Goal: Task Accomplishment & Management: Complete application form

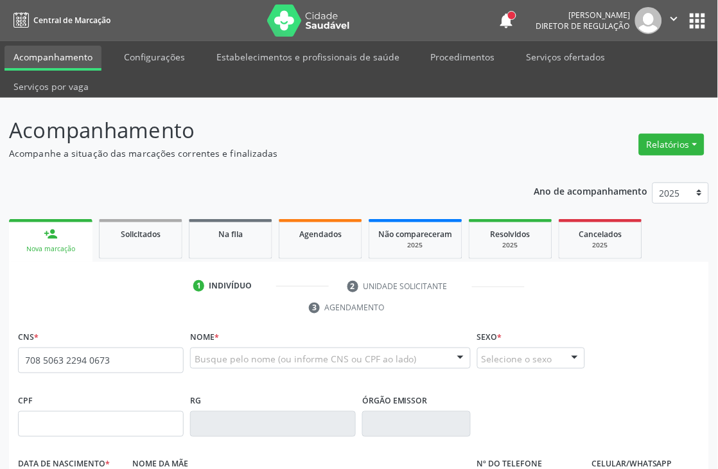
type input "708 5063 2294 0673"
type input "955.875.518-49"
type input "2[DATE]"
type input "[PERSON_NAME]"
type input "[PHONE_NUMBER]"
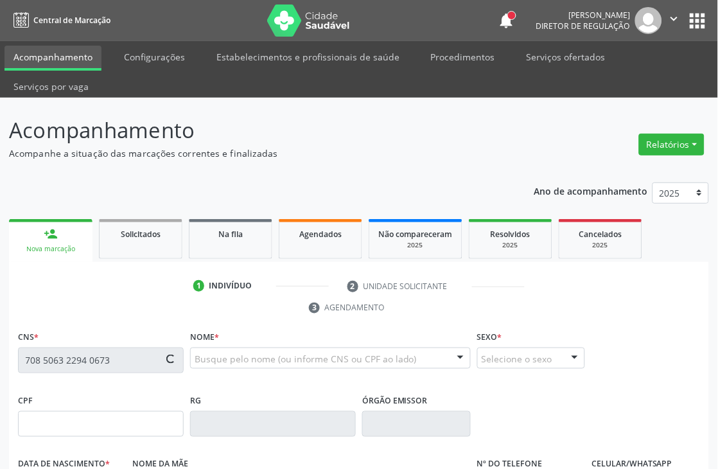
type input "[PHONE_NUMBER]"
type input "1292"
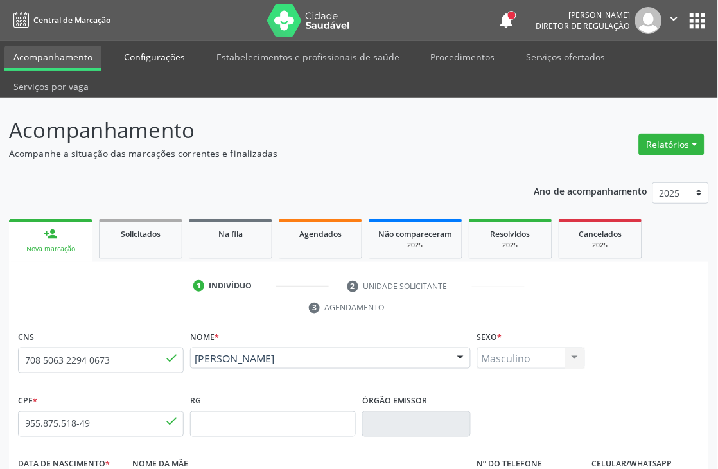
click at [183, 58] on link "Configurações" at bounding box center [154, 57] width 79 height 22
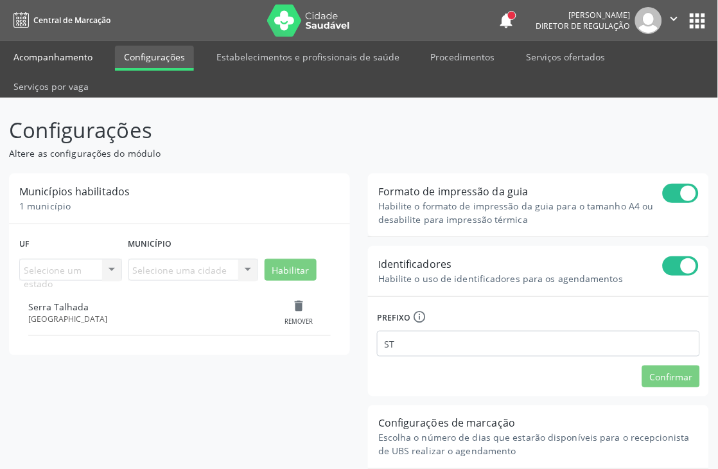
click at [64, 51] on link "Acompanhamento" at bounding box center [52, 57] width 97 height 22
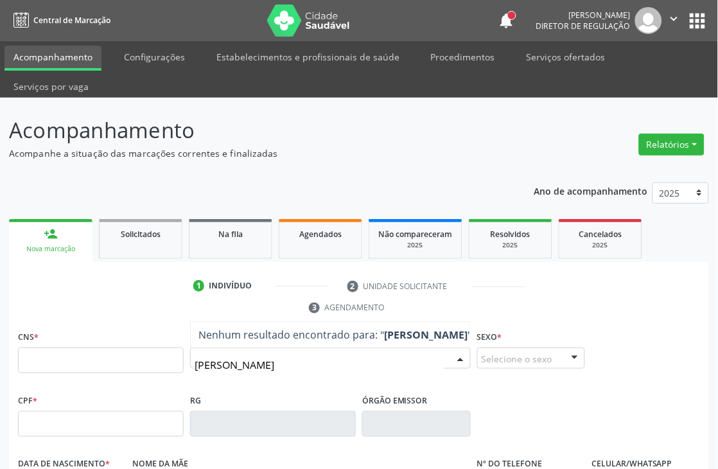
type input "[PERSON_NAME] CO"
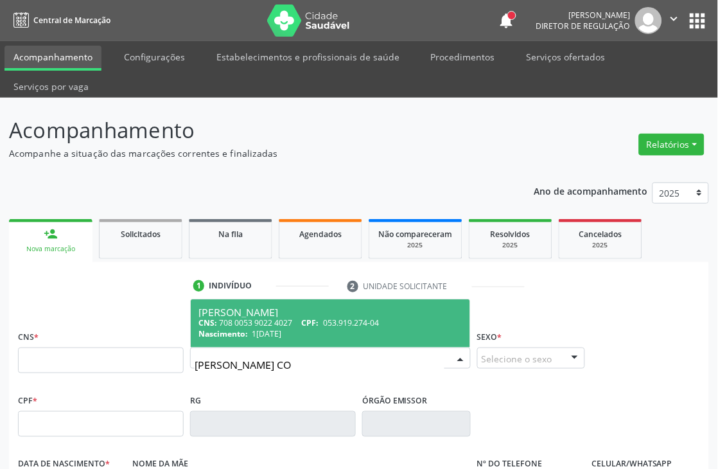
click at [320, 342] on span "[PERSON_NAME] CNS: 708 0053 9022 4027 CPF: 053.919.274-04 Nascimento: 1[DATE]" at bounding box center [330, 323] width 279 height 48
type input "708 0053 9022 4027"
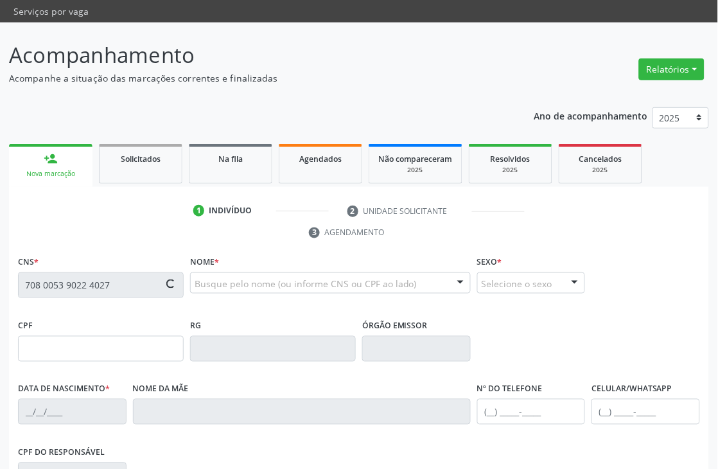
scroll to position [275, 0]
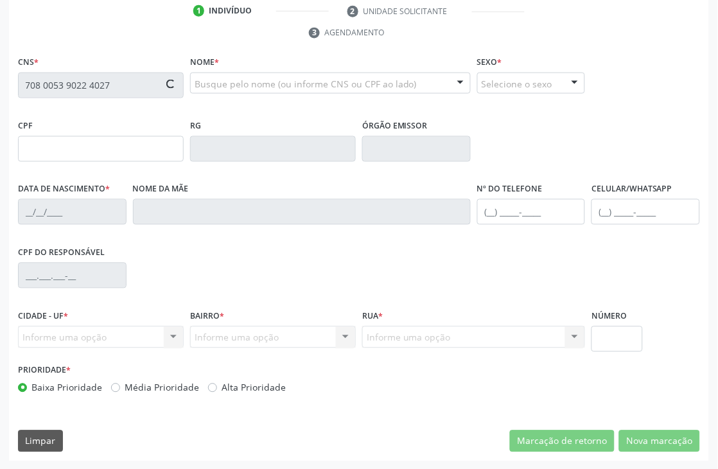
type input "053.919.274-04"
type input "1[DATE]"
type input "[PERSON_NAME]"
type input "[PHONE_NUMBER]"
type input "S/N"
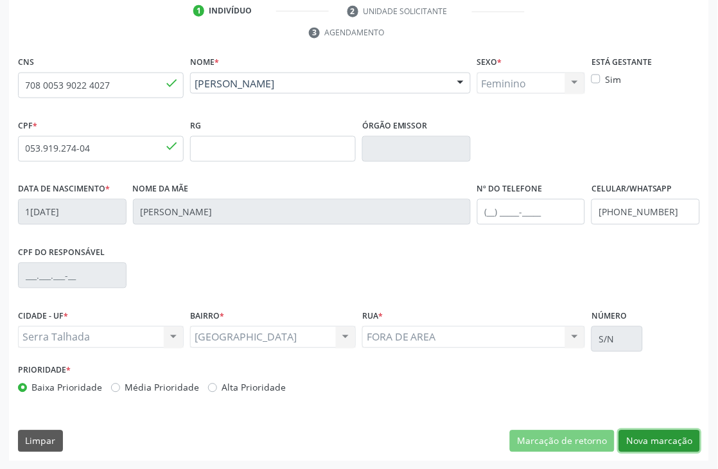
click at [678, 443] on button "Nova marcação" at bounding box center [659, 441] width 81 height 22
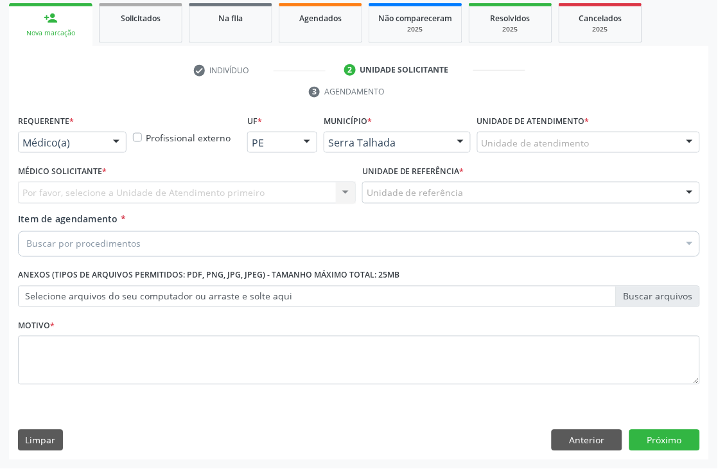
scroll to position [216, 0]
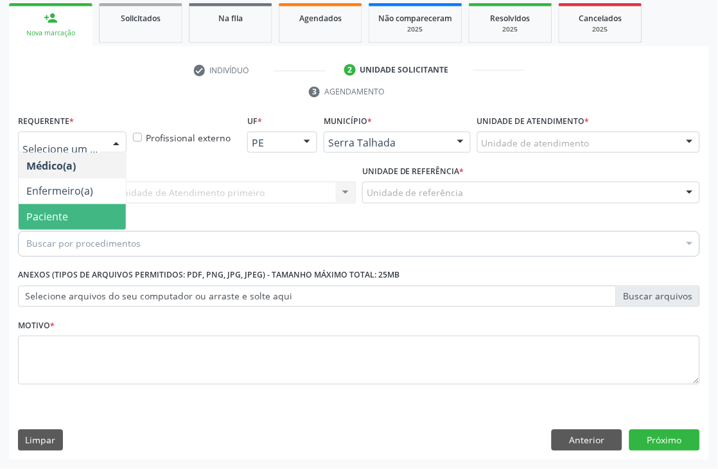
click at [65, 210] on span "Paciente" at bounding box center [47, 217] width 42 height 14
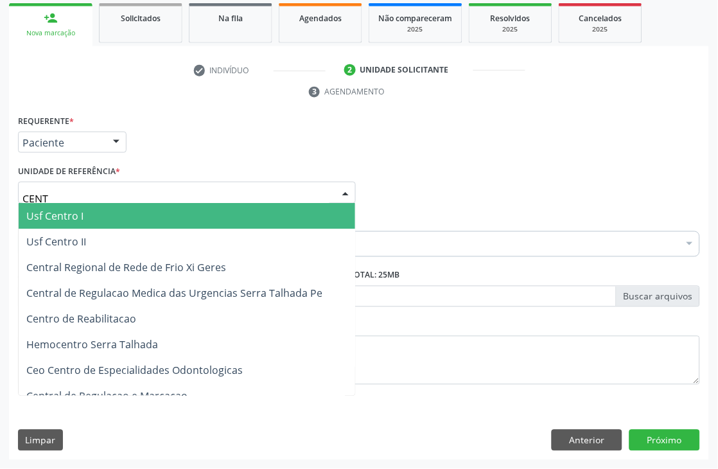
type input "CENTR"
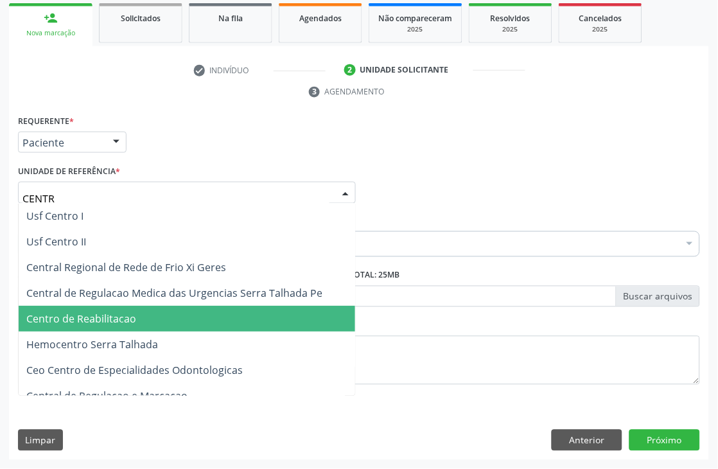
click at [86, 325] on span "Centro de Reabilitacao" at bounding box center [187, 319] width 336 height 26
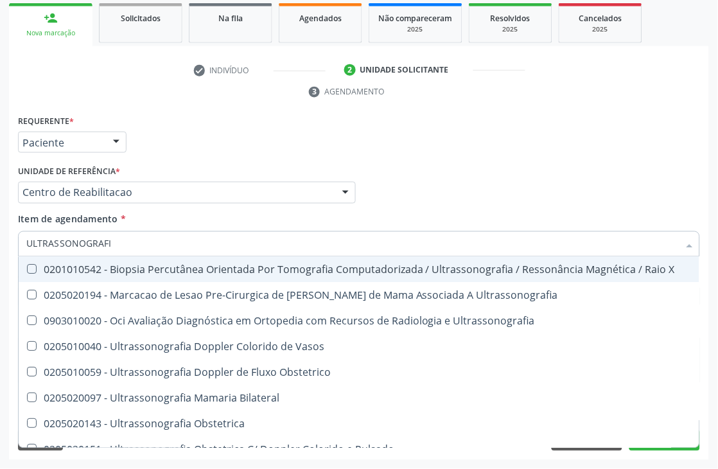
type input "ULTRASSONOGRAFIA"
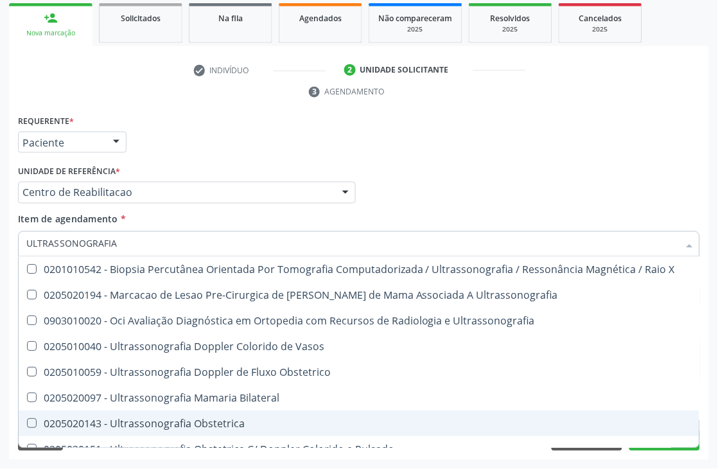
click at [92, 424] on div "0205020143 - Ultrassonografia Obstetrica" at bounding box center [358, 424] width 665 height 10
checkbox Obstetrica "true"
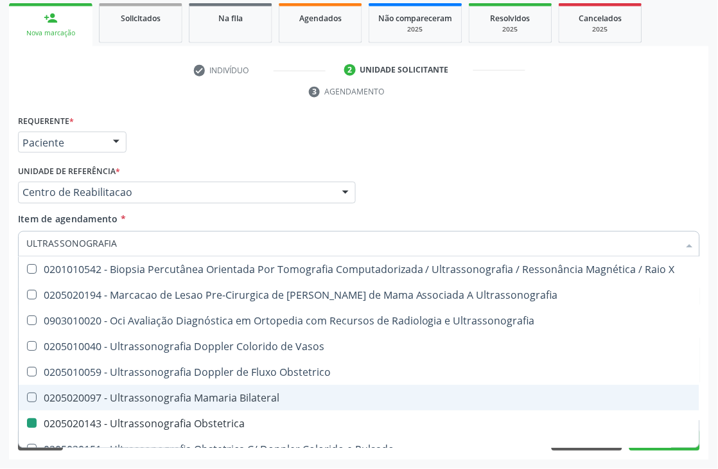
click at [0, 379] on div "Acompanhamento Acompanhe a situação das marcações correntes e finalizadas Relat…" at bounding box center [359, 175] width 718 height 587
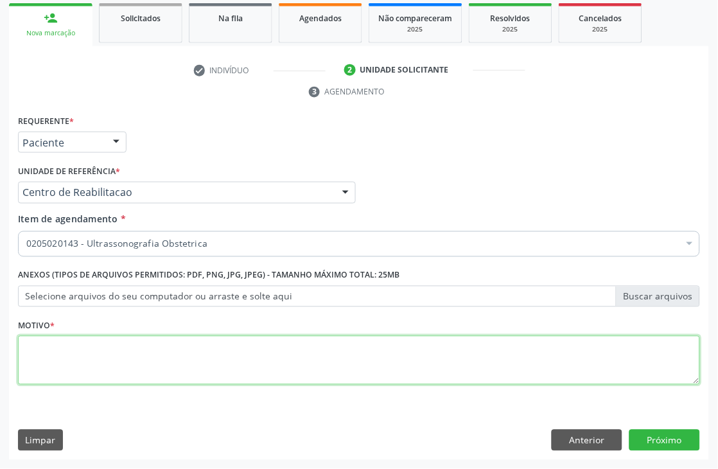
click at [157, 368] on textarea at bounding box center [359, 360] width 682 height 49
type textarea "."
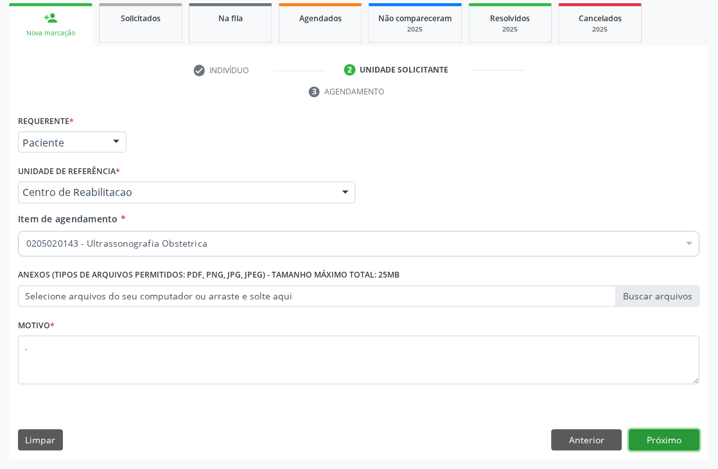
click at [639, 437] on button "Próximo" at bounding box center [664, 441] width 71 height 22
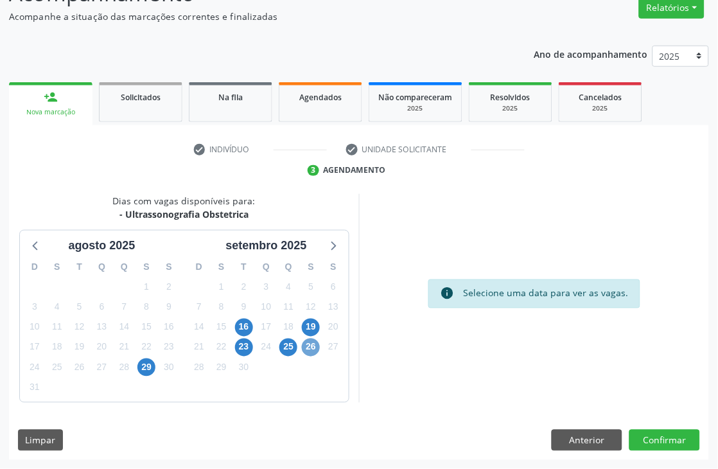
click at [319, 343] on span "26" at bounding box center [311, 347] width 18 height 18
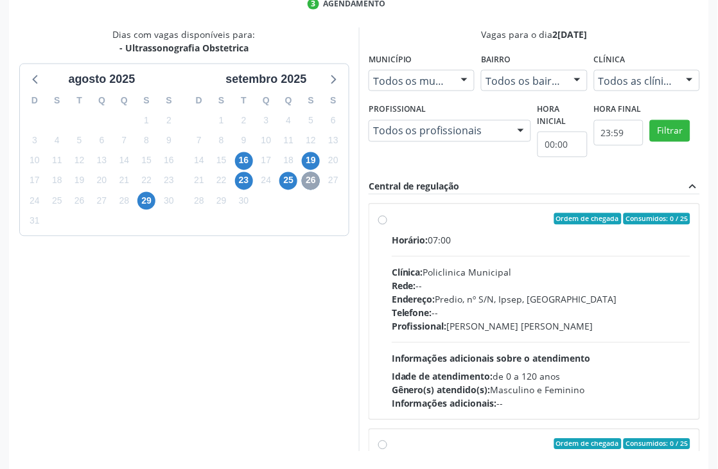
scroll to position [352, 0]
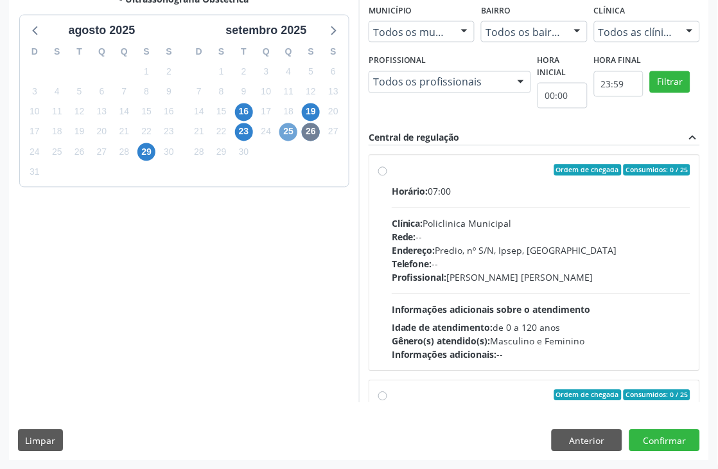
click at [281, 127] on span "25" at bounding box center [288, 132] width 18 height 18
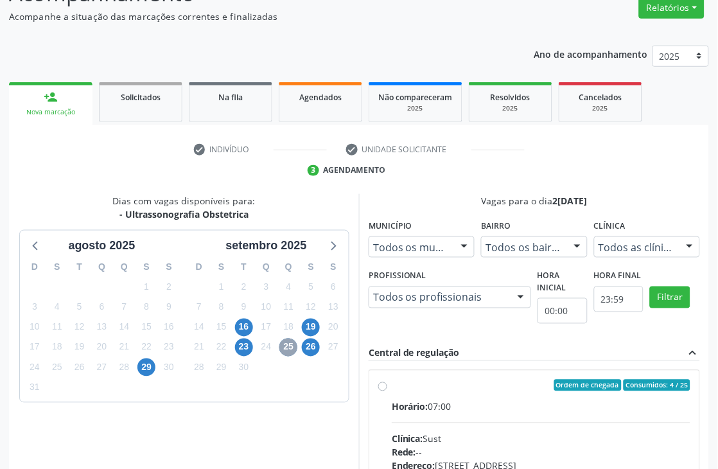
scroll to position [329, 0]
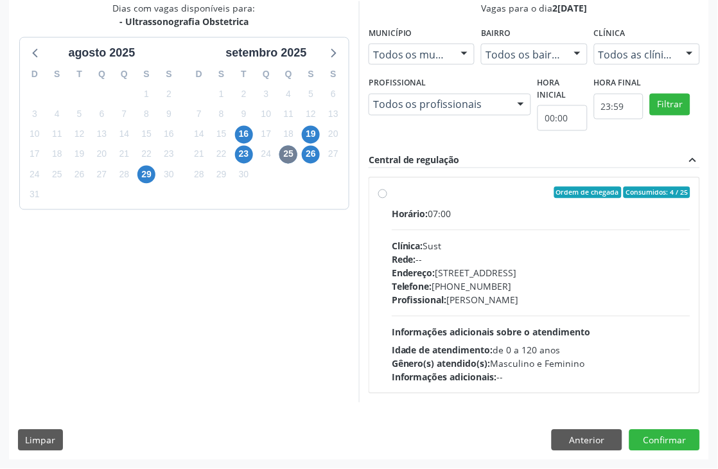
click at [473, 331] on span "Informações adicionais sobre o atendimento" at bounding box center [491, 332] width 199 height 12
click at [387, 198] on input "Ordem de chegada Consumidos: 4 / 25 Horário: 07:00 Clínica: Sust Rede: -- Ender…" at bounding box center [382, 193] width 9 height 12
radio input "true"
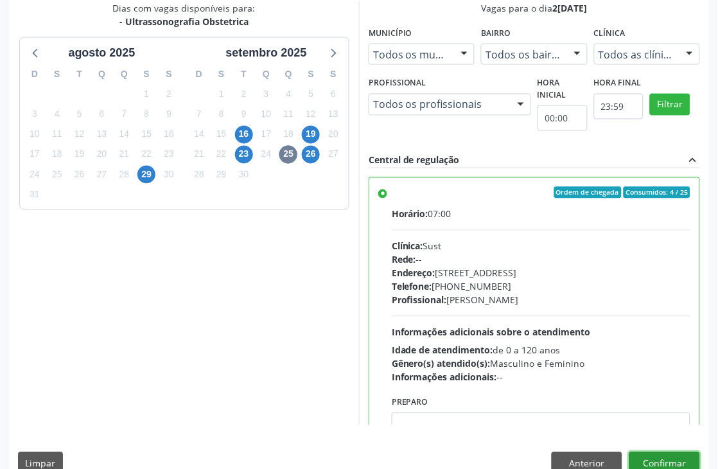
click at [677, 464] on button "Confirmar" at bounding box center [664, 463] width 71 height 22
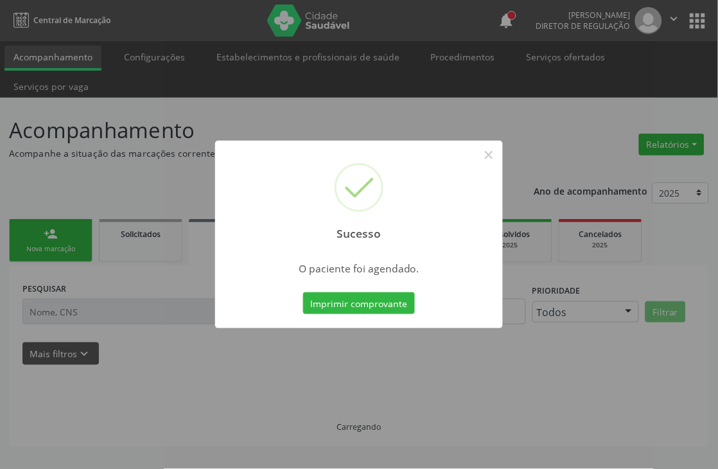
scroll to position [0, 0]
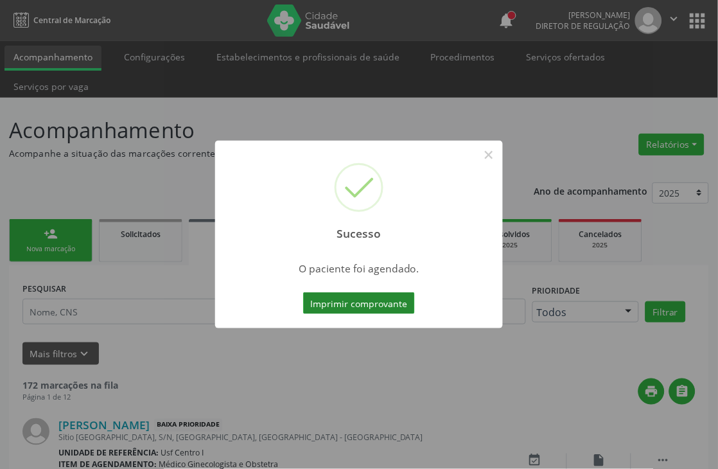
click at [326, 309] on button "Imprimir comprovante" at bounding box center [359, 303] width 112 height 22
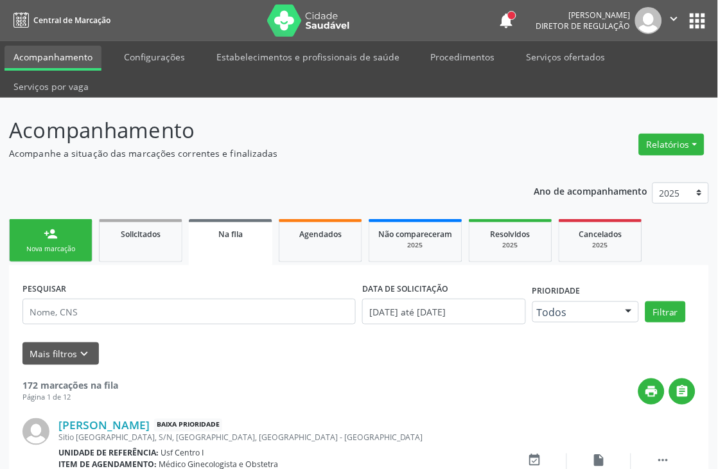
click at [40, 250] on div "Nova marcação" at bounding box center [51, 249] width 64 height 10
click at [45, 241] on link "person_add Nova marcação" at bounding box center [50, 240] width 83 height 43
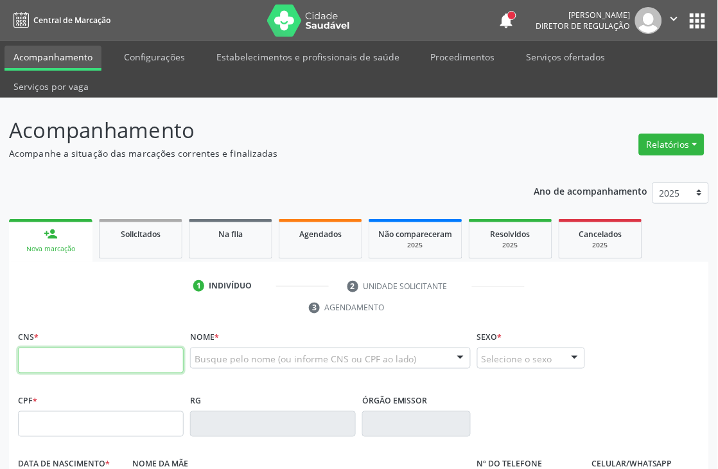
click at [27, 351] on input "text" at bounding box center [101, 360] width 166 height 26
type input "898 0037 0030 0907"
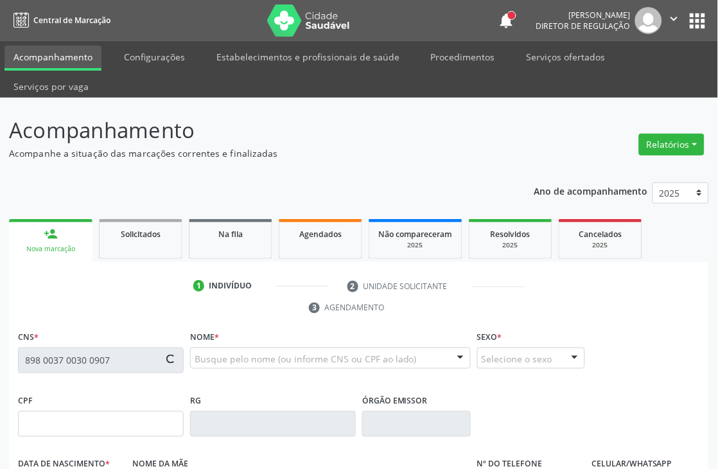
scroll to position [71, 0]
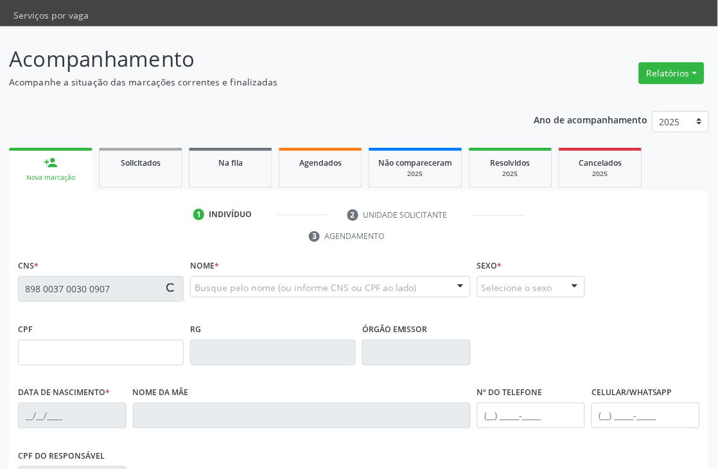
type input "[DATE]"
type input "[PERSON_NAME]"
type input "[PHONE_NUMBER]"
type input "09"
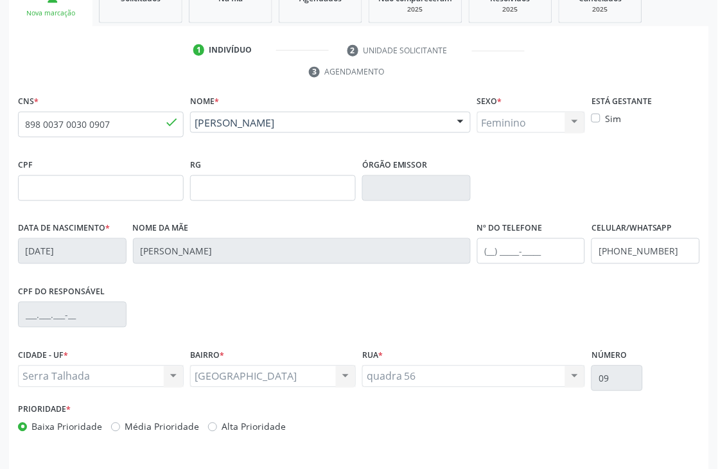
scroll to position [275, 0]
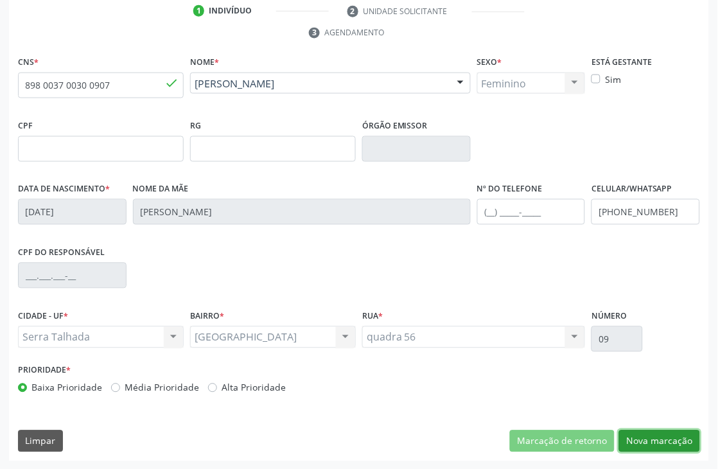
click at [662, 435] on button "Nova marcação" at bounding box center [659, 441] width 81 height 22
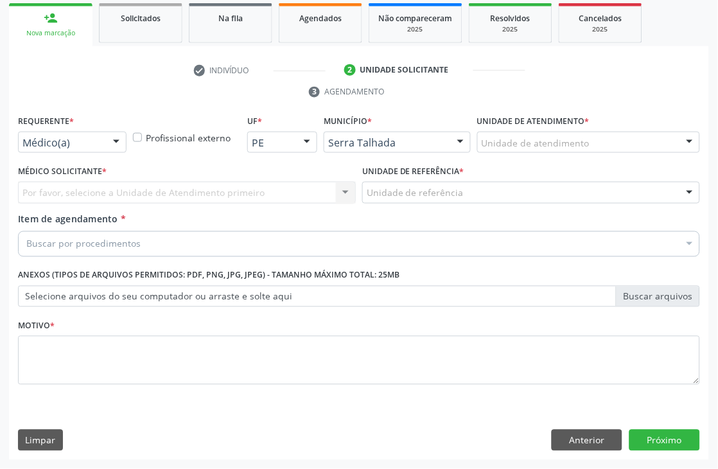
scroll to position [216, 0]
click at [589, 447] on button "Anterior" at bounding box center [587, 441] width 71 height 22
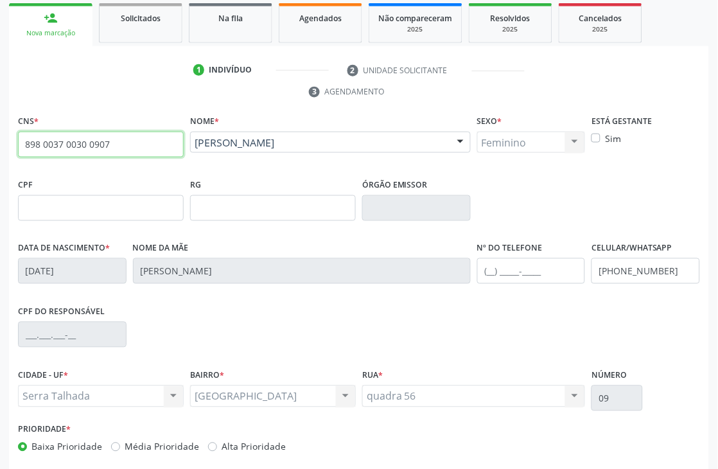
drag, startPoint x: 109, startPoint y: 137, endPoint x: 13, endPoint y: 126, distance: 96.4
click at [13, 126] on div "CNS * 898 0037 0030 0907 done [GEOGRAPHIC_DATA] * [PERSON_NAME] [PERSON_NAME] C…" at bounding box center [359, 316] width 700 height 408
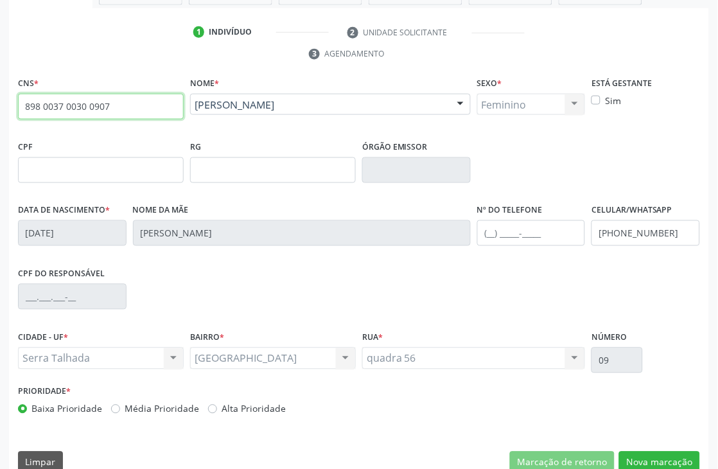
scroll to position [275, 0]
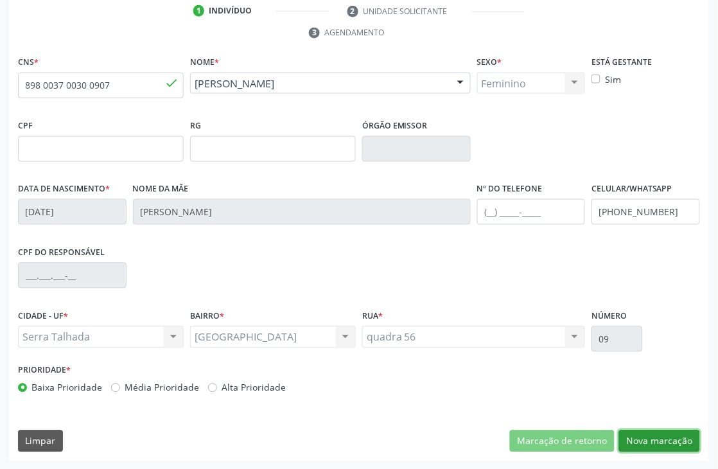
drag, startPoint x: 661, startPoint y: 435, endPoint x: 649, endPoint y: 431, distance: 13.4
click at [661, 435] on button "Nova marcação" at bounding box center [659, 441] width 81 height 22
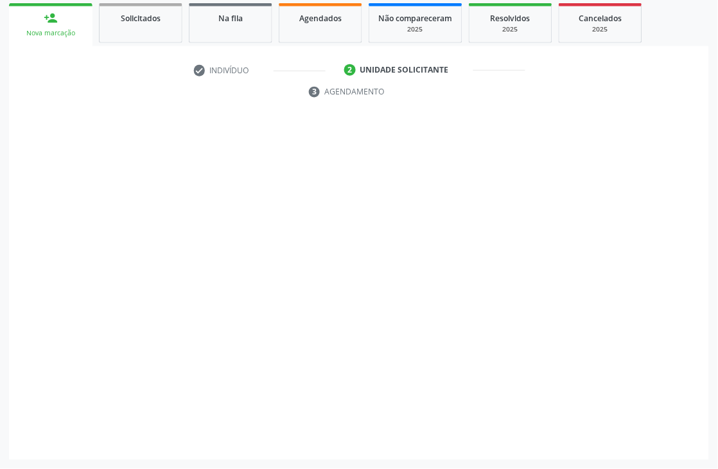
scroll to position [216, 0]
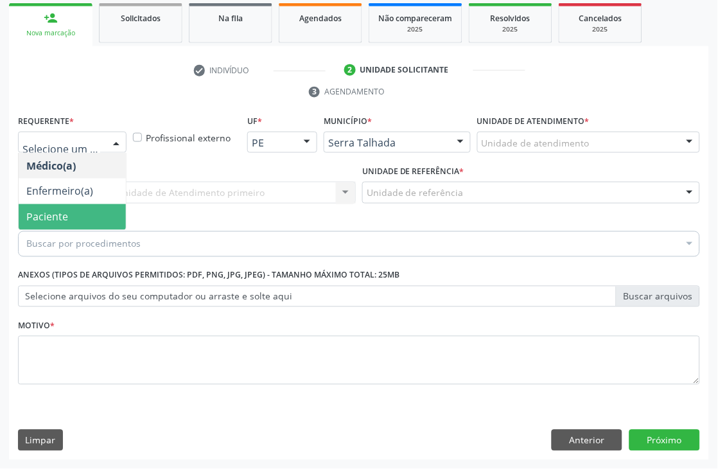
click at [35, 216] on span "Paciente" at bounding box center [47, 217] width 42 height 14
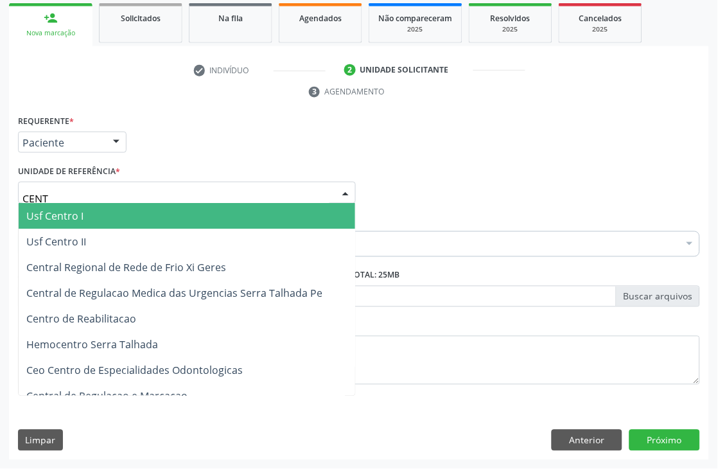
type input "CENTR"
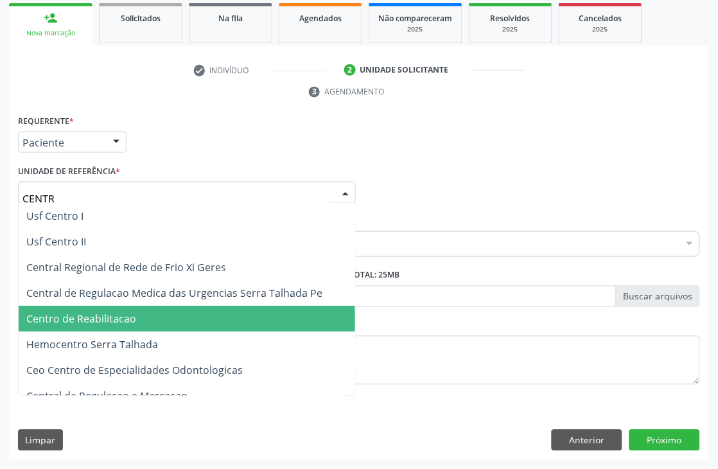
click at [98, 315] on span "Centro de Reabilitacao" at bounding box center [81, 319] width 110 height 14
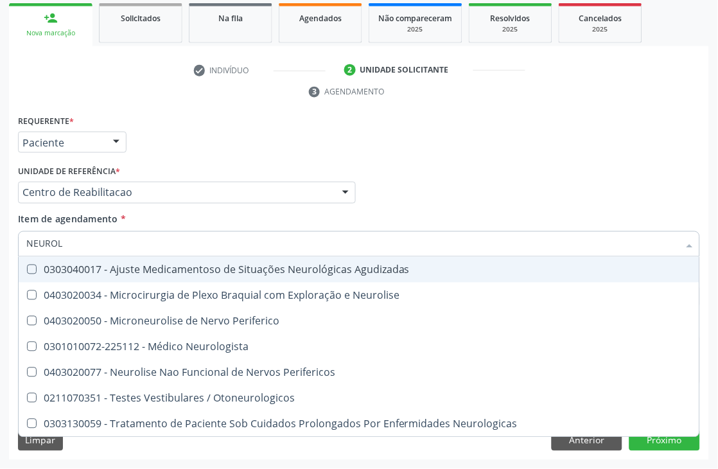
type input "NEUROLO"
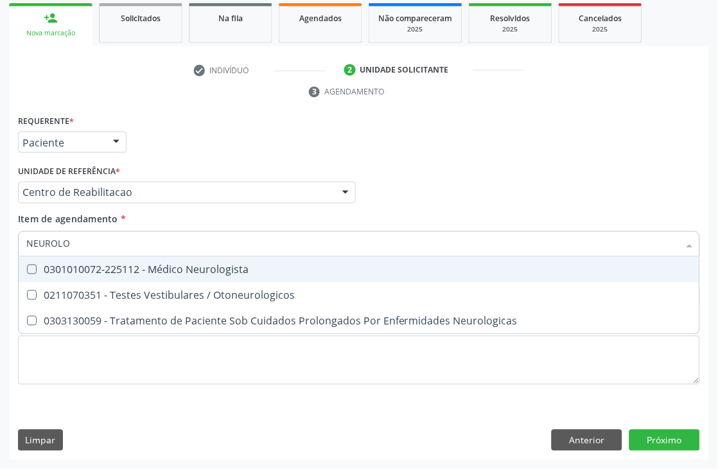
click at [79, 265] on div "0301010072-225112 - Médico Neurologista" at bounding box center [358, 270] width 665 height 10
checkbox Neurologista "true"
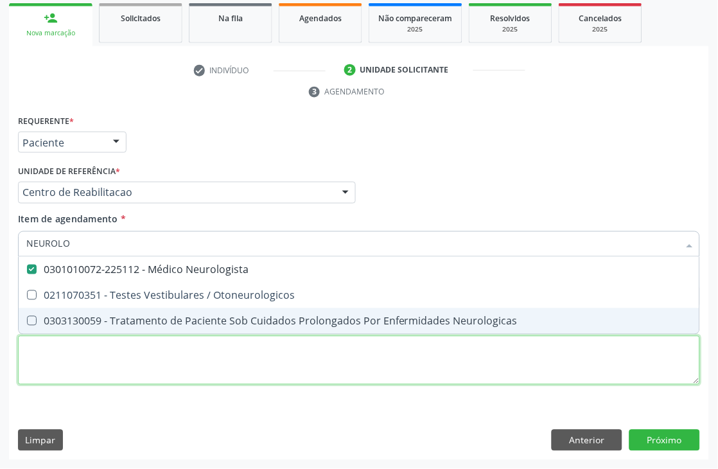
click at [58, 360] on div "Requerente * Paciente Médico(a) Enfermeiro(a) Paciente Nenhum resultado encontr…" at bounding box center [359, 257] width 682 height 291
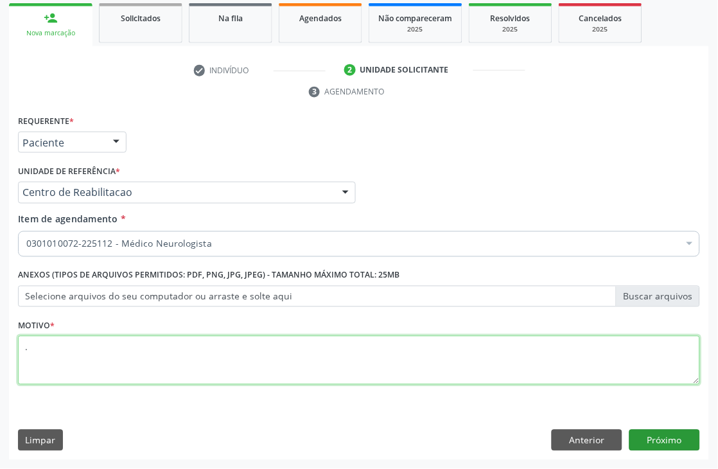
type textarea "."
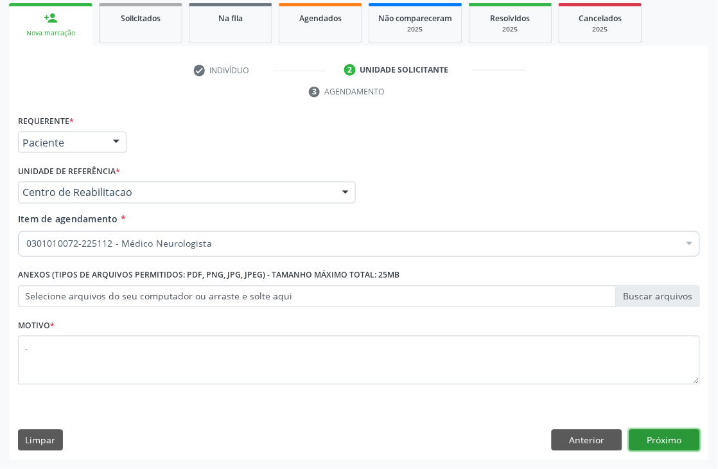
click at [694, 432] on button "Próximo" at bounding box center [664, 441] width 71 height 22
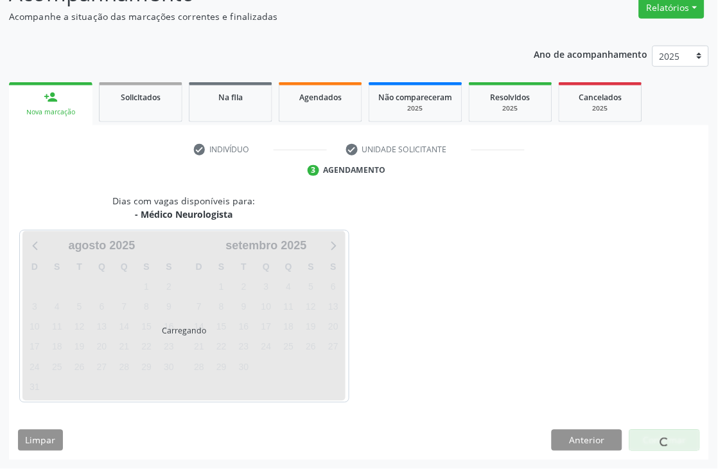
scroll to position [137, 0]
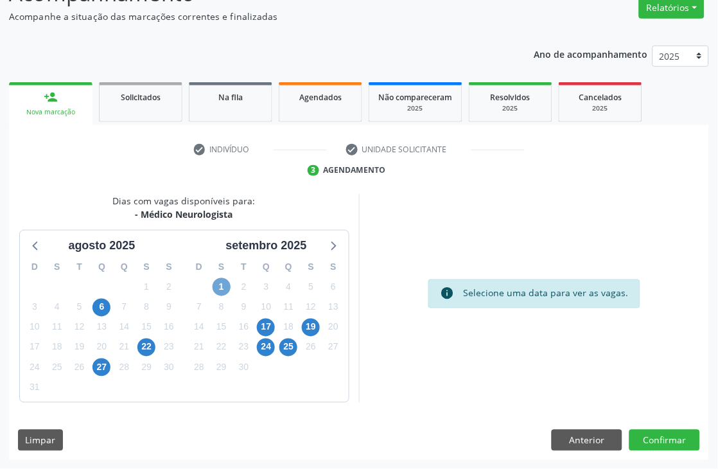
click at [222, 288] on span "1" at bounding box center [222, 287] width 18 height 18
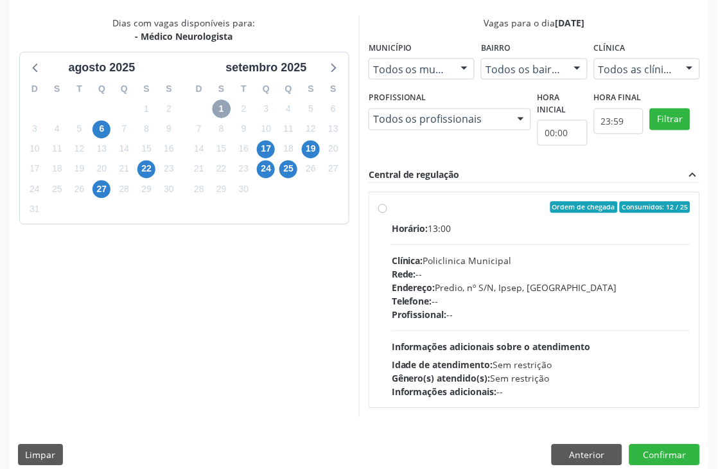
scroll to position [329, 0]
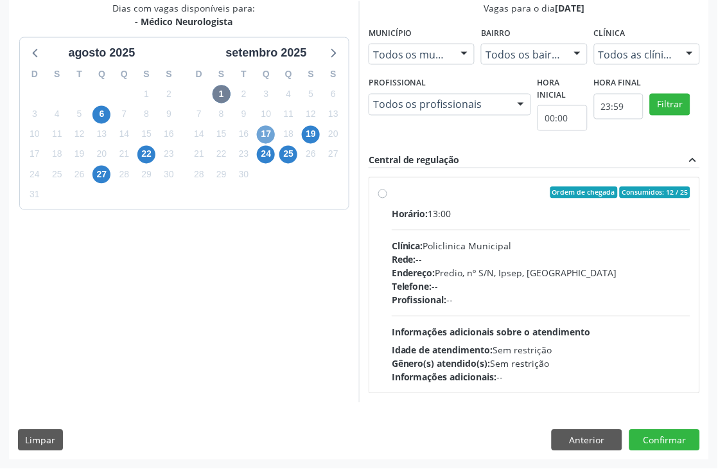
click at [265, 142] on span "17" at bounding box center [266, 135] width 18 height 18
click at [469, 247] on div "Clínica: Policlinica Municipal" at bounding box center [541, 246] width 299 height 13
click at [387, 198] on input "Ordem de chegada Consumidos: 8 / 20 Horário: 07:30 Clínica: Policlinica Municip…" at bounding box center [382, 193] width 9 height 12
radio input "true"
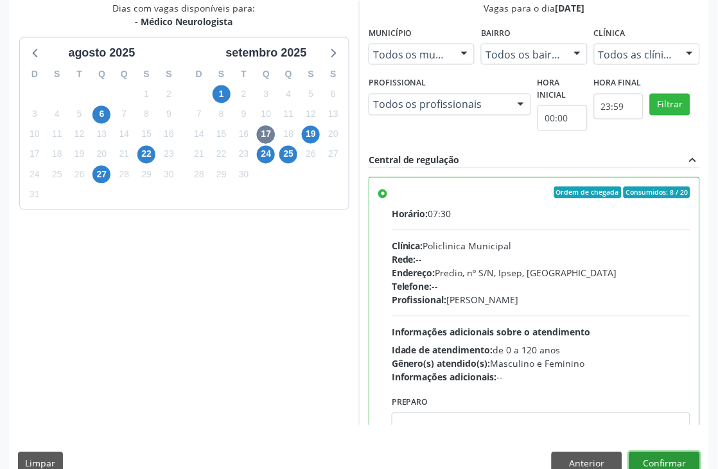
click at [657, 465] on button "Confirmar" at bounding box center [664, 463] width 71 height 22
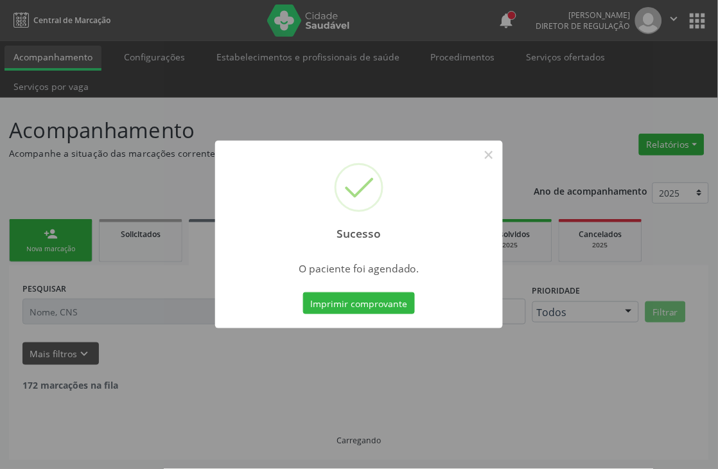
scroll to position [0, 0]
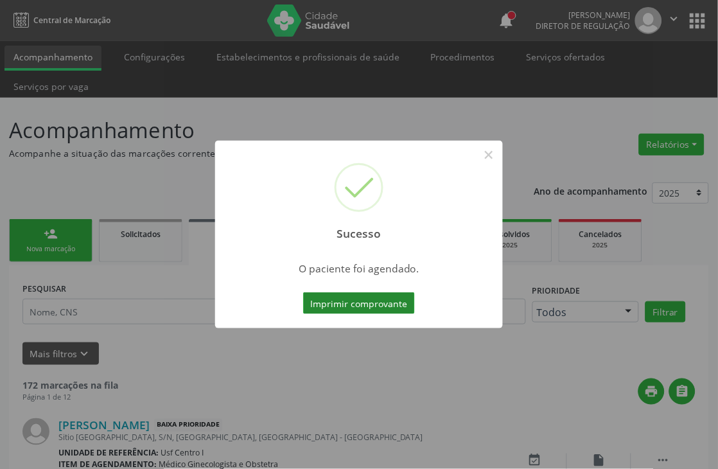
click at [372, 304] on button "Imprimir comprovante" at bounding box center [359, 303] width 112 height 22
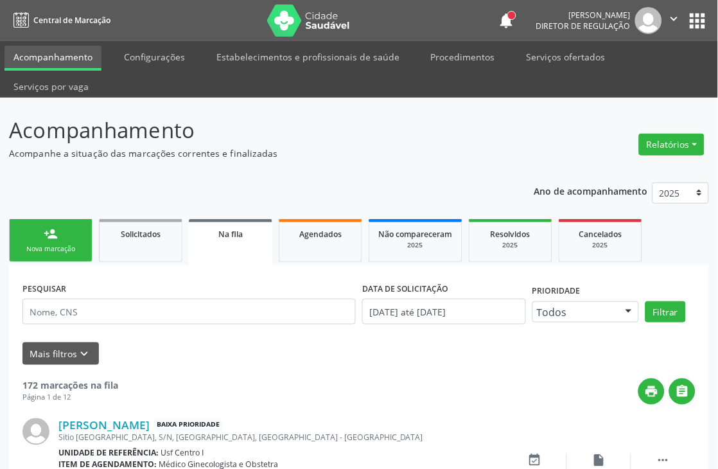
click at [67, 254] on link "person_add Nova marcação" at bounding box center [50, 240] width 83 height 43
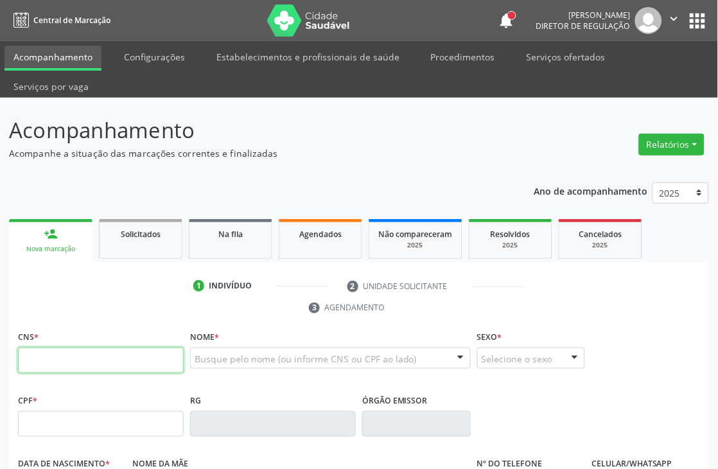
click at [63, 366] on input "text" at bounding box center [101, 360] width 166 height 26
paste input "898 0037 0030 0907"
type input "898 0037 0030 0907"
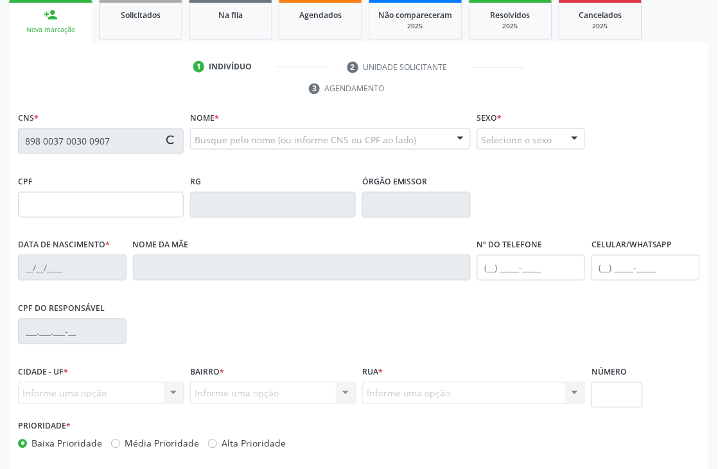
scroll to position [275, 0]
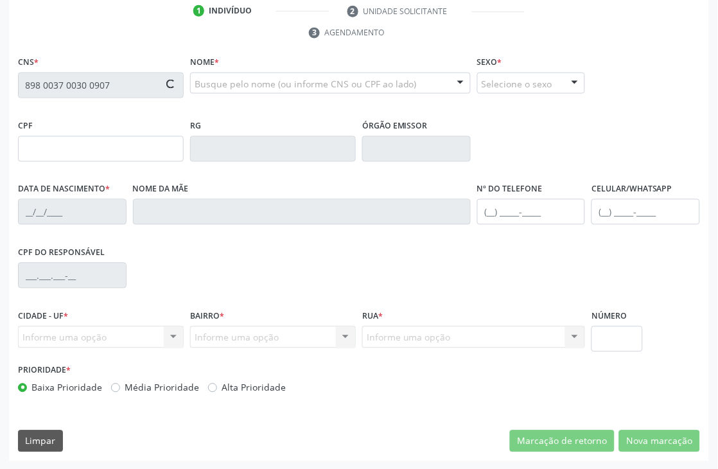
type input "[DATE]"
type input "[PERSON_NAME]"
type input "[PHONE_NUMBER]"
type input "09"
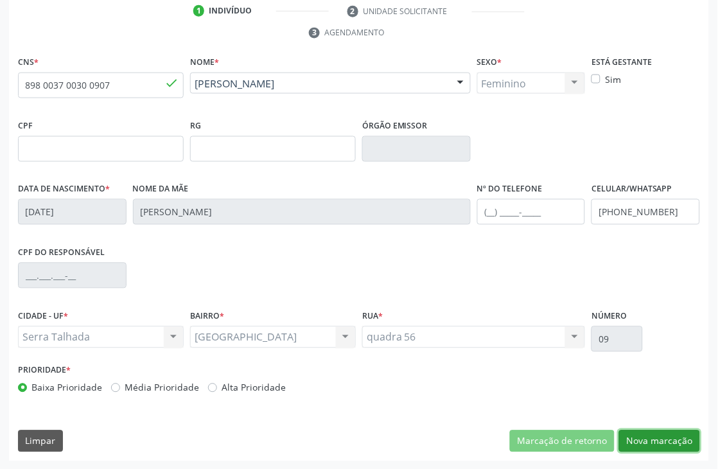
click at [665, 441] on button "Nova marcação" at bounding box center [659, 441] width 81 height 22
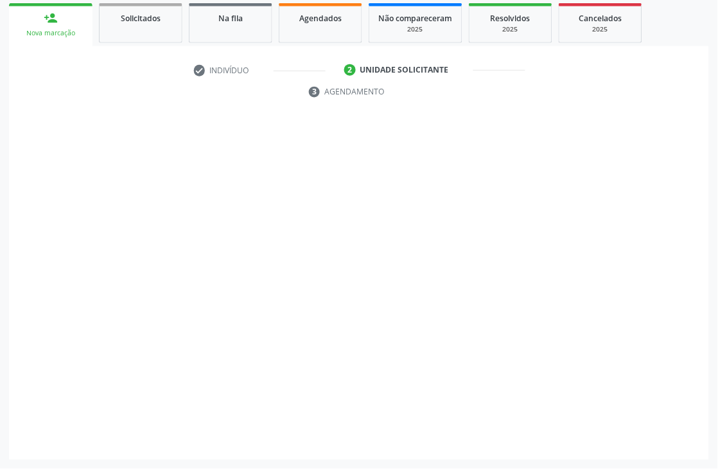
scroll to position [216, 0]
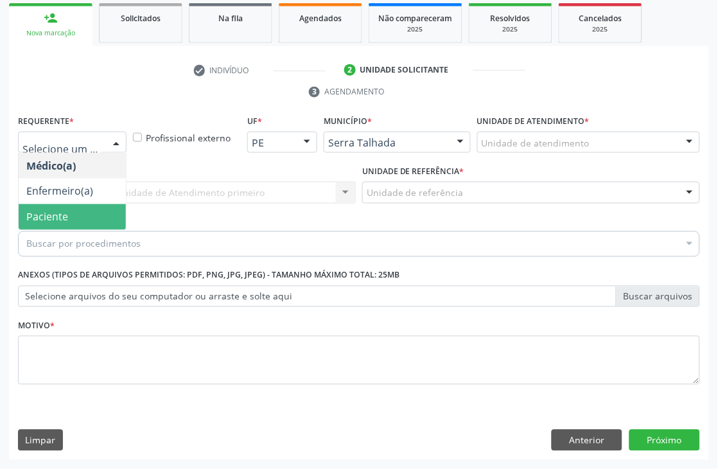
click at [76, 216] on span "Paciente" at bounding box center [72, 217] width 107 height 26
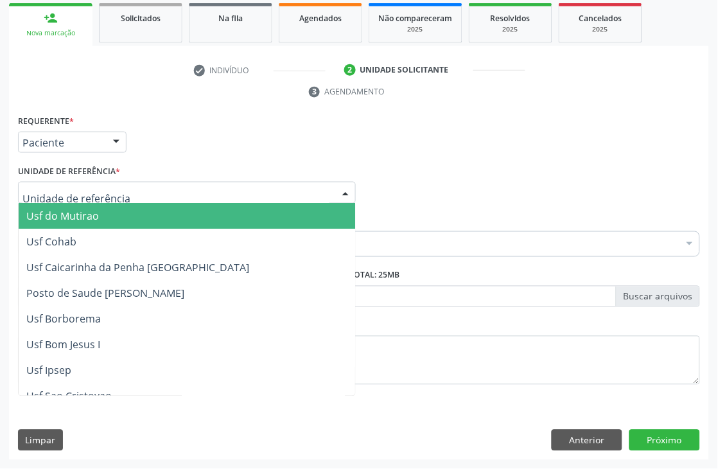
type input "V"
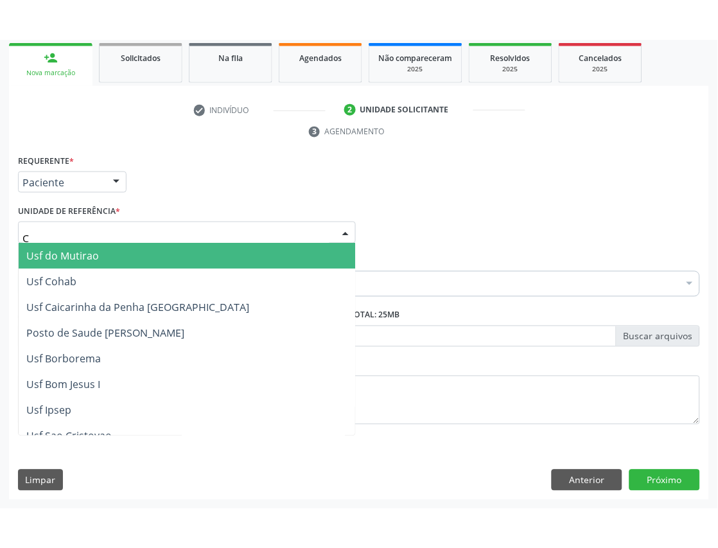
scroll to position [137, 0]
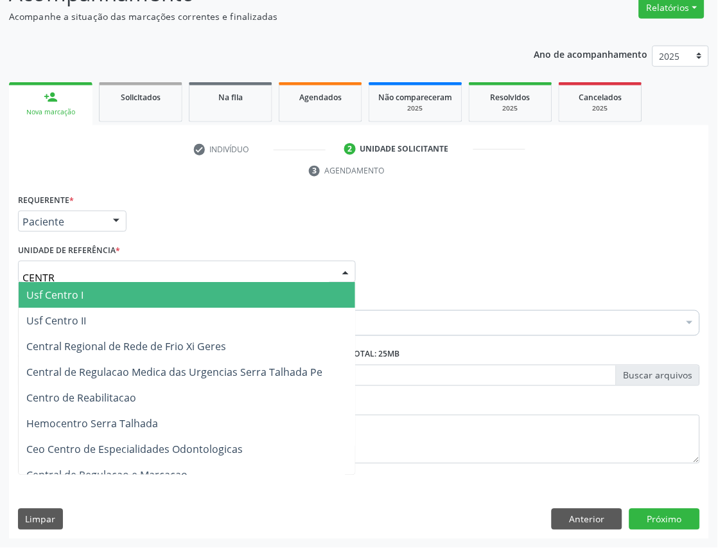
type input "CENTRO"
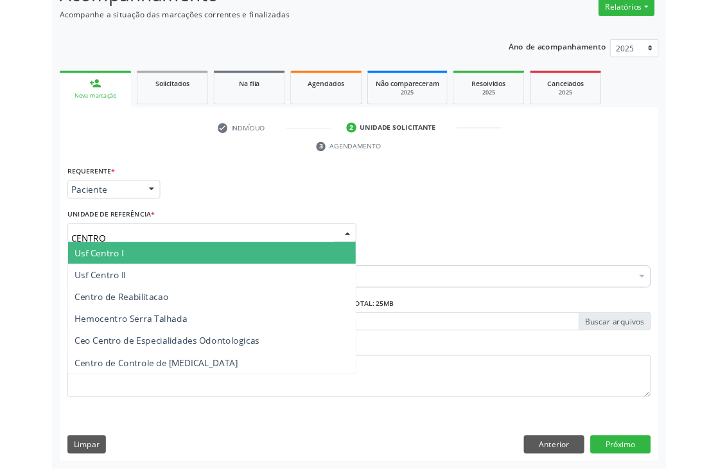
scroll to position [216, 0]
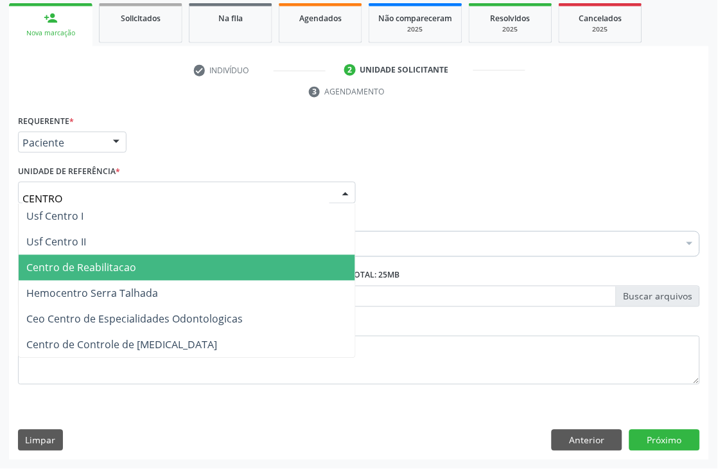
click at [98, 275] on span "Centro de Reabilitacao" at bounding box center [187, 268] width 336 height 26
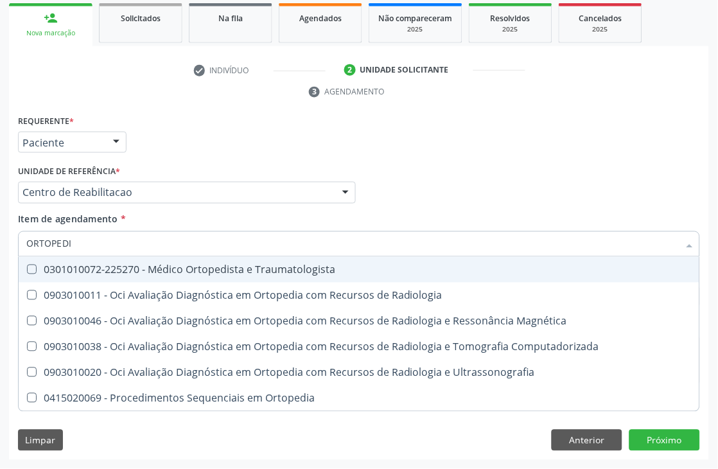
type input "ORTOPEDIS"
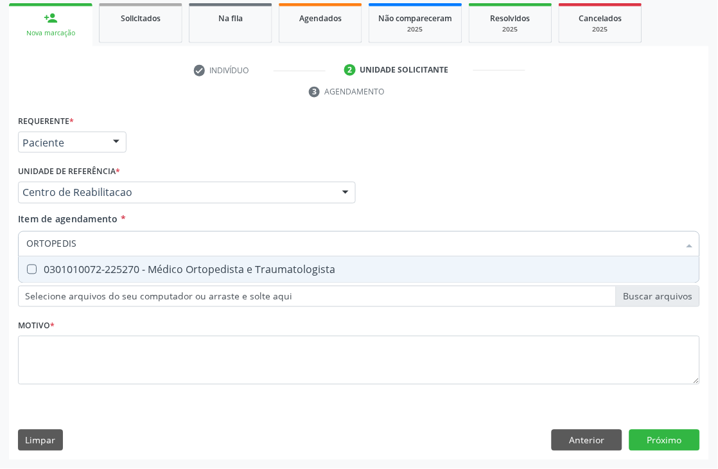
click at [123, 270] on div "0301010072-225270 - Médico Ortopedista e Traumatologista" at bounding box center [358, 270] width 665 height 10
checkbox Traumatologista "true"
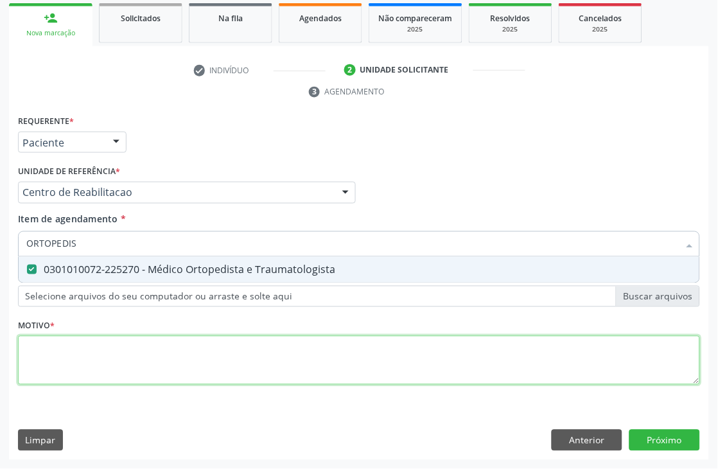
click at [154, 365] on div "Requerente * Paciente Médico(a) Enfermeiro(a) Paciente Nenhum resultado encontr…" at bounding box center [359, 257] width 682 height 291
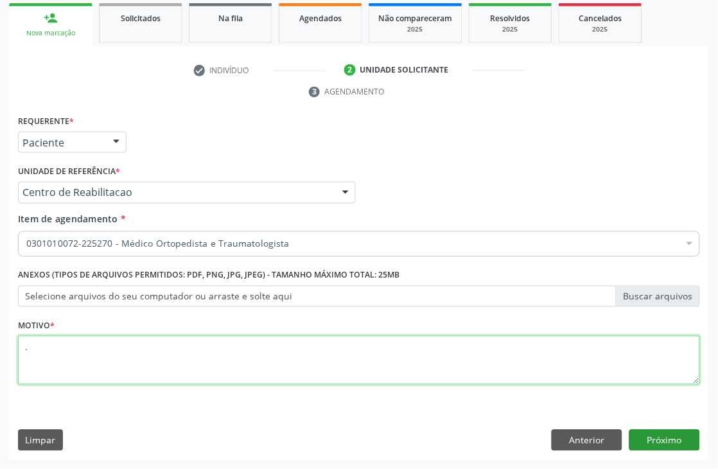
type textarea "."
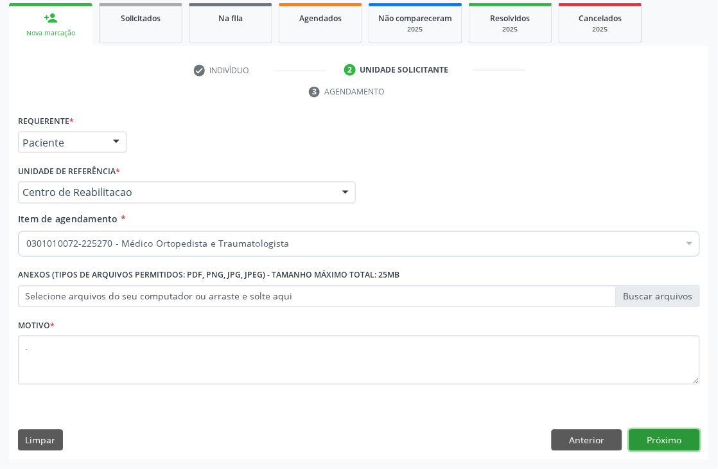
click at [687, 438] on button "Próximo" at bounding box center [664, 441] width 71 height 22
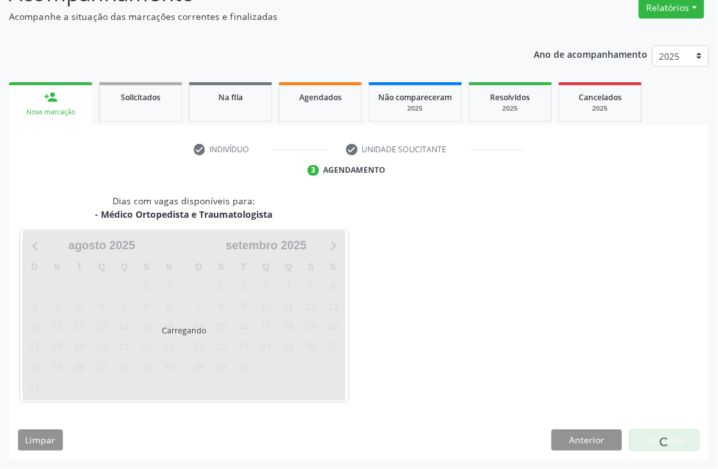
scroll to position [137, 0]
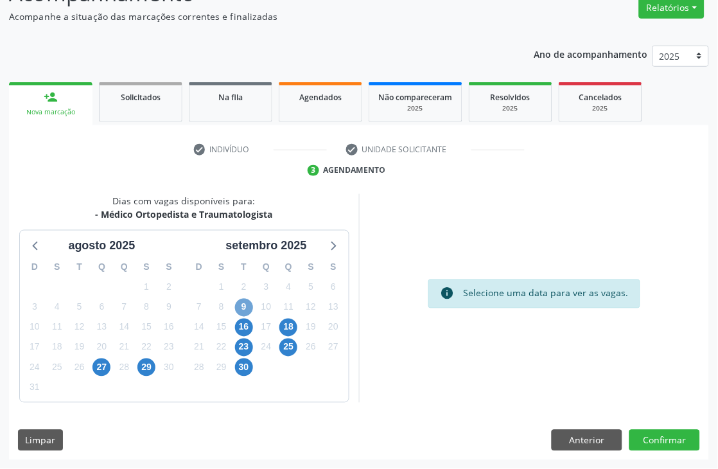
click at [252, 306] on span "9" at bounding box center [244, 308] width 18 height 18
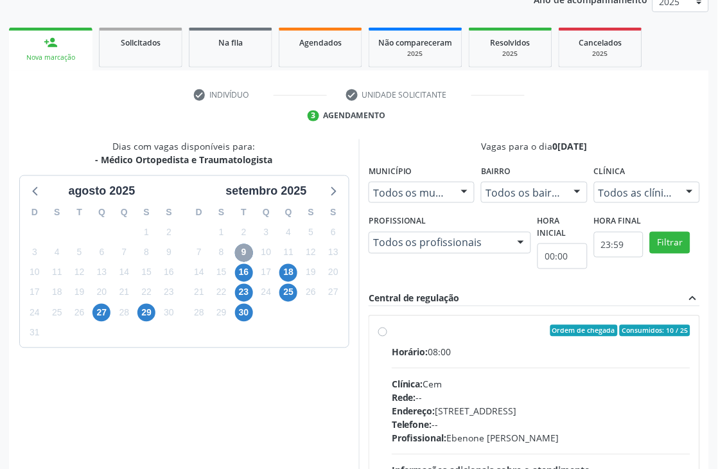
scroll to position [279, 0]
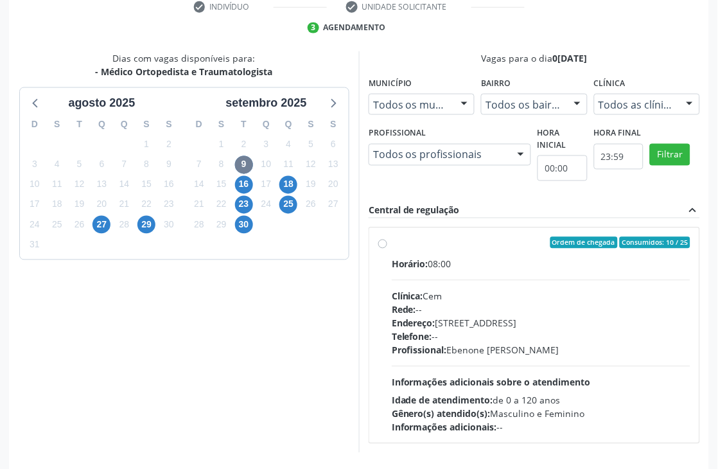
click at [235, 193] on div "16" at bounding box center [244, 185] width 18 height 20
click at [240, 189] on span "16" at bounding box center [244, 185] width 18 height 18
click at [240, 210] on span "23" at bounding box center [244, 205] width 18 height 18
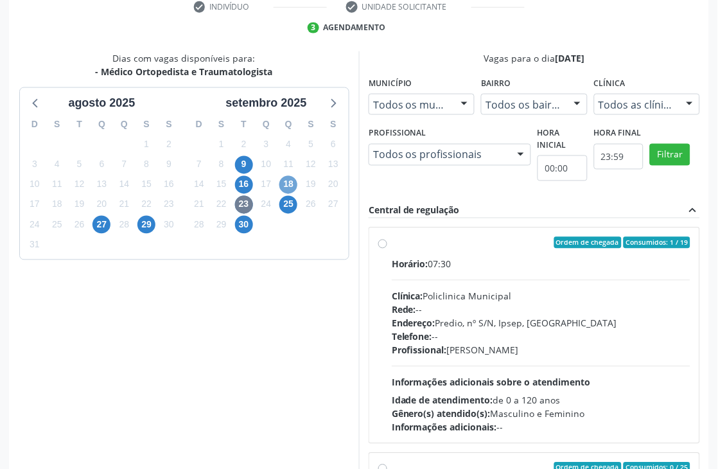
click at [293, 182] on span "18" at bounding box center [288, 185] width 18 height 18
click at [451, 290] on div "Clínica: Policlinica Municipal" at bounding box center [541, 296] width 299 height 13
click at [387, 249] on input "Ordem de chegada Consumidos: 11 / 20 Horário: 07:30 Clínica: Policlinica Munici…" at bounding box center [382, 243] width 9 height 12
radio input "true"
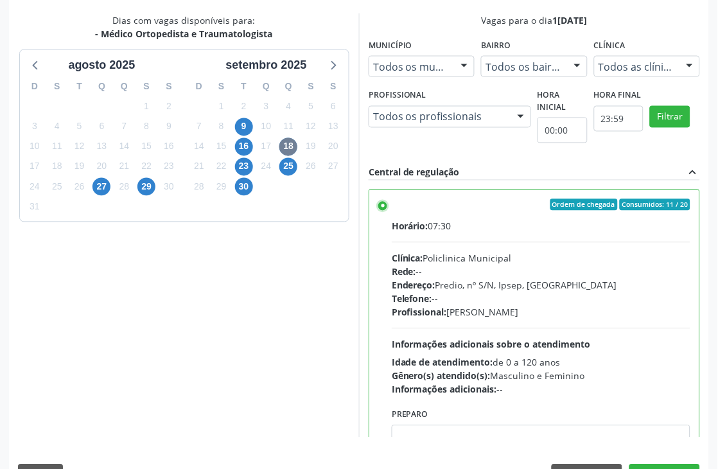
scroll to position [352, 0]
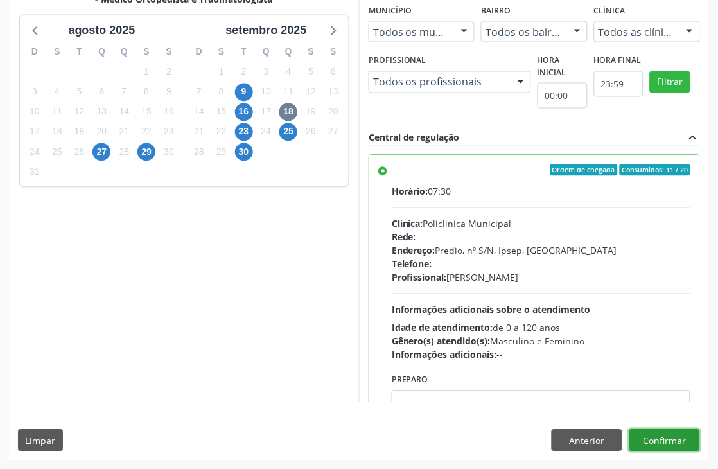
click at [665, 438] on button "Confirmar" at bounding box center [664, 441] width 71 height 22
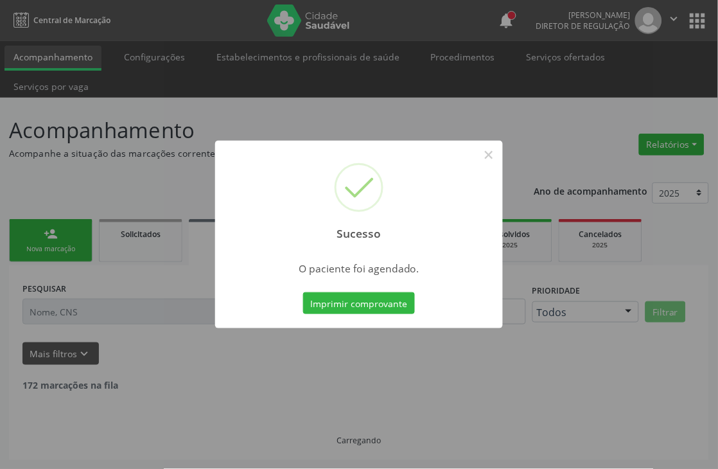
scroll to position [0, 0]
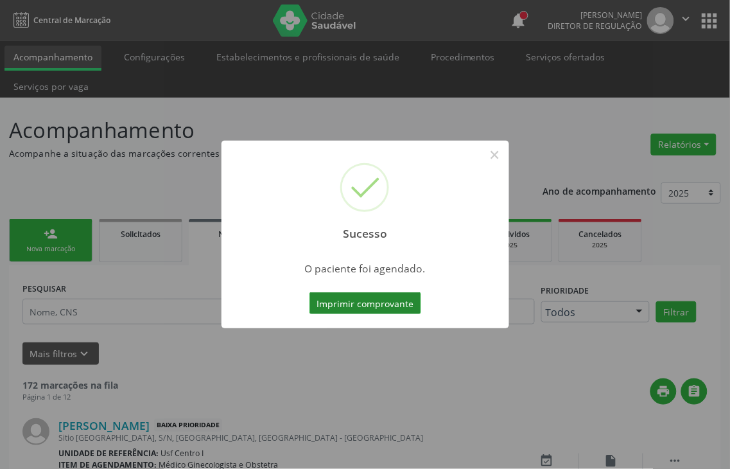
click at [356, 310] on button "Imprimir comprovante" at bounding box center [366, 303] width 112 height 22
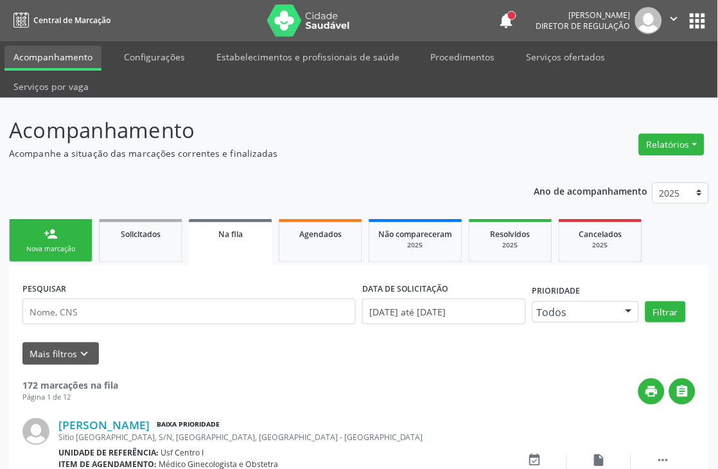
click at [74, 236] on link "person_add Nova marcação" at bounding box center [50, 240] width 83 height 43
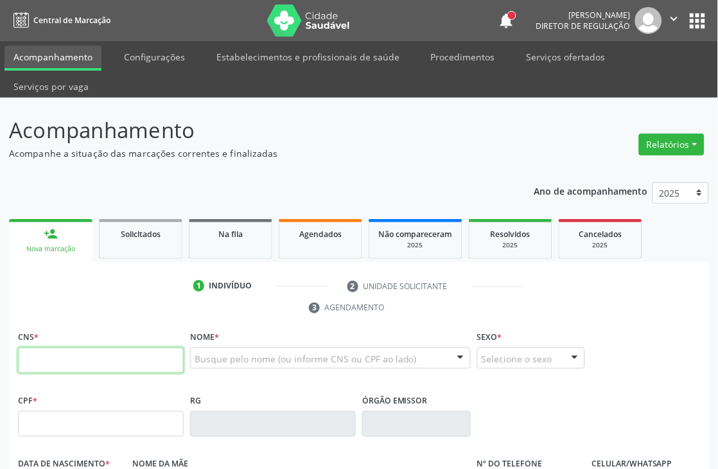
click at [74, 358] on input "text" at bounding box center [101, 360] width 166 height 26
type input "704 3005 4123 1590"
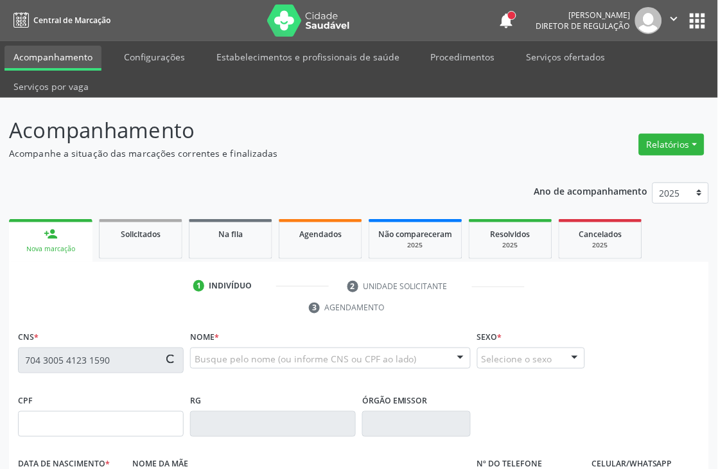
type input "166.790.474-47"
type input "2[DATE]"
type input "[PERSON_NAME]"
type input "[PHONE_NUMBER]"
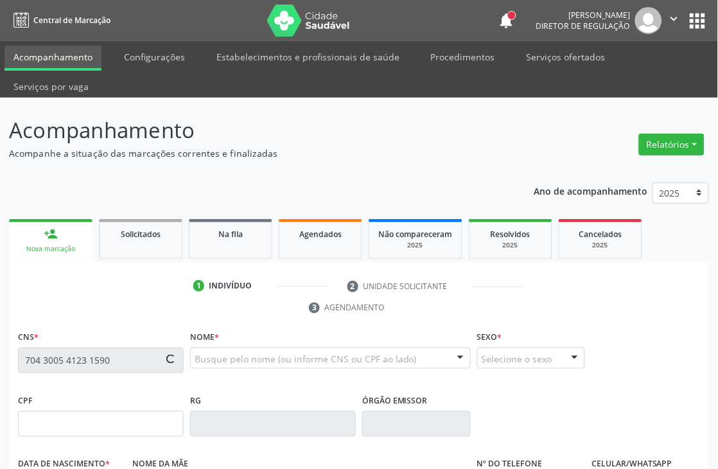
type input "148.852.194-85"
type input "467"
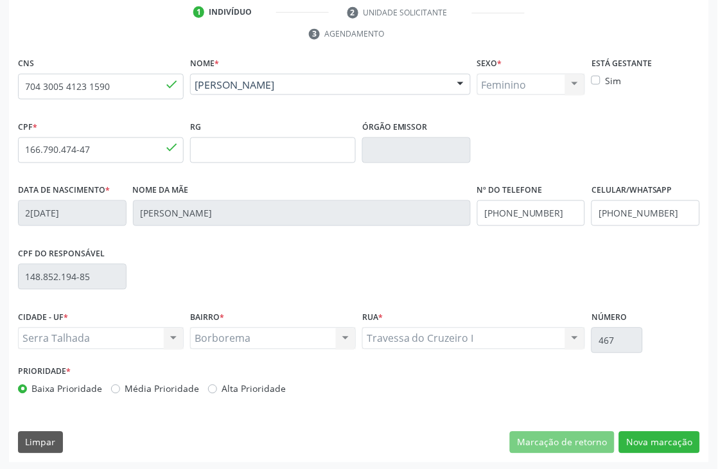
scroll to position [275, 0]
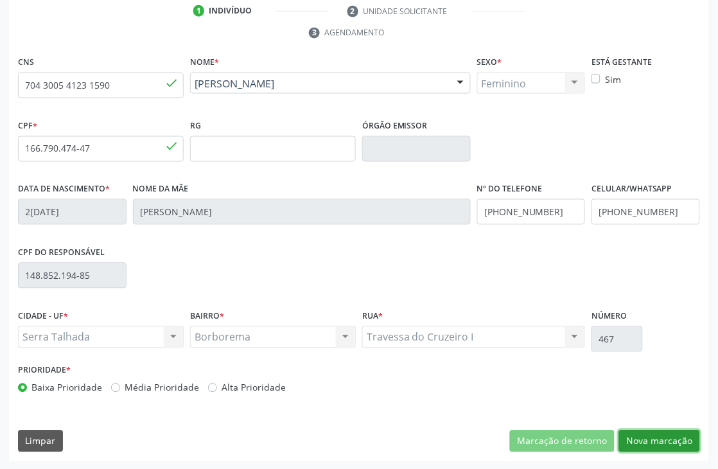
click at [656, 448] on button "Nova marcação" at bounding box center [659, 441] width 81 height 22
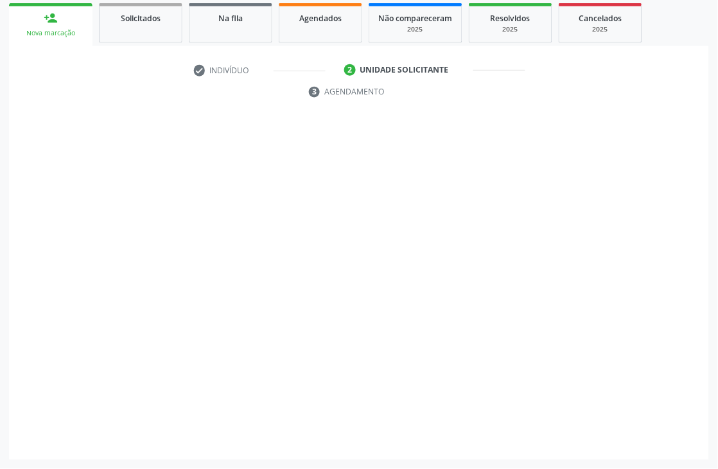
scroll to position [216, 0]
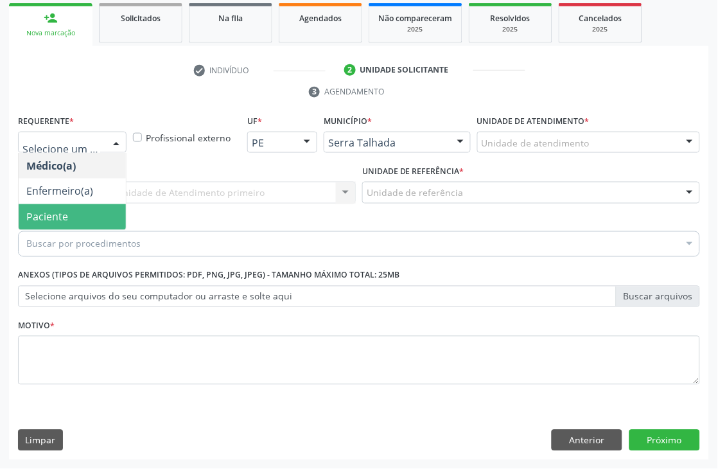
click at [53, 214] on span "Paciente" at bounding box center [47, 217] width 42 height 14
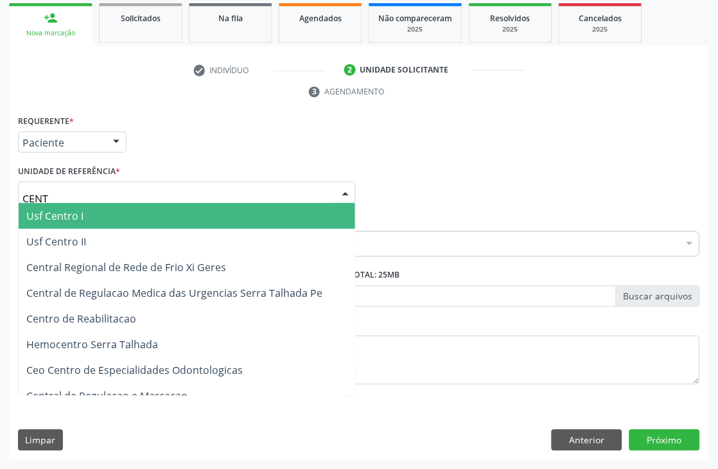
type input "CENTR"
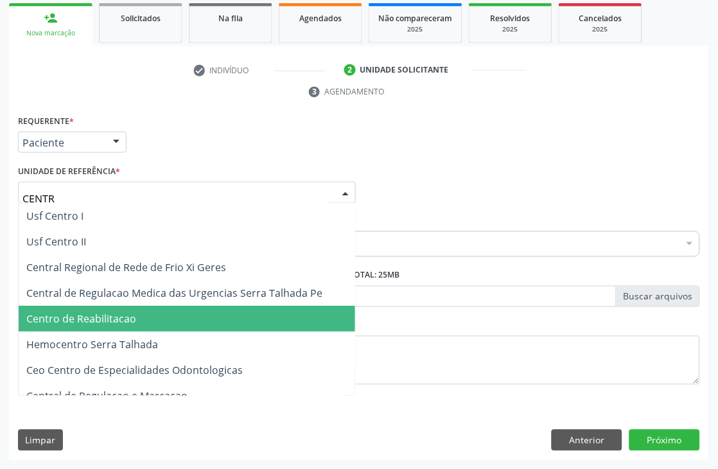
click at [96, 307] on span "Centro de Reabilitacao" at bounding box center [187, 319] width 336 height 26
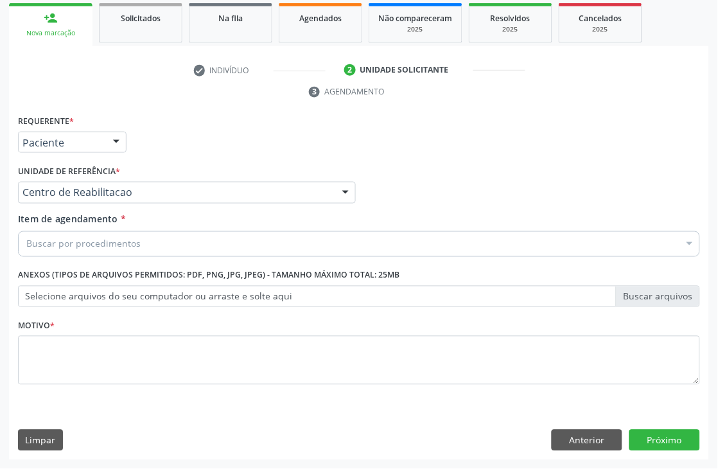
click at [302, 247] on div "Buscar por procedimentos" at bounding box center [359, 244] width 682 height 26
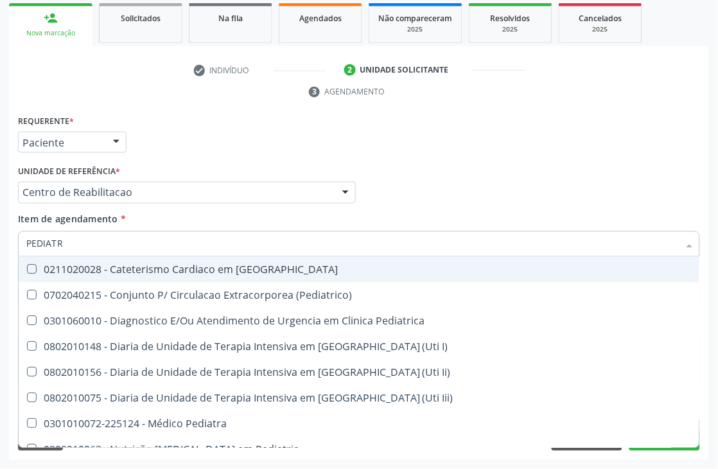
type input "PEDIATRA"
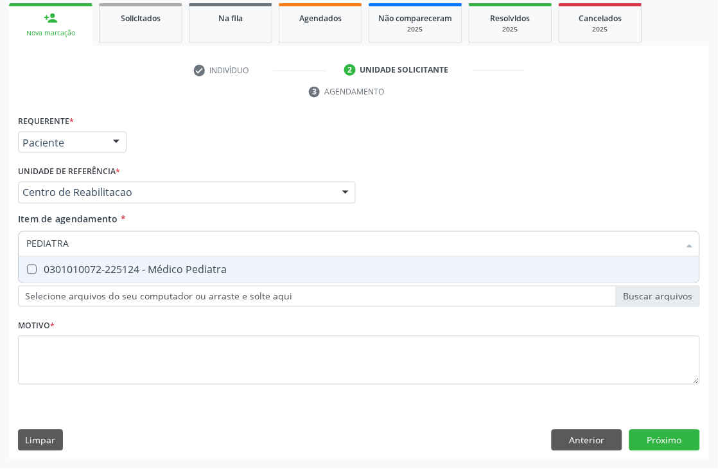
click at [262, 265] on div "0301010072-225124 - Médico Pediatra" at bounding box center [358, 270] width 665 height 10
checkbox Pediatra "true"
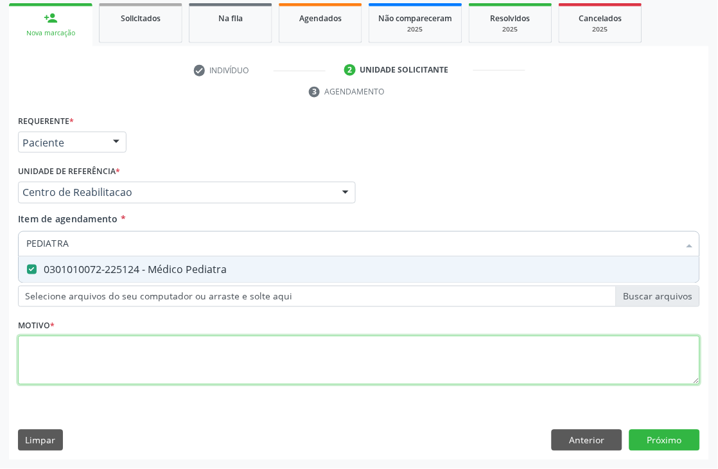
click at [227, 362] on div "Requerente * Paciente Médico(a) Enfermeiro(a) Paciente Nenhum resultado encontr…" at bounding box center [359, 257] width 682 height 291
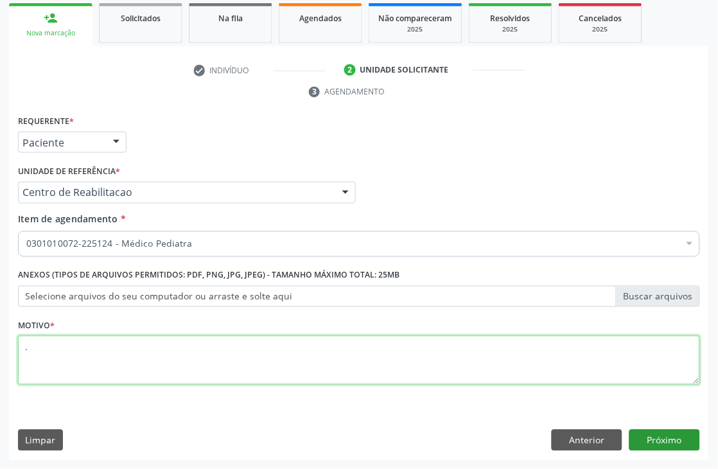
type textarea "."
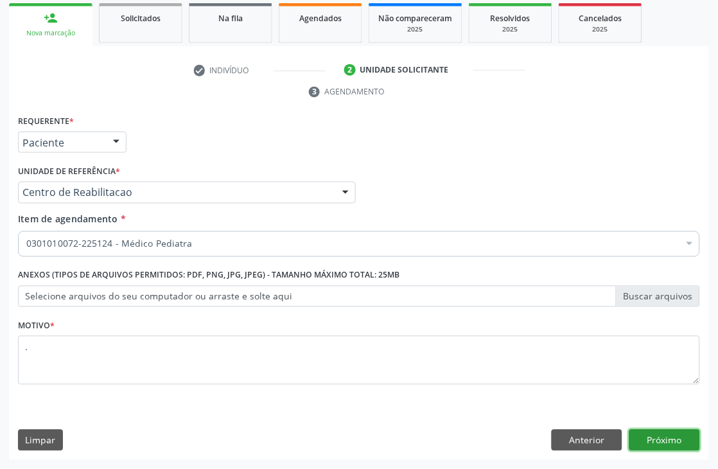
click at [672, 438] on button "Próximo" at bounding box center [664, 441] width 71 height 22
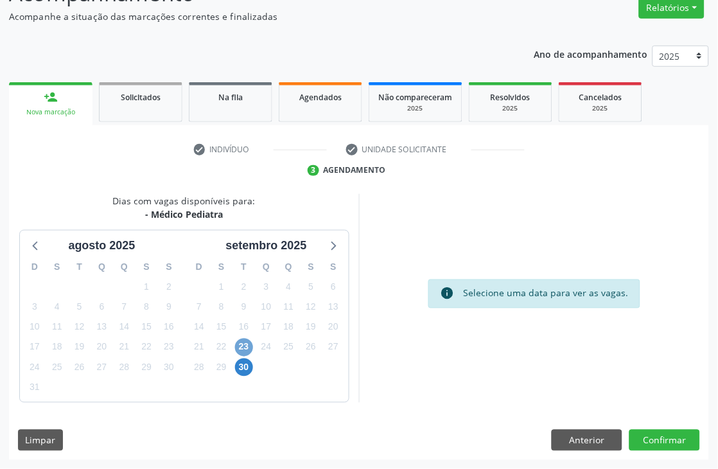
click at [242, 355] on span "23" at bounding box center [244, 347] width 18 height 18
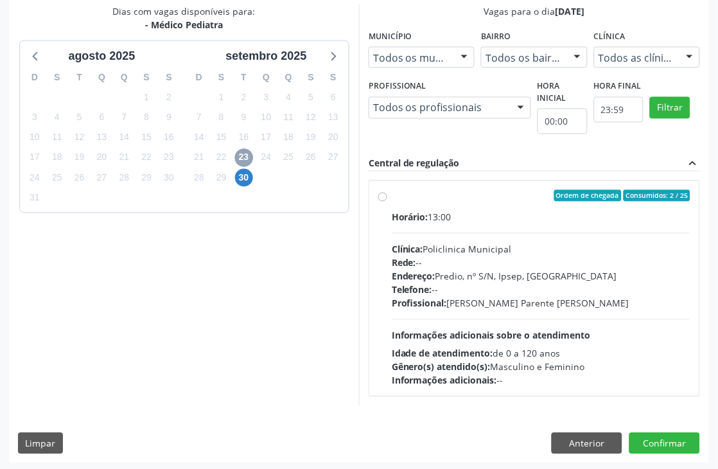
scroll to position [329, 0]
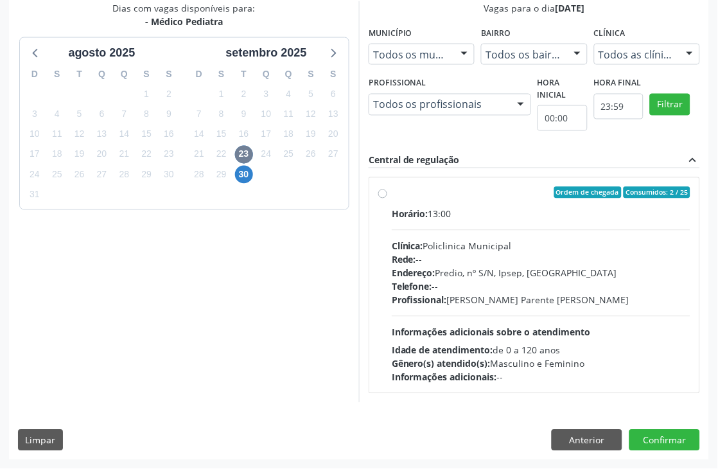
click at [530, 290] on div "Telefone: --" at bounding box center [541, 286] width 299 height 13
click at [387, 198] on input "Ordem de chegada Consumidos: 2 / 25 Horário: 13:00 Clínica: Policlinica Municip…" at bounding box center [382, 193] width 9 height 12
radio input "true"
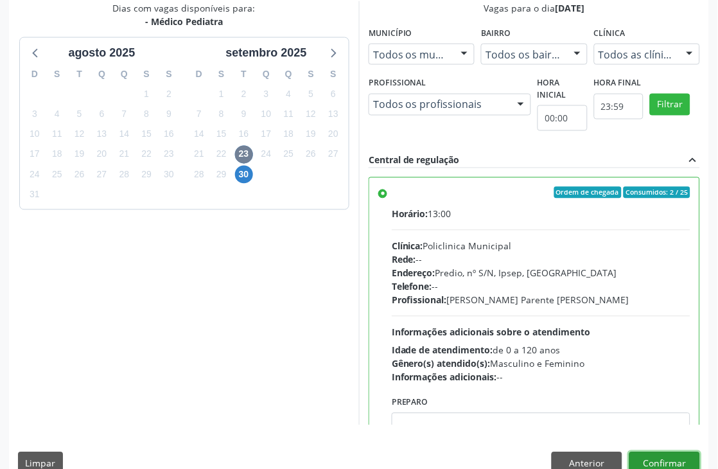
click at [675, 466] on button "Confirmar" at bounding box center [664, 463] width 71 height 22
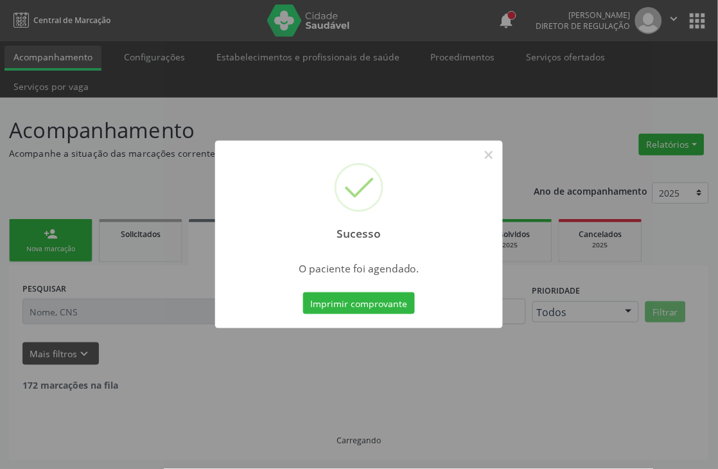
scroll to position [0, 0]
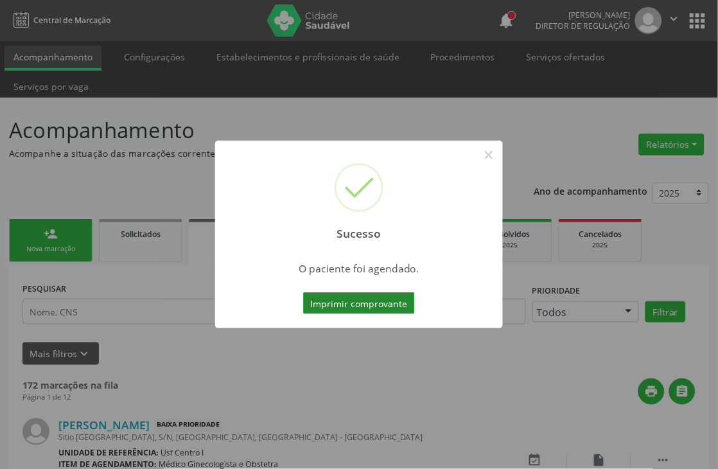
click at [344, 308] on button "Imprimir comprovante" at bounding box center [359, 303] width 112 height 22
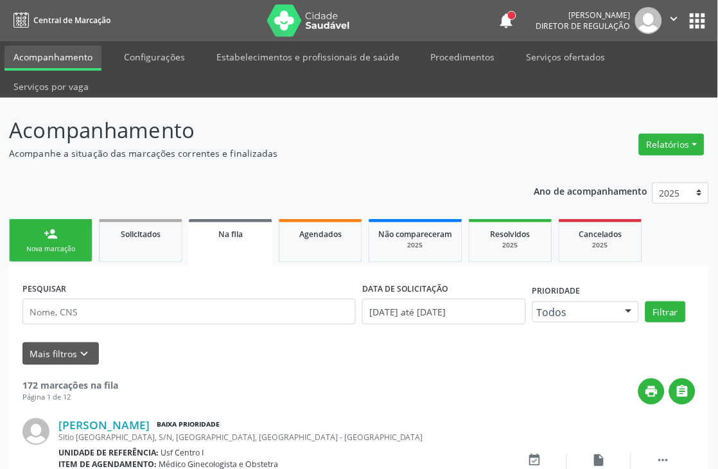
click at [28, 229] on link "person_add Nova marcação" at bounding box center [50, 240] width 83 height 43
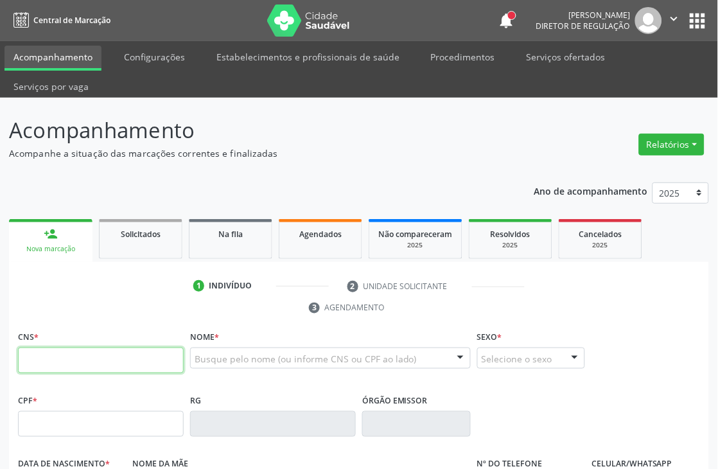
click at [39, 348] on input "text" at bounding box center [101, 360] width 166 height 26
type input "166 0201 6440 0000"
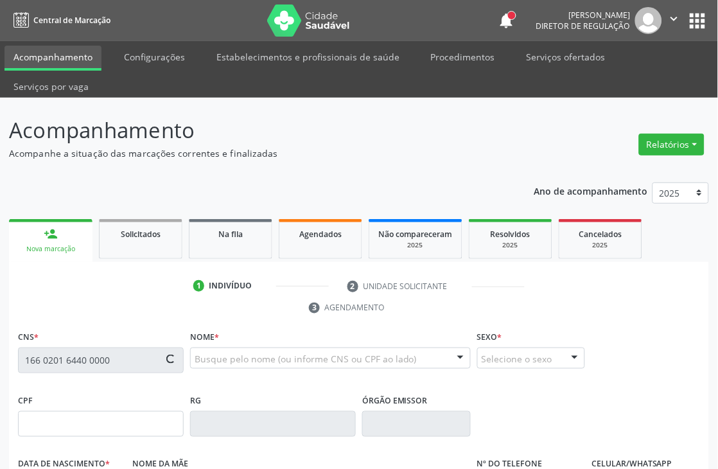
type input "[DATE]"
type input "SN"
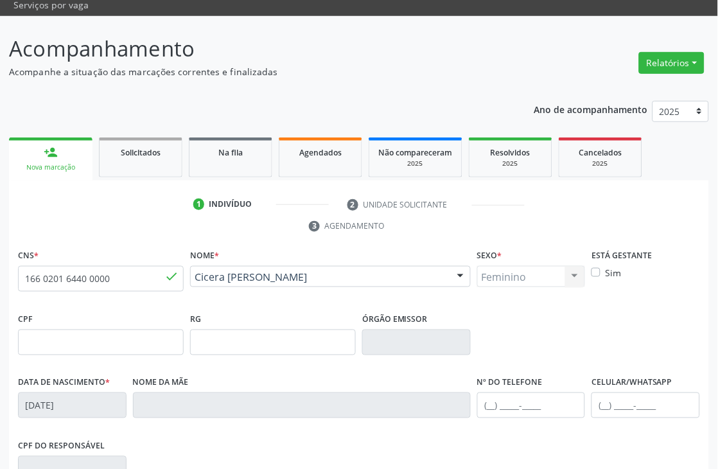
scroll to position [275, 0]
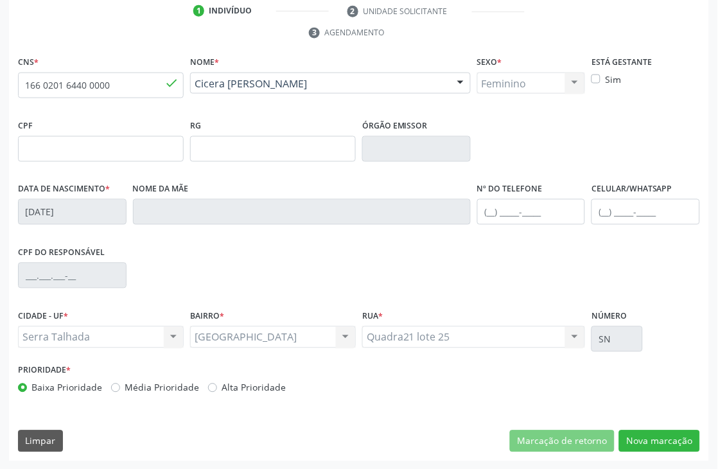
click at [640, 425] on div "CNS * 166 0201 6440 0000 done Nome * [PERSON_NAME] [PERSON_NAME] CNS: 166 0201 …" at bounding box center [359, 257] width 700 height 408
click at [642, 435] on button "Nova marcação" at bounding box center [659, 441] width 81 height 22
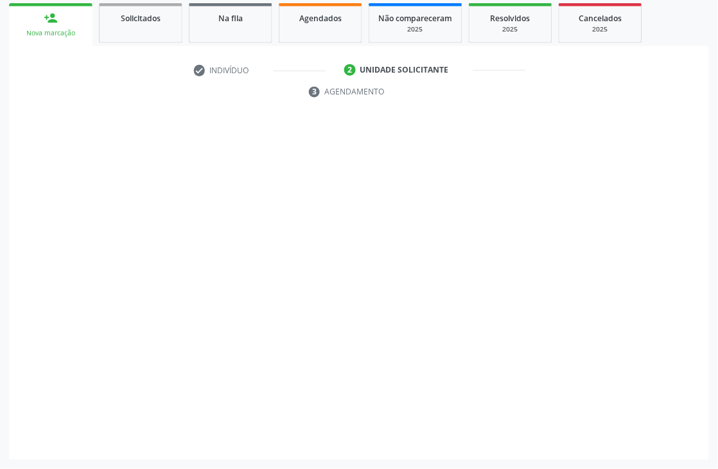
scroll to position [216, 0]
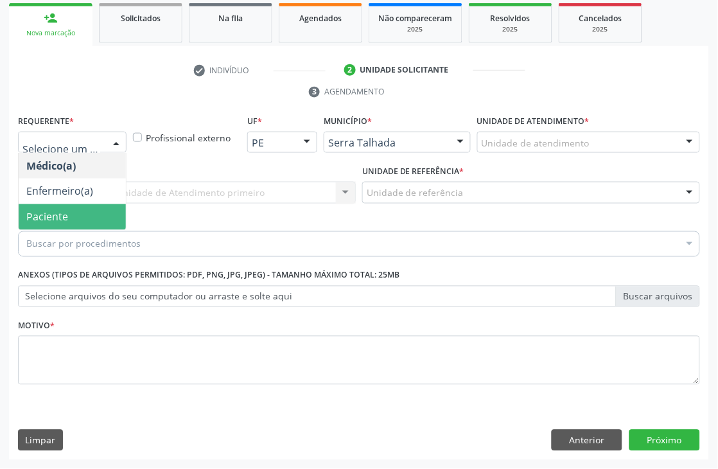
click at [57, 207] on span "Paciente" at bounding box center [72, 217] width 107 height 26
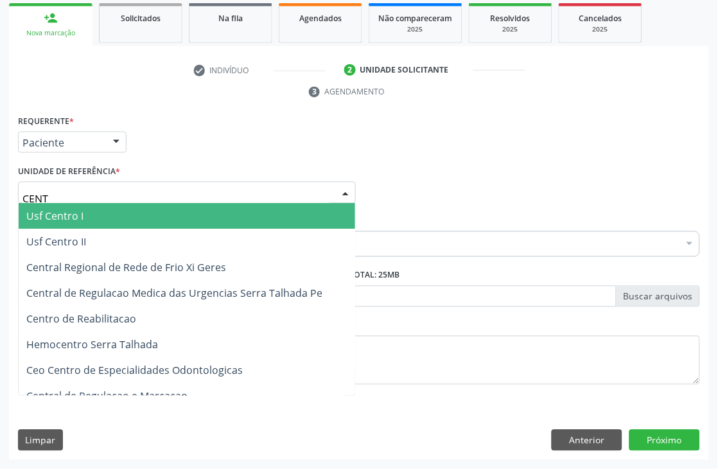
type input "CENTR"
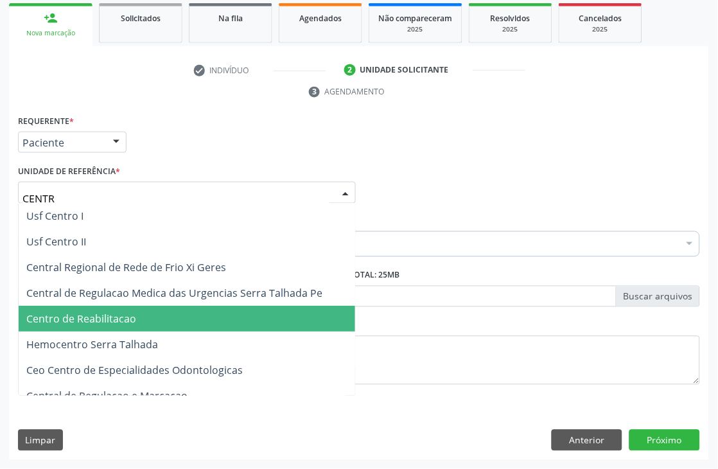
click at [91, 312] on span "Centro de Reabilitacao" at bounding box center [81, 319] width 110 height 14
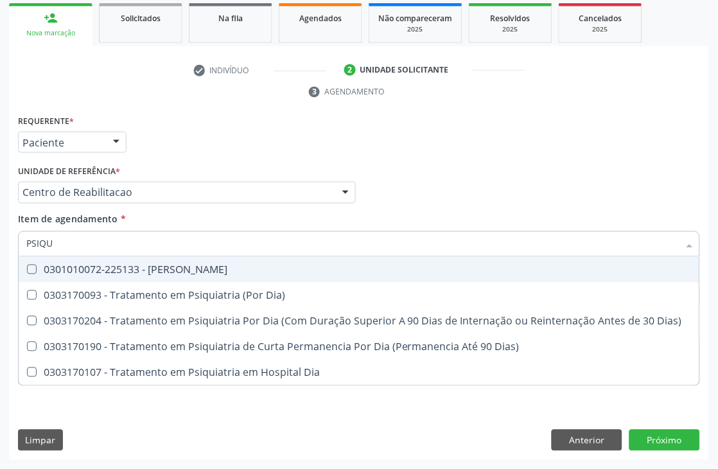
type input "PSIQUI"
click at [53, 267] on div "0301010072-225133 - [PERSON_NAME]" at bounding box center [358, 270] width 665 height 10
checkbox Psiquiatra "true"
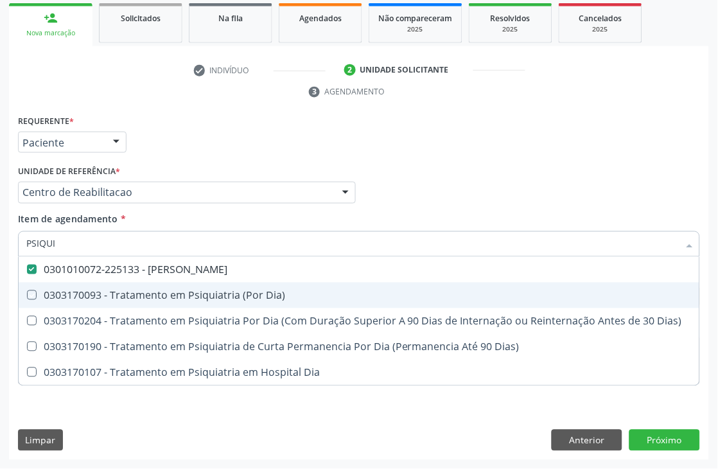
click at [0, 361] on div "Acompanhamento Acompanhe a situação das marcações correntes e finalizadas Relat…" at bounding box center [359, 175] width 718 height 587
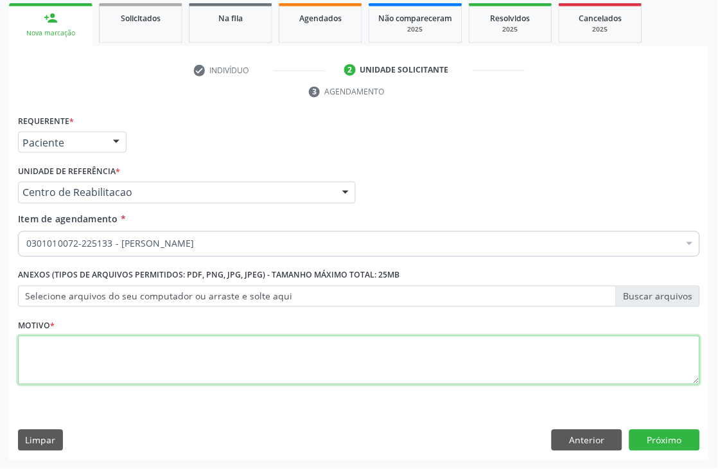
click at [94, 348] on textarea at bounding box center [359, 360] width 682 height 49
type textarea "."
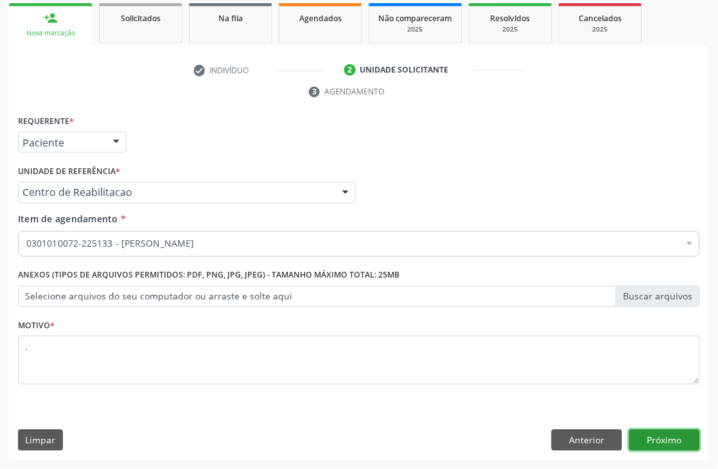
click at [664, 441] on button "Próximo" at bounding box center [664, 441] width 71 height 22
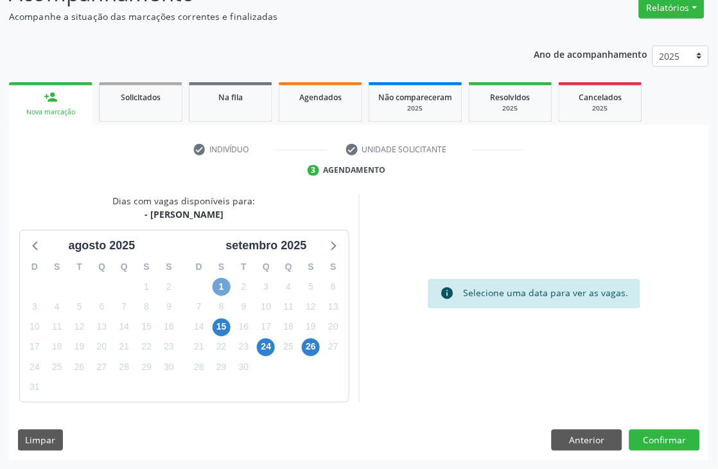
click at [222, 287] on span "1" at bounding box center [222, 287] width 18 height 18
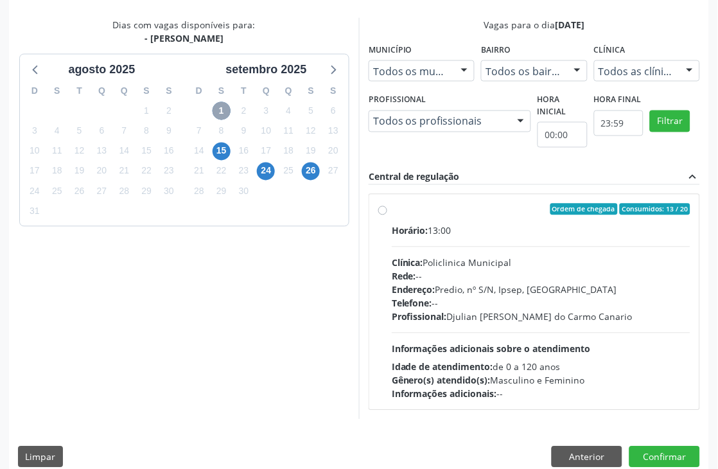
scroll to position [329, 0]
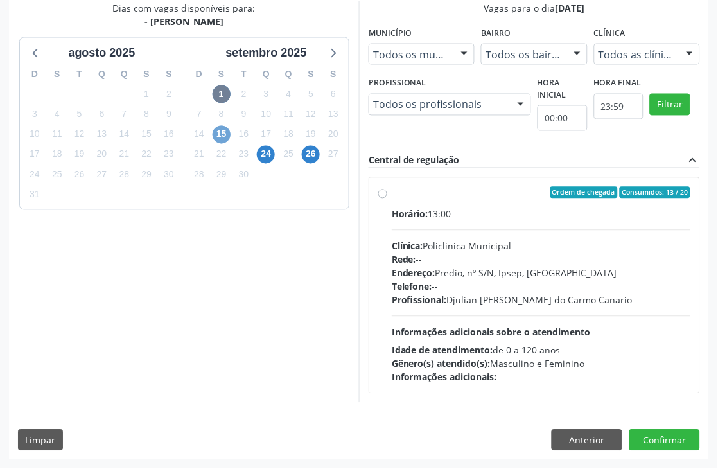
click at [223, 132] on span "15" at bounding box center [222, 135] width 18 height 18
click at [259, 152] on span "24" at bounding box center [266, 155] width 18 height 18
click at [633, 303] on div "Profissional: [PERSON_NAME]" at bounding box center [541, 299] width 299 height 13
click at [387, 198] on input "Ordem de chegada Consumidos: 1 / 15 Horário: 13:00 Clínica: Policlinica Municip…" at bounding box center [382, 193] width 9 height 12
radio input "true"
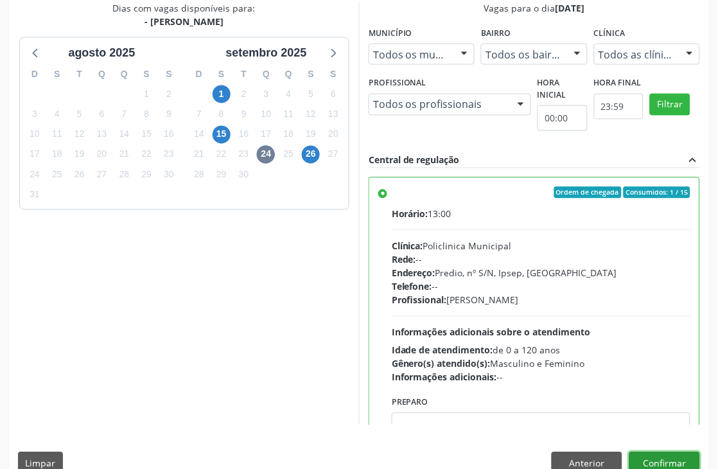
click at [673, 458] on button "Confirmar" at bounding box center [664, 463] width 71 height 22
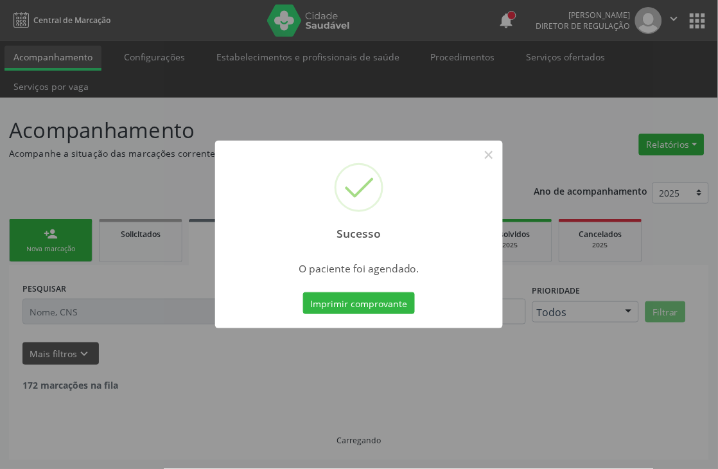
scroll to position [0, 0]
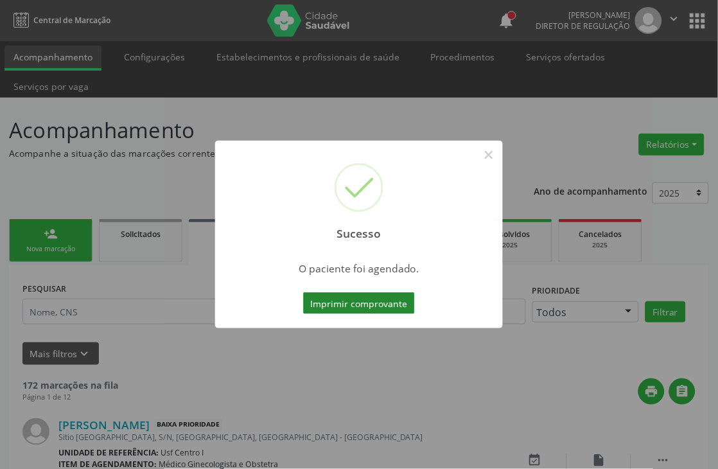
click at [337, 300] on button "Imprimir comprovante" at bounding box center [359, 303] width 112 height 22
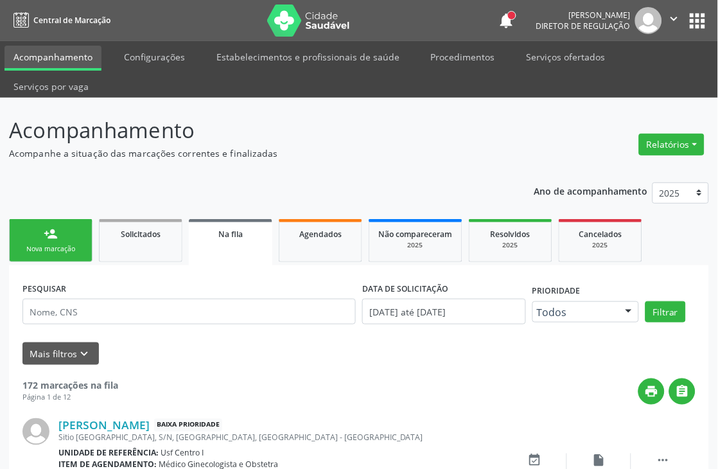
click at [44, 234] on div "person_add" at bounding box center [51, 234] width 14 height 14
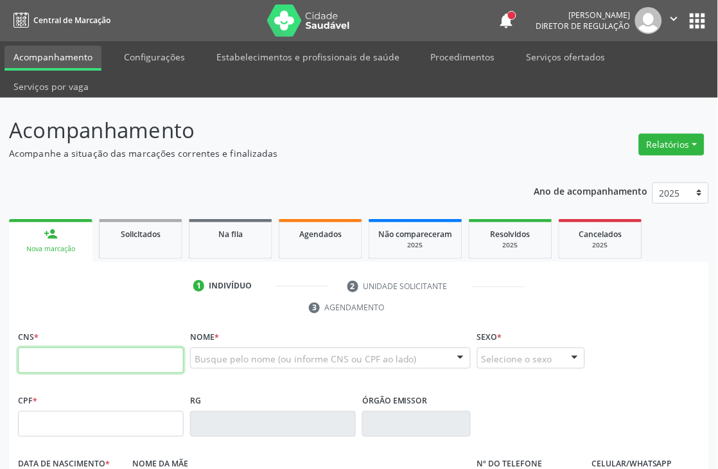
click at [53, 354] on input "text" at bounding box center [101, 360] width 166 height 26
type input "166 0201 6440 0000"
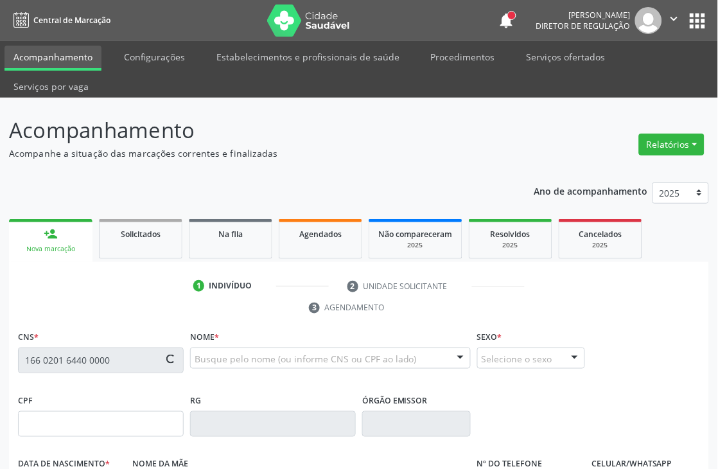
type input "[DATE]"
type input "SN"
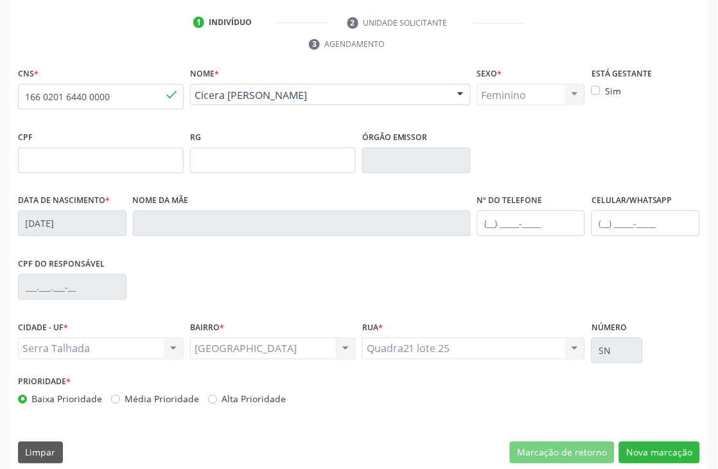
scroll to position [275, 0]
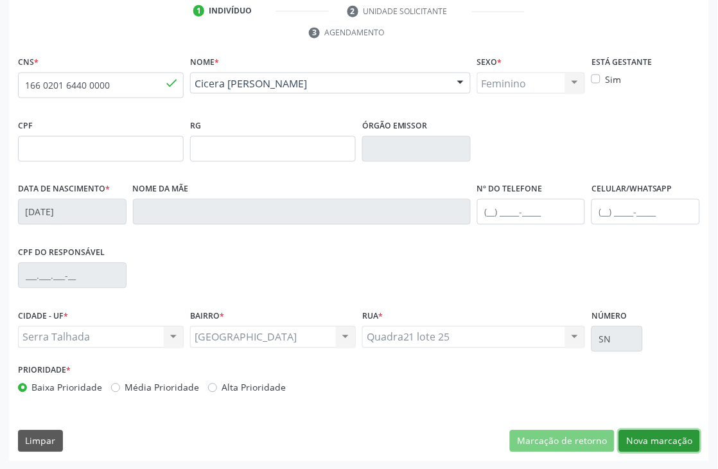
click at [675, 441] on button "Nova marcação" at bounding box center [659, 441] width 81 height 22
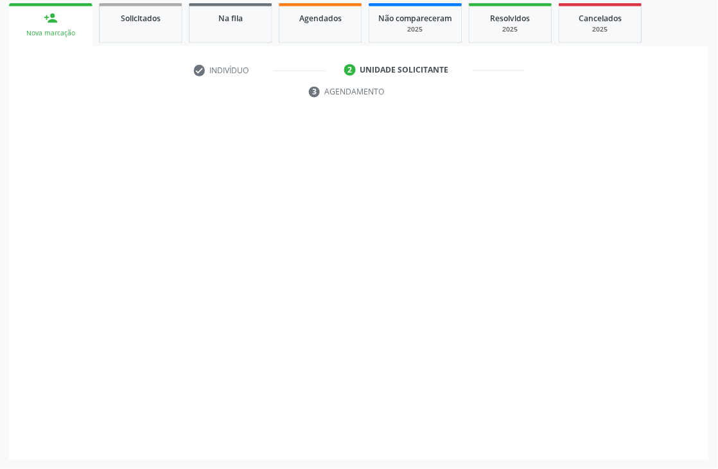
scroll to position [216, 0]
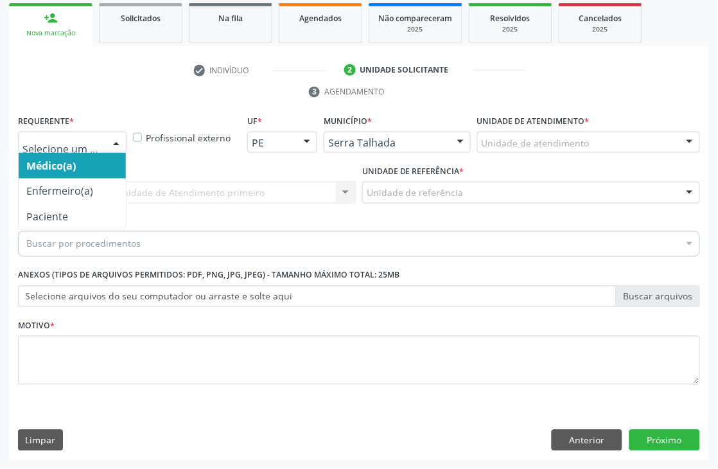
click at [101, 144] on div at bounding box center [72, 143] width 109 height 22
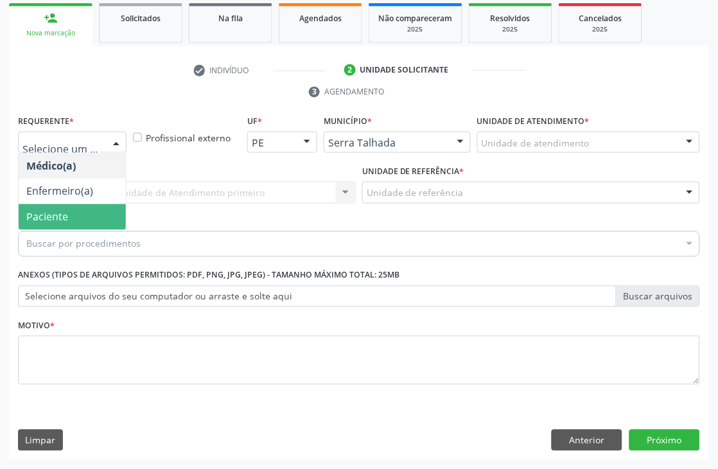
click at [91, 225] on span "Paciente" at bounding box center [72, 217] width 107 height 26
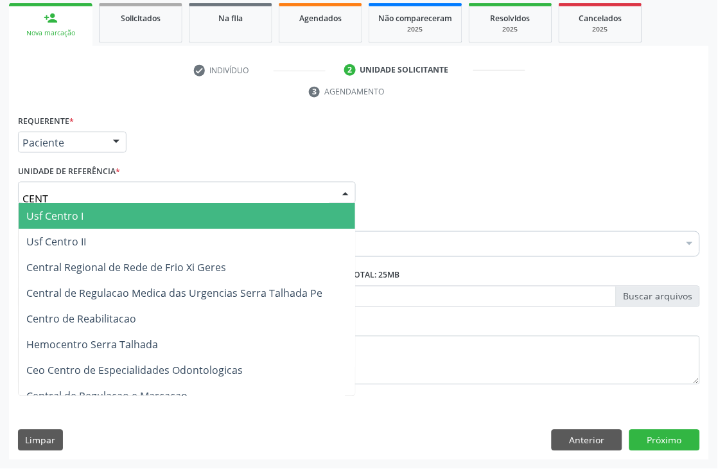
type input "CENTR"
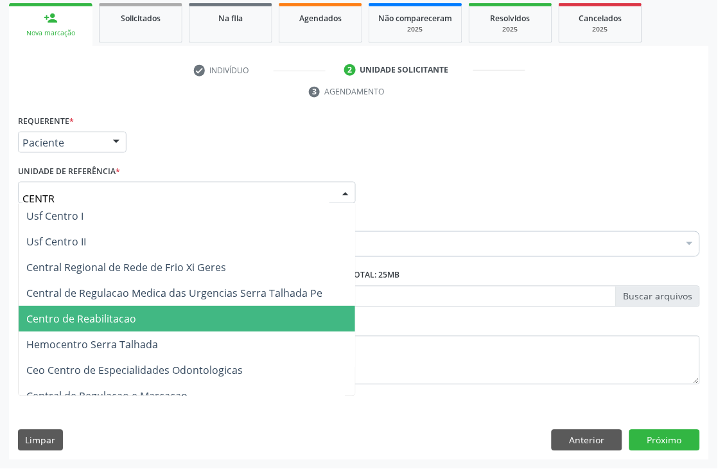
click at [100, 307] on span "Centro de Reabilitacao" at bounding box center [187, 319] width 336 height 26
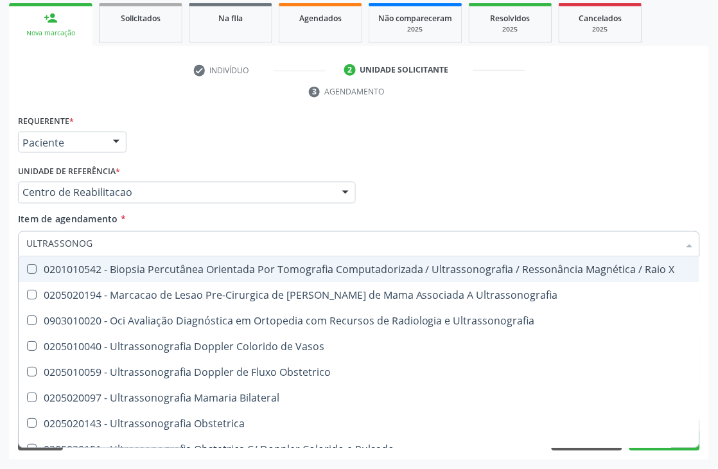
type input "ULTRASSONOGR"
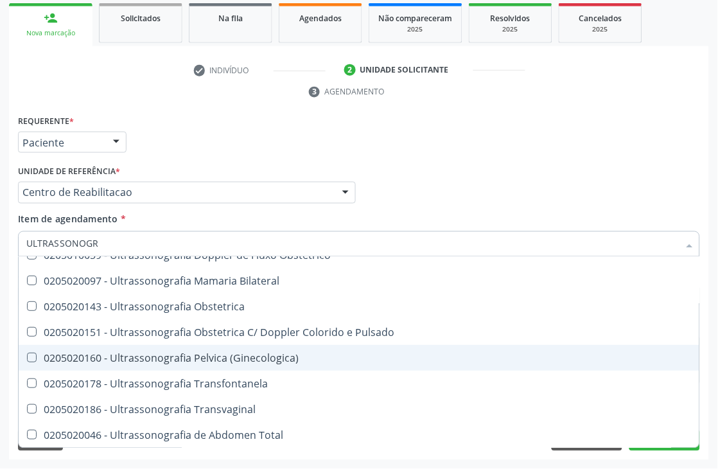
scroll to position [143, 0]
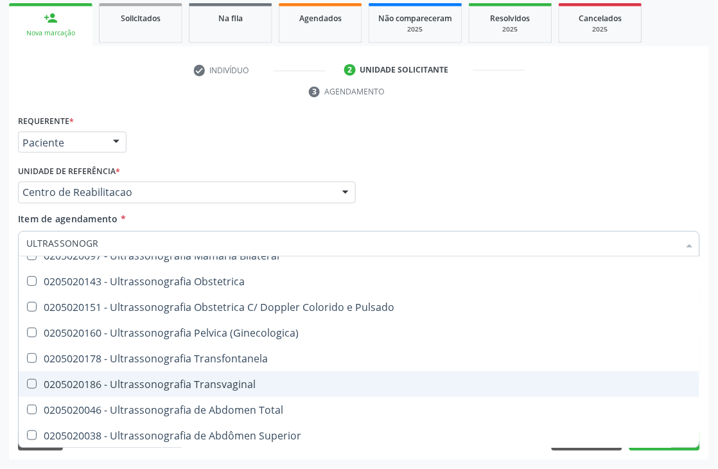
click at [189, 371] on span "0205020186 - Ultrassonografia Transvaginal" at bounding box center [359, 384] width 681 height 26
checkbox Transvaginal "true"
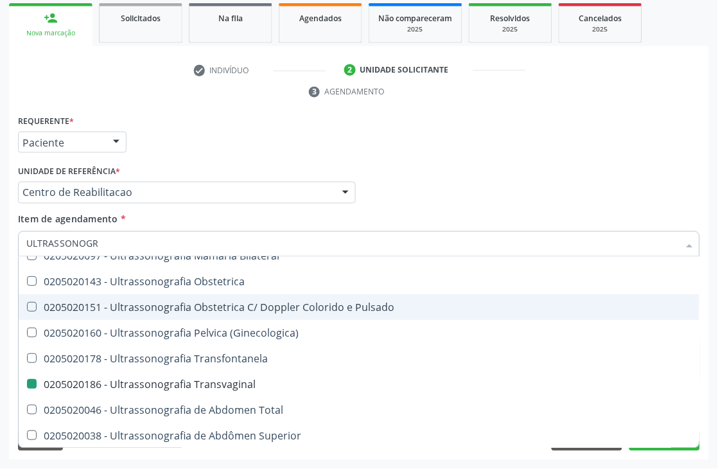
click at [0, 281] on div "Acompanhamento Acompanhe a situação das marcações correntes e finalizadas Relat…" at bounding box center [359, 175] width 718 height 587
checkbox Ultrassonografia "true"
checkbox Transvaginal "false"
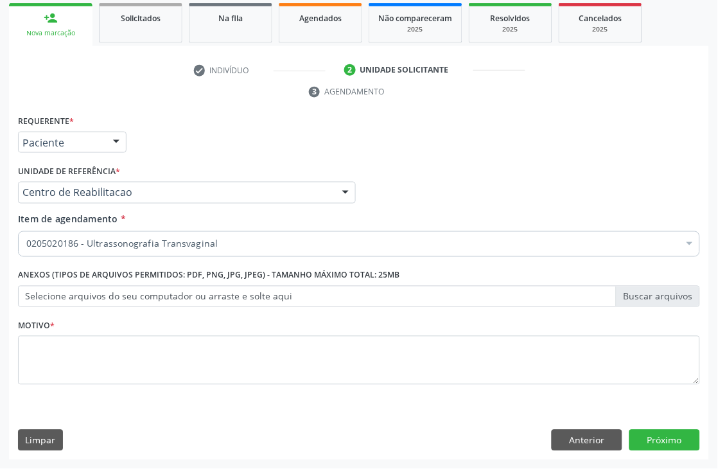
scroll to position [0, 0]
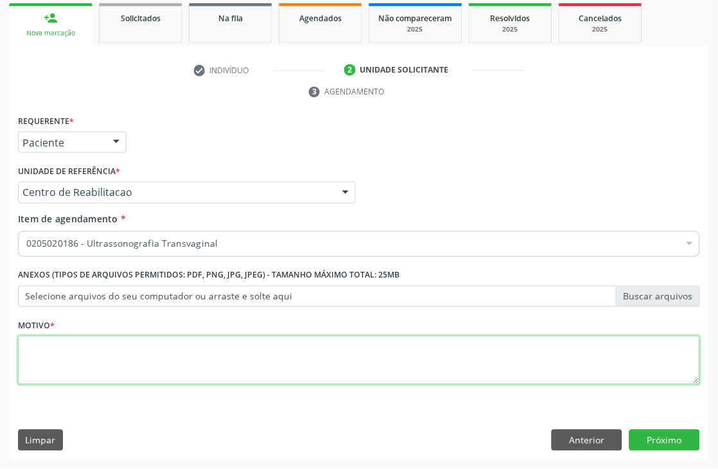
click at [83, 377] on textarea at bounding box center [359, 360] width 682 height 49
type textarea "."
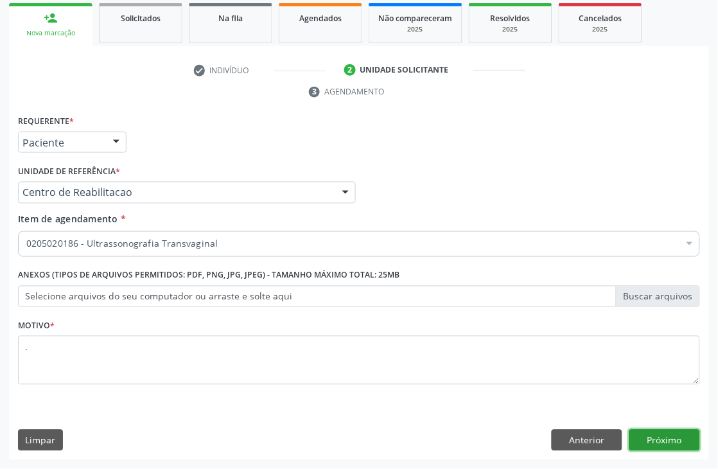
click at [697, 441] on button "Próximo" at bounding box center [664, 441] width 71 height 22
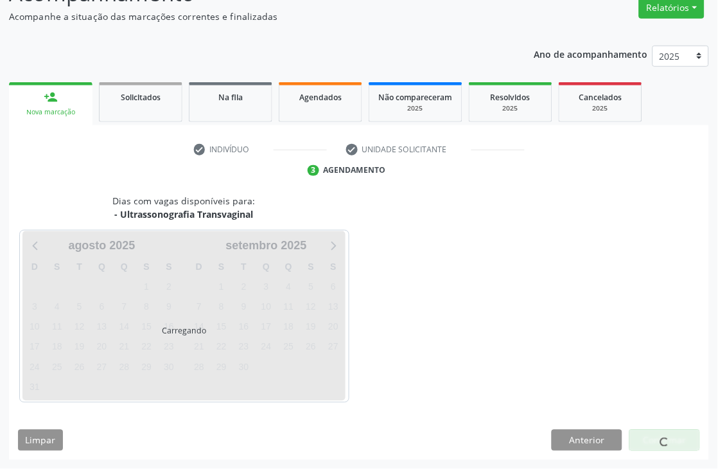
scroll to position [137, 0]
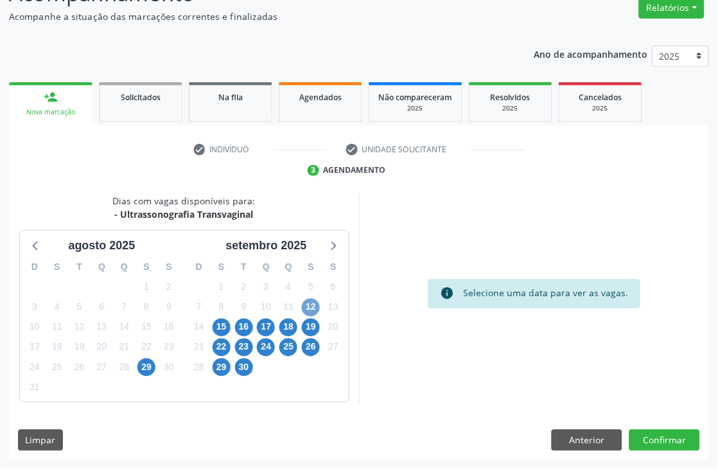
click at [308, 308] on span "12" at bounding box center [311, 308] width 18 height 18
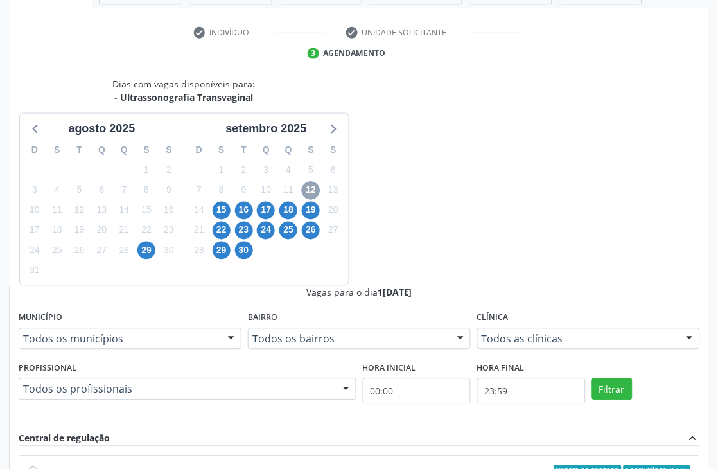
scroll to position [279, 0]
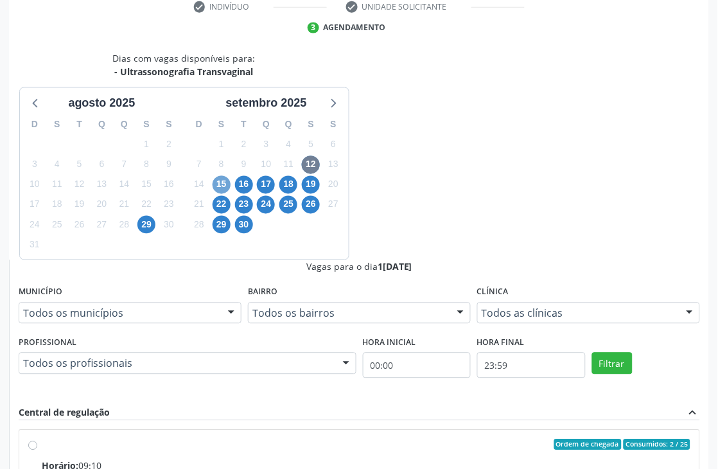
click at [225, 179] on span "15" at bounding box center [222, 185] width 18 height 18
click at [244, 187] on span "16" at bounding box center [244, 185] width 18 height 18
click at [265, 188] on span "17" at bounding box center [266, 185] width 18 height 18
click at [291, 181] on span "18" at bounding box center [288, 185] width 18 height 18
click at [310, 187] on span "19" at bounding box center [311, 185] width 18 height 18
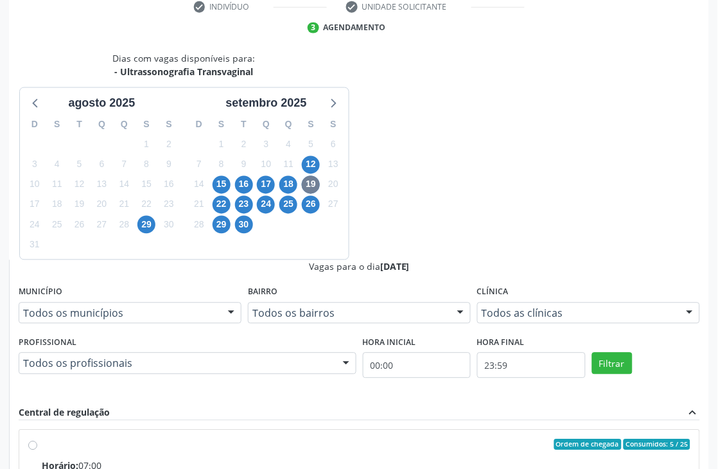
scroll to position [279, 0]
click at [37, 439] on input "Ordem de chegada Consumidos: 5 / 25 Horário: 07:00 Clínica: Policlinica Municip…" at bounding box center [32, 445] width 9 height 12
radio input "true"
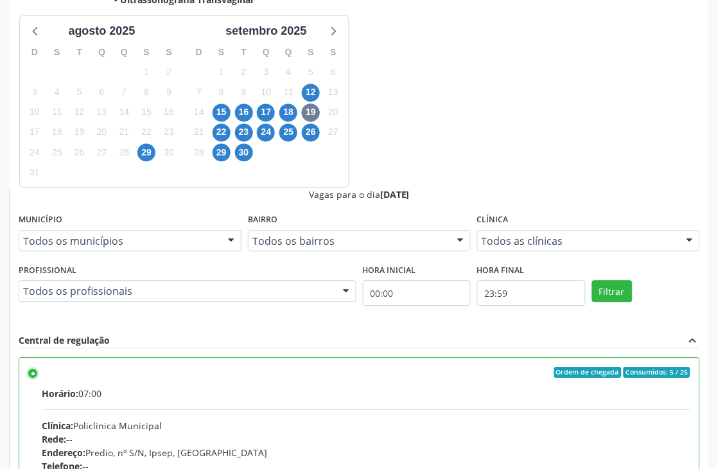
scroll to position [352, 0]
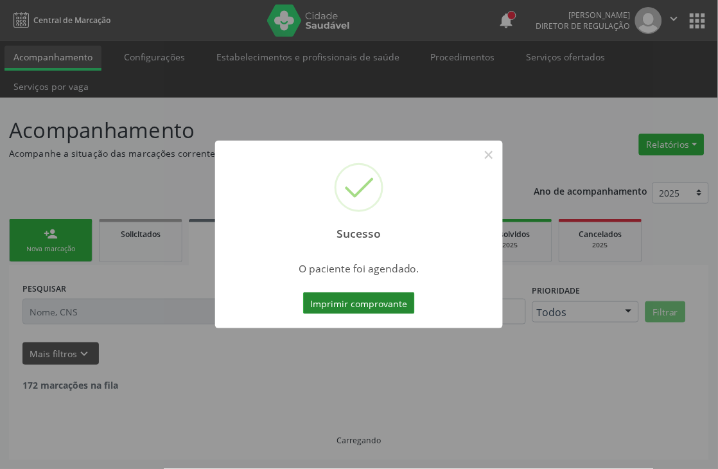
scroll to position [0, 0]
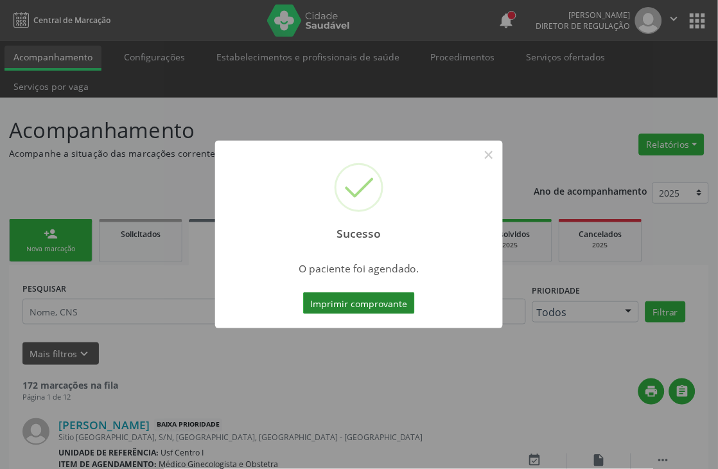
click at [345, 293] on button "Imprimir comprovante" at bounding box center [359, 303] width 112 height 22
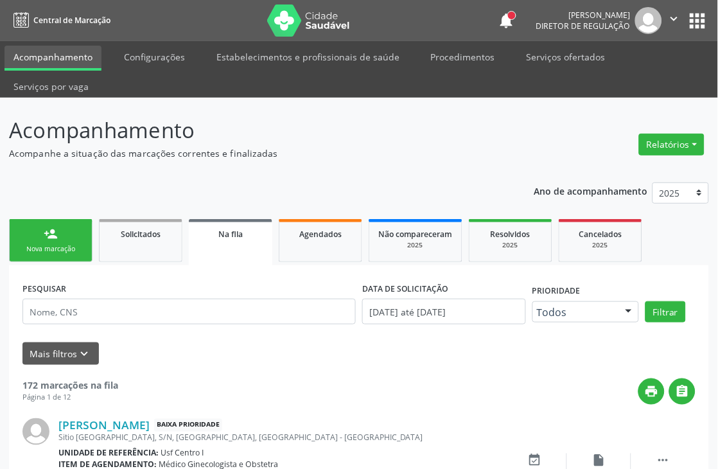
click at [74, 222] on link "person_add Nova marcação" at bounding box center [50, 240] width 83 height 43
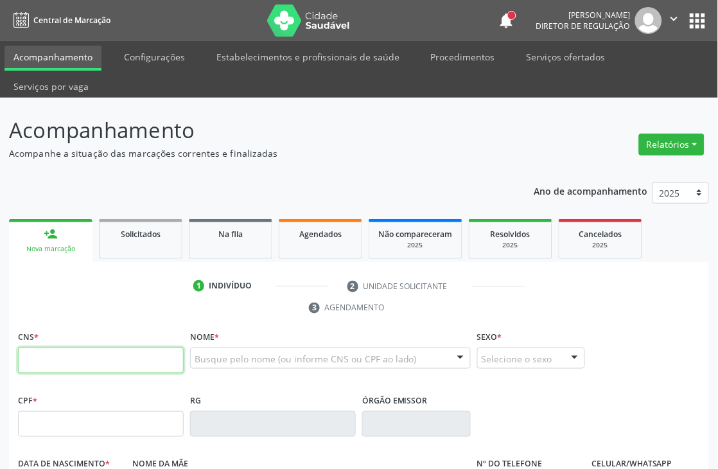
click at [51, 356] on input "text" at bounding box center [101, 360] width 166 height 26
type input "898 0034 3555 7429"
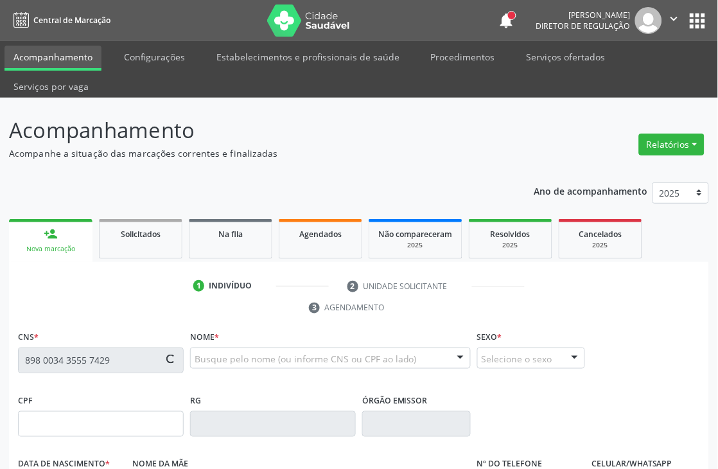
type input "049.208.164-64"
type input "06/03/1964"
type input "Maria Domingos da Conceicao"
type input "(87) 99802-0867"
type input "96"
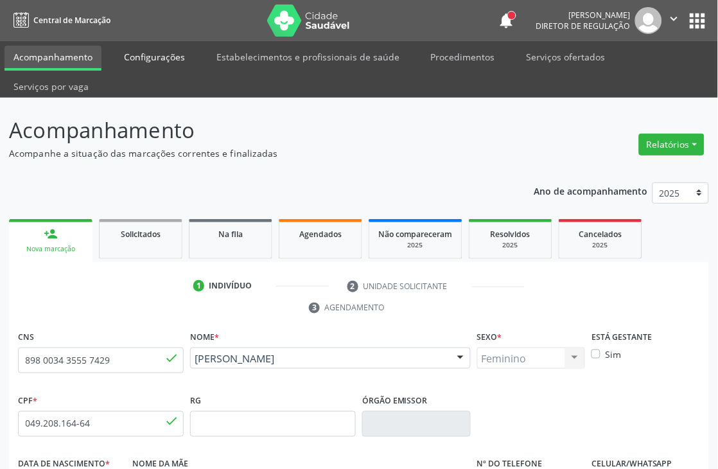
click at [161, 52] on link "Configurações" at bounding box center [154, 57] width 79 height 22
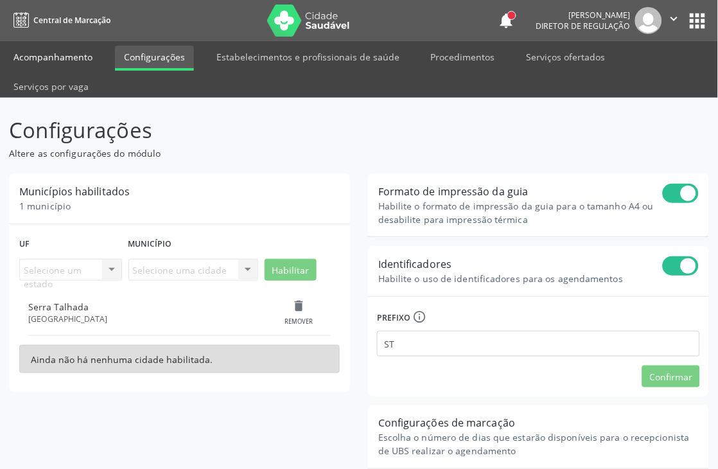
click at [71, 56] on link "Acompanhamento" at bounding box center [52, 57] width 97 height 22
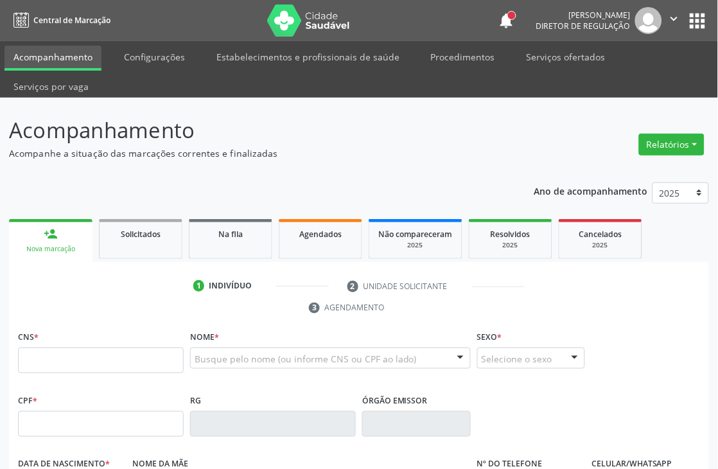
click at [71, 57] on link "Acompanhamento" at bounding box center [52, 58] width 97 height 25
click at [156, 353] on input "text" at bounding box center [101, 360] width 166 height 26
type input "705 0052 1551 6753"
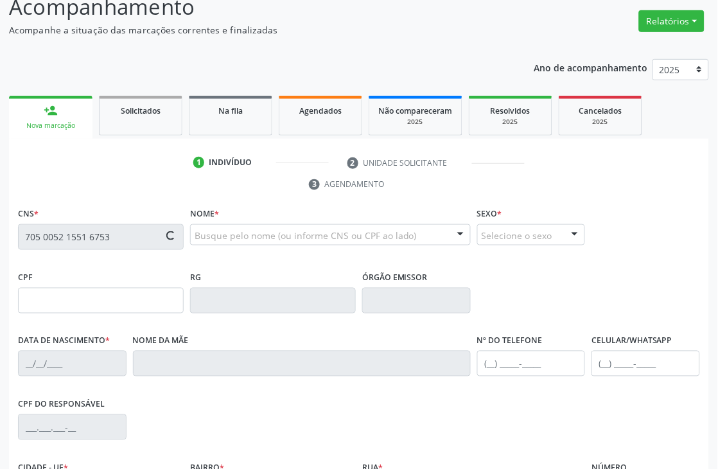
type input "164.671.628-03"
type input "14/09/1974"
type input "Ana Galdino de Lima Bezerra"
type input "[PHONE_NUMBER]"
type input "657.172.444-87"
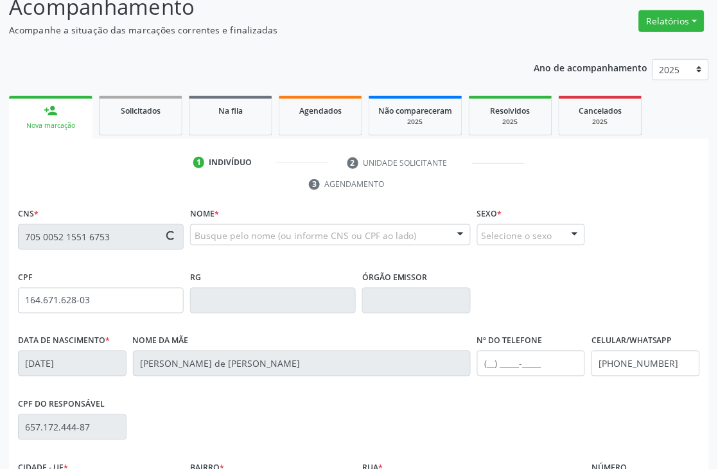
type input "S/N"
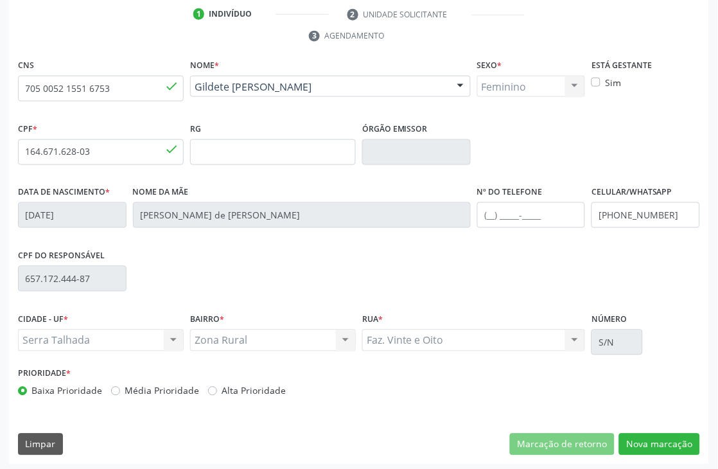
scroll to position [275, 0]
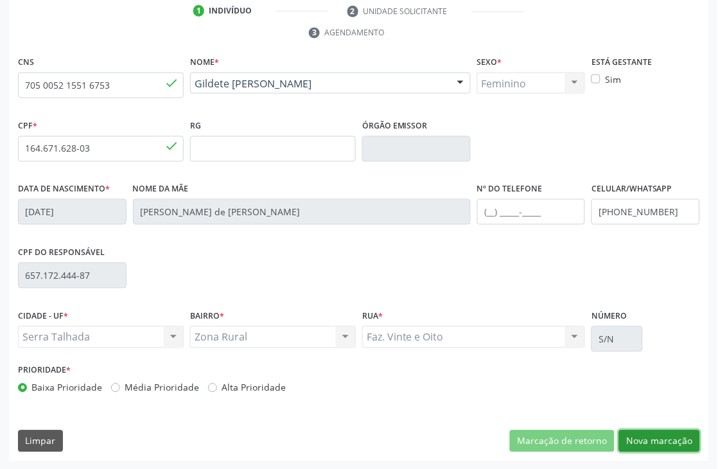
click at [647, 444] on button "Nova marcação" at bounding box center [659, 441] width 81 height 22
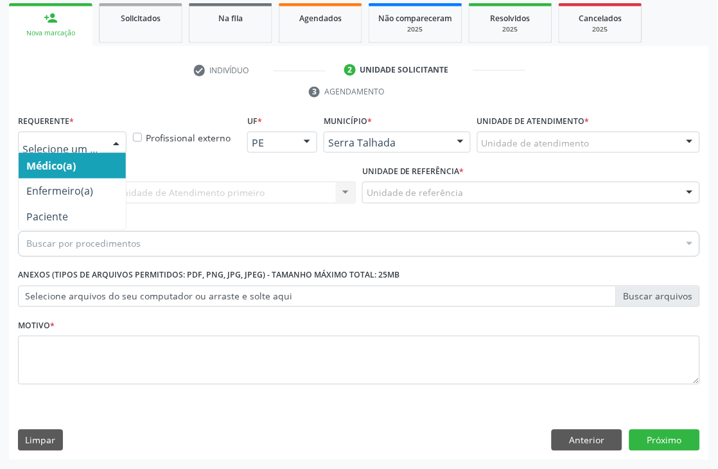
click at [108, 143] on div at bounding box center [116, 143] width 19 height 22
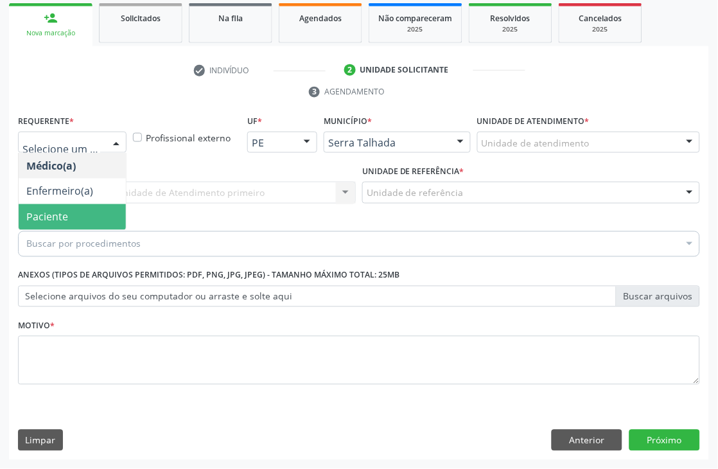
click at [94, 204] on span "Paciente" at bounding box center [72, 217] width 107 height 26
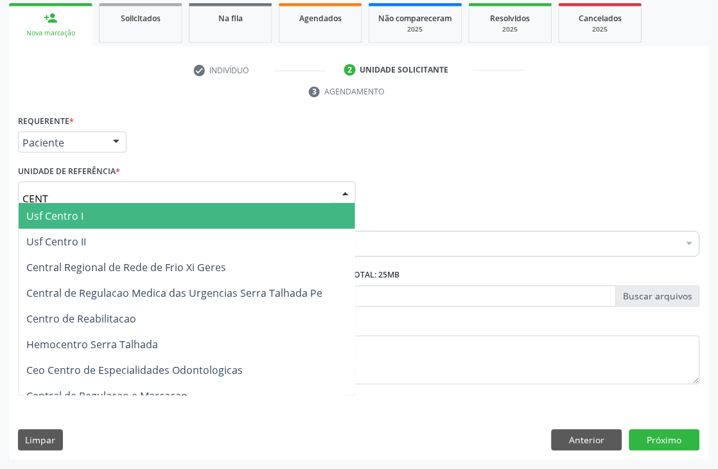
type input "CENTR"
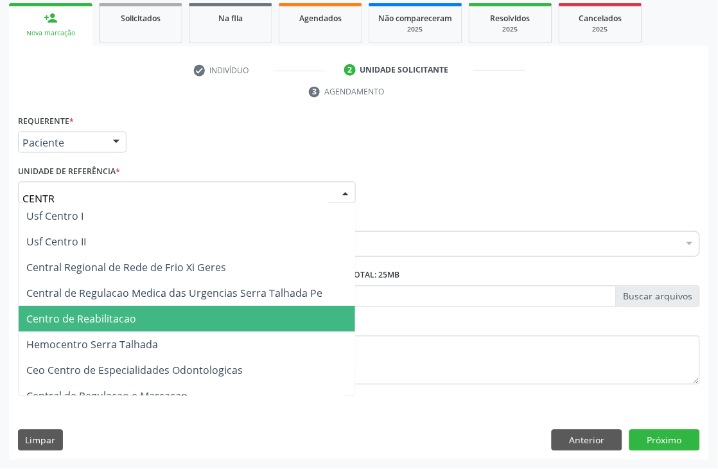
click at [88, 315] on span "Centro de Reabilitacao" at bounding box center [81, 319] width 110 height 14
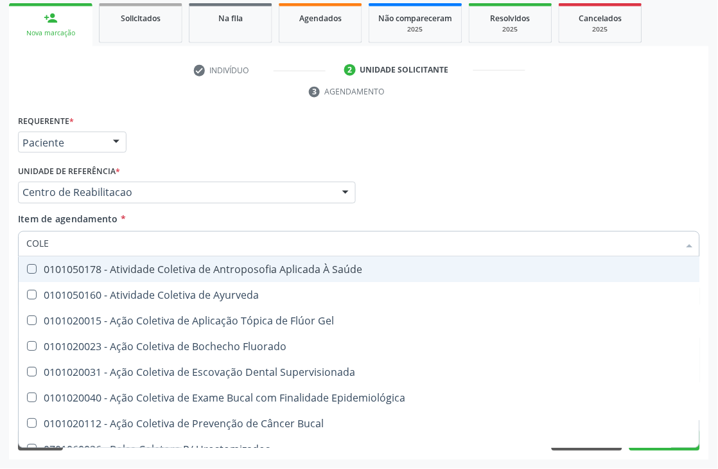
type input "COLES"
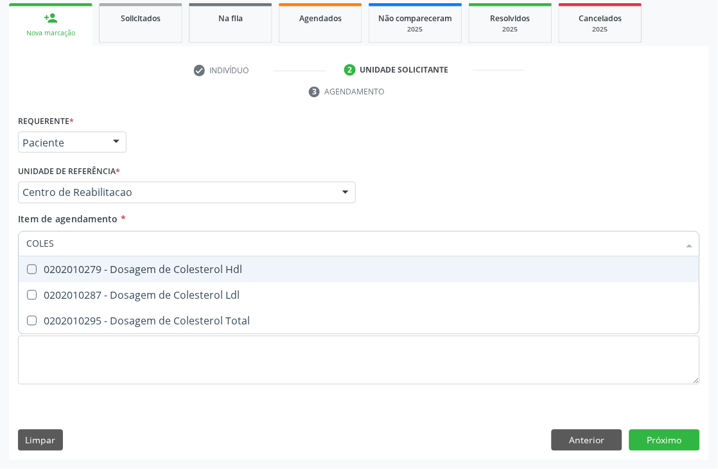
click at [97, 271] on div "0202010279 - Dosagem de Colesterol Hdl" at bounding box center [358, 270] width 665 height 10
checkbox Hdl "true"
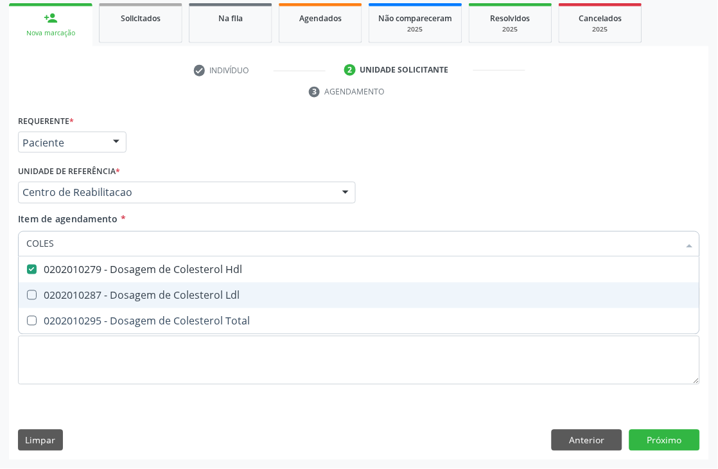
click at [92, 292] on div "0202010287 - Dosagem de Colesterol Ldl" at bounding box center [358, 295] width 665 height 10
checkbox Ldl "true"
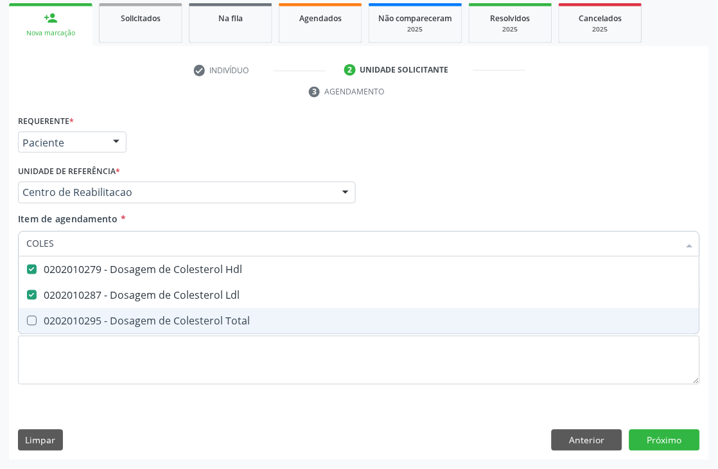
click at [82, 316] on div "0202010295 - Dosagem de Colesterol Total" at bounding box center [358, 321] width 665 height 10
checkbox Total "true"
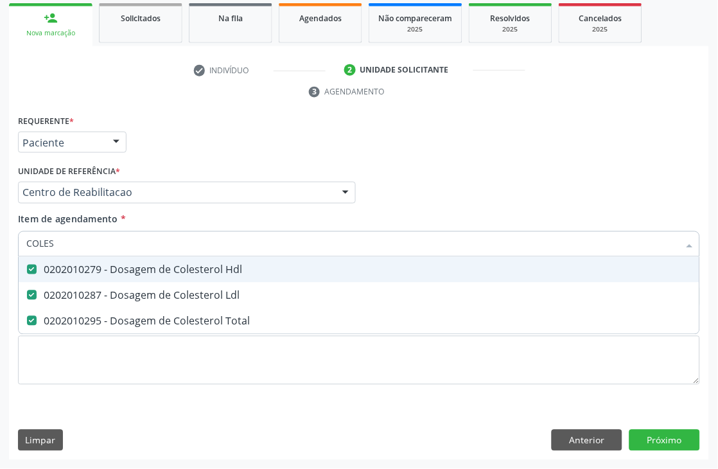
drag, startPoint x: 73, startPoint y: 245, endPoint x: 0, endPoint y: 247, distance: 73.2
click at [0, 247] on div "Acompanhamento Acompanhe a situação das marcações correntes e finalizadas Relat…" at bounding box center [359, 175] width 718 height 587
type input "TRIGL"
checkbox Hdl "false"
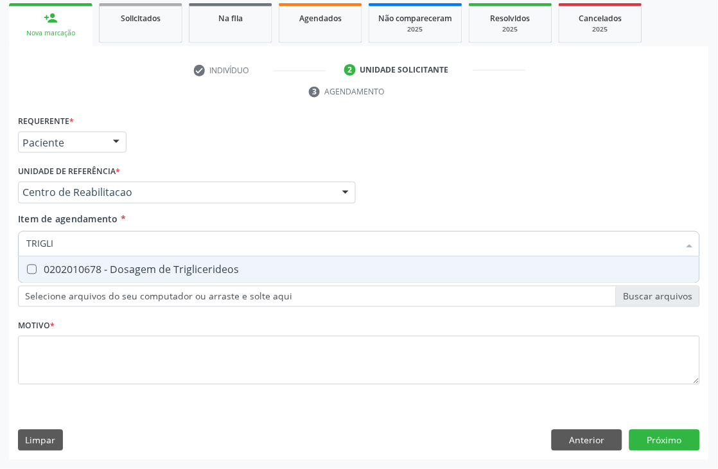
type input "TRIGLIC"
click at [49, 266] on div "0202010678 - Dosagem de Triglicerideos" at bounding box center [358, 270] width 665 height 10
checkbox Triglicerideos "true"
drag, startPoint x: 66, startPoint y: 244, endPoint x: 0, endPoint y: 251, distance: 66.5
click at [0, 251] on div "Acompanhamento Acompanhe a situação das marcações correntes e finalizadas Relat…" at bounding box center [359, 175] width 718 height 587
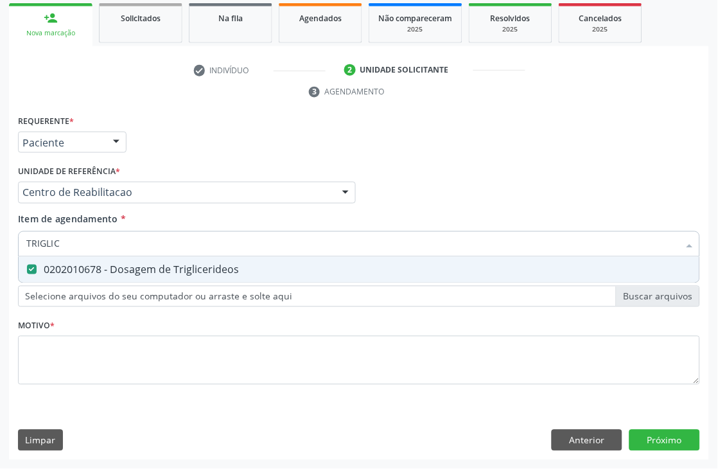
type input "TRIGLIC"
click at [0, 253] on div "Acompanhamento Acompanhe a situação das marcações correntes e finalizadas Relat…" at bounding box center [359, 175] width 718 height 587
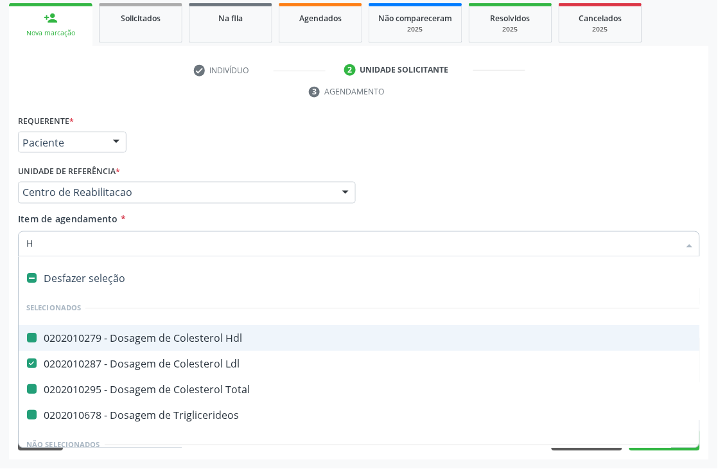
type input "HE"
checkbox Hdl "false"
checkbox Total "false"
checkbox Triglicerideos "false"
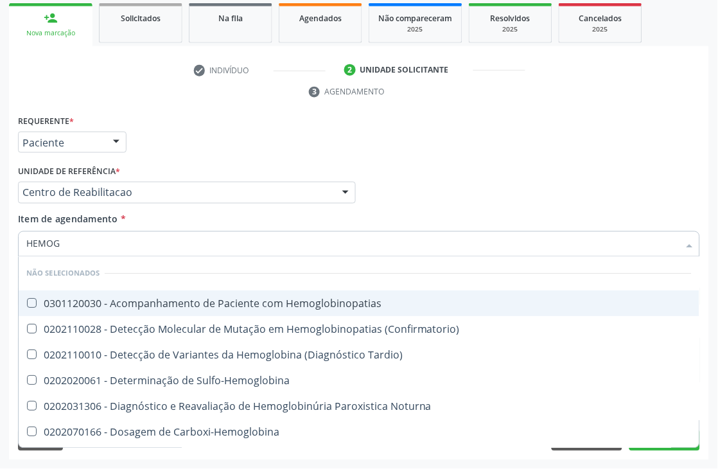
type input "HEMOGR"
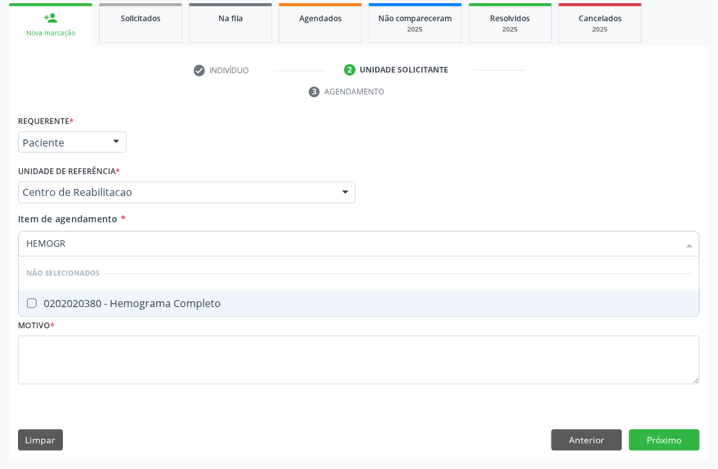
click at [35, 304] on Completo at bounding box center [32, 304] width 10 height 10
click at [27, 304] on Completo "checkbox" at bounding box center [23, 303] width 8 height 8
checkbox Completo "true"
drag, startPoint x: 79, startPoint y: 247, endPoint x: 1, endPoint y: 245, distance: 78.4
click at [1, 245] on div "Acompanhamento Acompanhe a situação das marcações correntes e finalizadas Relat…" at bounding box center [359, 175] width 718 height 587
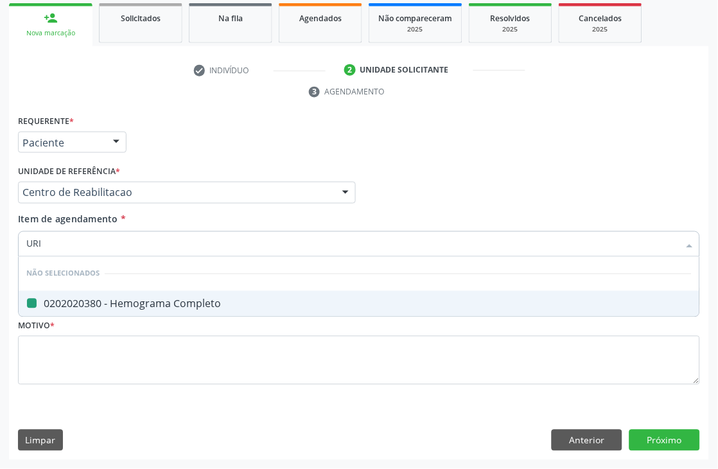
type input "URIN"
checkbox Completo "false"
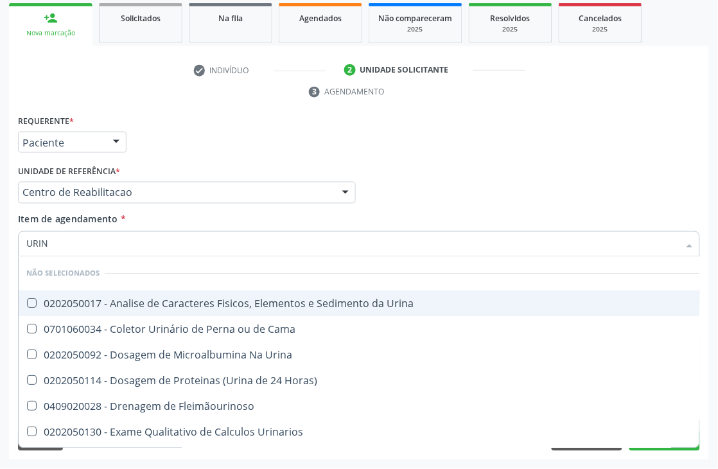
type input "URINA"
click at [65, 306] on div "0202050017 - Analise de Caracteres Fisicos, Elementos e Sedimento da Urina" at bounding box center [358, 304] width 665 height 10
checkbox Urina "true"
click at [0, 305] on div "Acompanhamento Acompanhe a situação das marcações correntes e finalizadas Relat…" at bounding box center [359, 175] width 718 height 587
checkbox Urina "true"
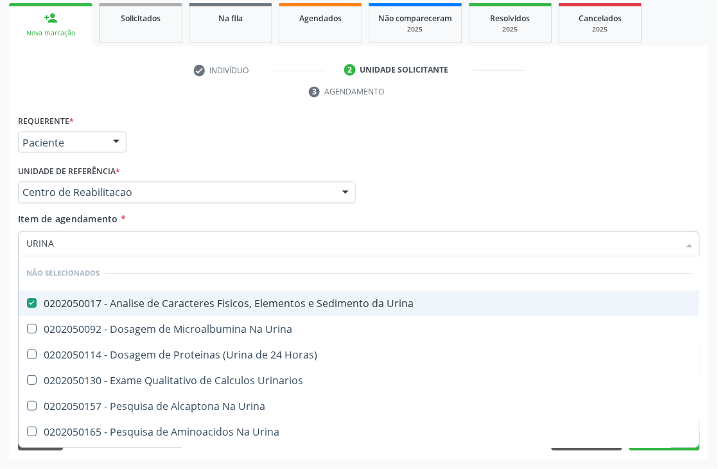
checkbox Horas\) "true"
checkbox Urinarios "true"
checkbox Urina "true"
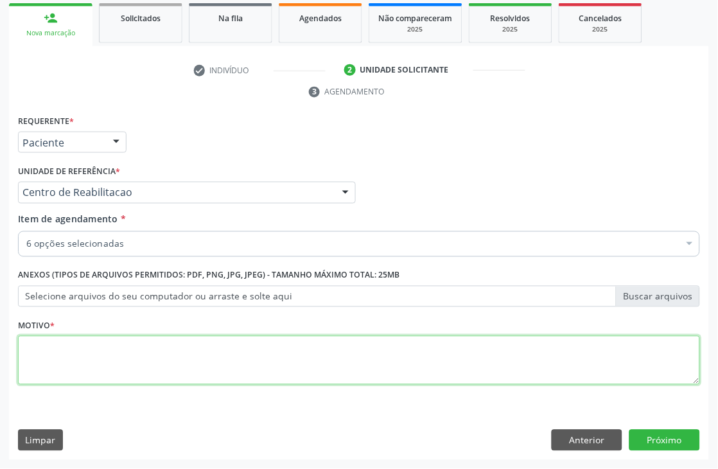
click at [84, 365] on textarea at bounding box center [359, 360] width 682 height 49
type textarea "."
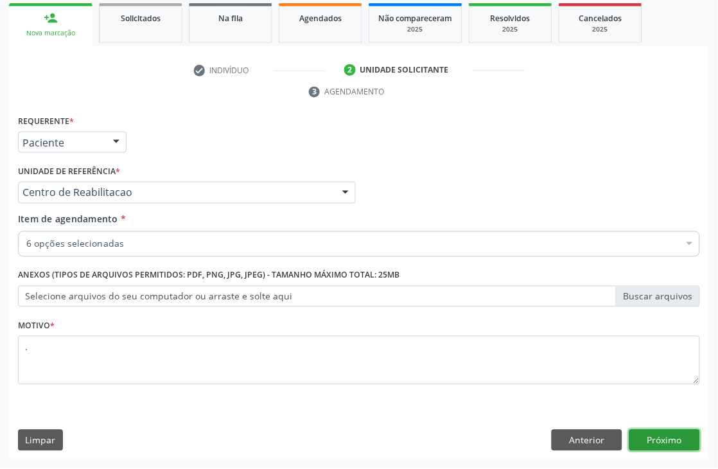
click at [666, 430] on button "Próximo" at bounding box center [664, 441] width 71 height 22
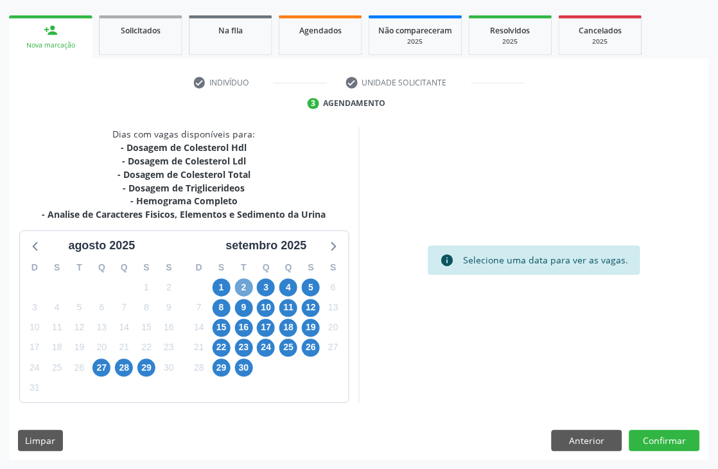
click at [240, 289] on span "2" at bounding box center [244, 288] width 18 height 18
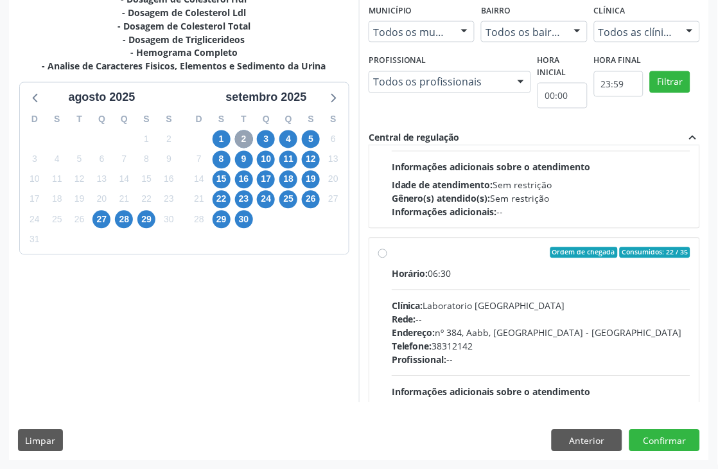
scroll to position [214, 0]
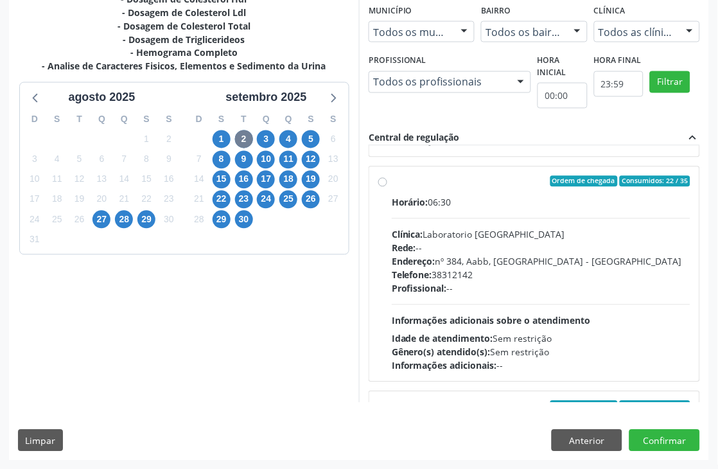
click at [490, 279] on div "Telefone: 38312142" at bounding box center [541, 274] width 299 height 13
click at [387, 188] on input "Ordem de chegada Consumidos: 22 / 35 Horário: 06:30 Clínica: Laboratorio Sao Fr…" at bounding box center [382, 182] width 9 height 12
radio input "true"
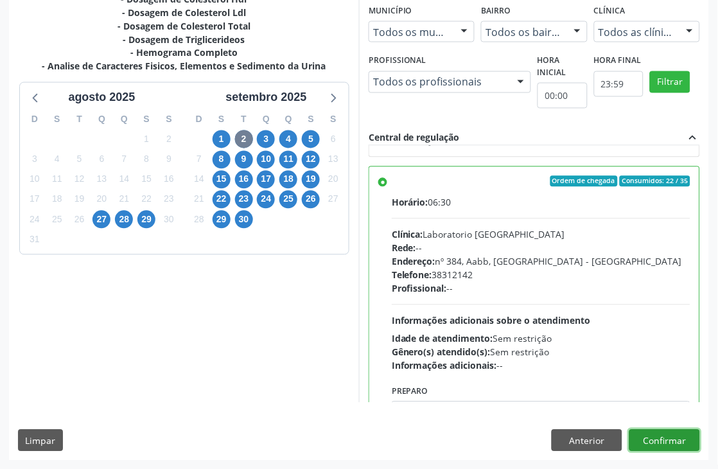
click at [670, 443] on button "Confirmar" at bounding box center [664, 441] width 71 height 22
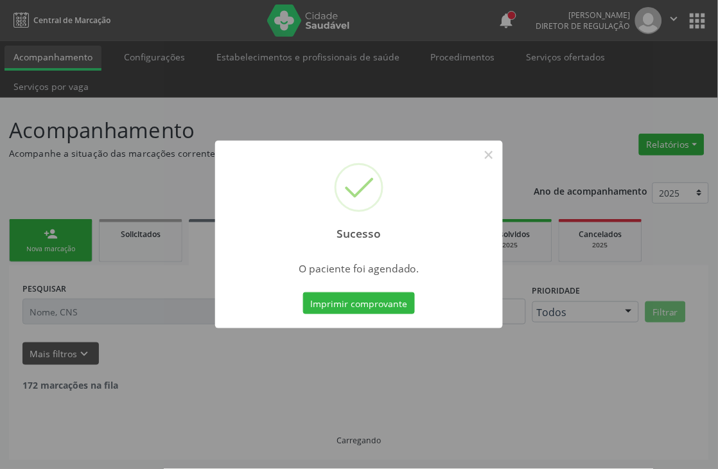
scroll to position [0, 0]
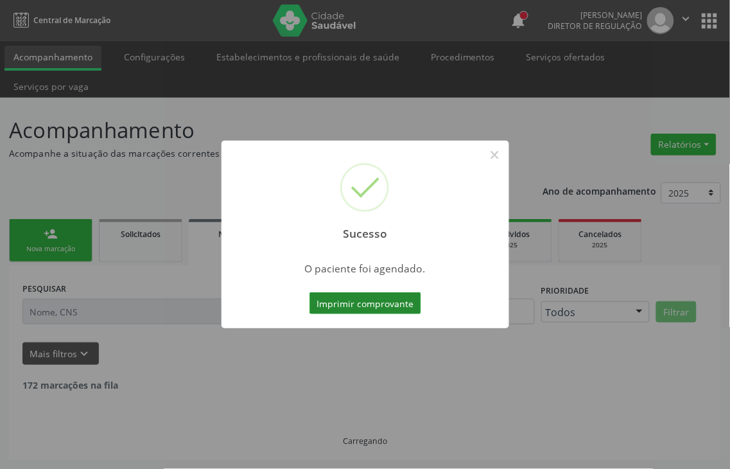
click at [386, 310] on button "Imprimir comprovante" at bounding box center [366, 303] width 112 height 22
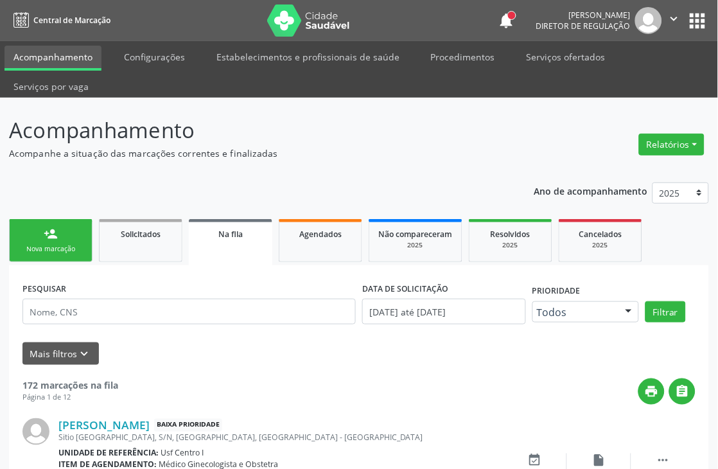
click at [58, 244] on div "Nova marcação" at bounding box center [51, 249] width 64 height 10
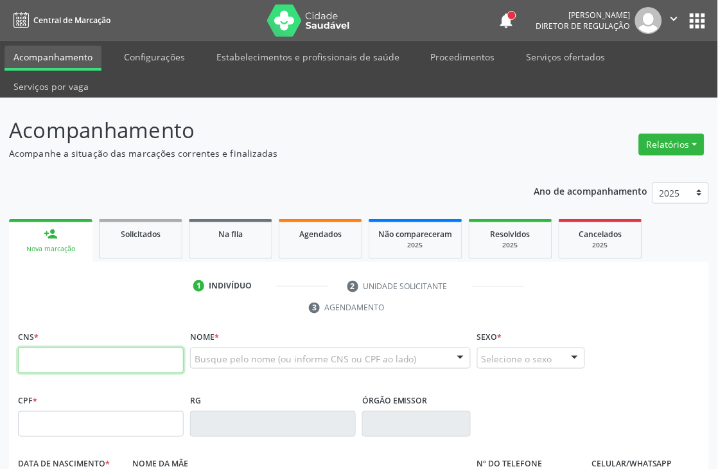
click at [33, 356] on input "text" at bounding box center [101, 360] width 166 height 26
type input "705 0052 1551 6753"
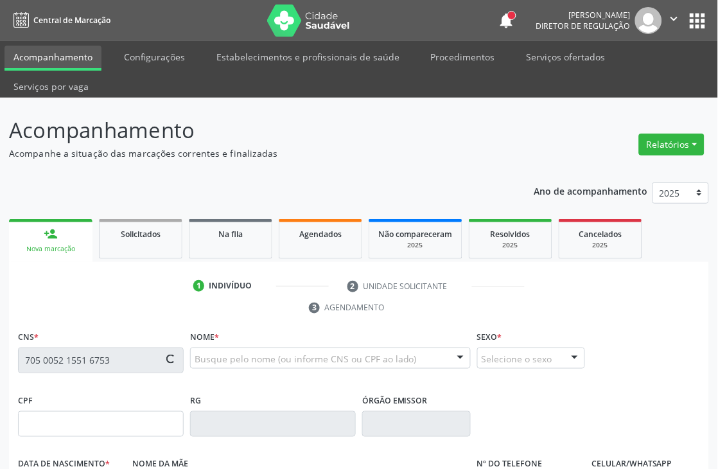
type input "164.671.628-03"
type input "14/09/1974"
type input "Ana Galdino de Lima Bezerra"
type input "[PHONE_NUMBER]"
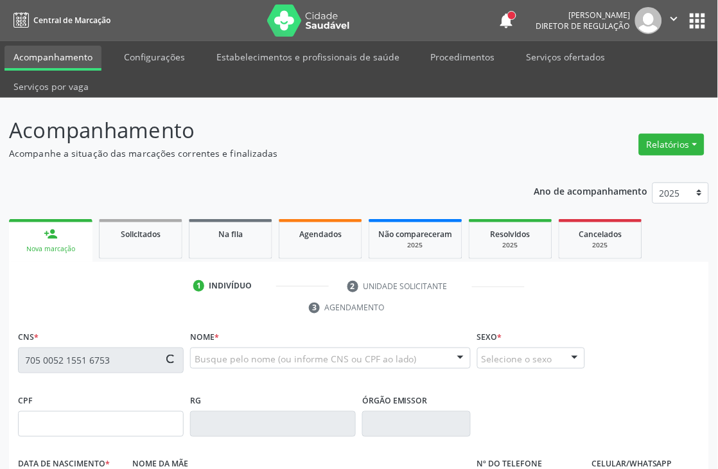
type input "657.172.444-87"
type input "S/N"
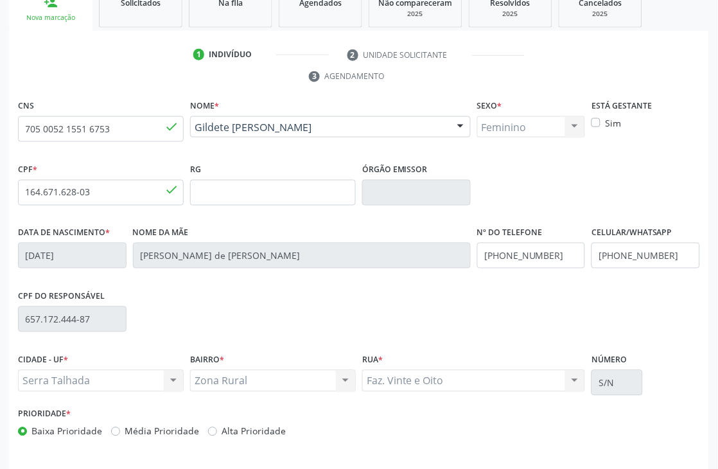
scroll to position [275, 0]
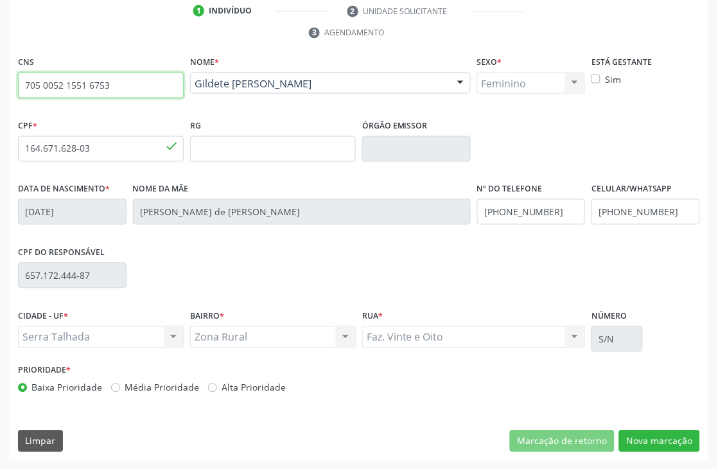
drag, startPoint x: 26, startPoint y: 78, endPoint x: 125, endPoint y: 92, distance: 100.6
click at [125, 92] on input "705 0052 1551 6753" at bounding box center [101, 86] width 166 height 26
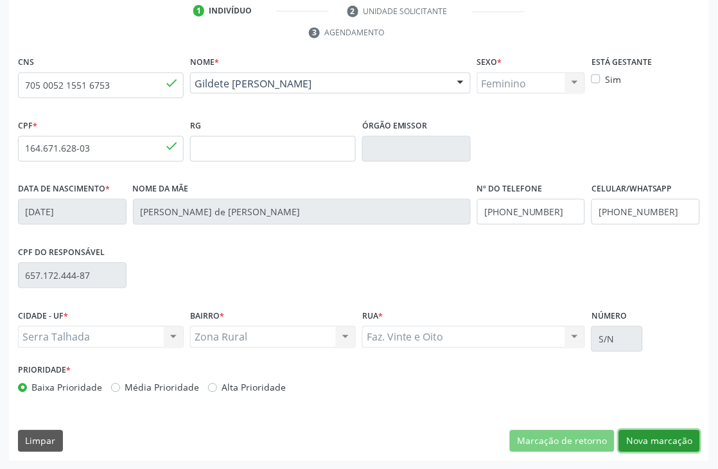
click at [641, 442] on button "Nova marcação" at bounding box center [659, 441] width 81 height 22
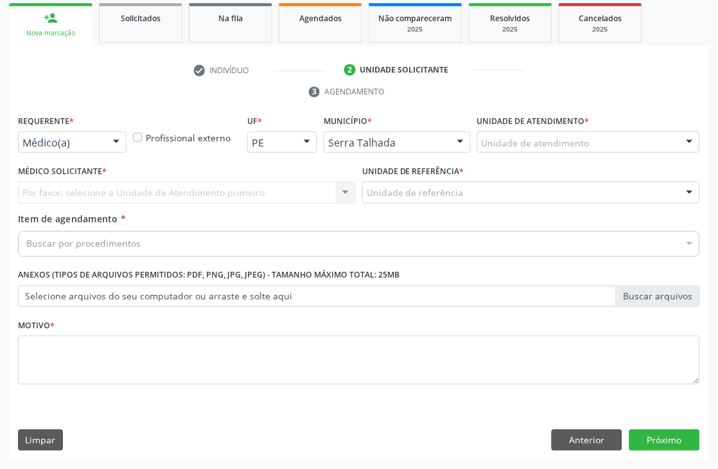
scroll to position [216, 0]
click at [42, 150] on div "Médico(a)" at bounding box center [72, 143] width 109 height 22
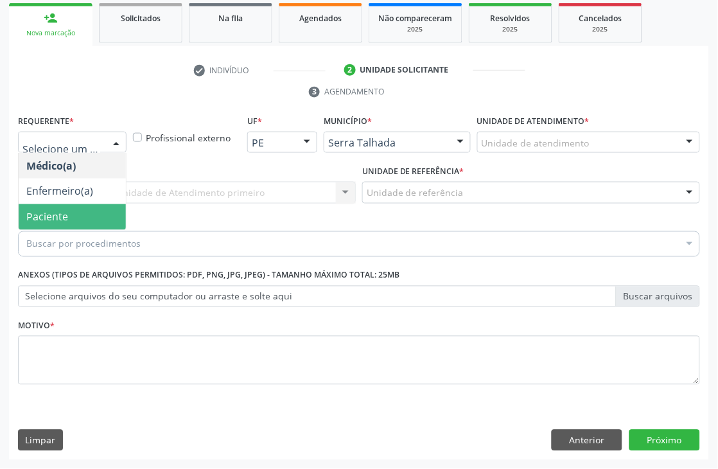
click at [37, 213] on span "Paciente" at bounding box center [47, 217] width 42 height 14
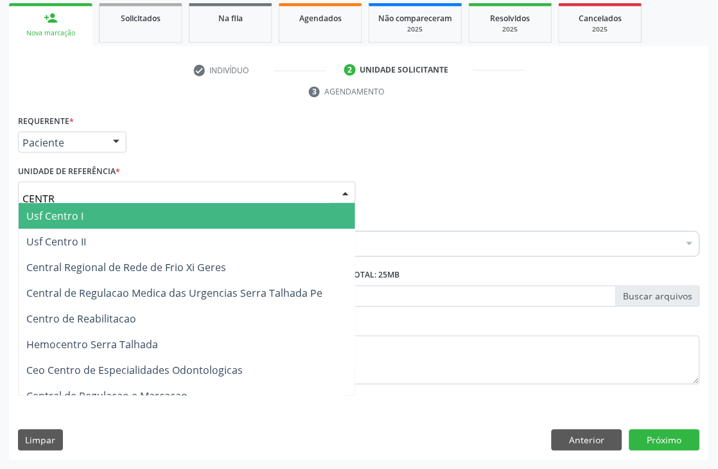
type input "CENTRO"
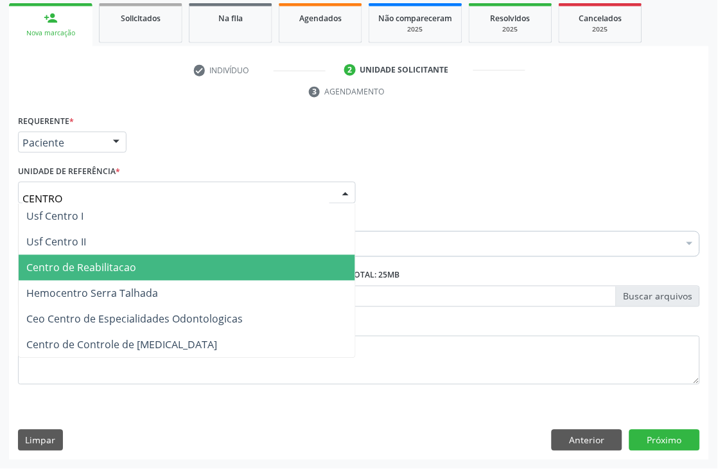
click at [74, 276] on span "Centro de Reabilitacao" at bounding box center [187, 268] width 336 height 26
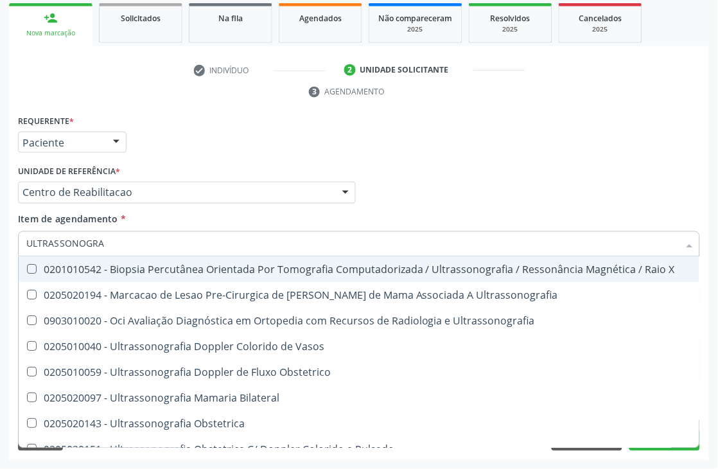
type input "ULTRASSONOGRAF"
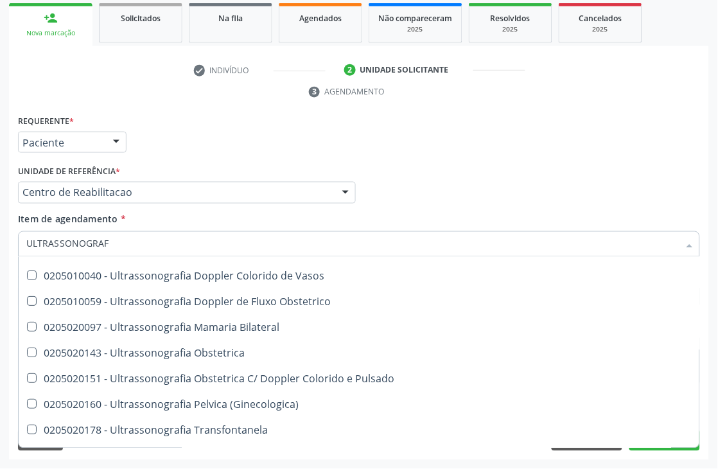
scroll to position [143, 0]
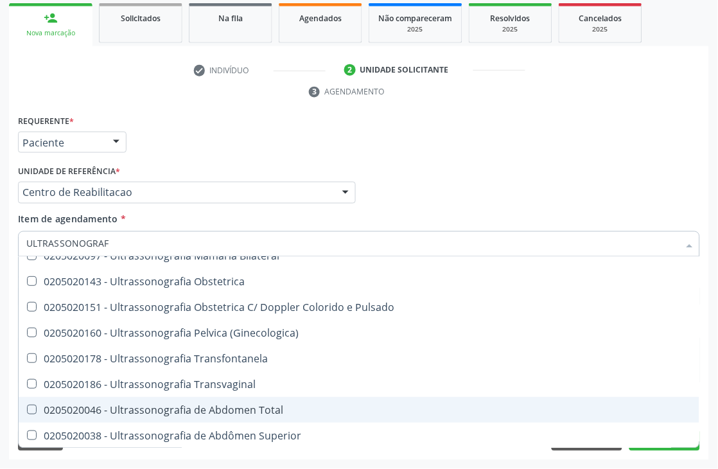
click at [175, 415] on span "0205020046 - Ultrassonografia de Abdomen Total" at bounding box center [359, 410] width 681 height 26
checkbox Total "true"
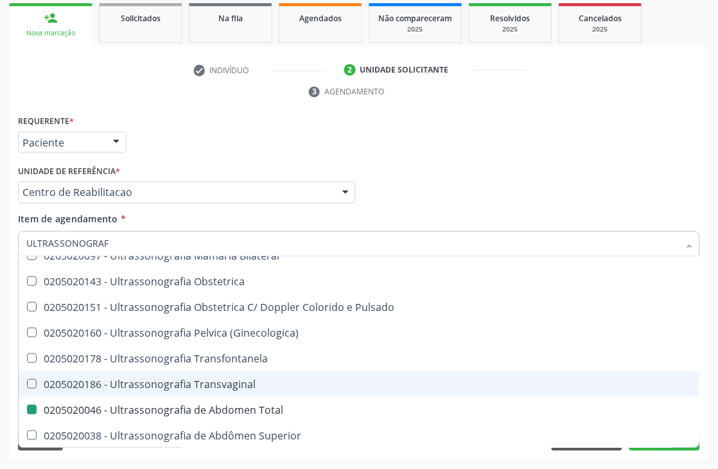
click at [0, 345] on div "Acompanhamento Acompanhe a situação das marcações correntes e finalizadas Relat…" at bounding box center [359, 175] width 718 height 587
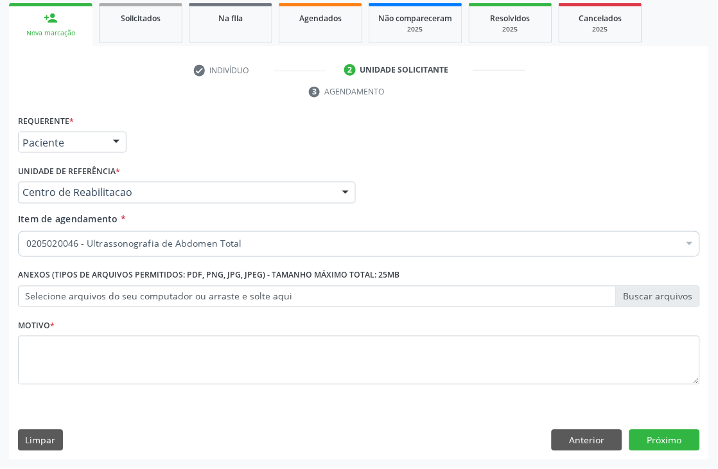
scroll to position [0, 0]
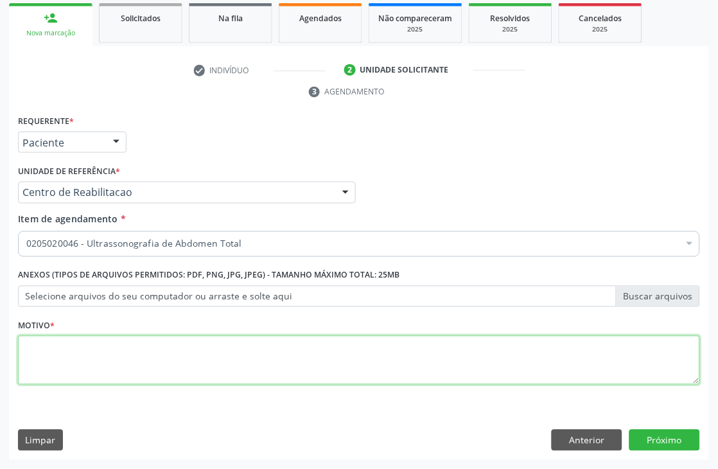
click at [126, 349] on textarea at bounding box center [359, 360] width 682 height 49
type textarea "."
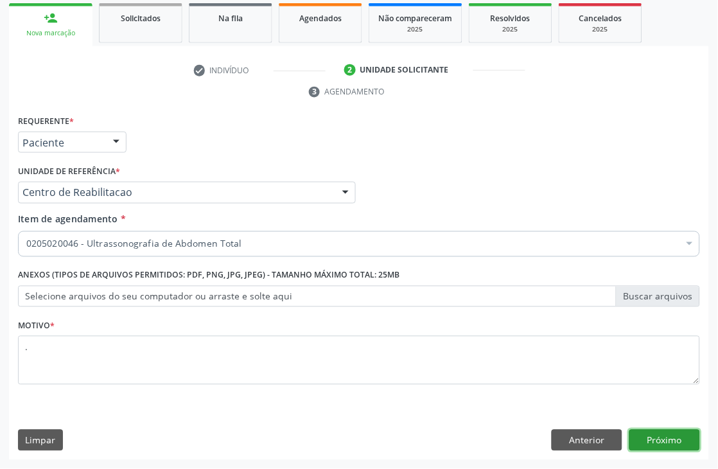
click at [656, 440] on button "Próximo" at bounding box center [664, 441] width 71 height 22
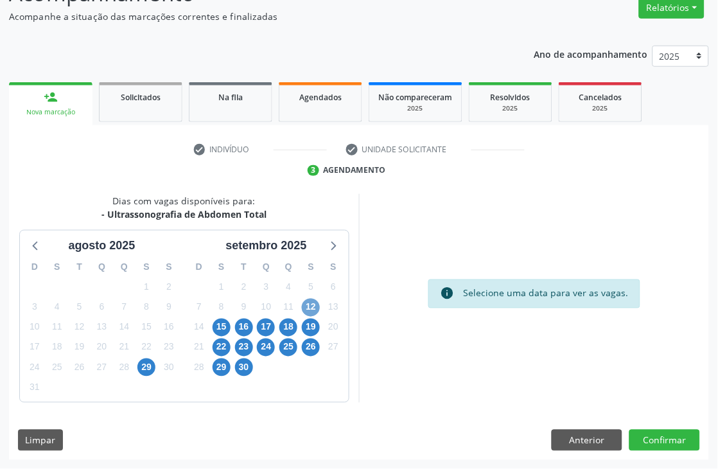
click at [315, 311] on span "12" at bounding box center [311, 308] width 18 height 18
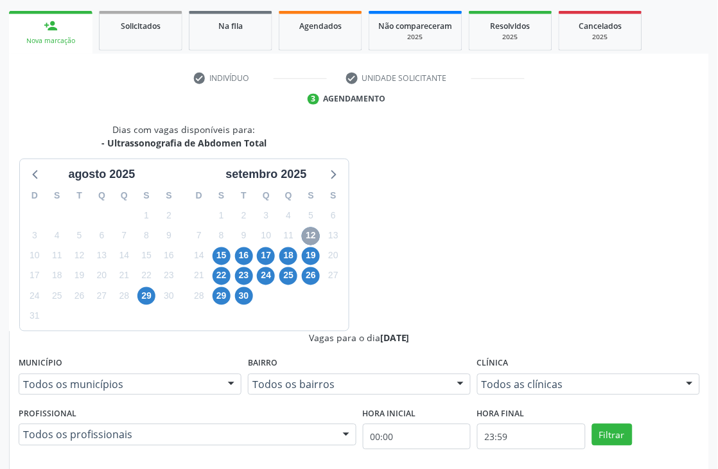
scroll to position [279, 0]
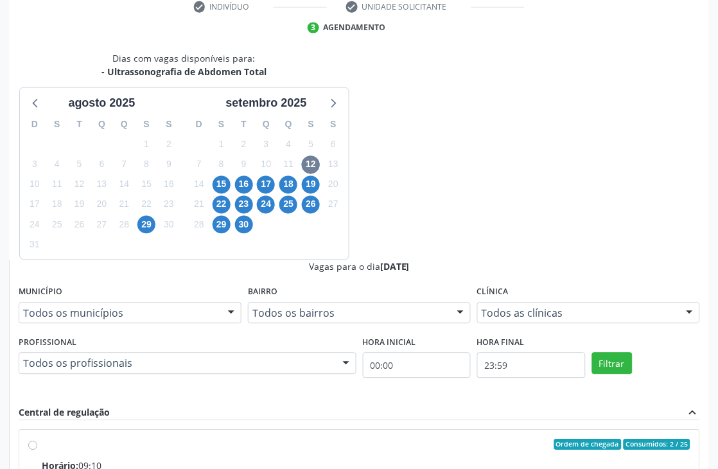
click at [37, 439] on input "Ordem de chegada Consumidos: 2 / 25 Horário: 09:10 Clínica: Hospital Sao Franci…" at bounding box center [32, 445] width 9 height 12
radio input "true"
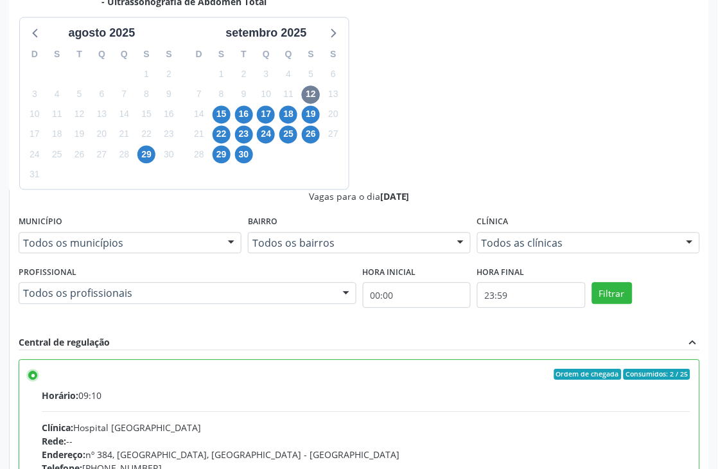
scroll to position [352, 0]
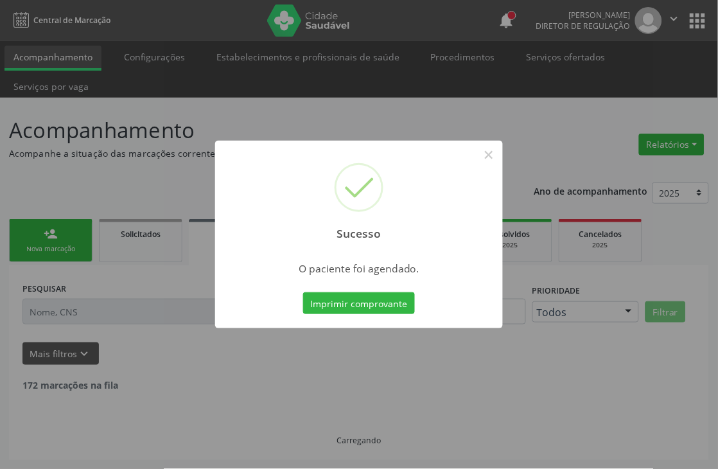
scroll to position [0, 0]
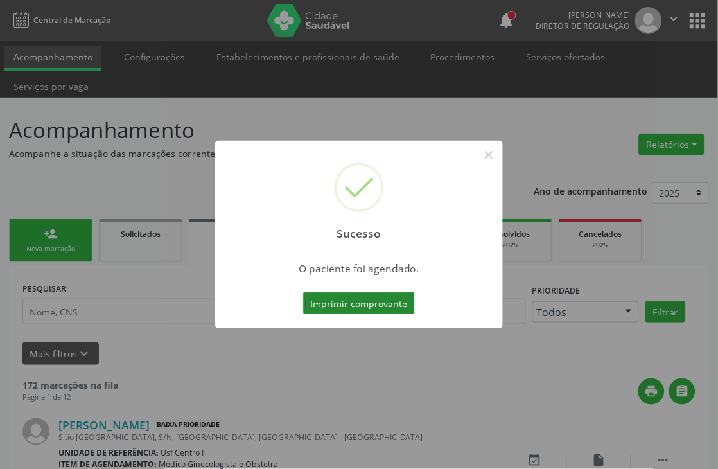
click at [372, 308] on button "Imprimir comprovante" at bounding box center [359, 303] width 112 height 22
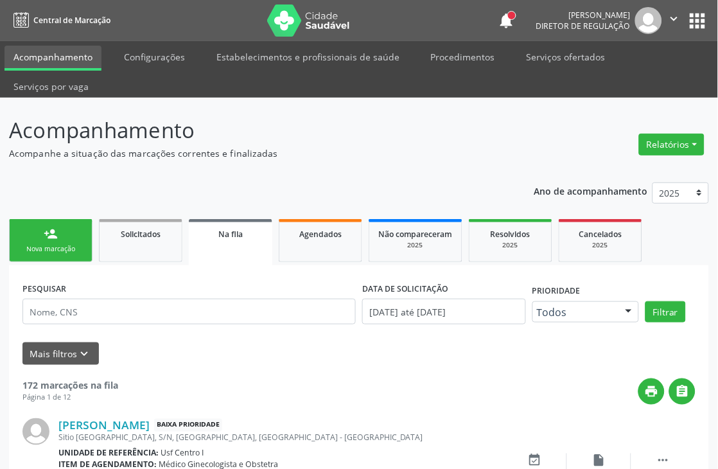
click at [48, 246] on div "Nova marcação" at bounding box center [51, 249] width 64 height 10
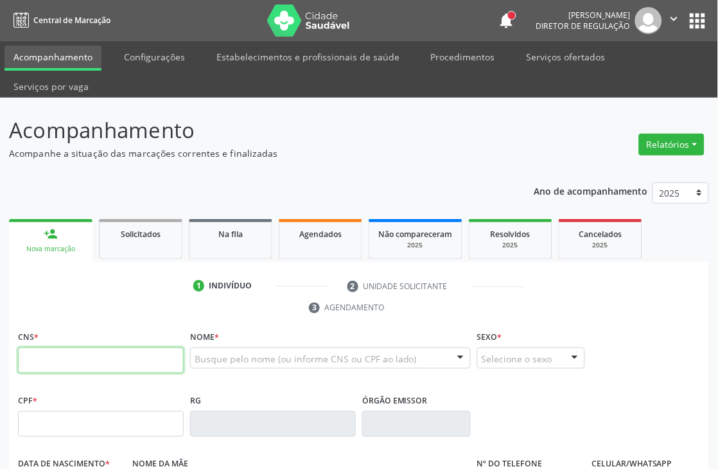
click at [57, 353] on input "text" at bounding box center [101, 360] width 166 height 26
paste input "705 0052 1551 6753"
type input "705 0052 1551 6753"
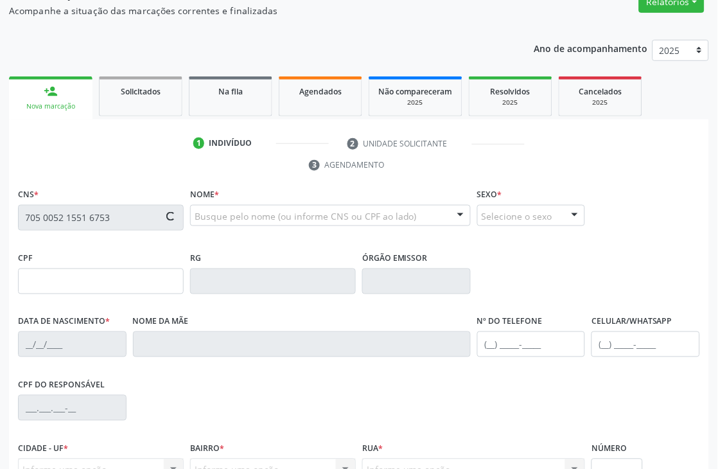
type input "164.671.628-03"
type input "14/09/1974"
type input "Ana Galdino de Lima Bezerra"
type input "[PHONE_NUMBER]"
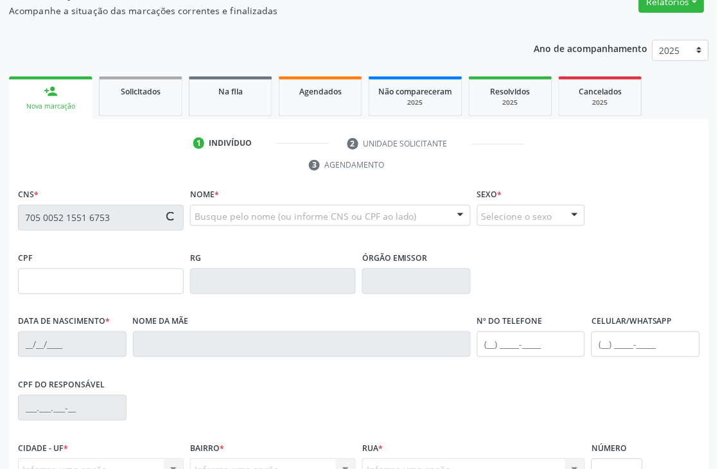
type input "657.172.444-87"
type input "S/N"
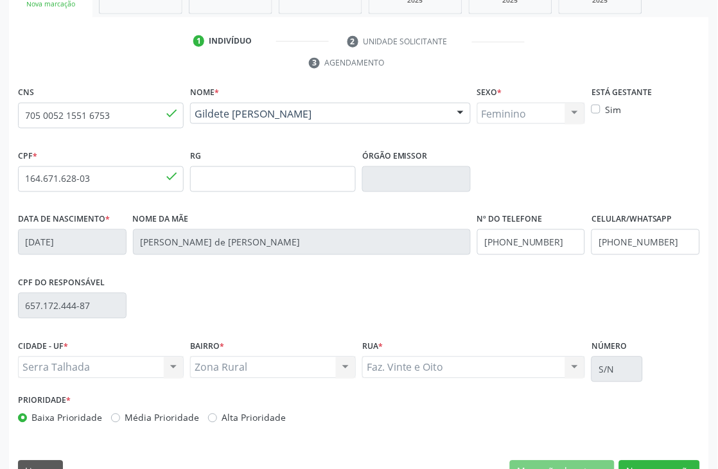
scroll to position [275, 0]
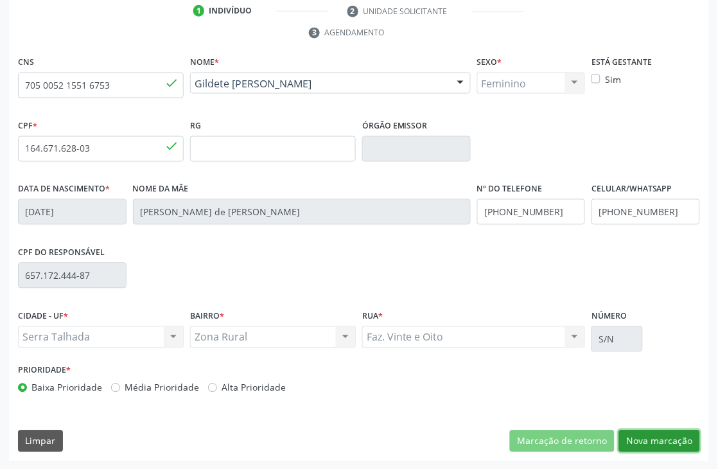
click at [657, 437] on button "Nova marcação" at bounding box center [659, 441] width 81 height 22
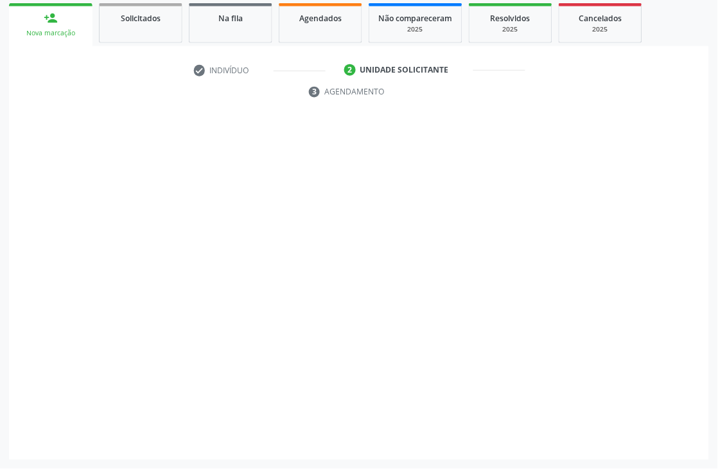
scroll to position [216, 0]
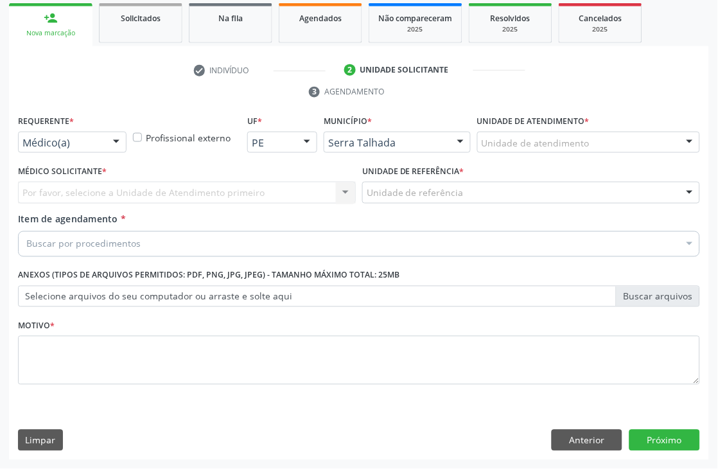
click at [78, 152] on div "Médico(a) Médico(a) Enfermeiro(a) Paciente Nenhum resultado encontrado para: " …" at bounding box center [72, 143] width 109 height 22
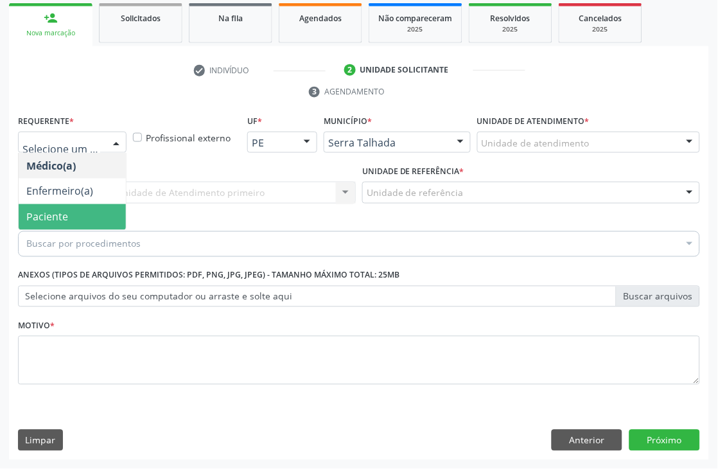
click at [69, 215] on span "Paciente" at bounding box center [72, 217] width 107 height 26
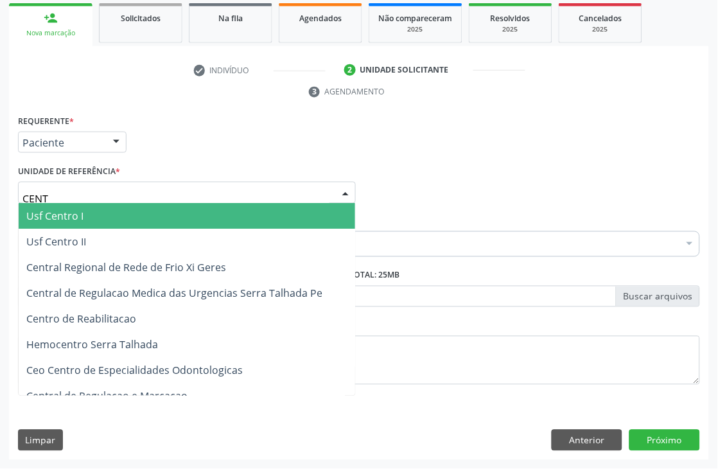
type input "CENTR"
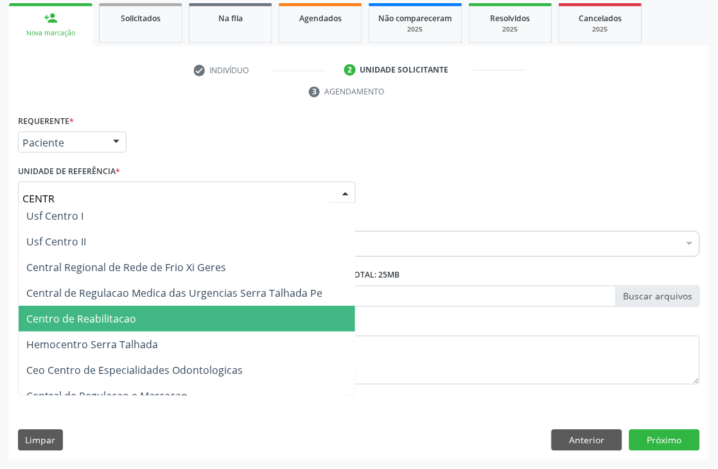
click at [126, 317] on span "Centro de Reabilitacao" at bounding box center [81, 319] width 110 height 14
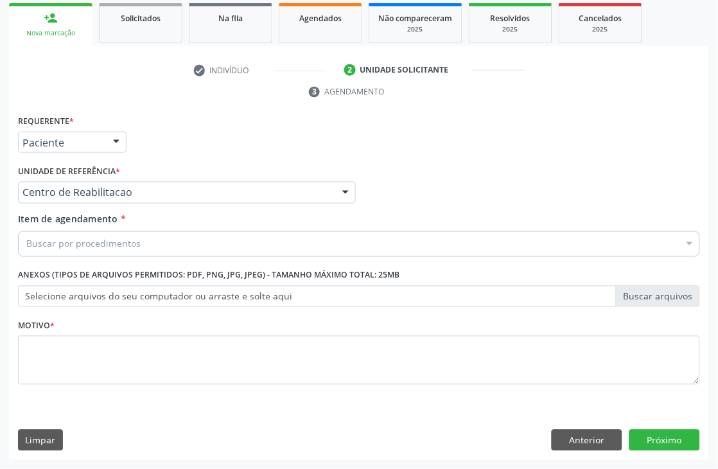
click at [238, 250] on div "Buscar por procedimentos" at bounding box center [359, 244] width 682 height 26
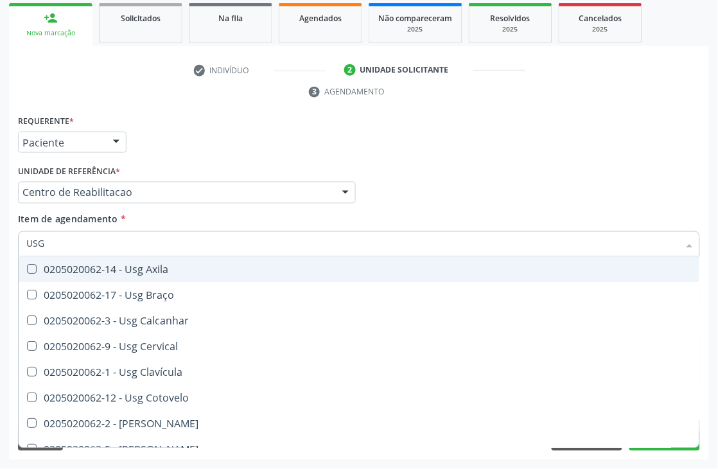
type input "USG O"
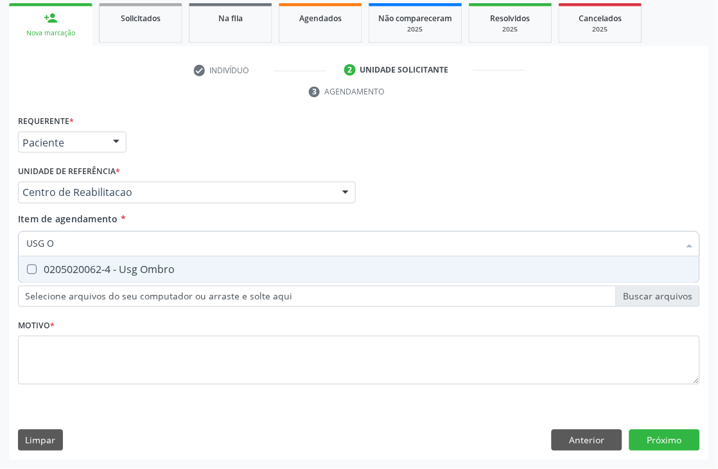
click at [219, 277] on span "0205020062-4 - Usg Ombro" at bounding box center [359, 270] width 681 height 26
checkbox Ombro "true"
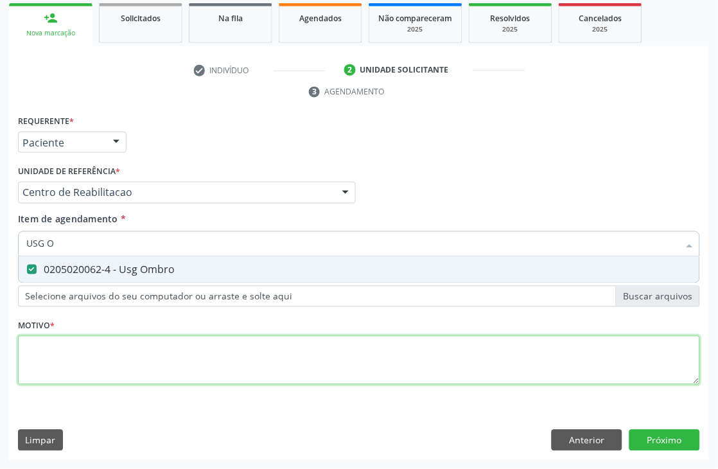
click at [141, 348] on div "Requerente * Paciente Médico(a) Enfermeiro(a) Paciente Nenhum resultado encontr…" at bounding box center [359, 257] width 682 height 291
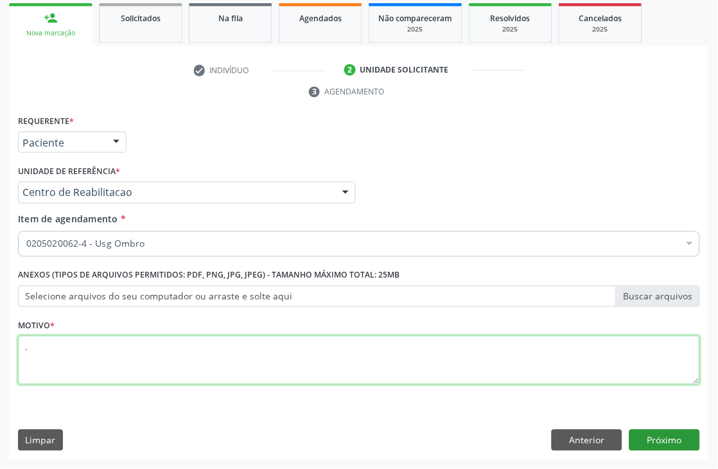
type textarea "."
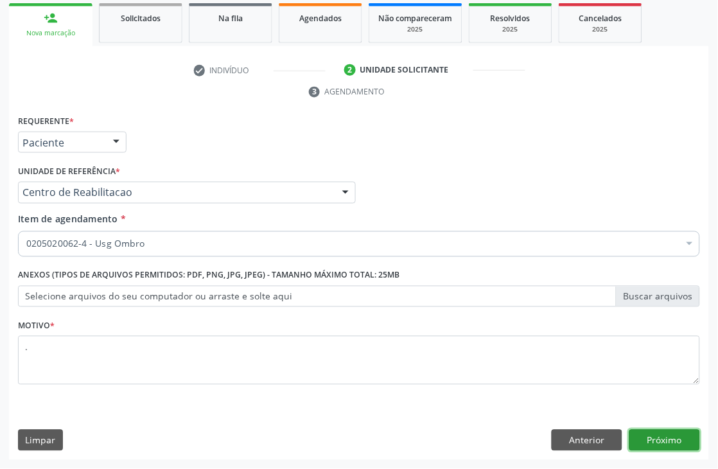
click at [640, 435] on button "Próximo" at bounding box center [664, 441] width 71 height 22
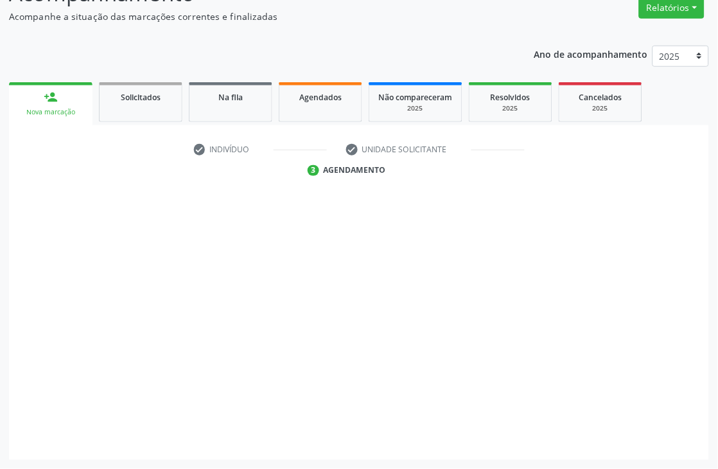
scroll to position [137, 0]
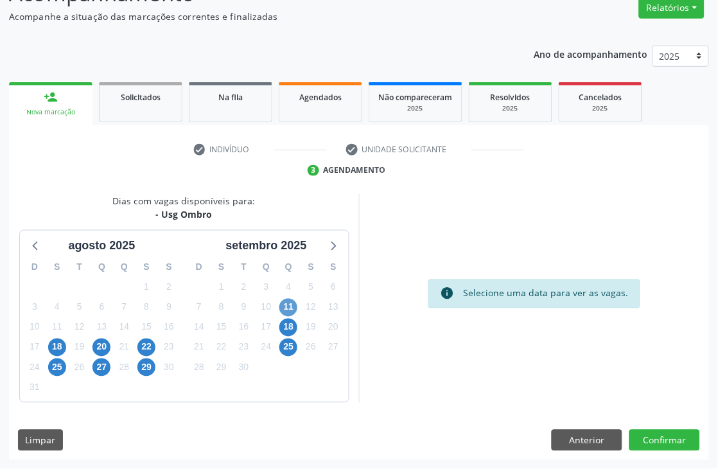
drag, startPoint x: 296, startPoint y: 316, endPoint x: 293, endPoint y: 307, distance: 9.3
click at [296, 315] on div "D S T Q Q S S 31 1 2 3 4 5 6 7 8 9 10 11 12 13 14 15 16 17 18 19 20 21 22 23 24…" at bounding box center [266, 328] width 164 height 148
click at [293, 307] on span "11" at bounding box center [288, 308] width 18 height 18
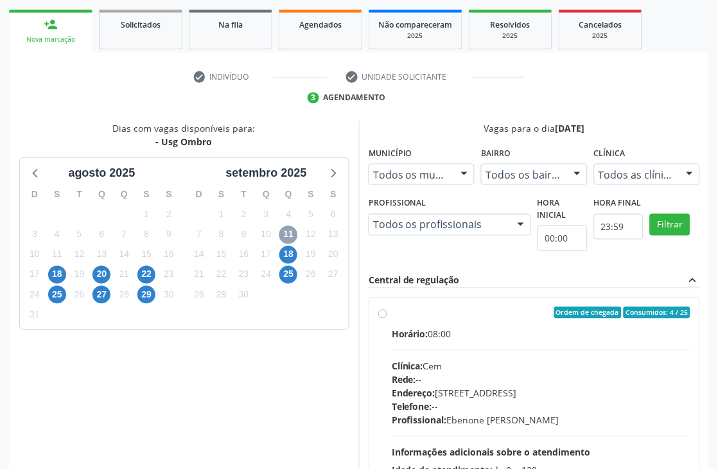
scroll to position [329, 0]
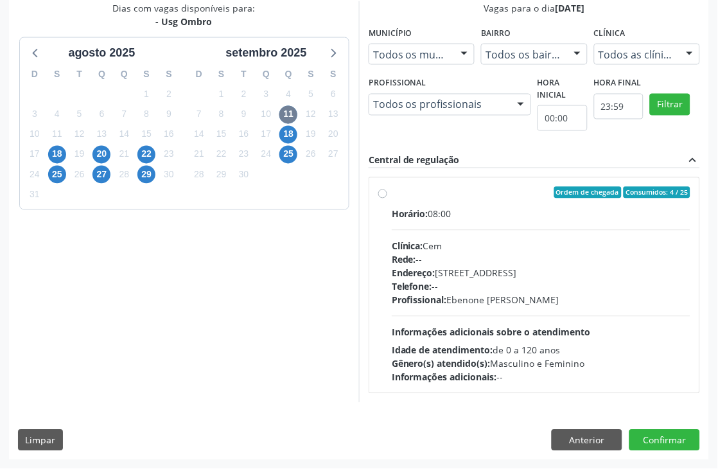
click at [586, 318] on div "Horário: 08:00 Clínica: Cem Rede: -- Endereço: Casa, nº 393, Nossa Senhora da P…" at bounding box center [541, 295] width 299 height 177
click at [387, 198] on input "Ordem de chegada Consumidos: 4 / 25 Horário: 08:00 Clínica: Cem Rede: -- Endere…" at bounding box center [382, 193] width 9 height 12
radio input "true"
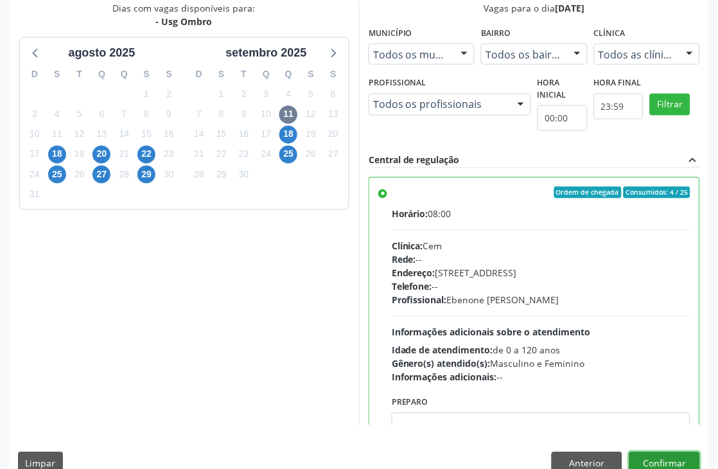
click at [660, 454] on button "Confirmar" at bounding box center [664, 463] width 71 height 22
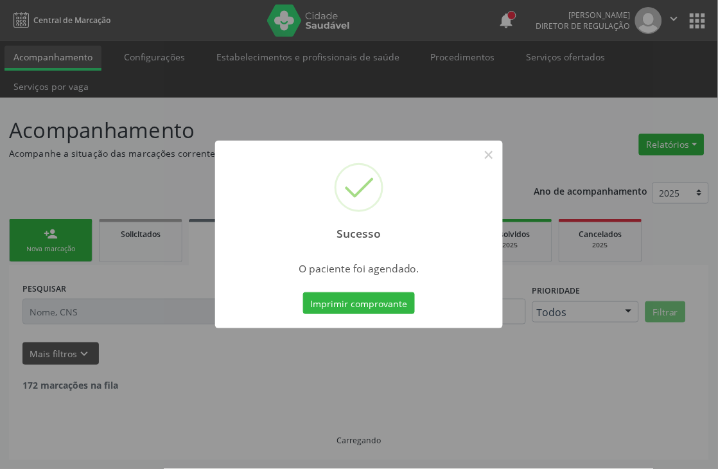
scroll to position [0, 0]
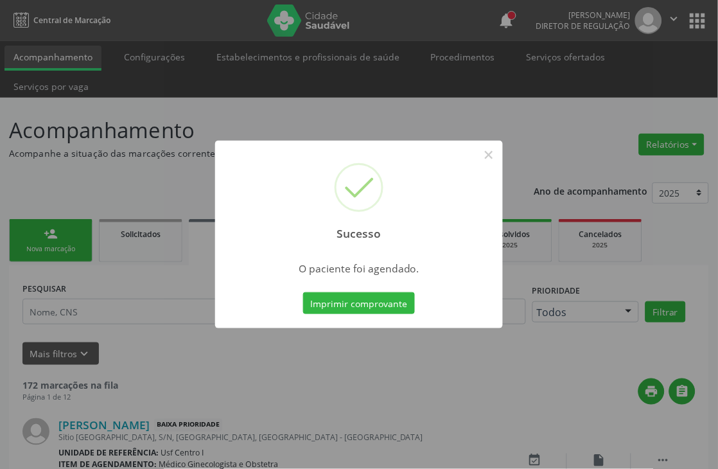
click at [356, 290] on div "Imprimir comprovante Cancel" at bounding box center [360, 303] width 118 height 27
click at [356, 299] on button "Imprimir comprovante" at bounding box center [359, 303] width 112 height 22
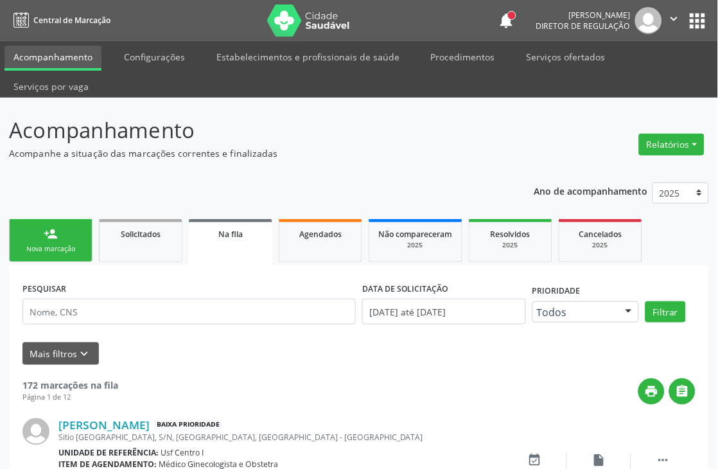
click at [74, 230] on link "person_add Nova marcação" at bounding box center [50, 240] width 83 height 43
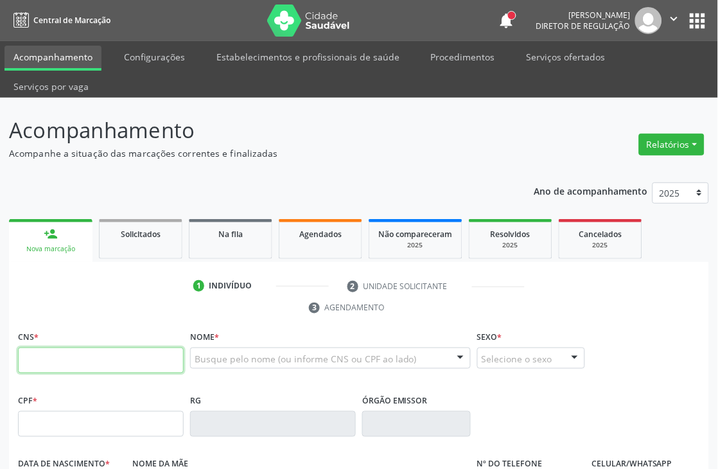
click at [149, 362] on input "text" at bounding box center [101, 360] width 166 height 26
type input "708 4087 6423 2766"
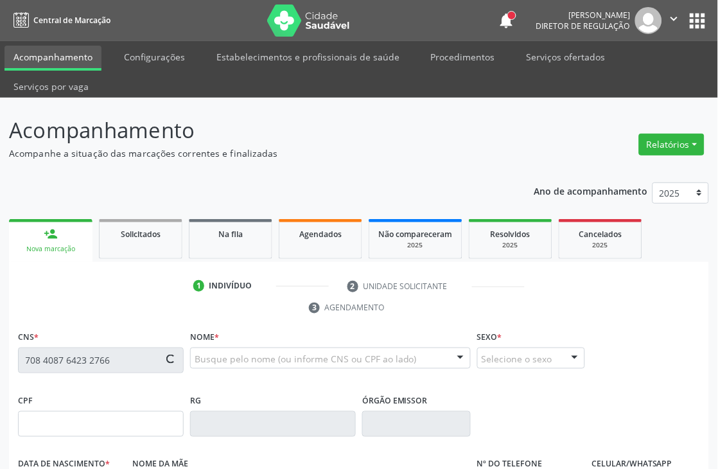
type input "133.011.478-79"
type input "03/06/1961"
type input "Ana Lima dos Santos"
type input "(87) 9999-9991"
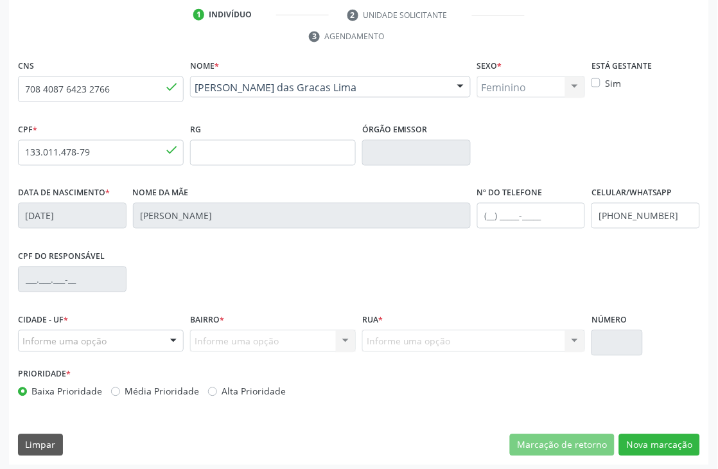
scroll to position [275, 0]
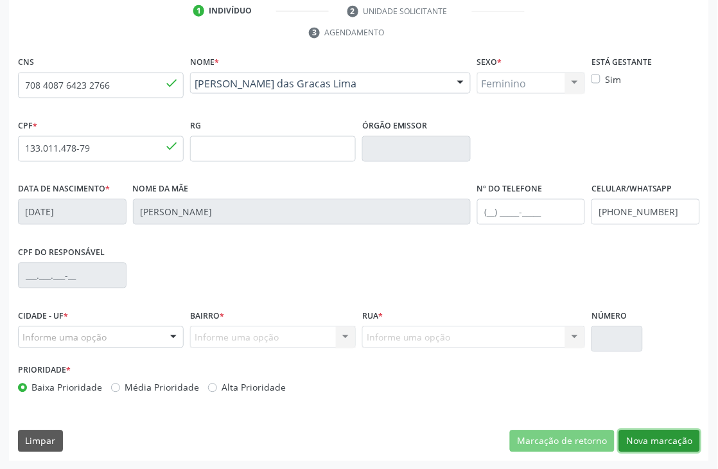
click at [627, 441] on button "Nova marcação" at bounding box center [659, 441] width 81 height 22
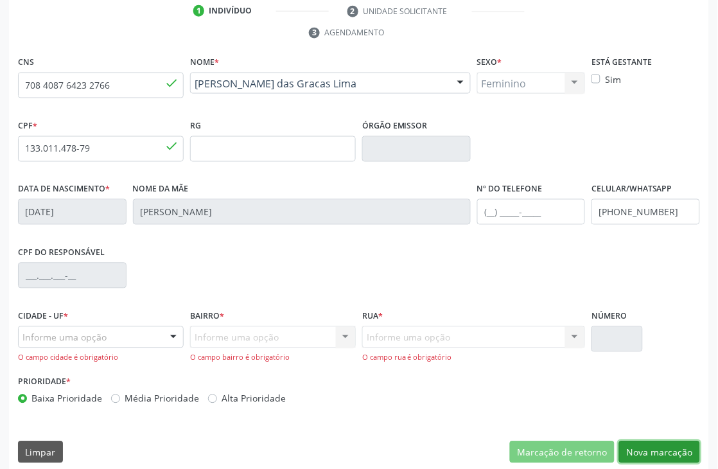
click at [659, 447] on button "Nova marcação" at bounding box center [659, 452] width 81 height 22
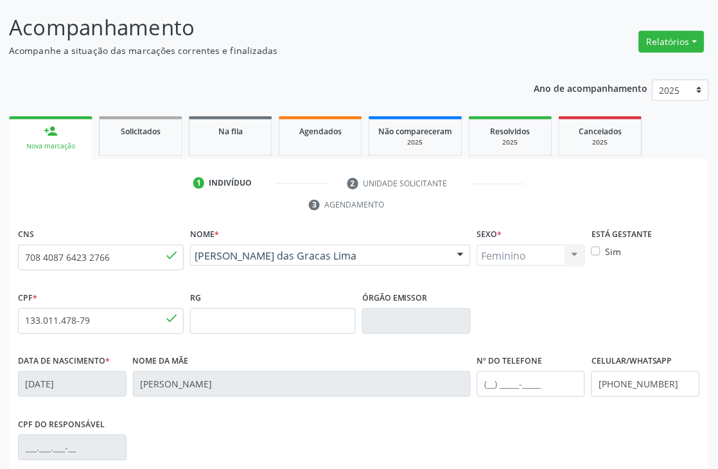
scroll to position [286, 0]
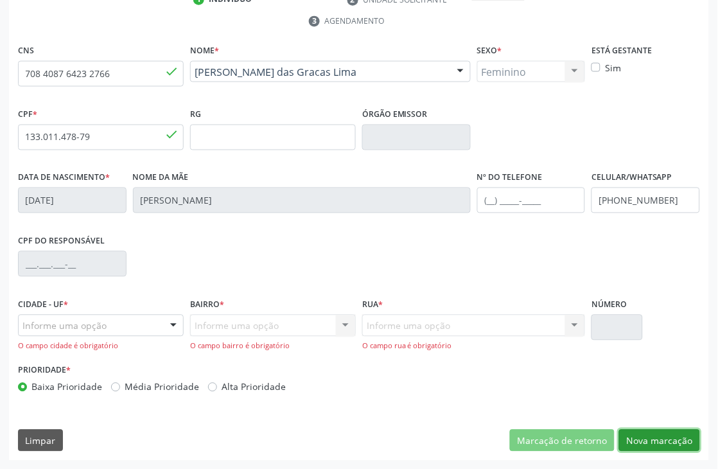
click at [658, 450] on button "Nova marcação" at bounding box center [659, 441] width 81 height 22
click at [667, 439] on button "Nova marcação" at bounding box center [659, 441] width 81 height 22
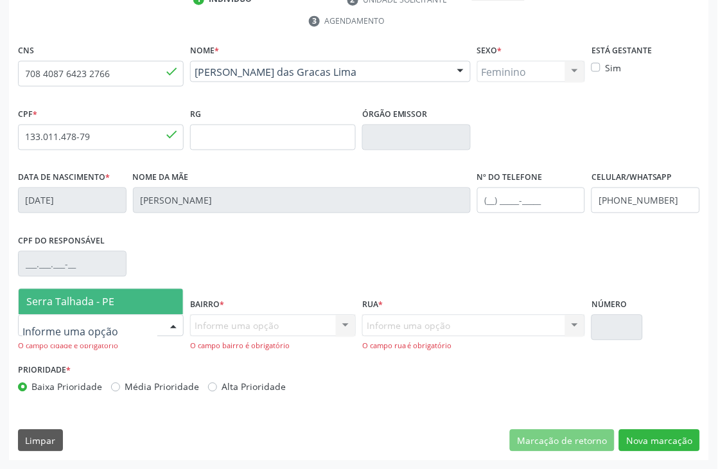
click at [173, 329] on div at bounding box center [173, 326] width 19 height 22
type input "SE"
click at [151, 290] on span "Serra Talhada - PE" at bounding box center [101, 302] width 164 height 26
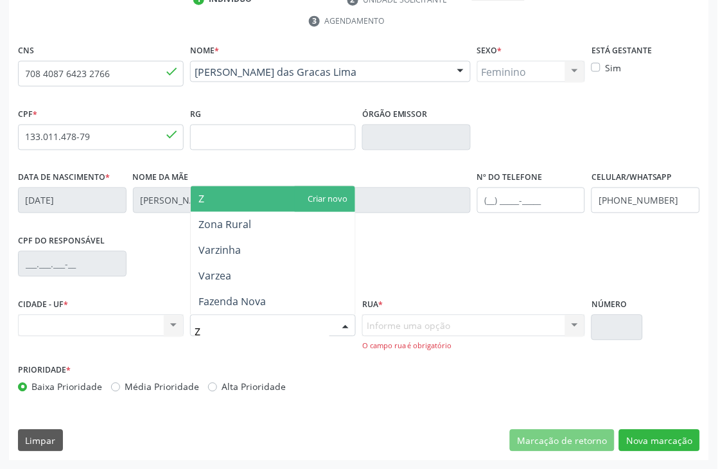
type input "ZO"
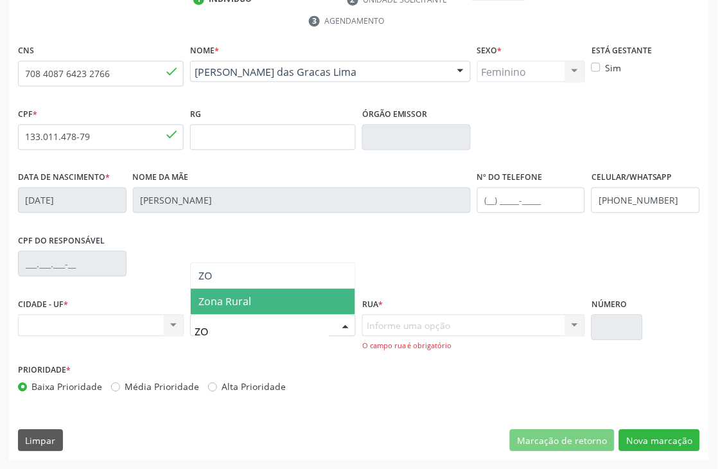
click at [241, 302] on span "Zona Rural" at bounding box center [224, 302] width 53 height 14
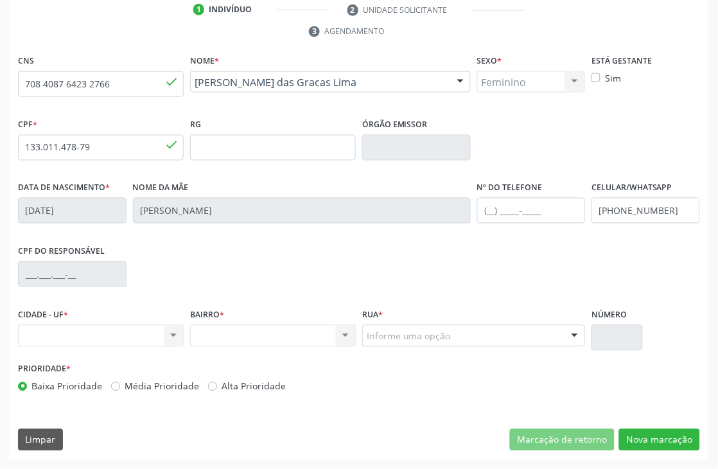
scroll to position [275, 0]
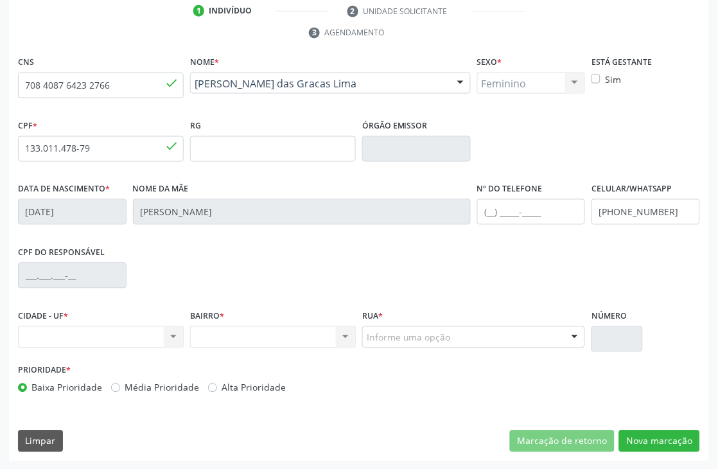
click at [419, 324] on div "Rua * Informe uma opção Faz. Cachoeira II Faz. Granja Faz. Salgadinho Faz. Alde…" at bounding box center [473, 326] width 223 height 41
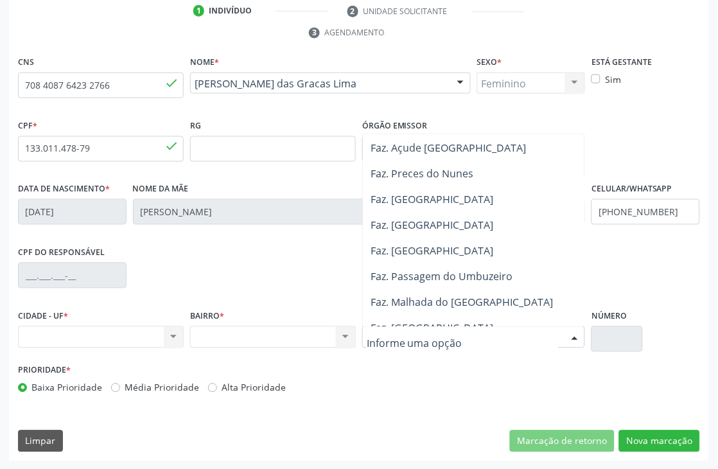
scroll to position [2140, 0]
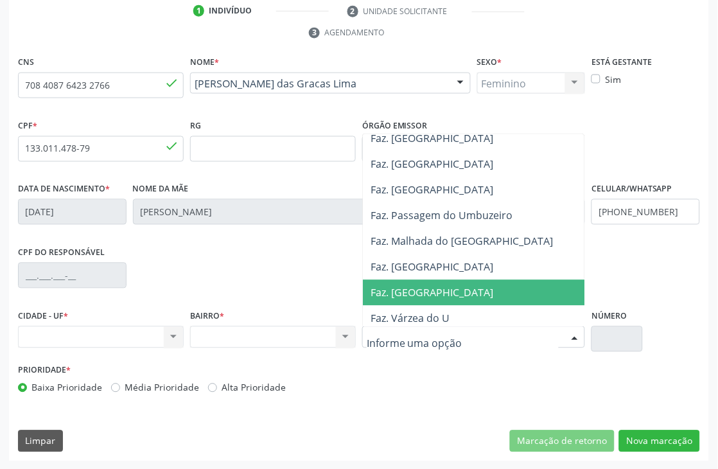
click at [446, 281] on span "Faz. Deserto" at bounding box center [502, 293] width 278 height 26
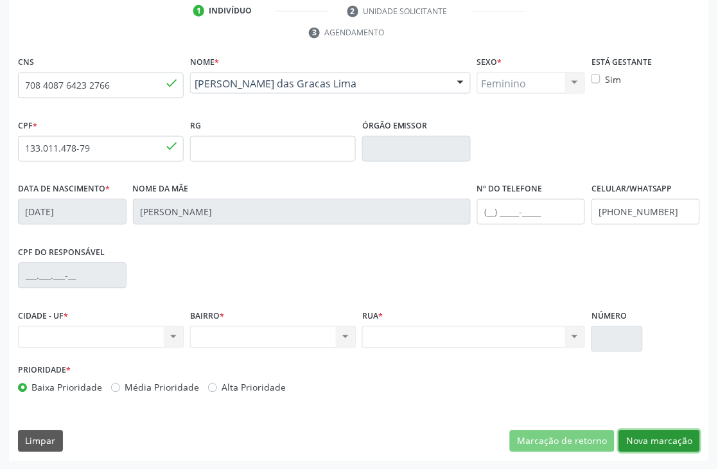
click at [679, 438] on button "Nova marcação" at bounding box center [659, 441] width 81 height 22
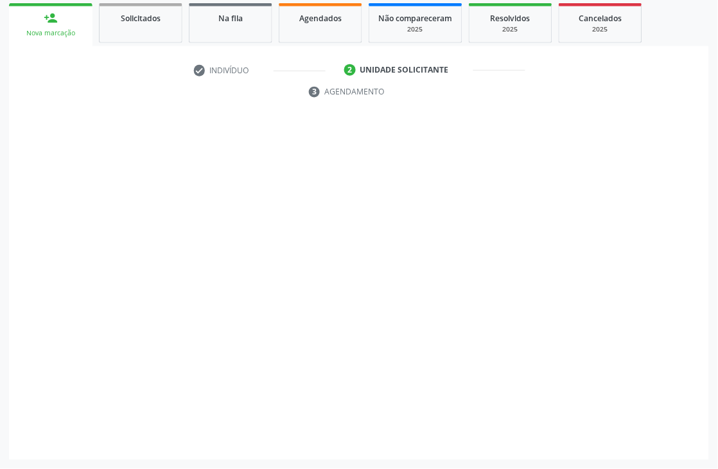
scroll to position [216, 0]
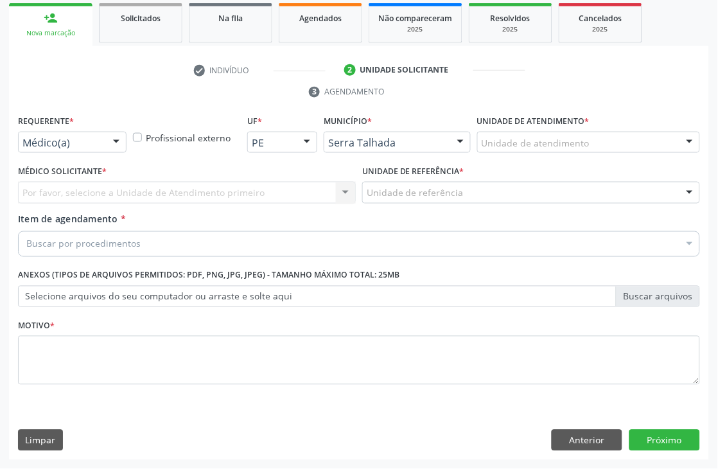
click at [74, 157] on div "Requerente * Médico(a) Médico(a) Enfermeiro(a) Paciente Nenhum resultado encont…" at bounding box center [72, 137] width 115 height 50
click at [77, 150] on div "Médico(a)" at bounding box center [72, 143] width 109 height 22
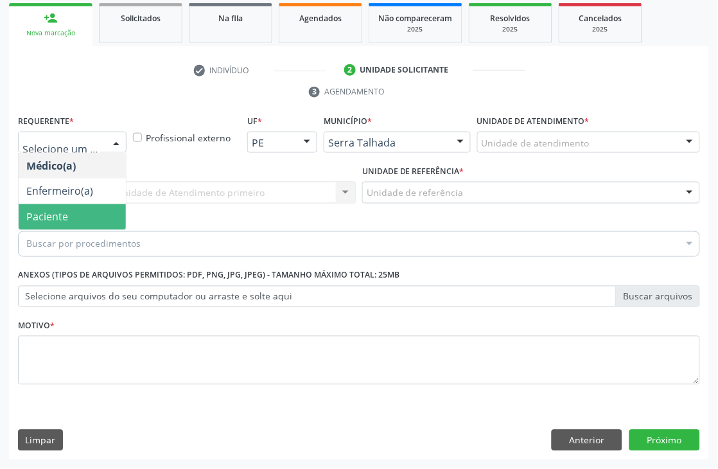
click at [60, 206] on span "Paciente" at bounding box center [72, 217] width 107 height 26
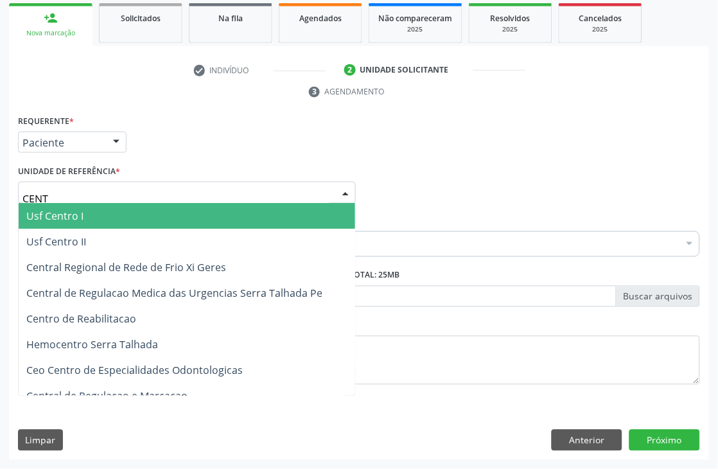
type input "CENTR"
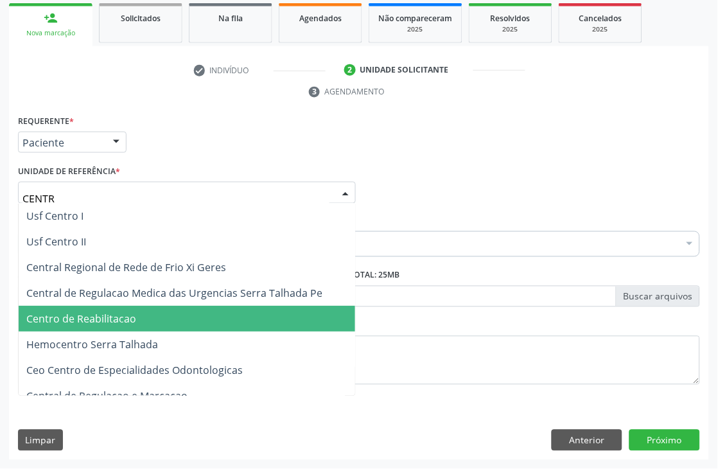
click at [98, 322] on span "Centro de Reabilitacao" at bounding box center [81, 319] width 110 height 14
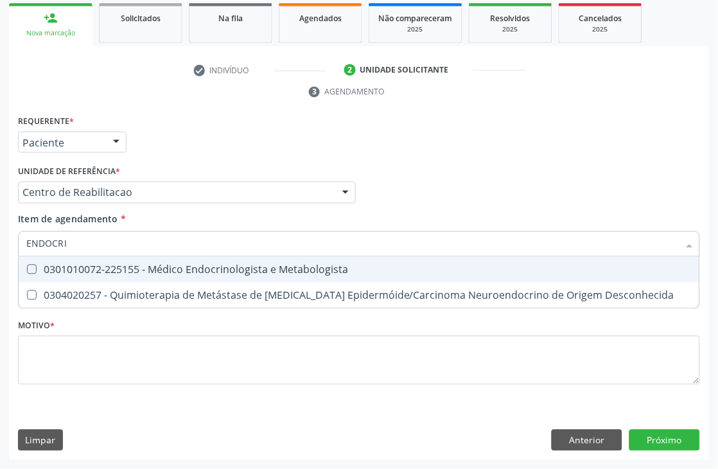
type input "ENDOCRIN"
click at [81, 266] on div "0301010072-225155 - Médico Endocrinologista e Metabologista" at bounding box center [358, 270] width 665 height 10
checkbox Metabologista "true"
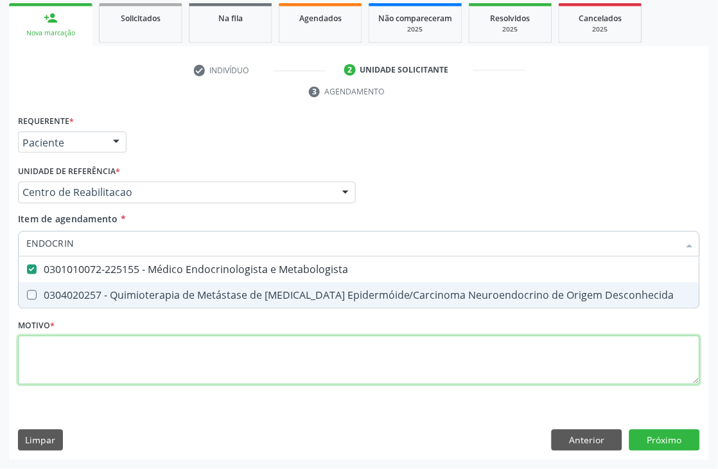
click at [54, 363] on div "Requerente * Paciente Médico(a) Enfermeiro(a) Paciente Nenhum resultado encontr…" at bounding box center [359, 257] width 682 height 291
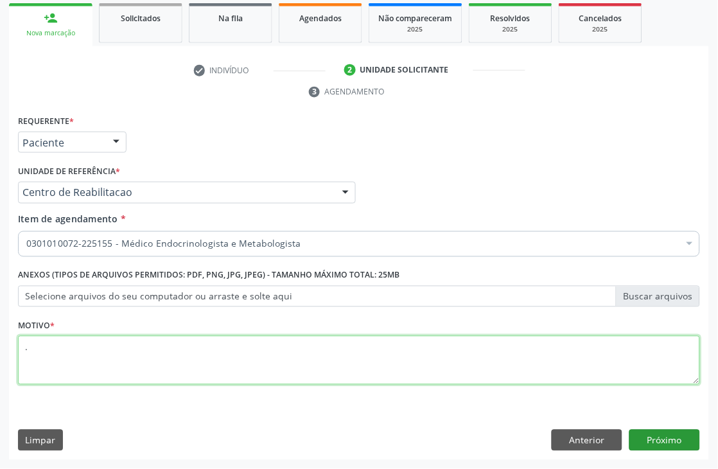
type textarea "."
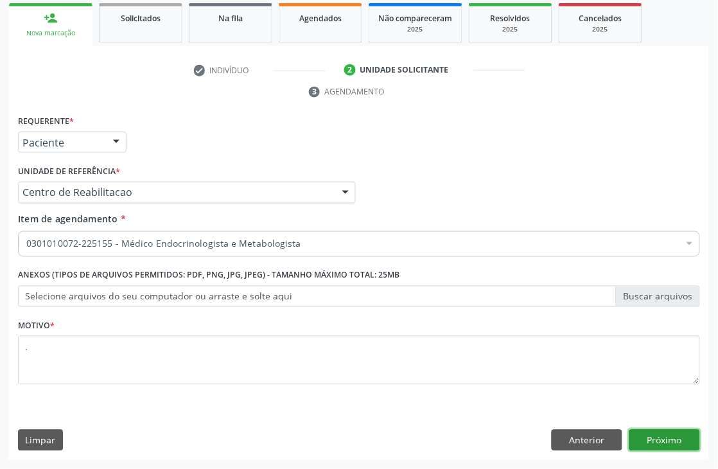
click at [650, 434] on button "Próximo" at bounding box center [664, 441] width 71 height 22
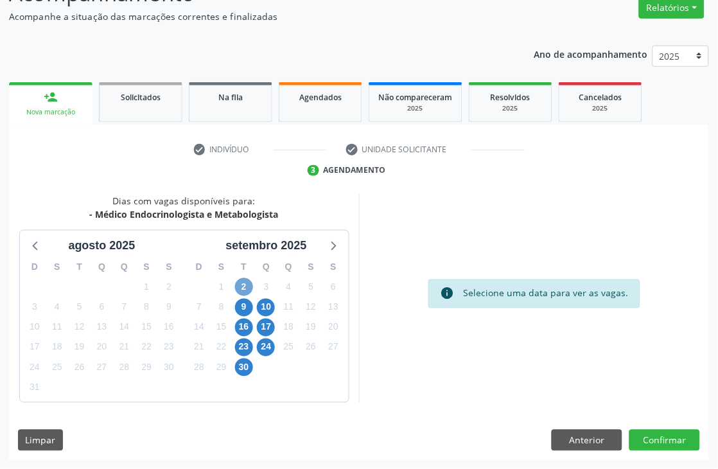
click at [248, 286] on span "2" at bounding box center [244, 287] width 18 height 18
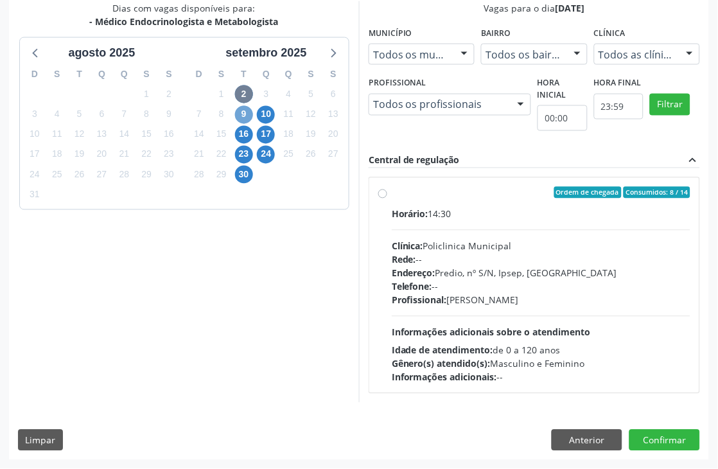
click at [241, 116] on span "9" at bounding box center [244, 115] width 18 height 18
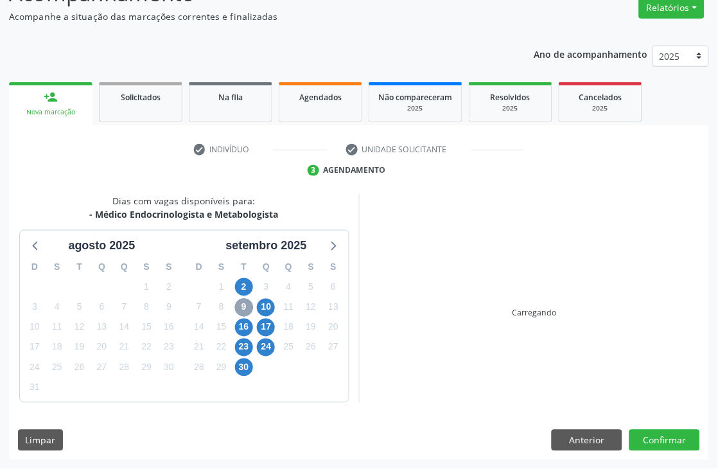
scroll to position [329, 0]
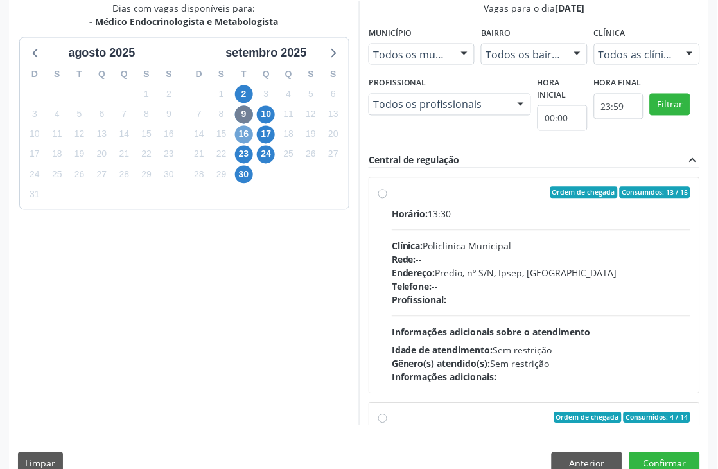
click at [252, 136] on span "16" at bounding box center [244, 135] width 18 height 18
click at [240, 155] on span "23" at bounding box center [244, 155] width 18 height 18
click at [236, 185] on div "7" at bounding box center [243, 195] width 22 height 20
click at [239, 180] on span "30" at bounding box center [244, 175] width 18 height 18
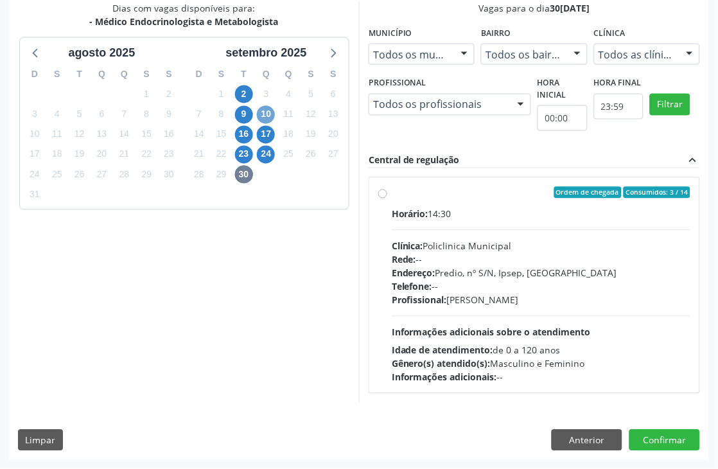
click at [261, 117] on span "10" at bounding box center [266, 115] width 18 height 18
click at [609, 328] on div "Horário: 13:00 Clínica: Policlinica Municipal Rede: -- Endereço: Predio, nº S/N…" at bounding box center [541, 295] width 299 height 177
click at [387, 198] on input "Ordem de chegada Consumidos: 18 / 25 Horário: 13:00 Clínica: Policlinica Munici…" at bounding box center [382, 193] width 9 height 12
radio input "true"
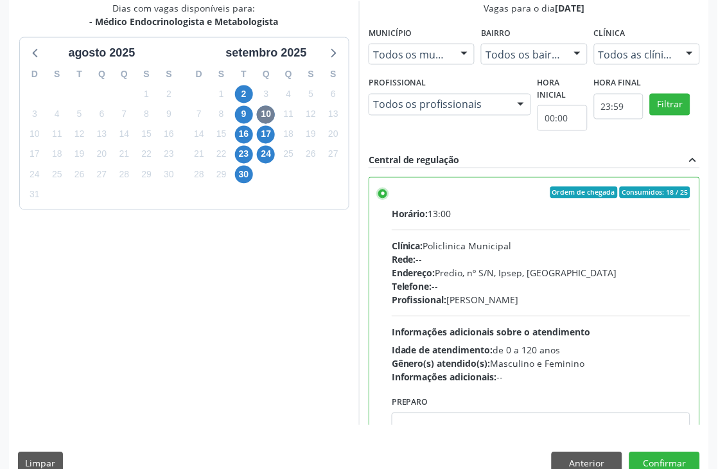
scroll to position [352, 0]
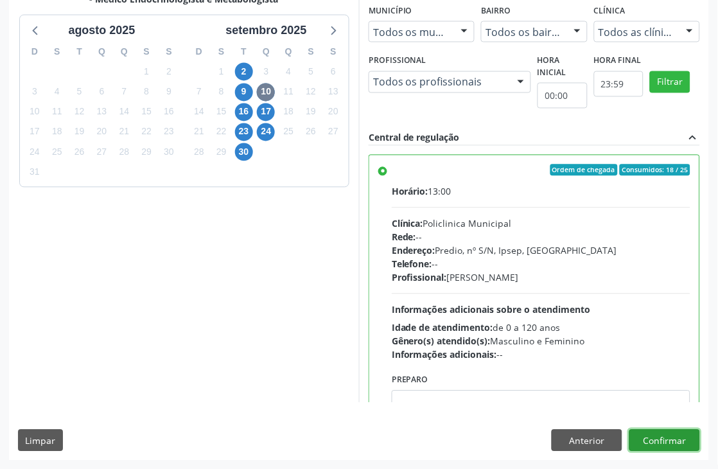
click at [679, 441] on button "Confirmar" at bounding box center [664, 441] width 71 height 22
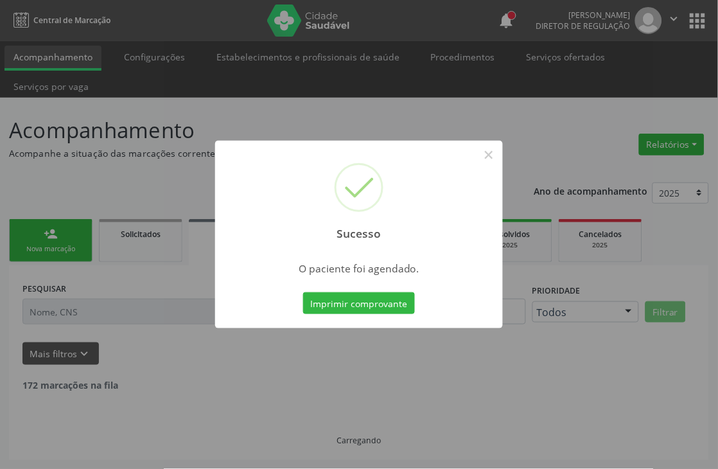
scroll to position [0, 0]
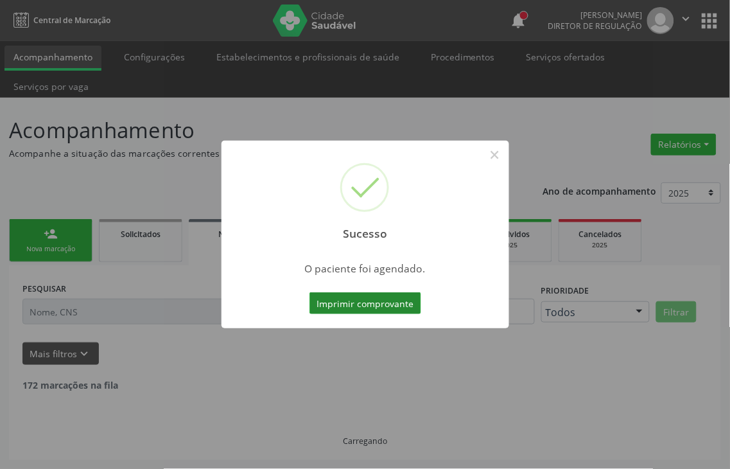
click at [398, 299] on button "Imprimir comprovante" at bounding box center [366, 303] width 112 height 22
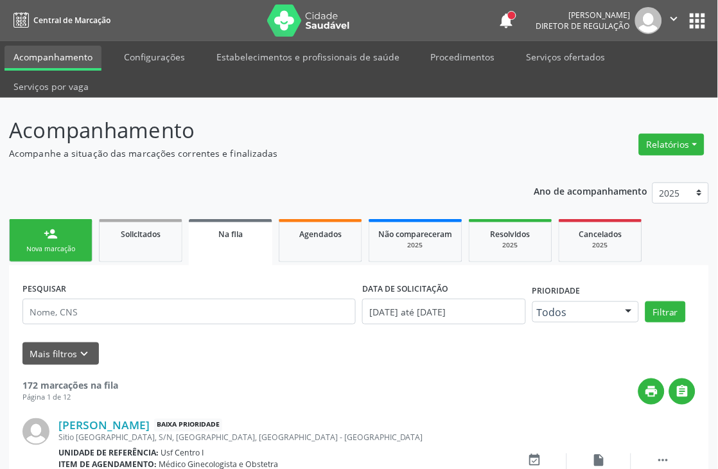
click at [49, 254] on link "person_add Nova marcação" at bounding box center [50, 240] width 83 height 43
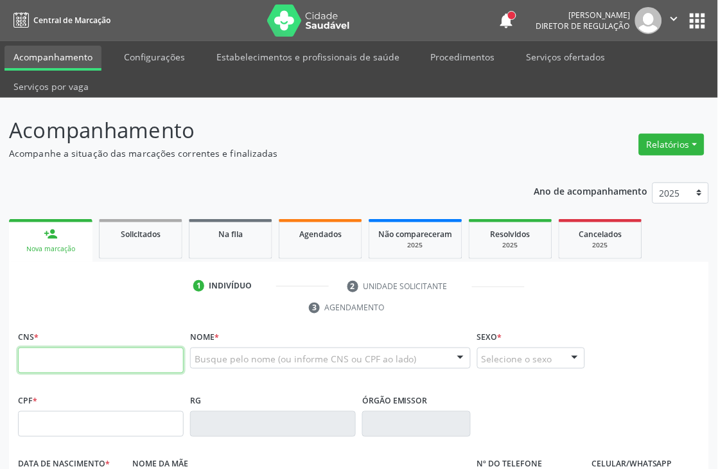
click at [58, 358] on input "text" at bounding box center [101, 360] width 166 height 26
type input "700 6084 3788 1063"
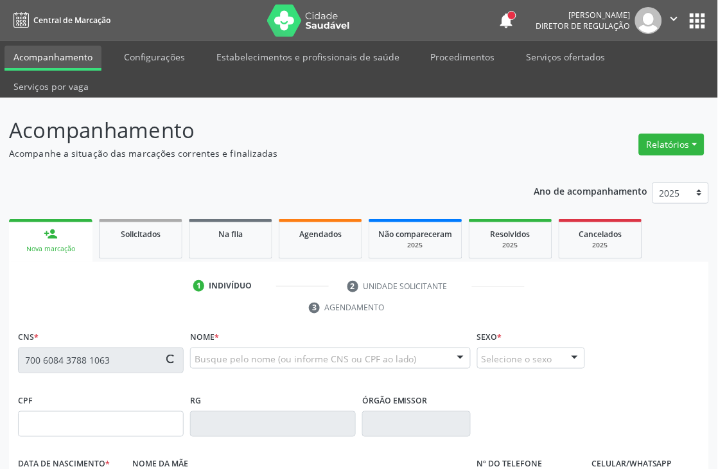
type input "20/02/1962"
type input "0"
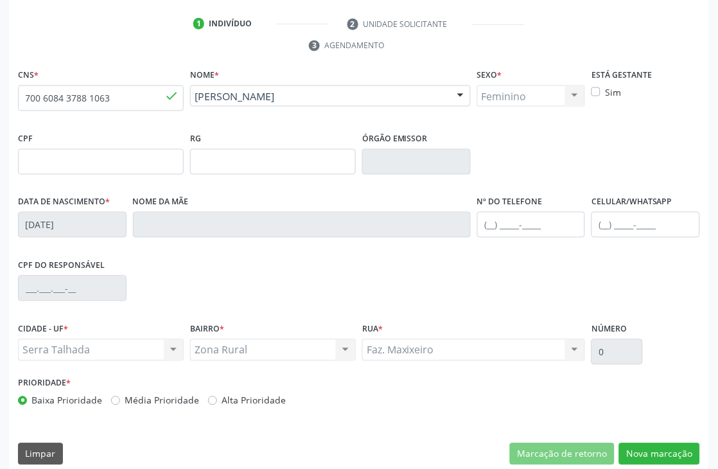
scroll to position [275, 0]
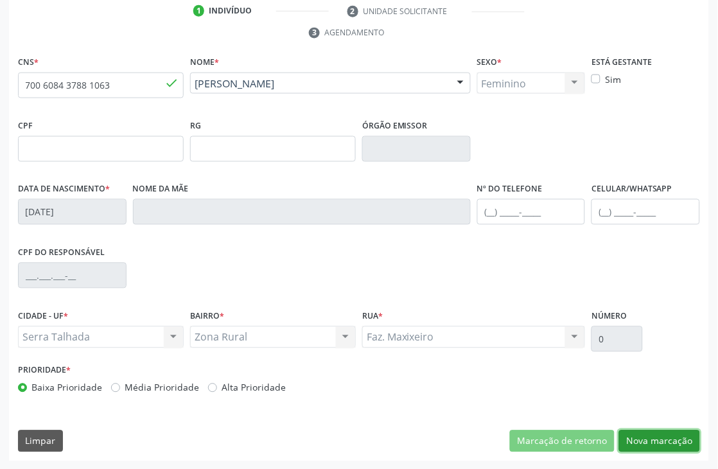
click at [660, 447] on button "Nova marcação" at bounding box center [659, 441] width 81 height 22
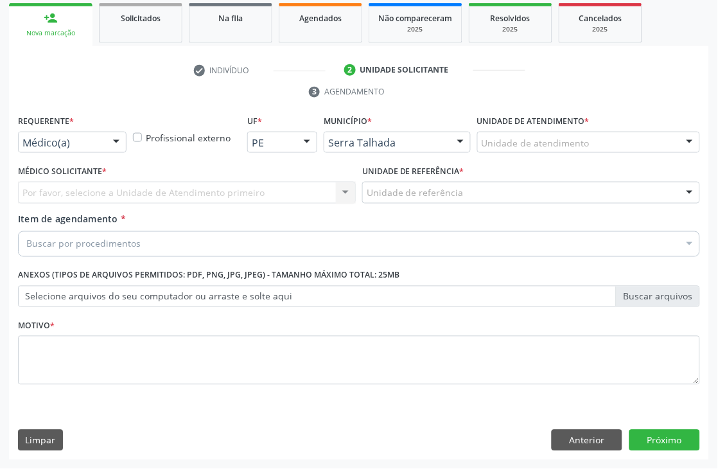
scroll to position [216, 0]
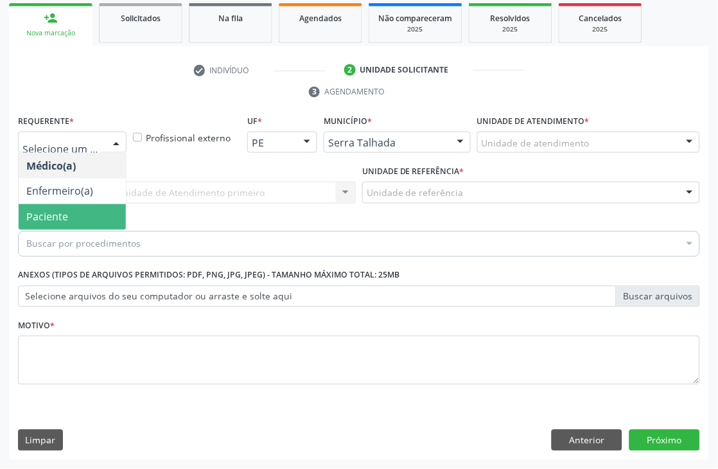
click at [65, 216] on span "Paciente" at bounding box center [47, 217] width 42 height 14
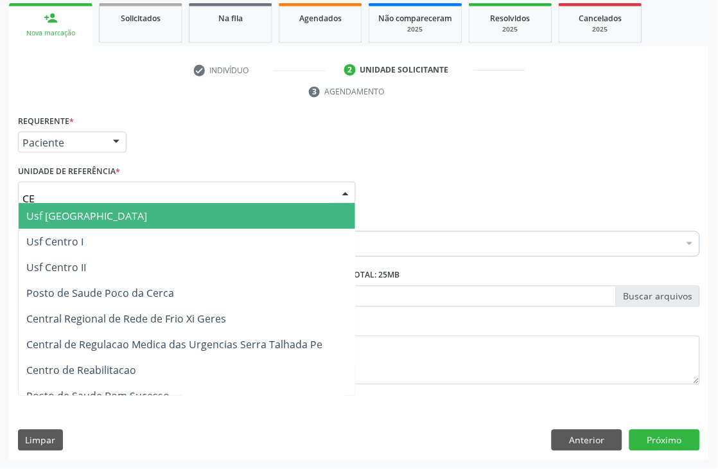
type input "CEN"
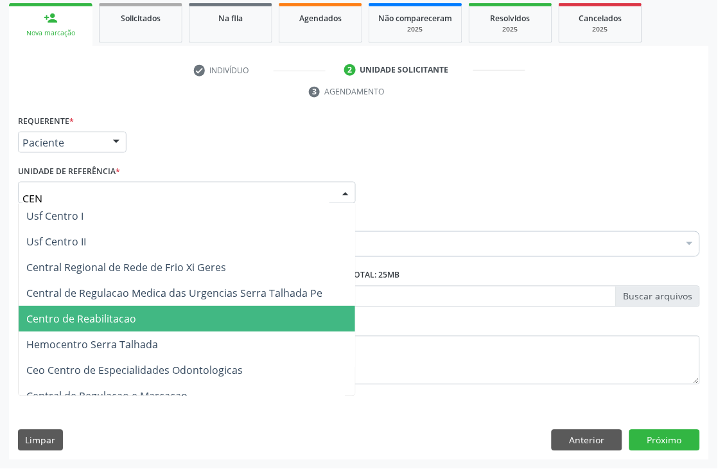
click at [105, 306] on span "Centro de Reabilitacao" at bounding box center [187, 319] width 336 height 26
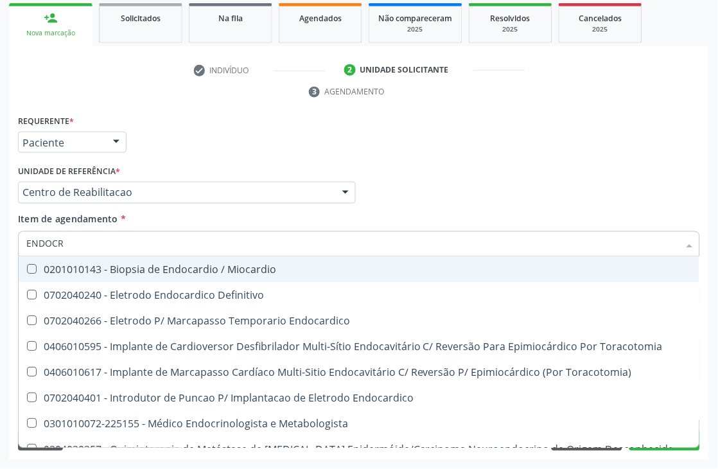
type input "ENDOCRI"
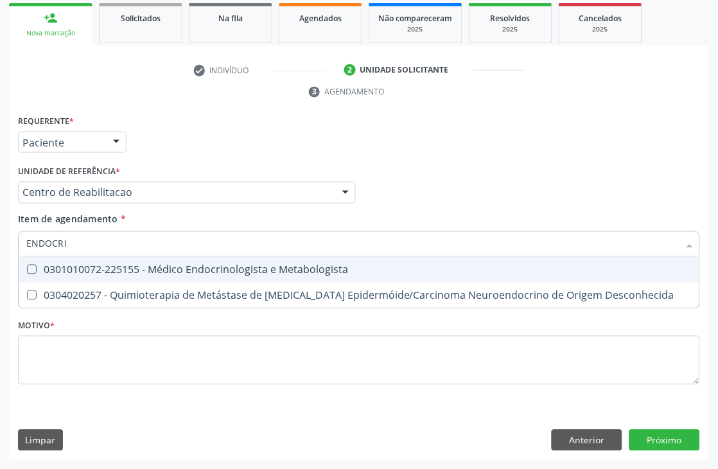
click at [105, 265] on div "0301010072-225155 - Médico Endocrinologista e Metabologista" at bounding box center [358, 270] width 665 height 10
checkbox Metabologista "true"
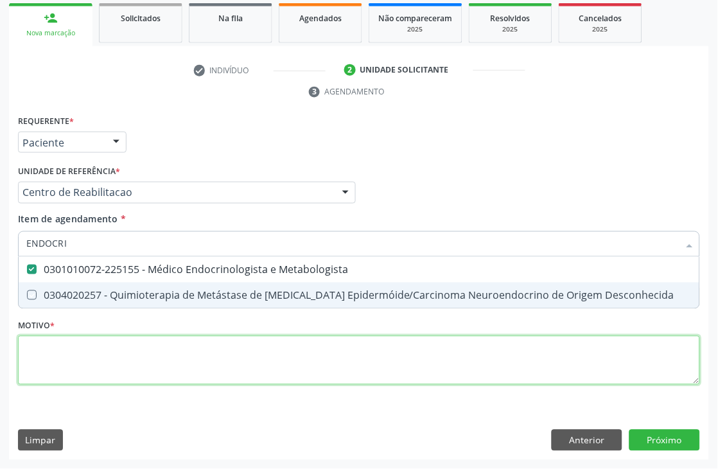
click at [101, 345] on div "Requerente * Paciente Médico(a) Enfermeiro(a) Paciente Nenhum resultado encontr…" at bounding box center [359, 257] width 682 height 291
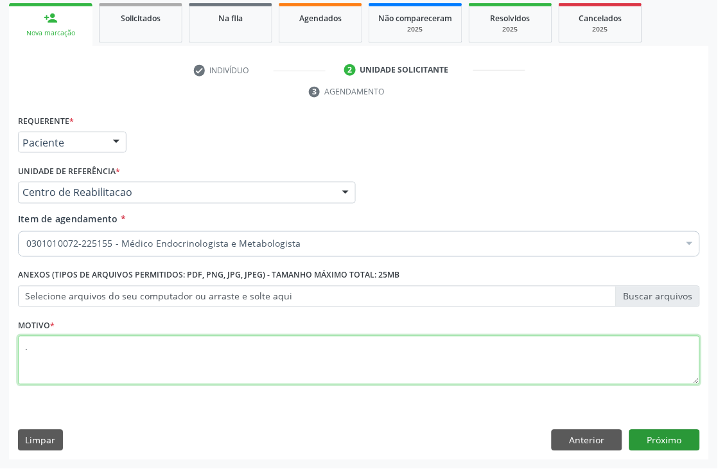
type textarea "."
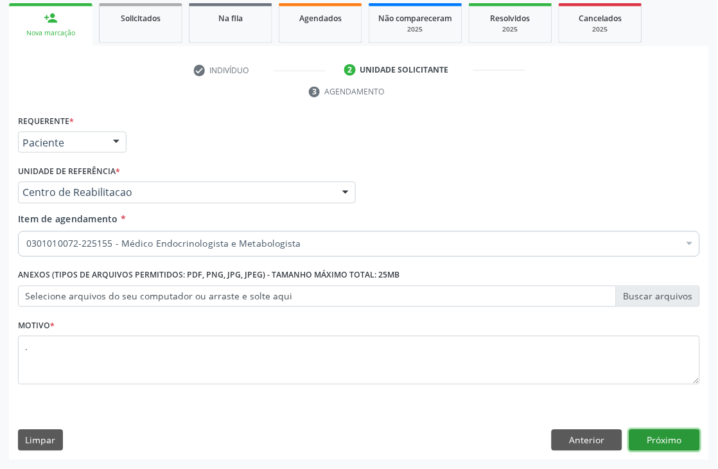
click at [663, 444] on button "Próximo" at bounding box center [664, 441] width 71 height 22
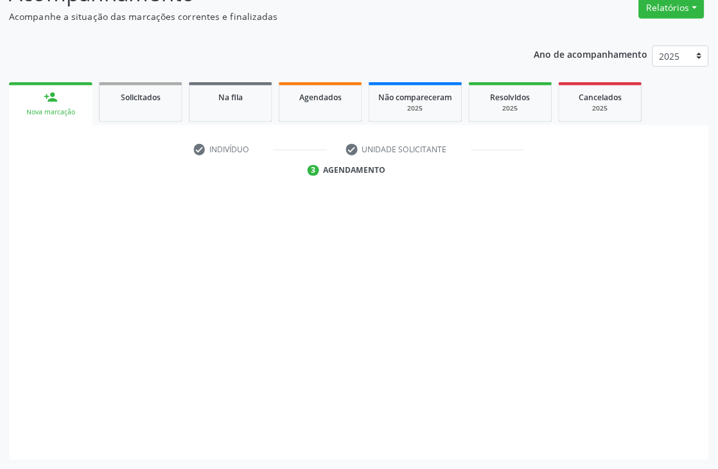
scroll to position [137, 0]
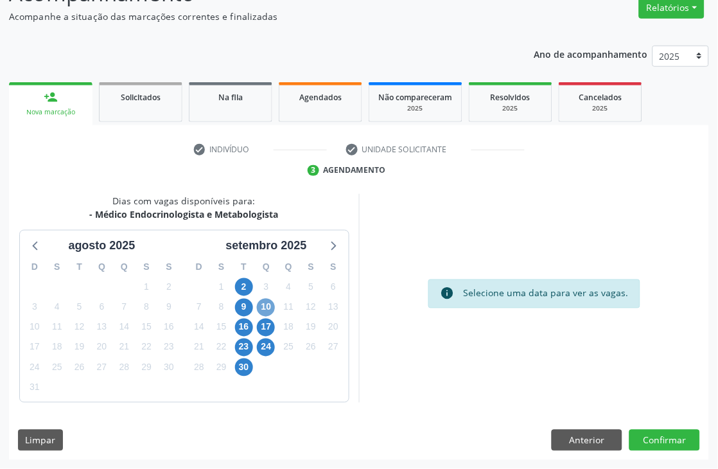
click at [265, 299] on span "10" at bounding box center [266, 308] width 18 height 18
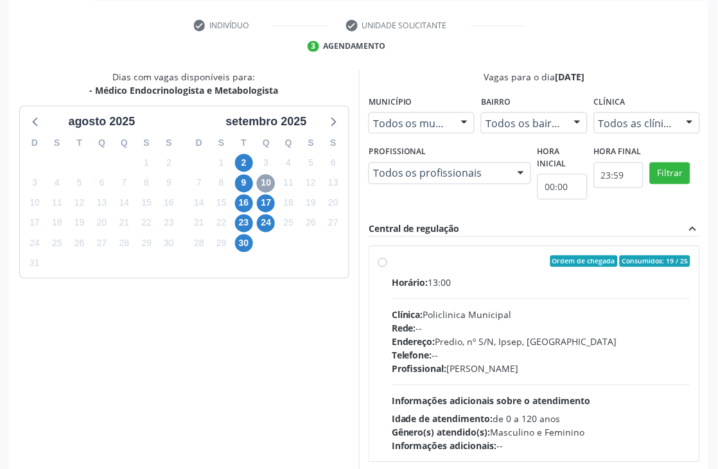
scroll to position [279, 0]
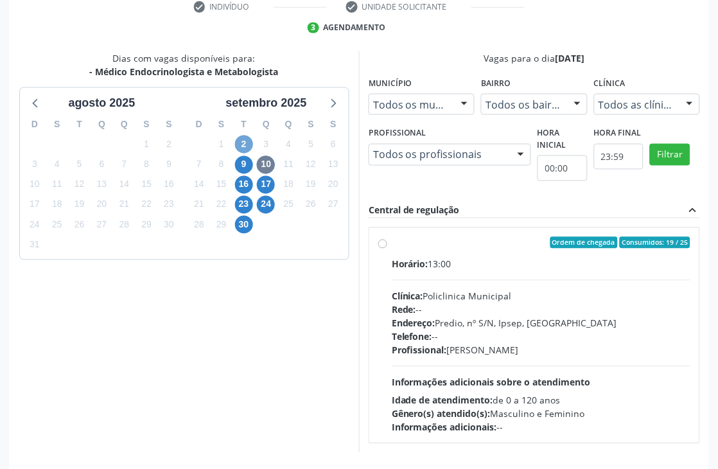
click at [244, 143] on span "2" at bounding box center [244, 144] width 18 height 18
click at [615, 366] on hr at bounding box center [541, 366] width 299 height 1
click at [387, 249] on input "Ordem de chegada Consumidos: 8 / 14 Horário: 14:30 Clínica: Policlinica Municip…" at bounding box center [382, 243] width 9 height 12
radio input "true"
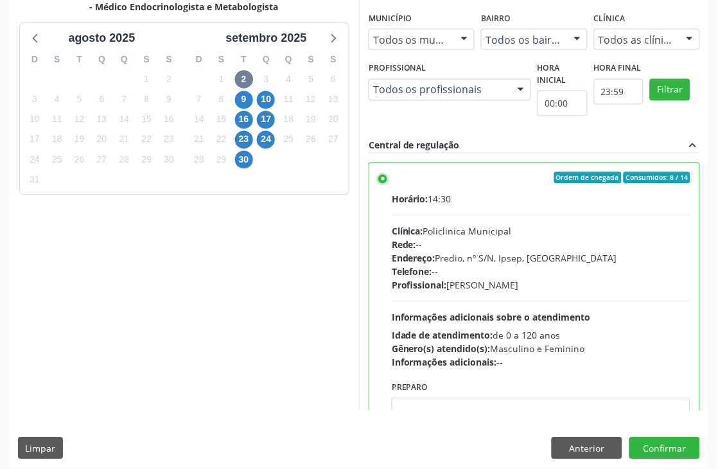
scroll to position [352, 0]
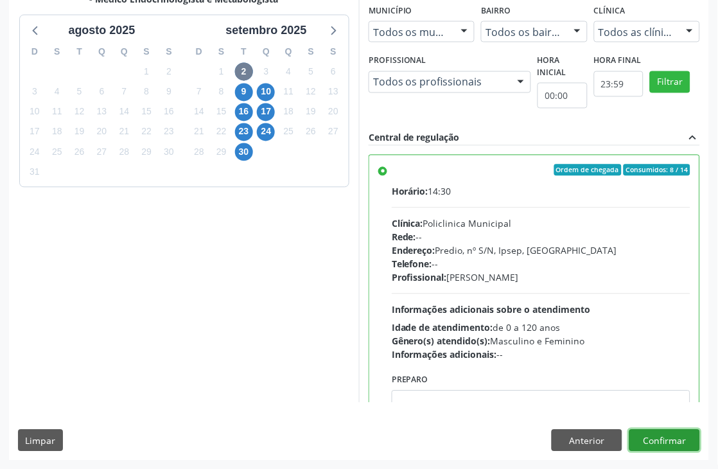
click at [647, 435] on button "Confirmar" at bounding box center [664, 441] width 71 height 22
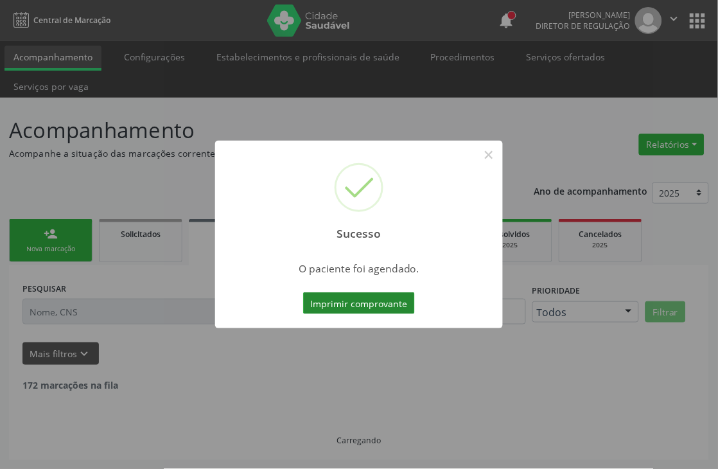
scroll to position [0, 0]
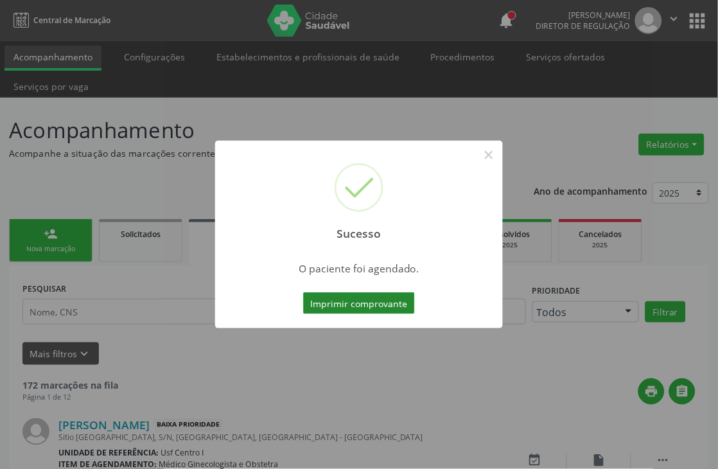
click at [390, 299] on button "Imprimir comprovante" at bounding box center [359, 303] width 112 height 22
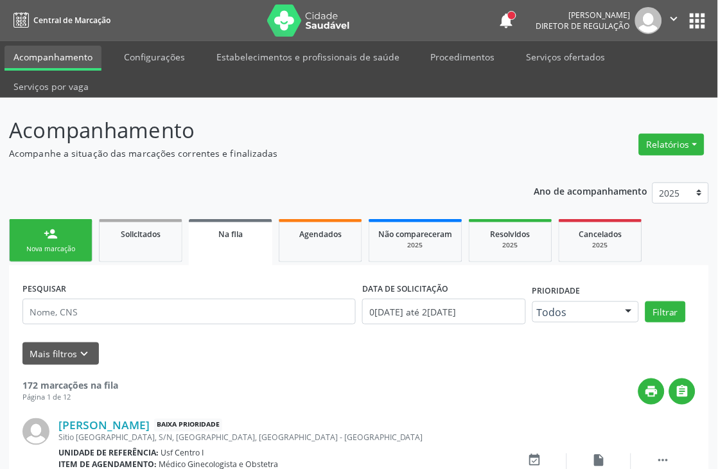
click at [37, 248] on div "Nova marcação" at bounding box center [51, 249] width 64 height 10
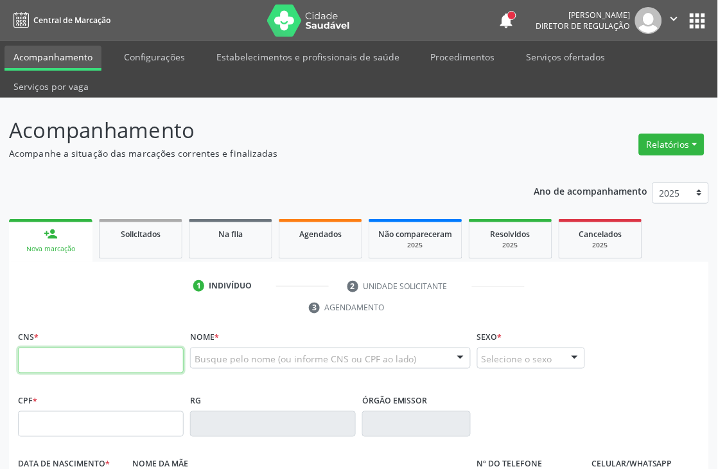
click at [58, 350] on input "text" at bounding box center [101, 360] width 166 height 26
type input "701 4026 5665 9638"
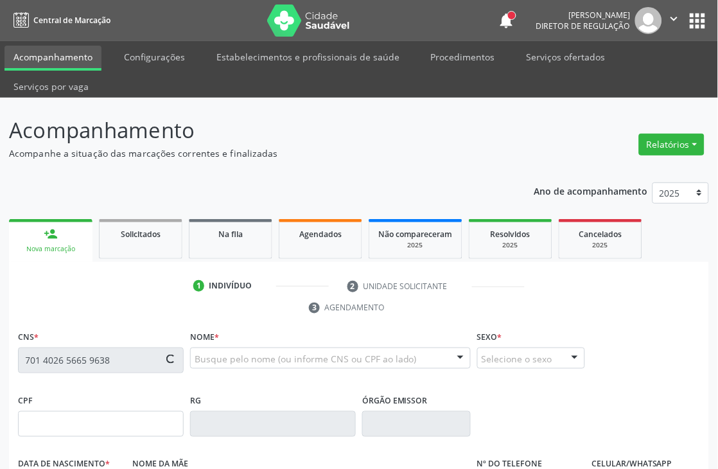
type input "05/03/1964"
type input "Jacirema Mmaria da Silva"
type input "[PHONE_NUMBER]"
type input "343"
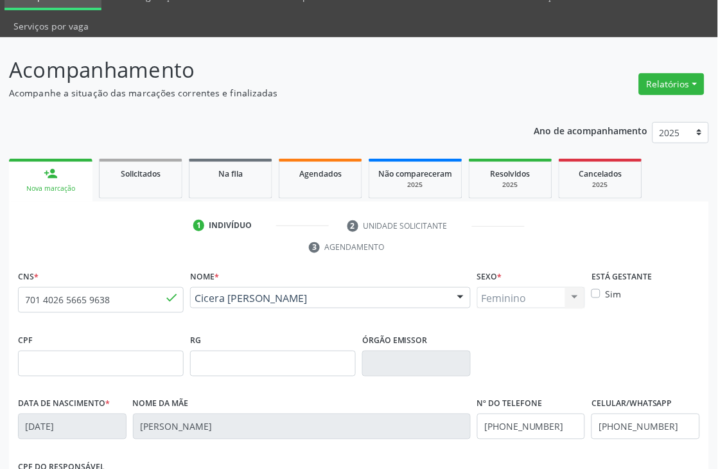
scroll to position [275, 0]
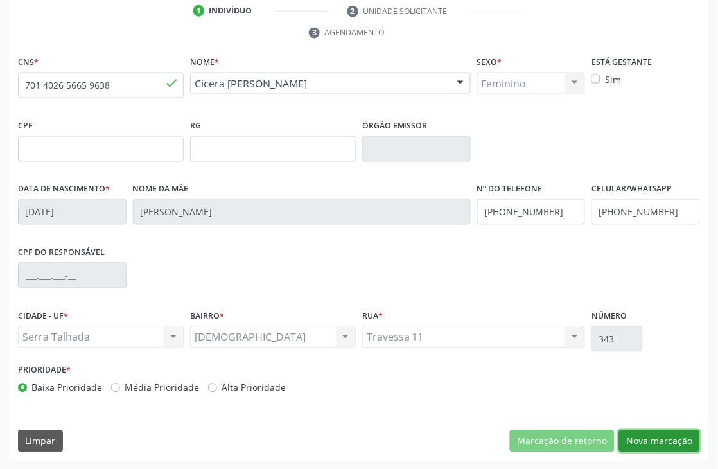
click at [656, 442] on button "Nova marcação" at bounding box center [659, 441] width 81 height 22
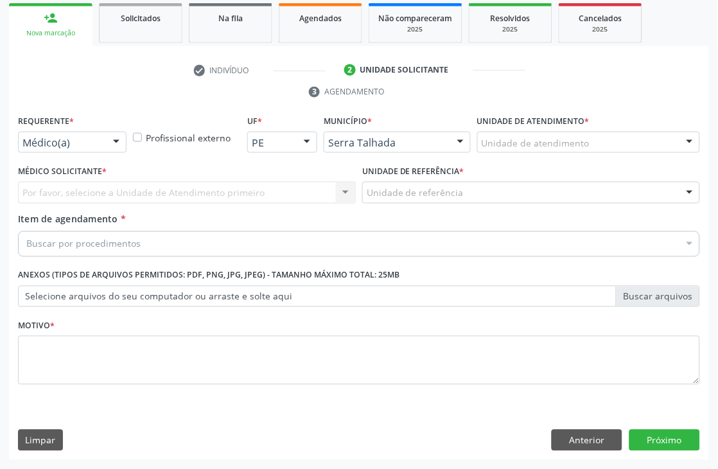
scroll to position [216, 0]
click at [107, 144] on div at bounding box center [116, 143] width 19 height 22
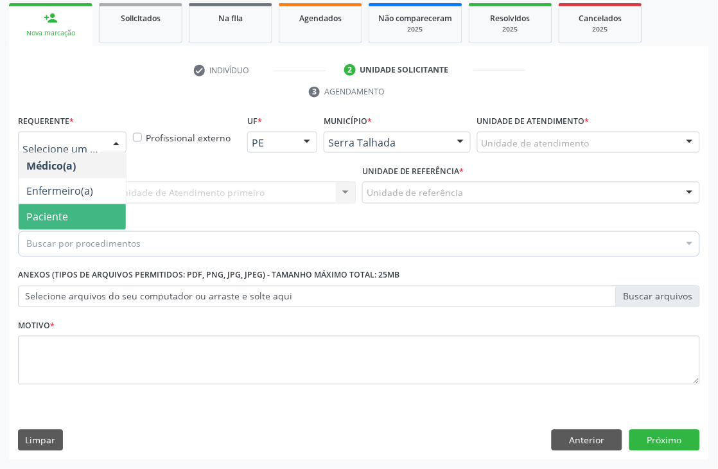
click at [76, 214] on span "Paciente" at bounding box center [72, 217] width 107 height 26
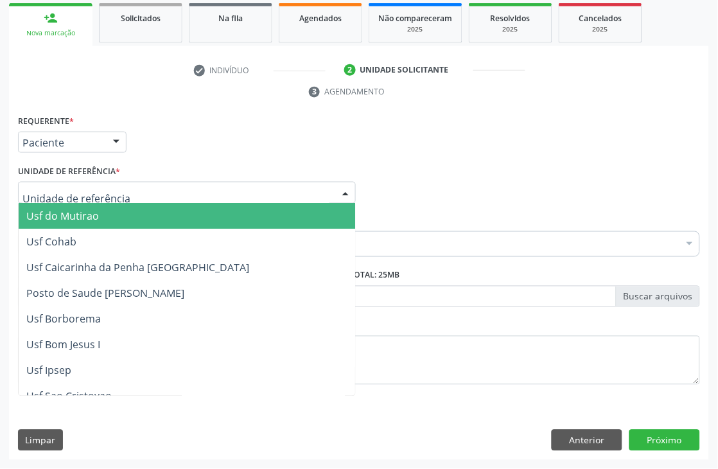
click at [129, 193] on div at bounding box center [187, 193] width 338 height 22
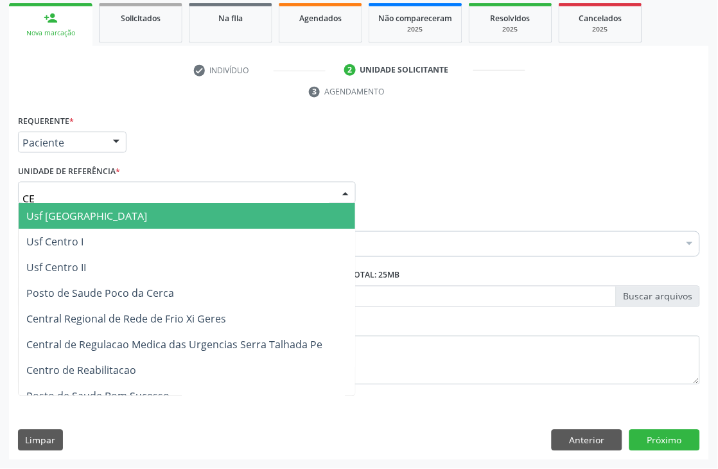
type input "CEN"
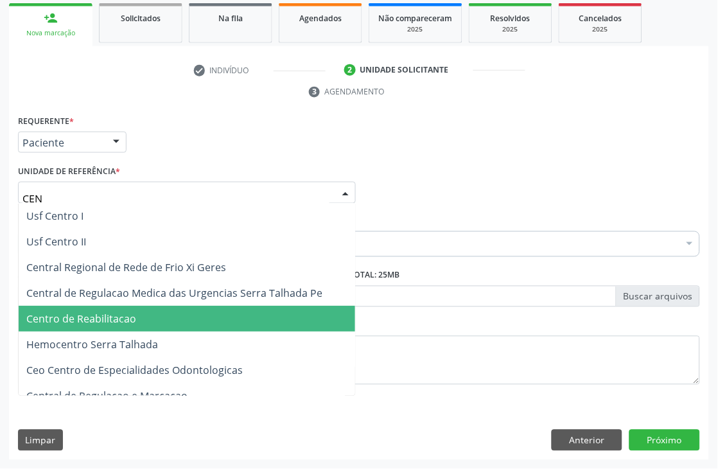
click at [87, 313] on span "Centro de Reabilitacao" at bounding box center [81, 319] width 110 height 14
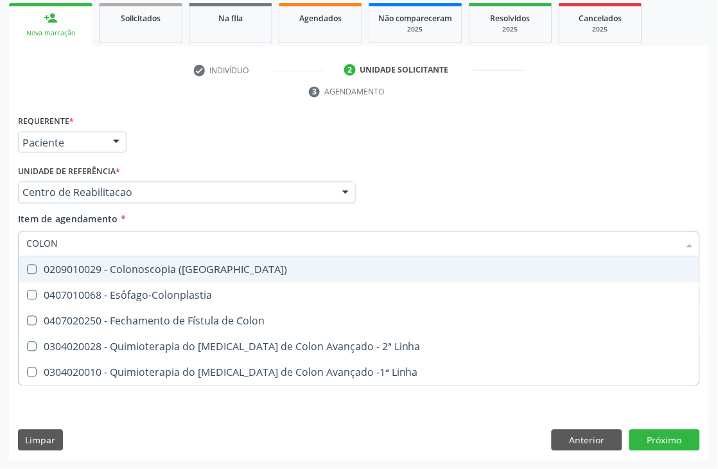
type input "COLONO"
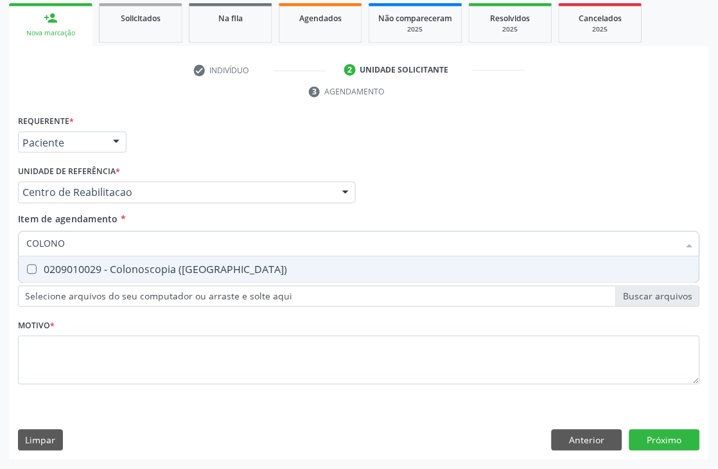
click at [127, 270] on div "0209010029 - Colonoscopia ([GEOGRAPHIC_DATA])" at bounding box center [358, 270] width 665 height 10
checkbox \(Coloscopia\) "true"
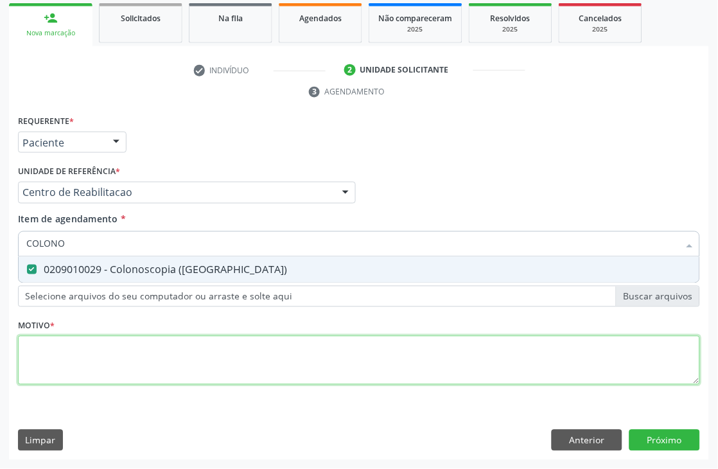
click at [112, 354] on div "Requerente * Paciente Médico(a) Enfermeiro(a) Paciente Nenhum resultado encontr…" at bounding box center [359, 257] width 682 height 291
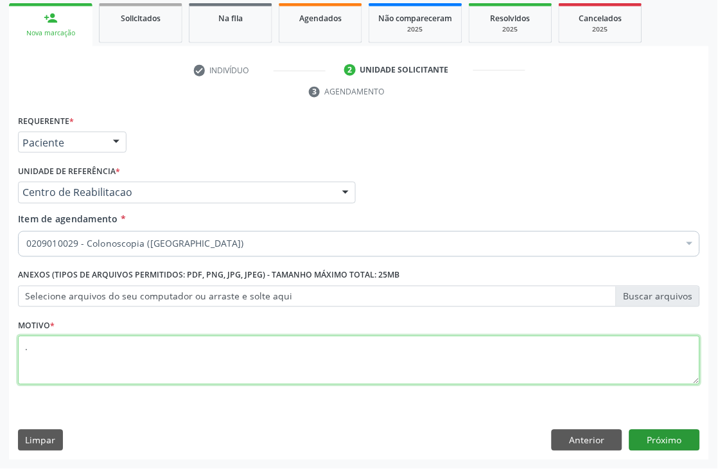
type textarea "."
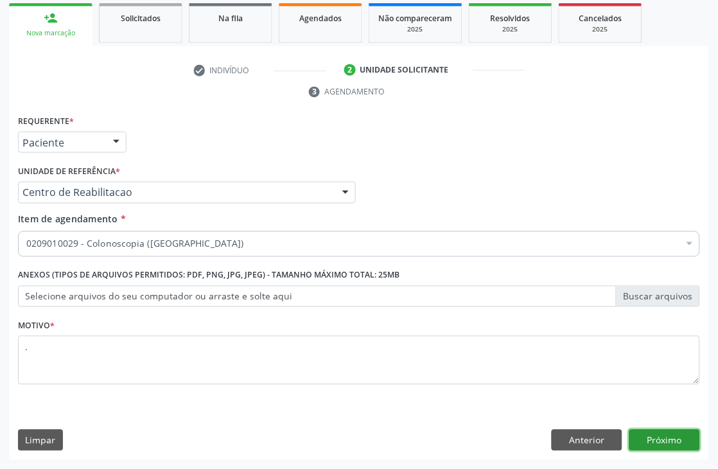
click at [679, 433] on button "Próximo" at bounding box center [664, 441] width 71 height 22
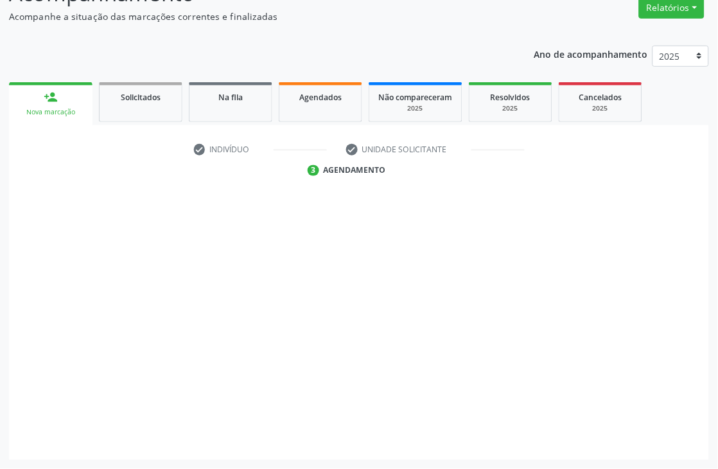
scroll to position [137, 0]
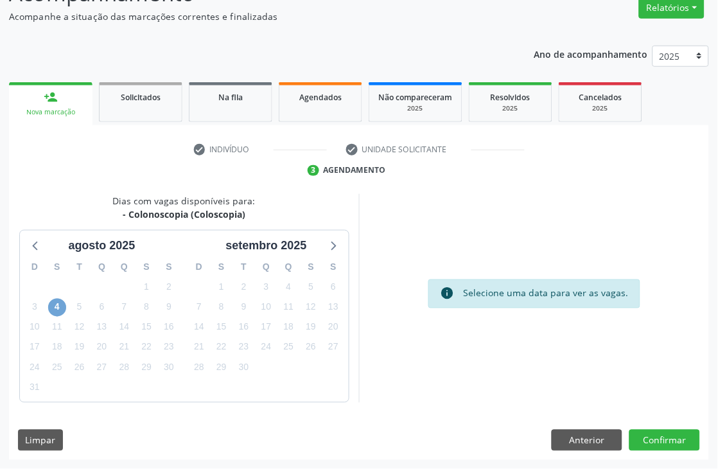
click at [50, 304] on span "4" at bounding box center [57, 308] width 18 height 18
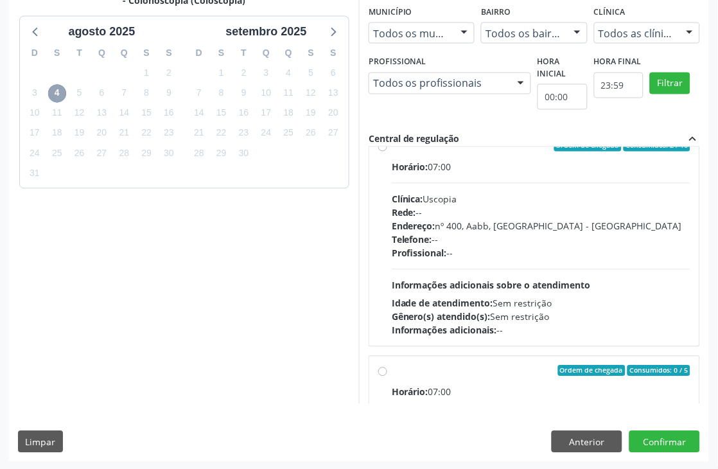
scroll to position [0, 0]
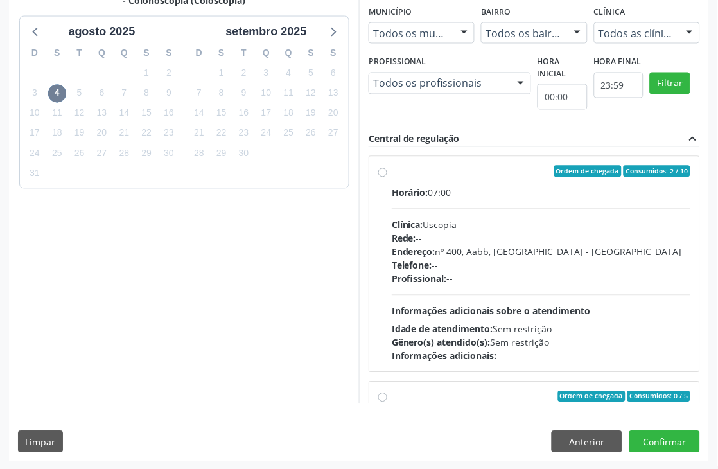
click at [465, 306] on span "Informações adicionais sobre o atendimento" at bounding box center [491, 311] width 199 height 12
click at [387, 177] on input "Ordem de chegada Consumidos: 2 / 10 Horário: 07:00 Clínica: Uscopia Rede: -- En…" at bounding box center [382, 172] width 9 height 12
radio input "true"
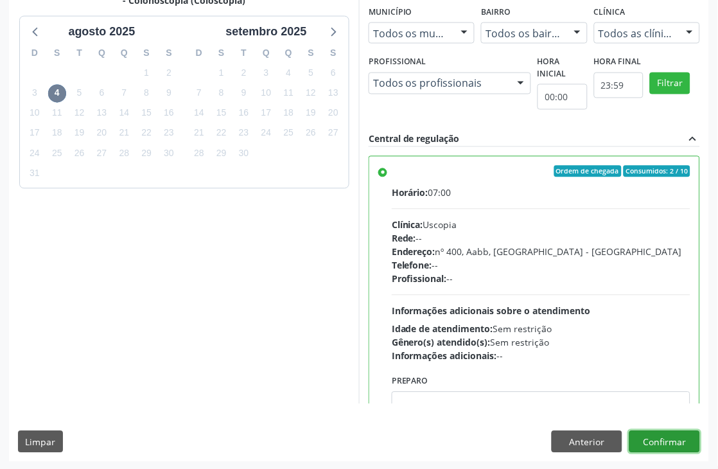
click at [664, 446] on button "Confirmar" at bounding box center [664, 442] width 71 height 22
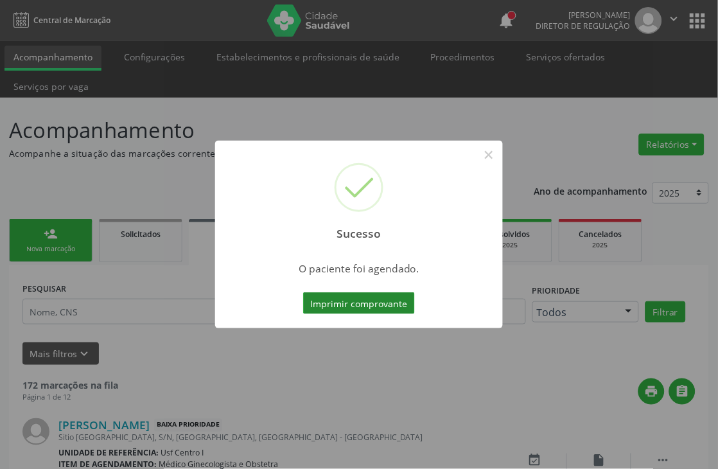
click at [338, 302] on button "Imprimir comprovante" at bounding box center [359, 303] width 112 height 22
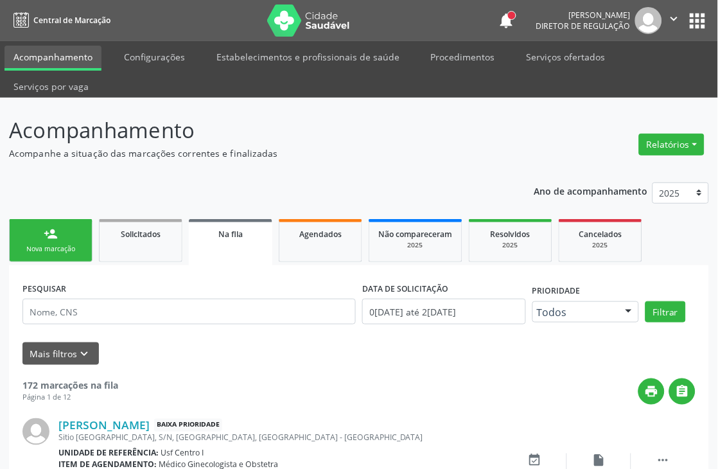
click at [19, 244] on div "Nova marcação" at bounding box center [51, 249] width 64 height 10
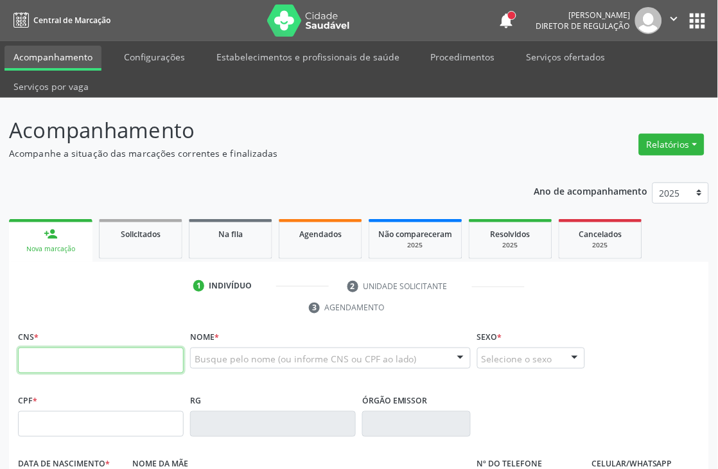
click at [57, 354] on input "text" at bounding box center [101, 360] width 166 height 26
paste input "701 4026 5665 9638"
type input "701 4026 5665 9638"
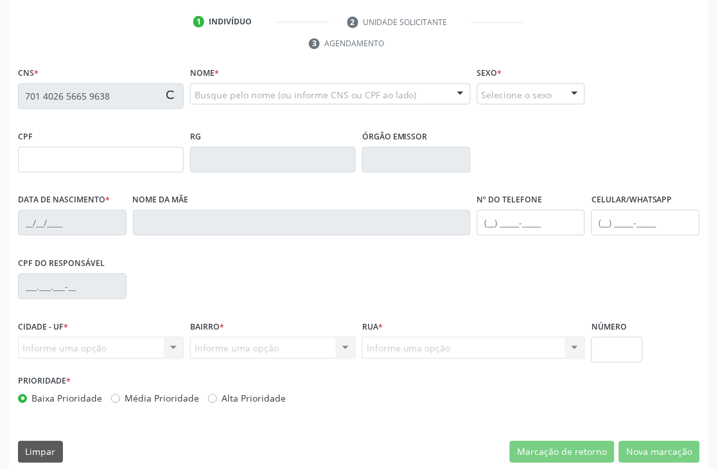
scroll to position [275, 0]
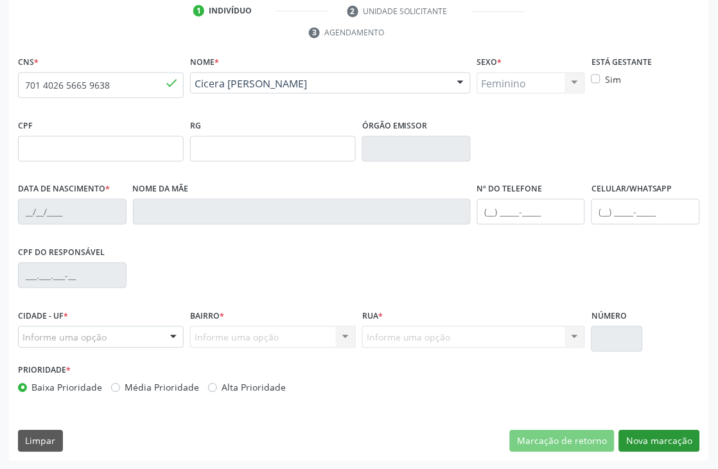
type input "05/03/1964"
type input "Jacirema Mmaria da Silva"
type input "[PHONE_NUMBER]"
type input "343"
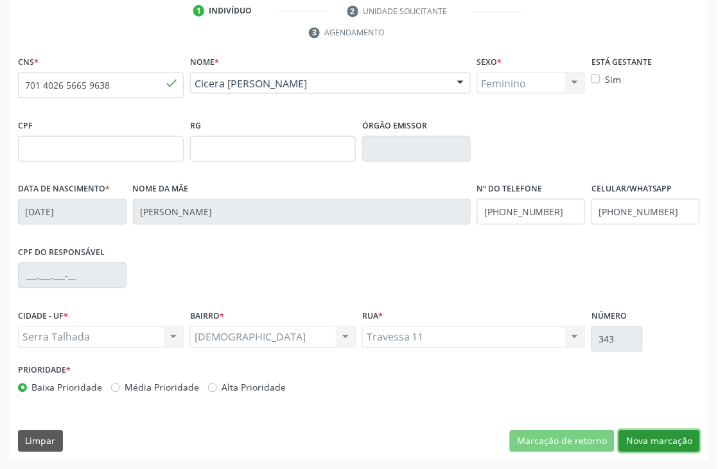
click at [629, 437] on button "Nova marcação" at bounding box center [659, 441] width 81 height 22
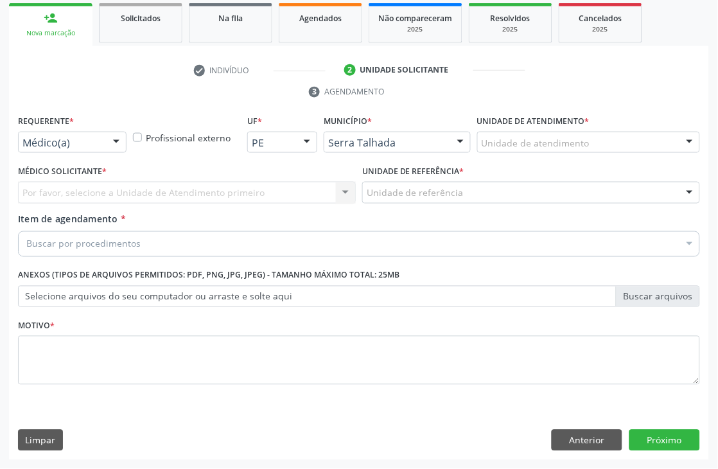
click at [101, 139] on div "Médico(a) Médico(a) Enfermeiro(a) Paciente Nenhum resultado encontrado para: " …" at bounding box center [72, 143] width 109 height 22
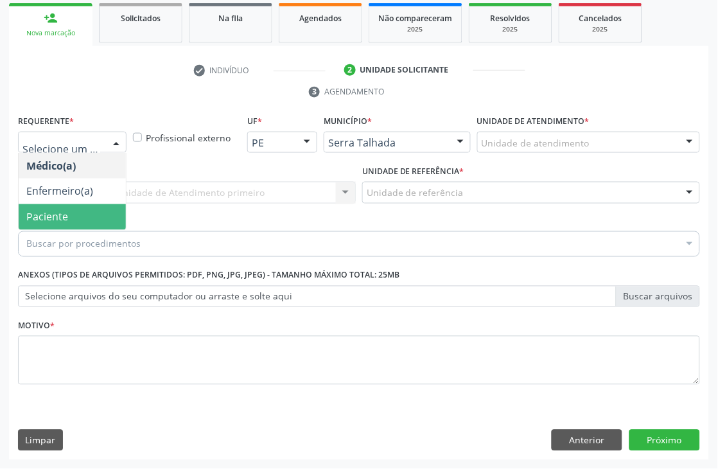
click at [65, 215] on span "Paciente" at bounding box center [47, 217] width 42 height 14
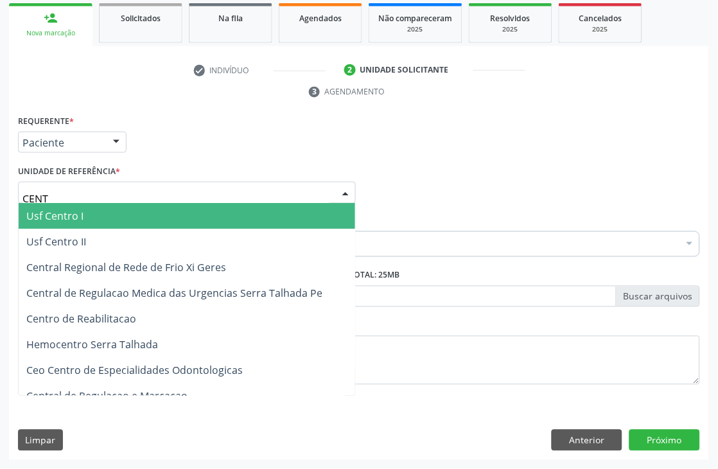
type input "CENTR"
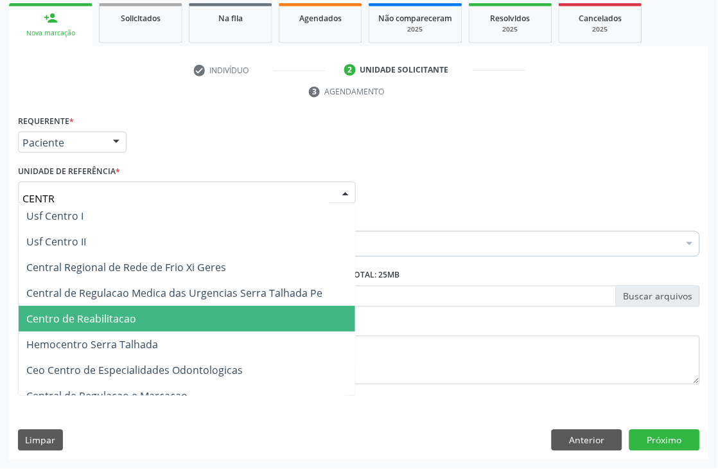
click at [107, 313] on span "Centro de Reabilitacao" at bounding box center [81, 319] width 110 height 14
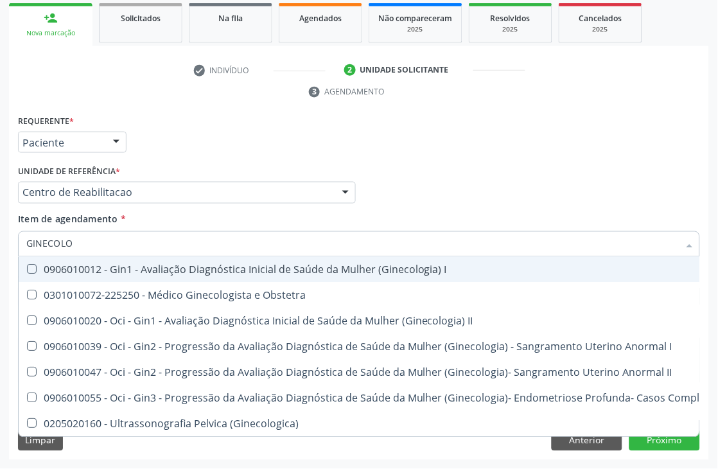
type input "GINECOLOG"
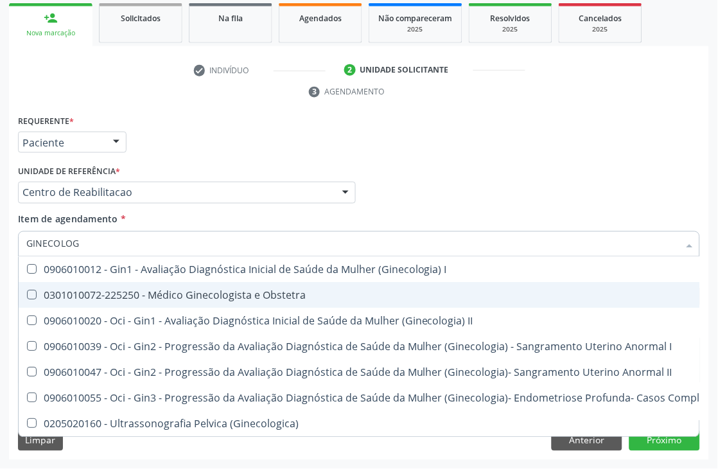
click at [106, 297] on div "0301010072-225250 - Médico Ginecologista e Obstetra" at bounding box center [435, 295] width 819 height 10
checkbox Obstetra "true"
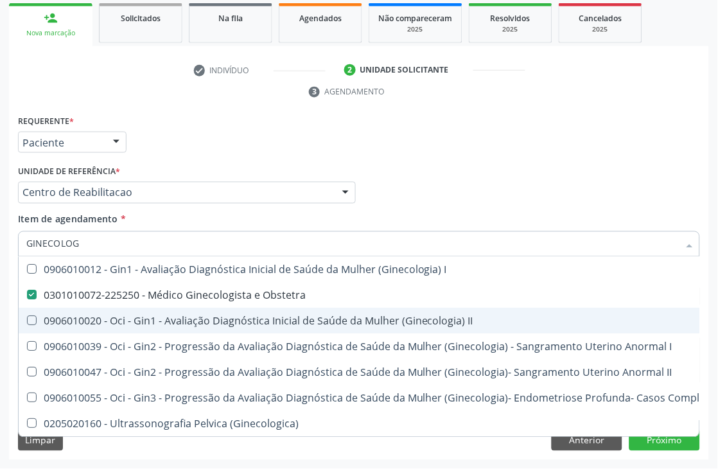
click at [9, 323] on div "Requerente * Paciente Médico(a) Enfermeiro(a) Paciente Nenhum resultado encontr…" at bounding box center [359, 286] width 700 height 349
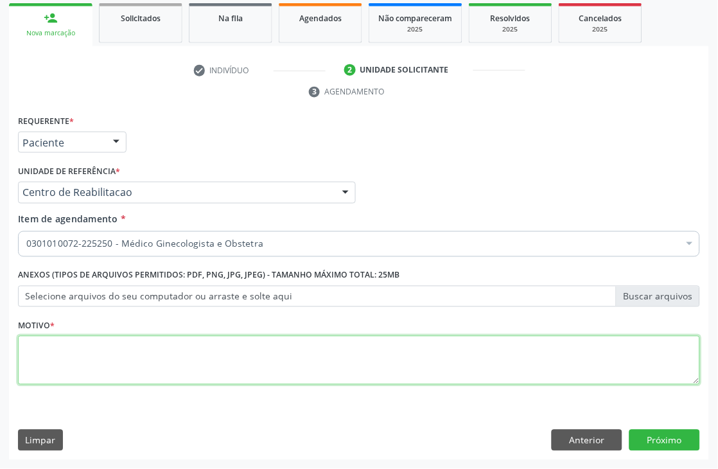
click at [101, 342] on textarea at bounding box center [359, 360] width 682 height 49
type textarea "."
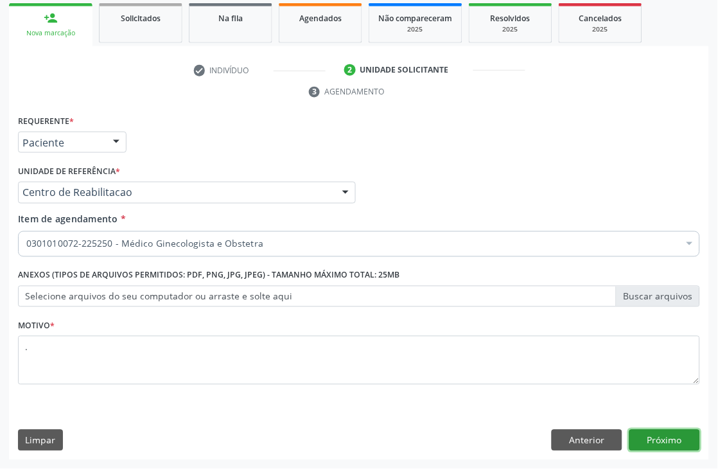
click at [670, 439] on button "Próximo" at bounding box center [664, 441] width 71 height 22
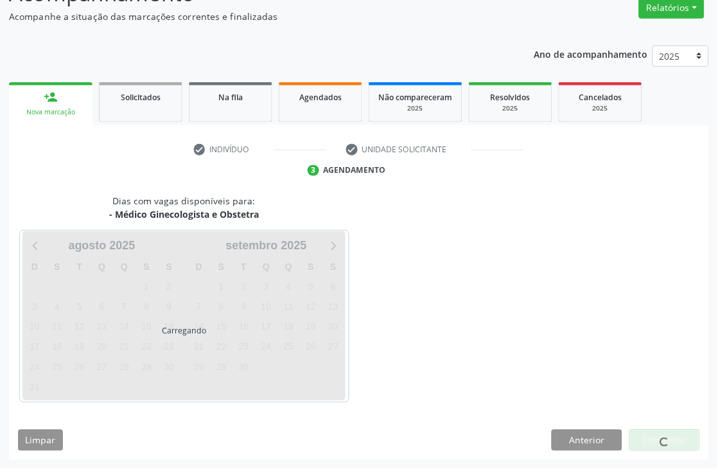
scroll to position [137, 0]
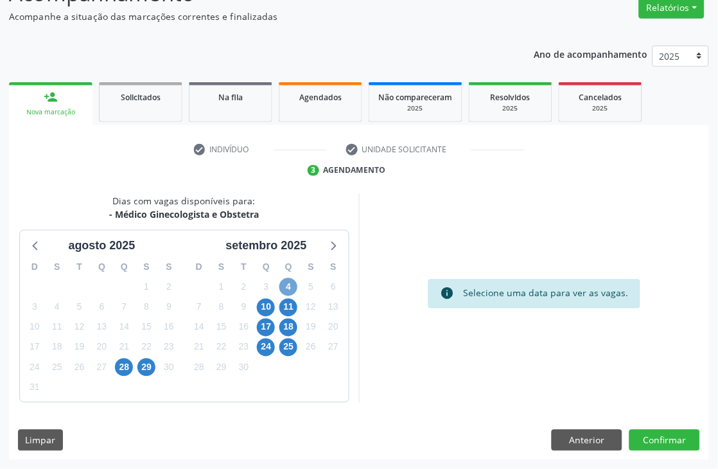
click at [287, 289] on span "4" at bounding box center [288, 287] width 18 height 18
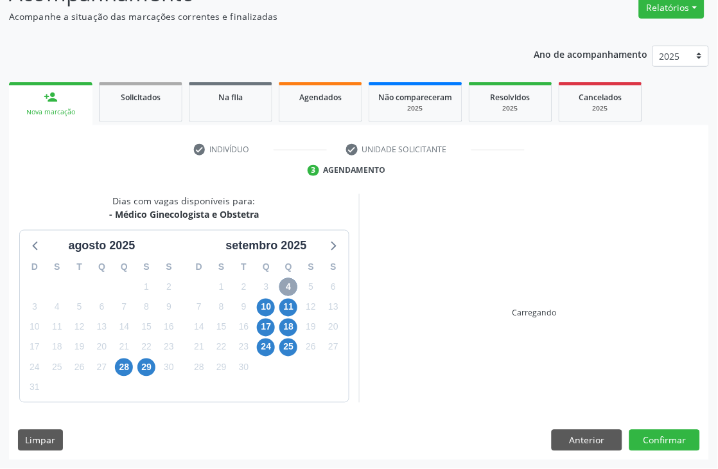
click at [287, 287] on span "4" at bounding box center [288, 287] width 18 height 18
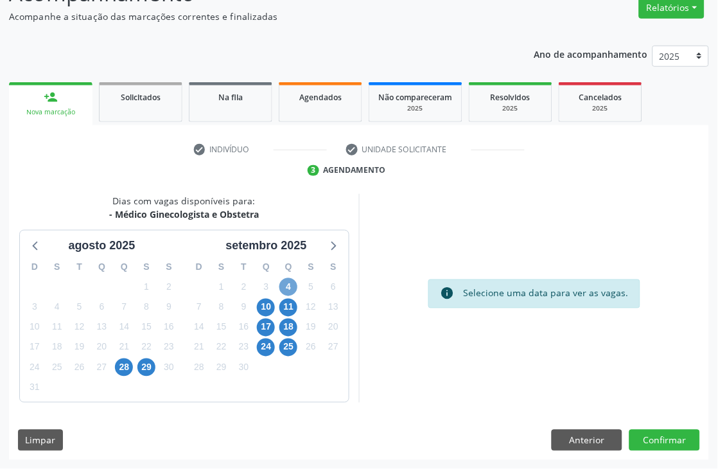
click at [287, 287] on span "4" at bounding box center [288, 287] width 18 height 18
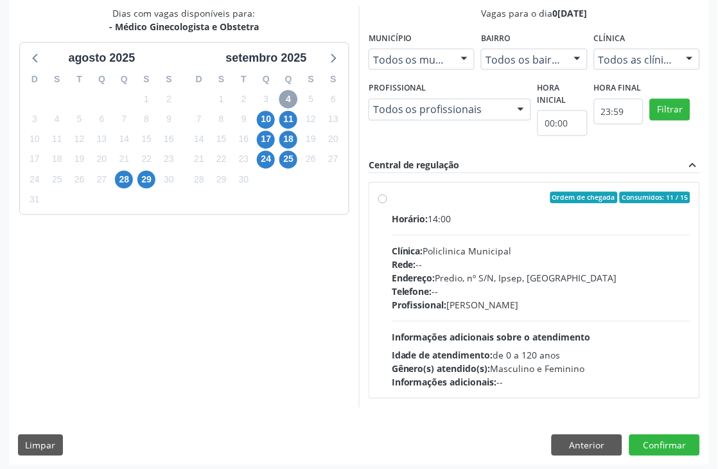
scroll to position [329, 0]
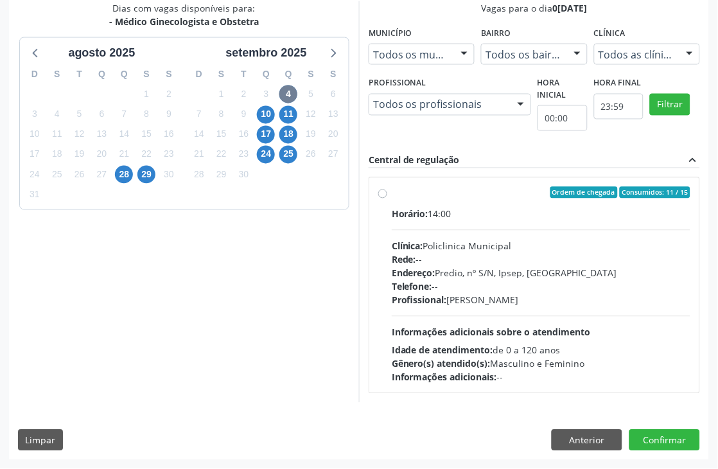
click at [620, 284] on div "Telefone: --" at bounding box center [541, 286] width 299 height 13
click at [387, 198] on input "Ordem de chegada Consumidos: 11 / 15 Horário: 14:00 Clínica: Policlinica Munici…" at bounding box center [382, 193] width 9 height 12
radio input "true"
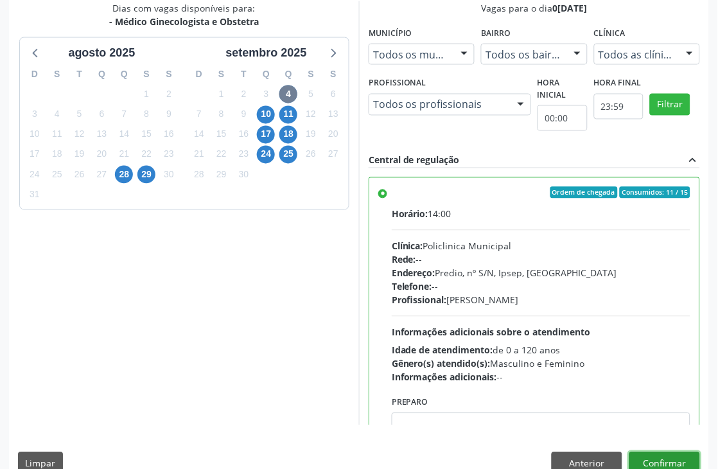
click at [659, 458] on button "Confirmar" at bounding box center [664, 463] width 71 height 22
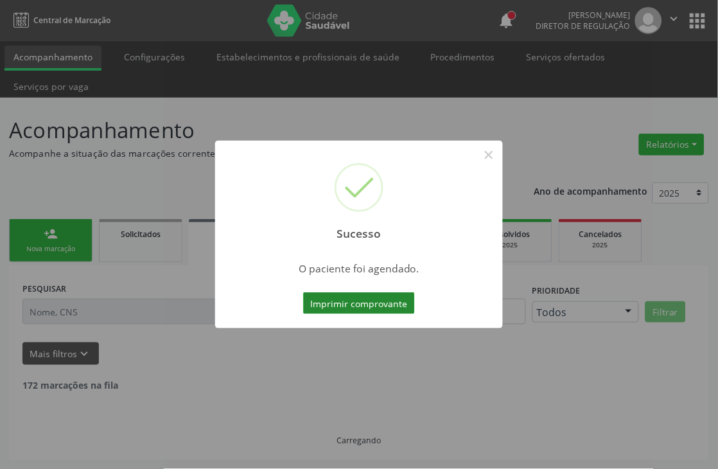
scroll to position [0, 0]
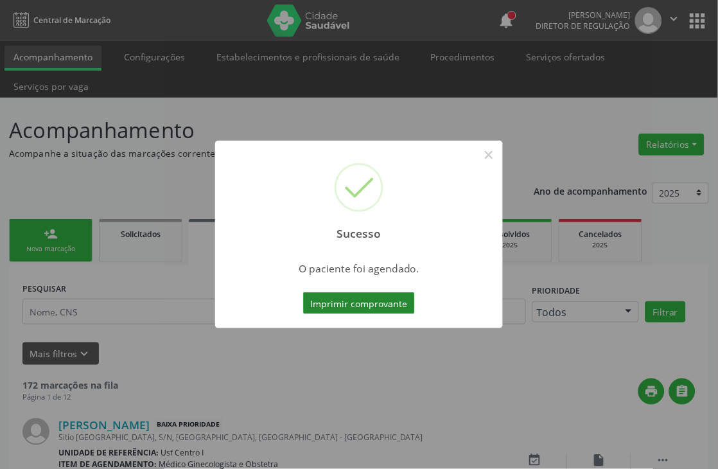
click at [390, 301] on button "Imprimir comprovante" at bounding box center [359, 303] width 112 height 22
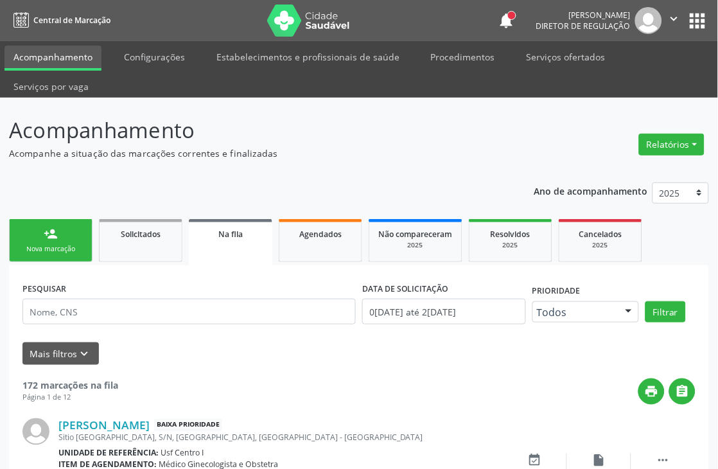
click at [65, 232] on link "person_add Nova marcação" at bounding box center [50, 240] width 83 height 43
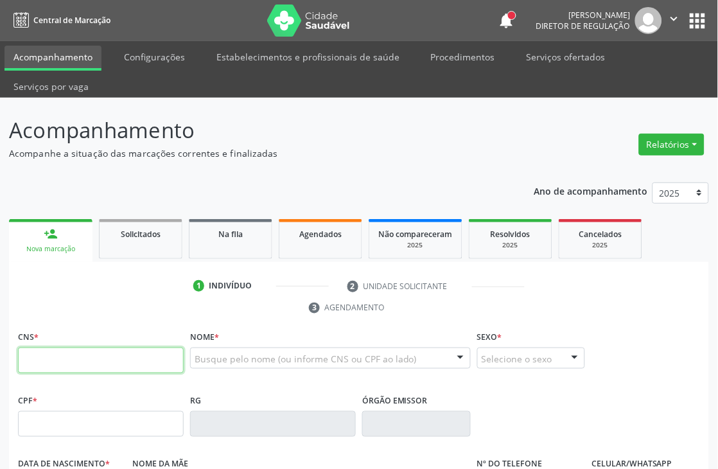
click at [143, 362] on input "text" at bounding box center [101, 360] width 166 height 26
paste input "701 4026 5665 9638"
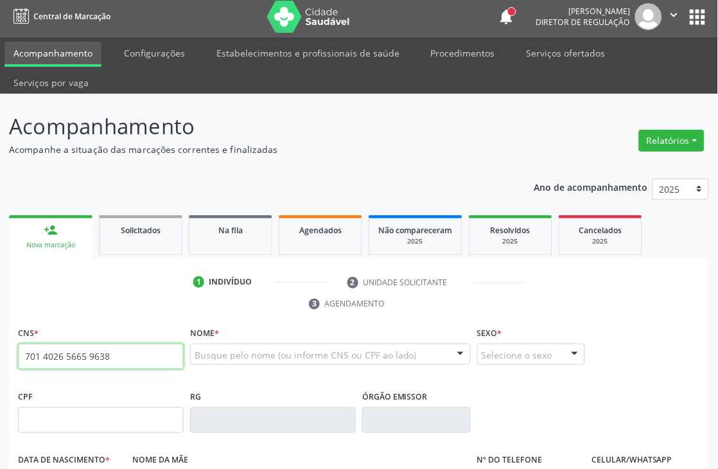
type input "701 4026 5665 9638"
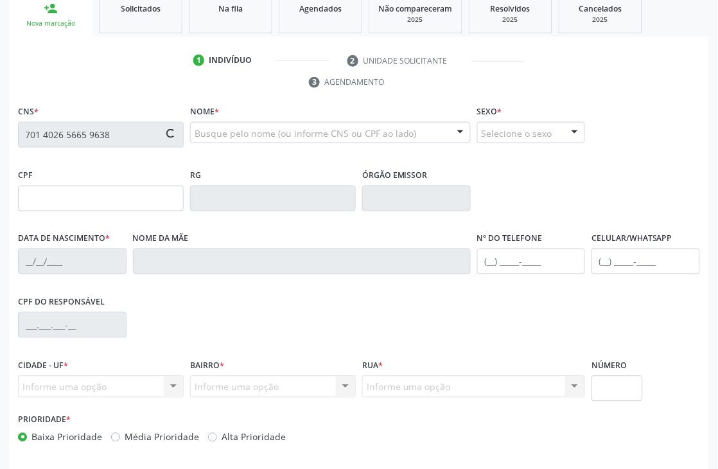
scroll to position [275, 0]
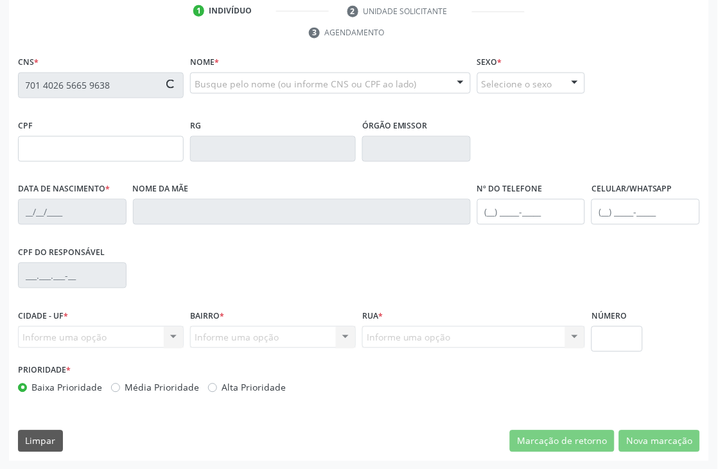
type input "05/03/1964"
type input "Jacirema Mmaria da Silva"
type input "[PHONE_NUMBER]"
type input "343"
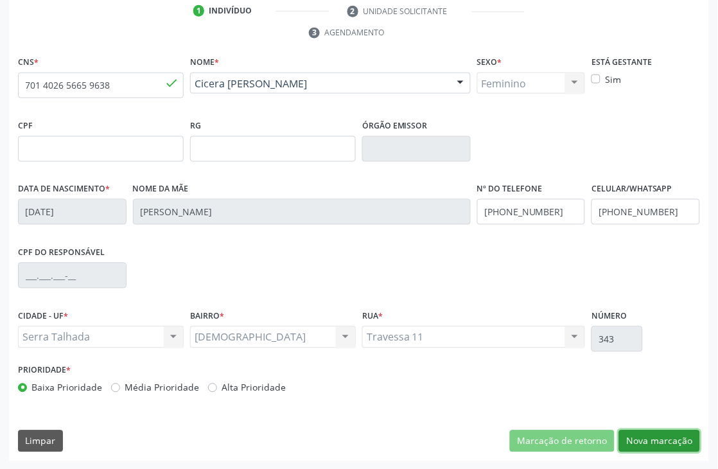
click at [646, 435] on button "Nova marcação" at bounding box center [659, 441] width 81 height 22
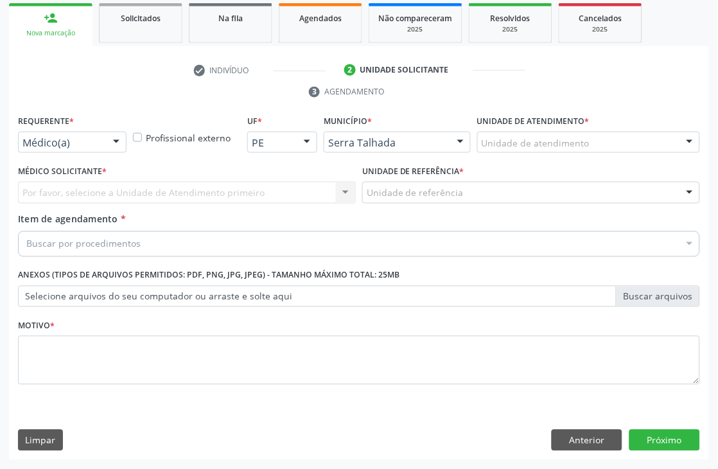
scroll to position [216, 0]
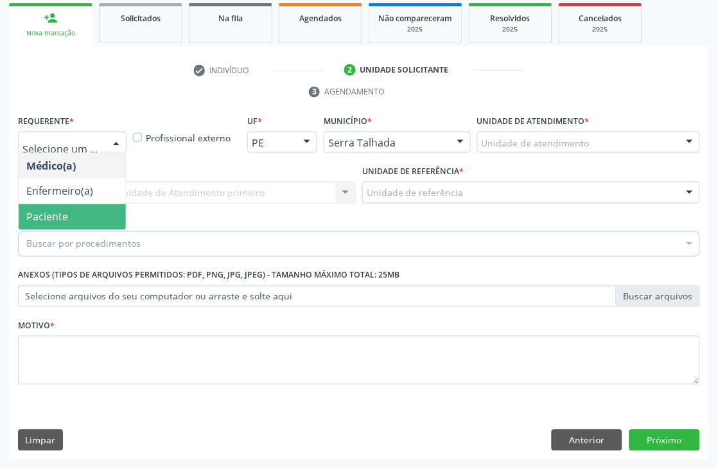
click at [73, 205] on span "Paciente" at bounding box center [72, 217] width 107 height 26
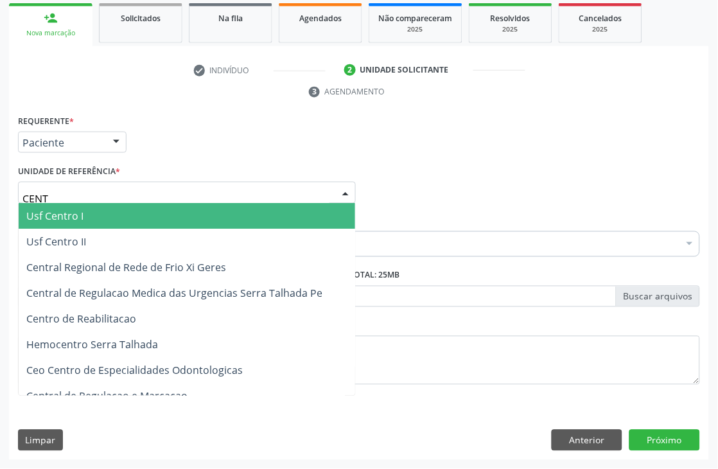
type input "CENTR"
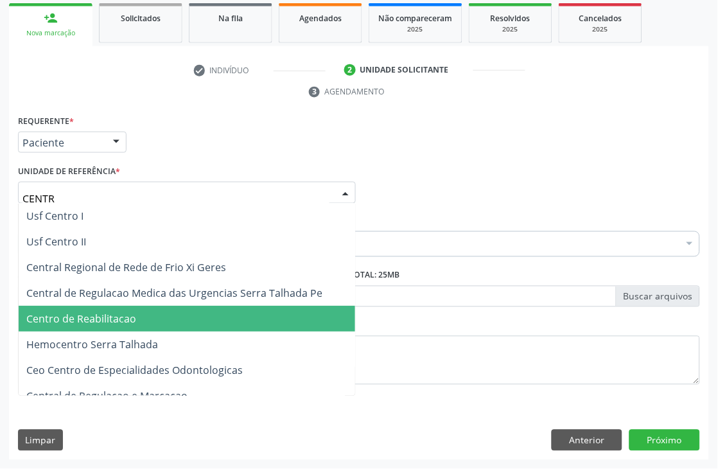
click at [82, 317] on span "Centro de Reabilitacao" at bounding box center [81, 319] width 110 height 14
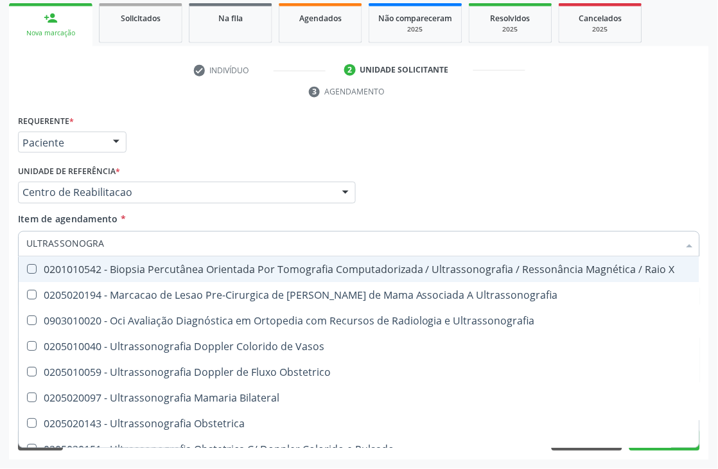
type input "ULTRASSONOGRAF"
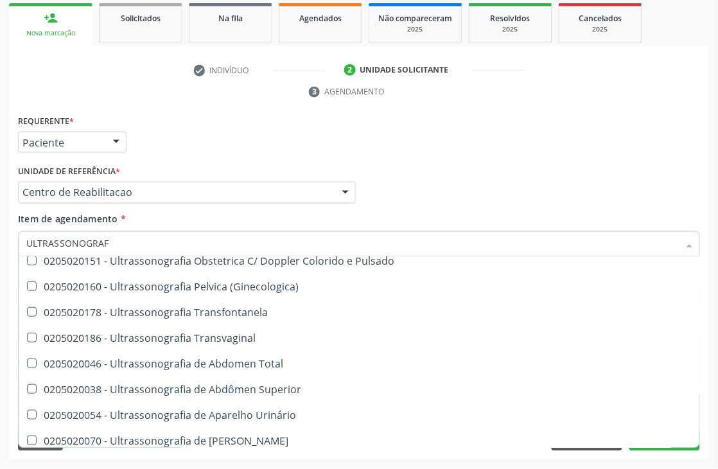
scroll to position [214, 0]
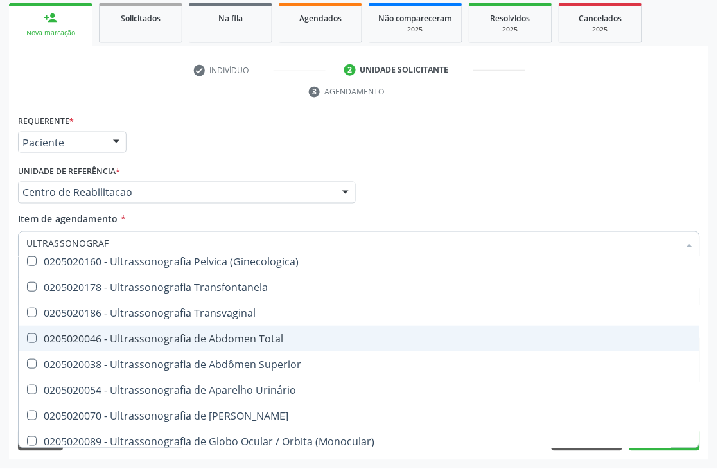
click at [195, 337] on div "0205020046 - Ultrassonografia de Abdomen Total" at bounding box center [358, 338] width 665 height 10
checkbox Total "true"
click at [0, 335] on div "Acompanhamento Acompanhe a situação das marcações correntes e finalizadas Relat…" at bounding box center [359, 175] width 718 height 587
checkbox Ultrassonografia "true"
checkbox Total "false"
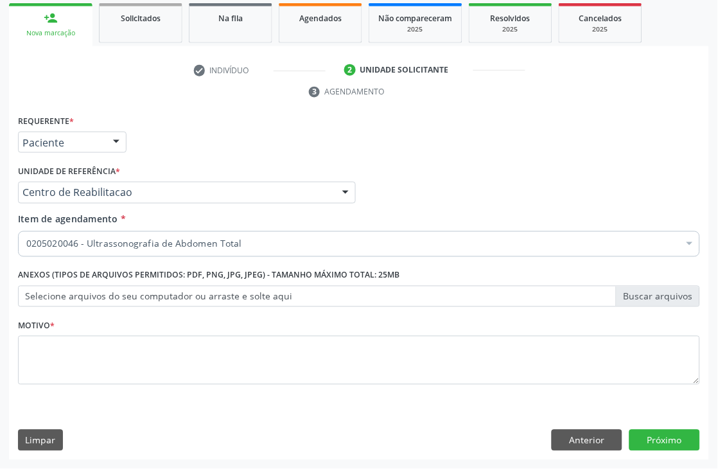
scroll to position [0, 0]
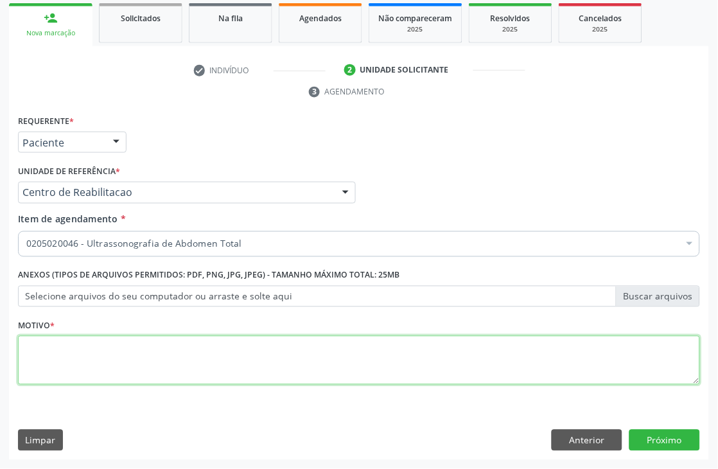
click at [107, 352] on textarea at bounding box center [359, 360] width 682 height 49
type textarea "."
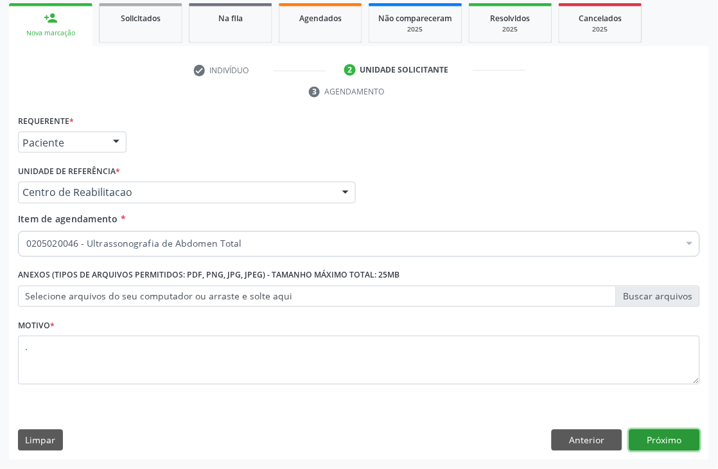
click at [643, 432] on button "Próximo" at bounding box center [664, 441] width 71 height 22
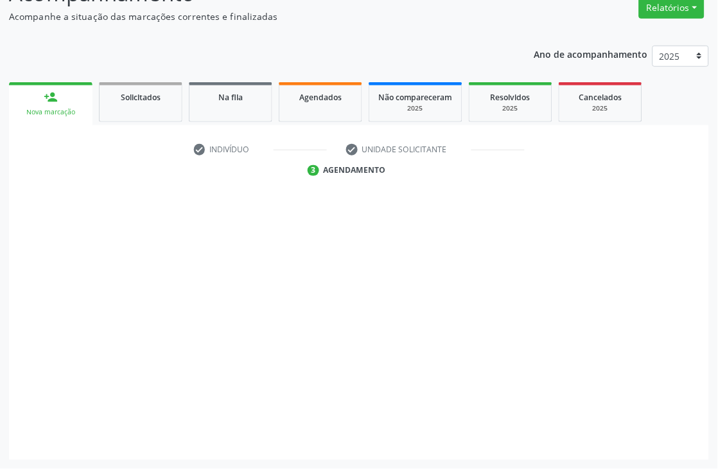
scroll to position [137, 0]
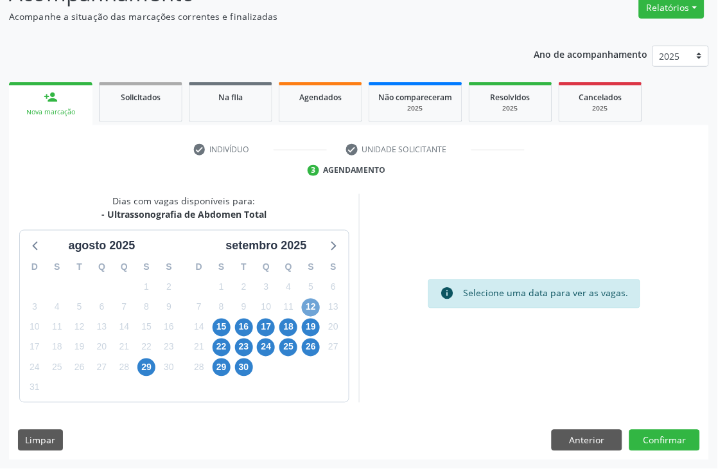
click at [310, 309] on span "12" at bounding box center [311, 308] width 18 height 18
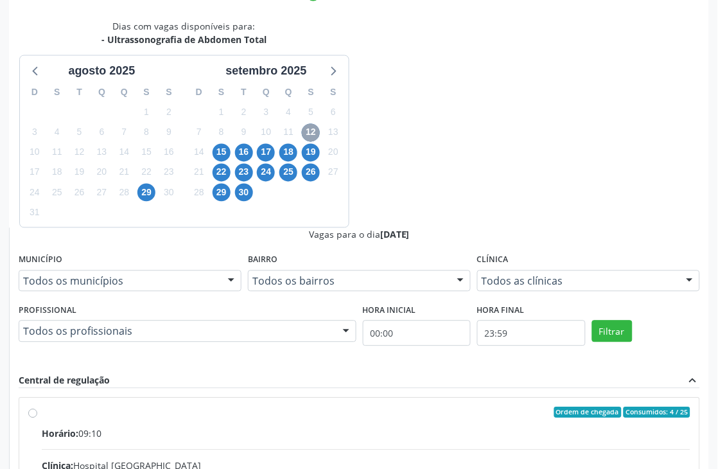
scroll to position [329, 0]
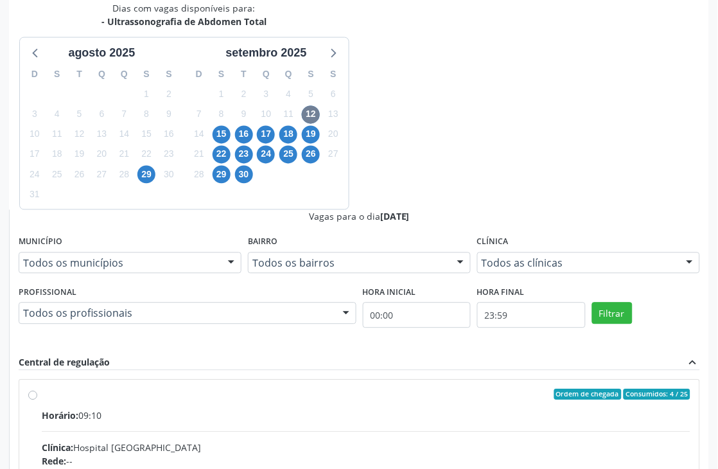
click at [37, 389] on input "Ordem de chegada Consumidos: 4 / 25 Horário: 09:10 Clínica: Hospital Sao Franci…" at bounding box center [32, 395] width 9 height 12
radio input "true"
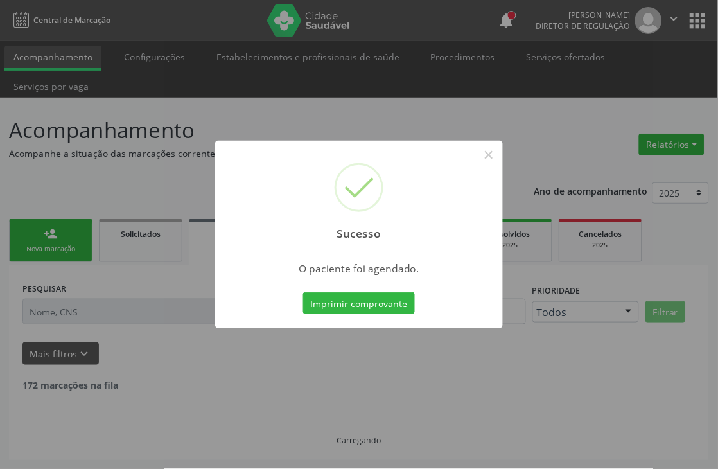
scroll to position [0, 0]
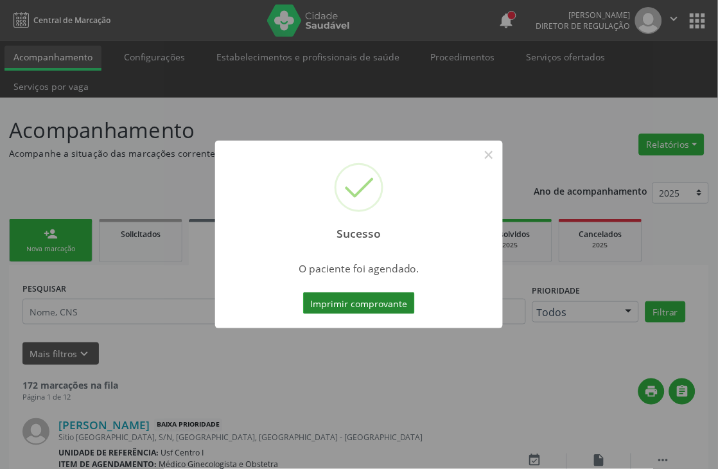
click at [366, 293] on button "Imprimir comprovante" at bounding box center [359, 303] width 112 height 22
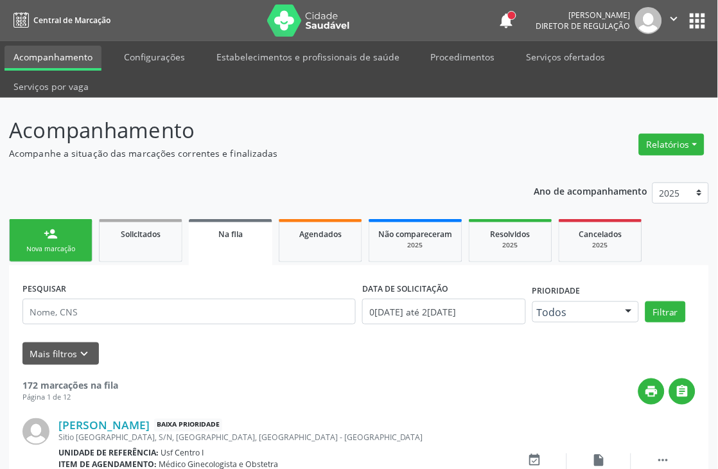
click at [47, 241] on link "person_add Nova marcação" at bounding box center [50, 240] width 83 height 43
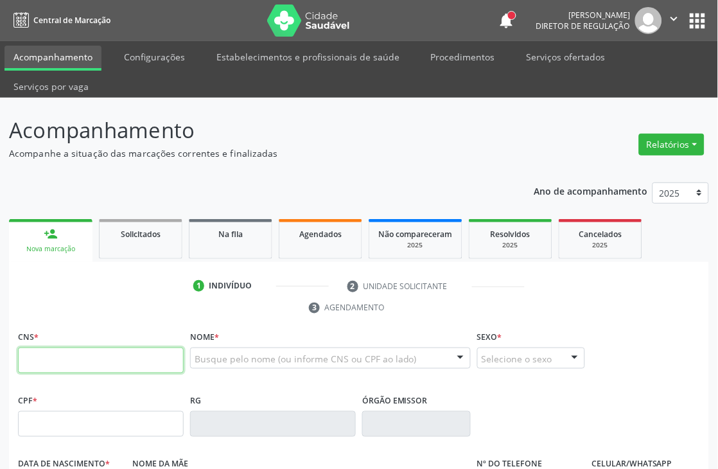
click at [85, 365] on input "text" at bounding box center [101, 360] width 166 height 26
type input "898 0045 0424 7587"
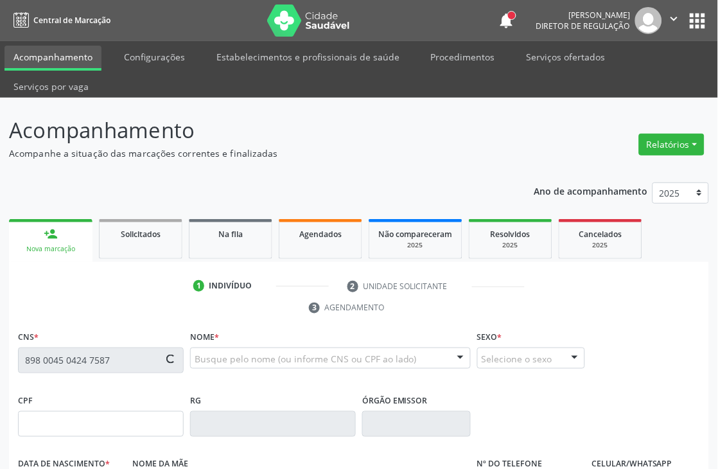
type input "025.908.905-24"
type input "26/09/1999"
type input "Claudia da Conceicao Santos"
type input "(87) 99966-0215"
type input "022.881.805-28"
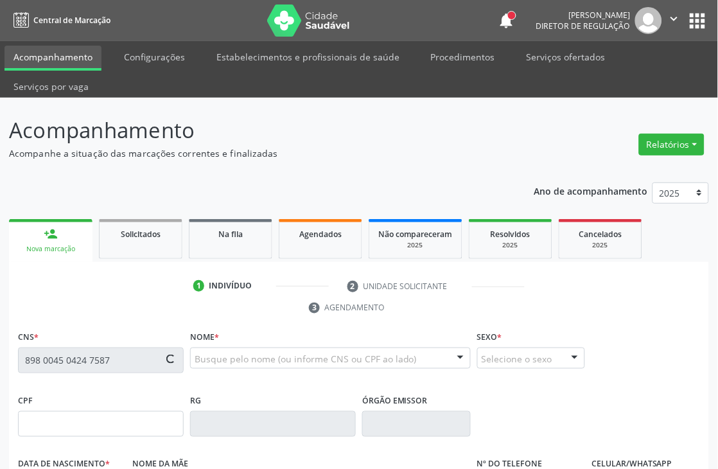
type input "362"
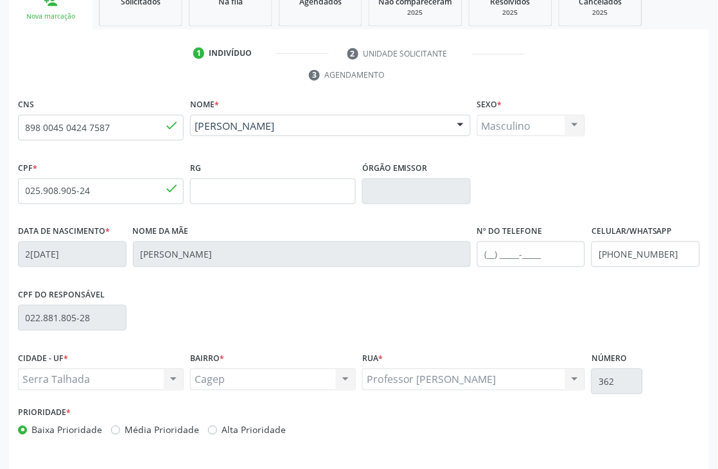
scroll to position [275, 0]
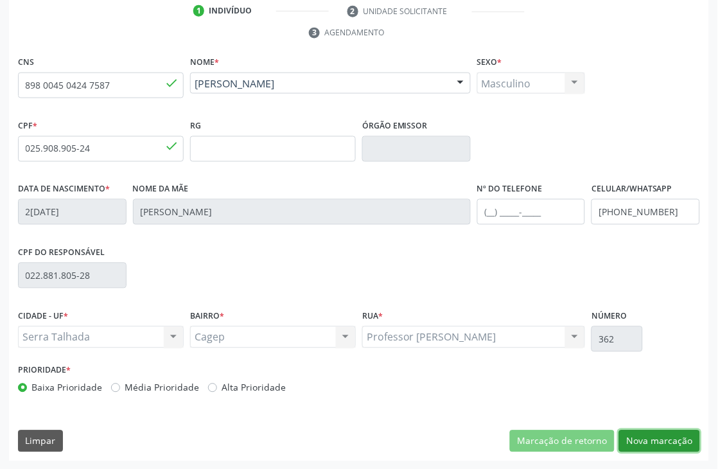
click at [659, 440] on button "Nova marcação" at bounding box center [659, 441] width 81 height 22
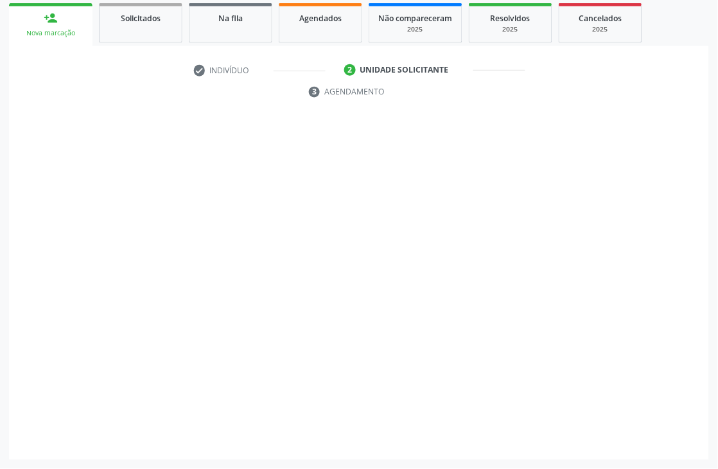
scroll to position [216, 0]
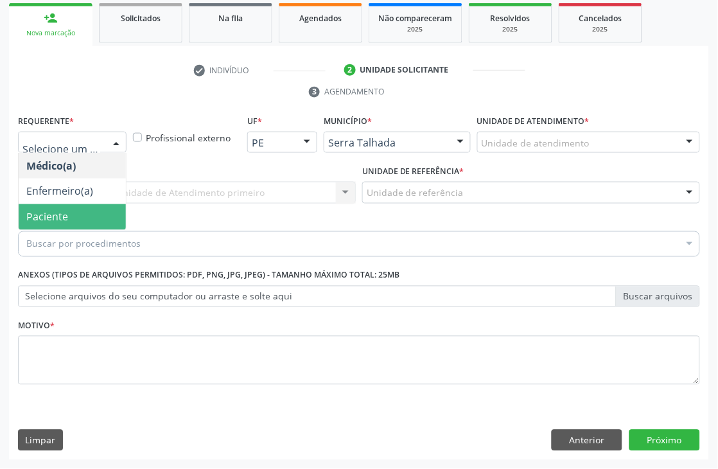
click at [87, 216] on span "Paciente" at bounding box center [72, 217] width 107 height 26
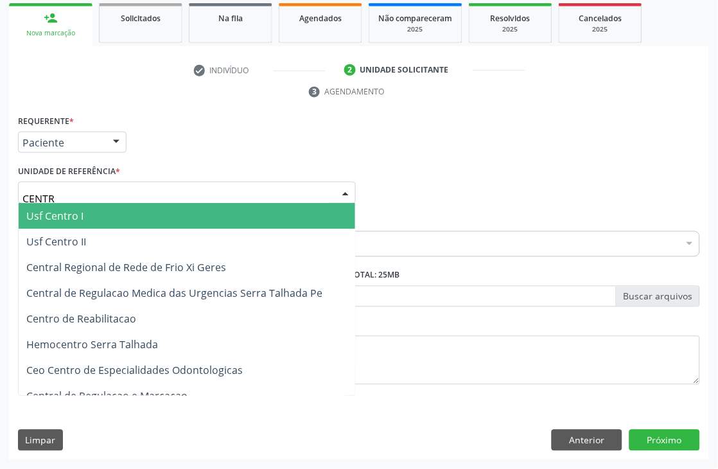
type input "CENTRO"
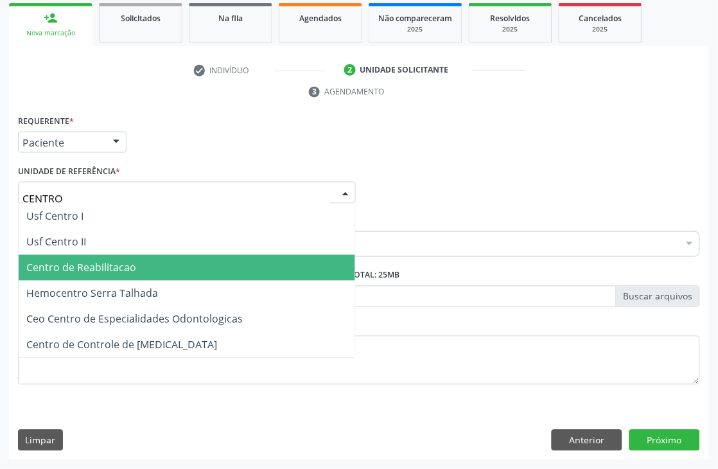
click at [100, 261] on span "Centro de Reabilitacao" at bounding box center [81, 268] width 110 height 14
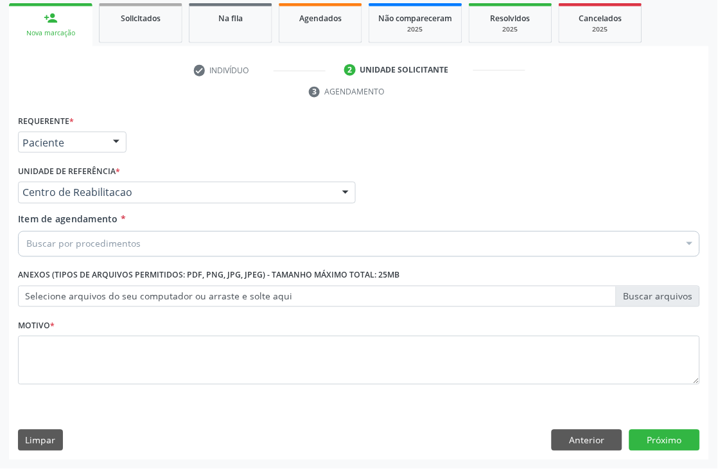
drag, startPoint x: 97, startPoint y: 244, endPoint x: 69, endPoint y: 135, distance: 112.6
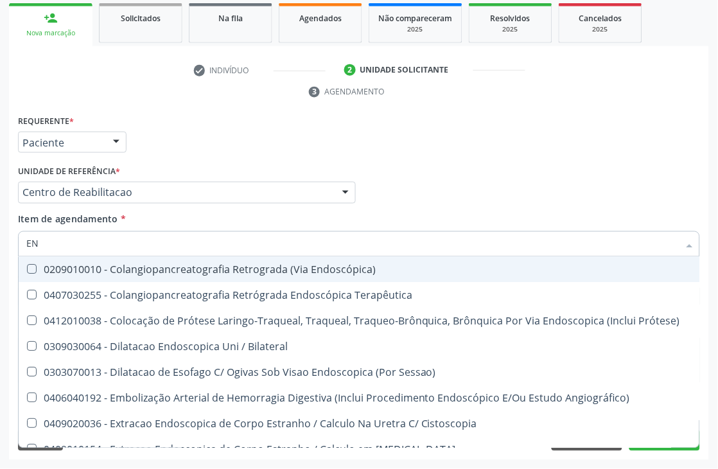
type input "E"
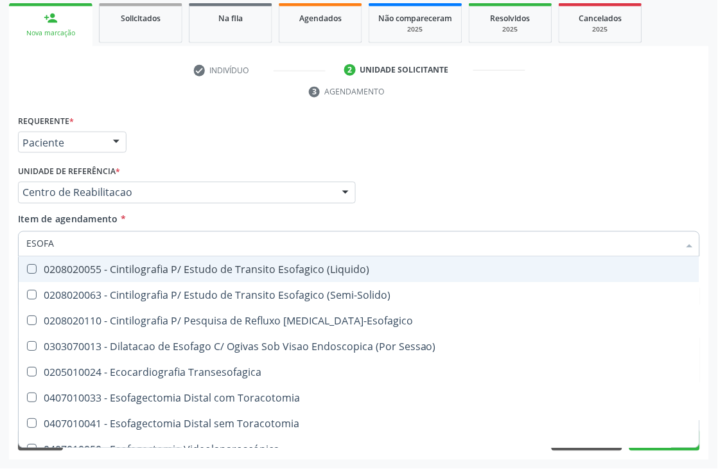
type input "ESOFAG"
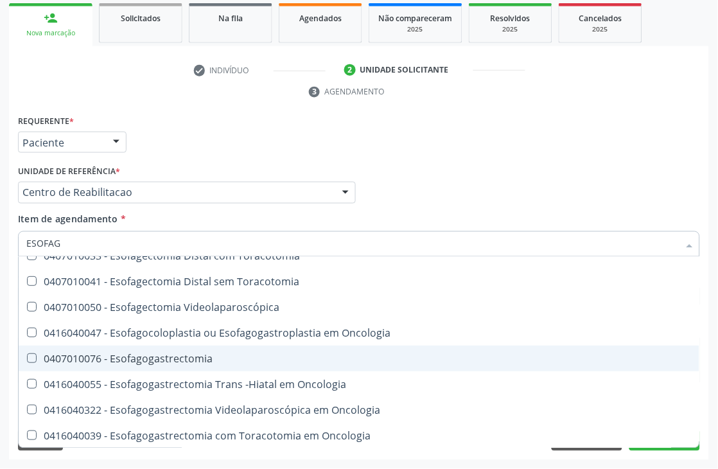
scroll to position [214, 0]
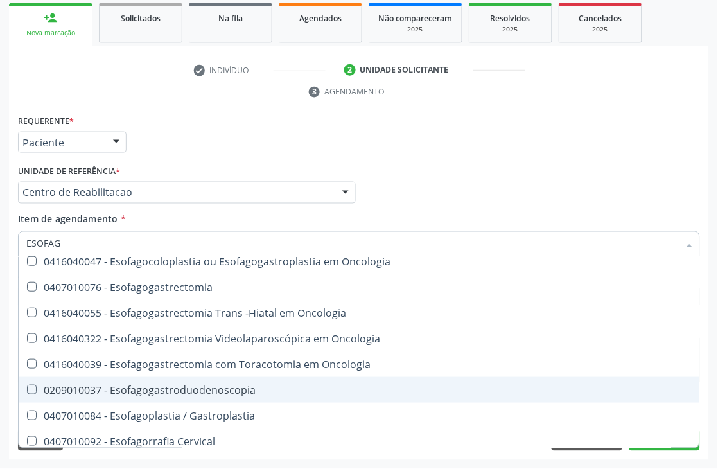
click at [175, 385] on div "0209010037 - Esofagogastroduodenoscopia" at bounding box center [358, 390] width 665 height 10
checkbox Esofagogastroduodenoscopia "true"
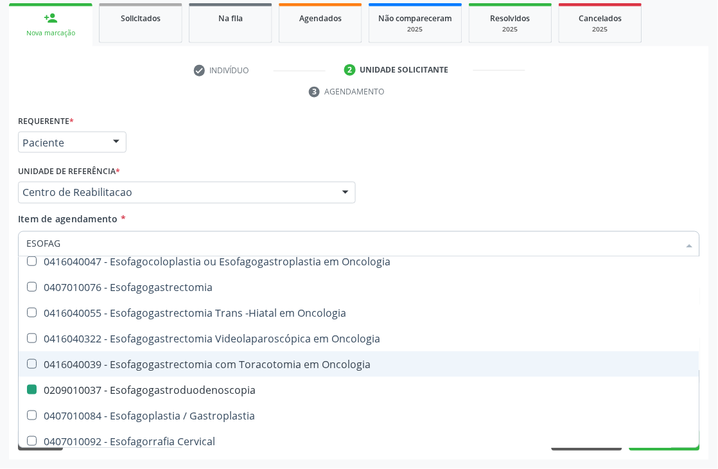
click at [0, 322] on div "Acompanhamento Acompanhe a situação das marcações correntes e finalizadas Relat…" at bounding box center [359, 175] width 718 height 587
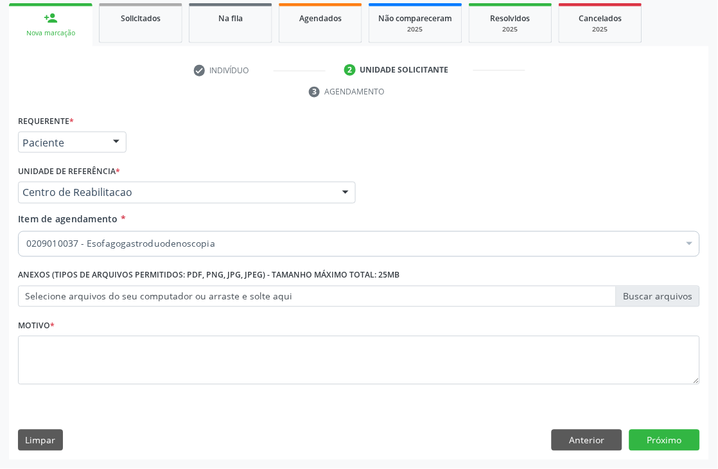
scroll to position [0, 0]
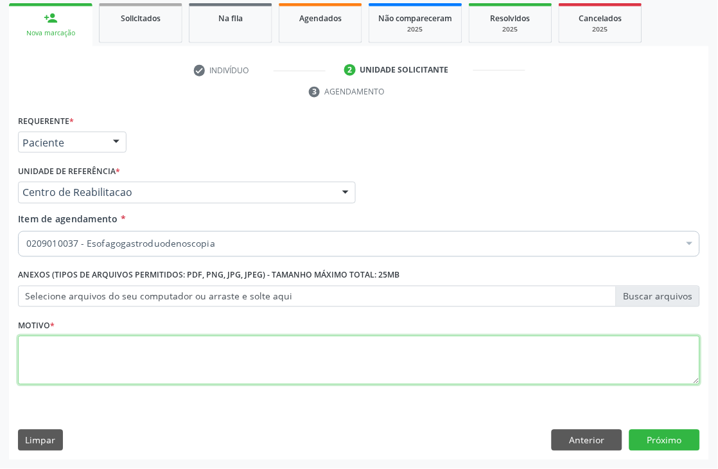
click at [101, 364] on textarea at bounding box center [359, 360] width 682 height 49
type textarea "."
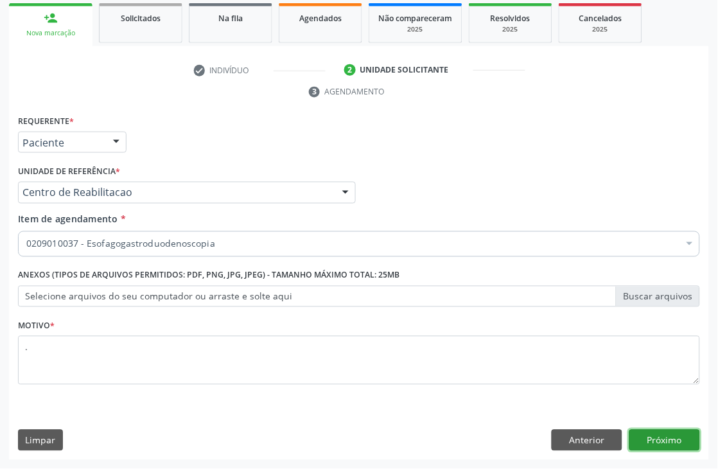
click at [657, 430] on button "Próximo" at bounding box center [664, 441] width 71 height 22
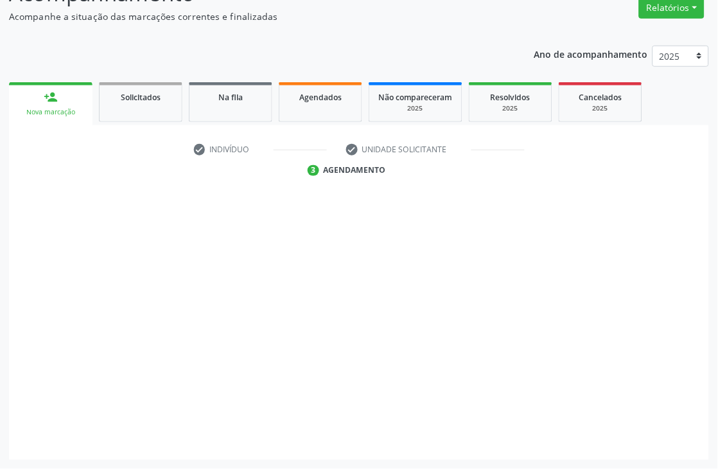
scroll to position [137, 0]
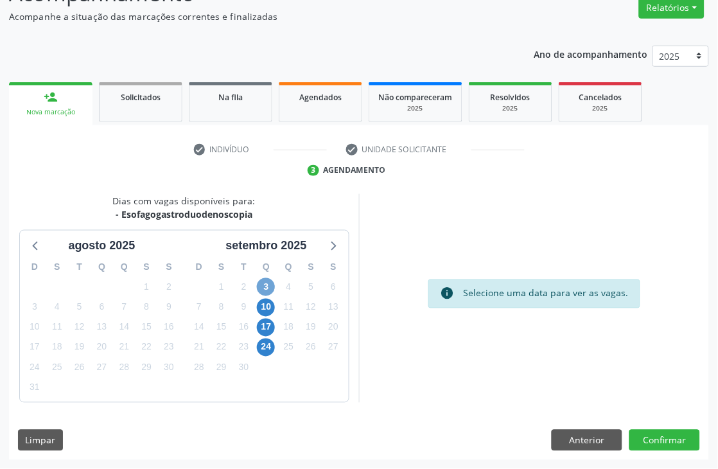
click at [264, 290] on span "3" at bounding box center [266, 287] width 18 height 18
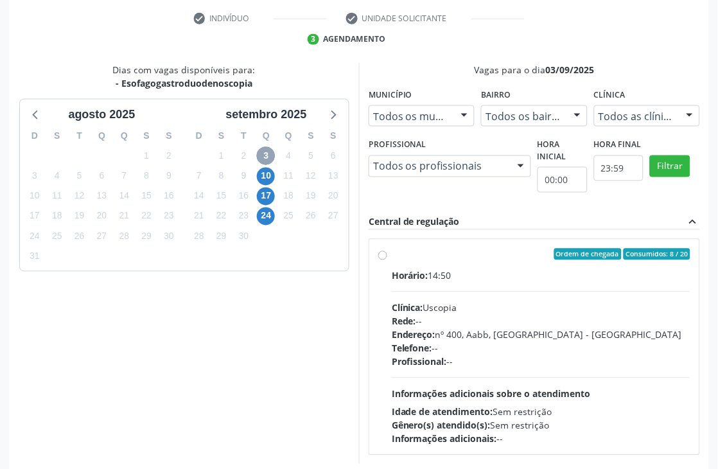
scroll to position [329, 0]
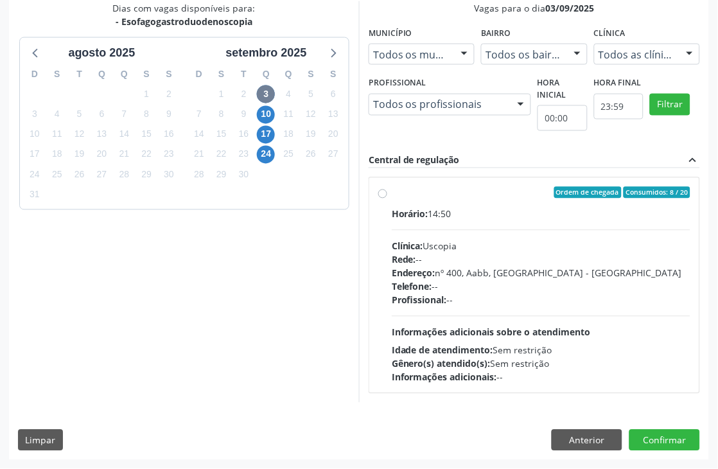
click at [443, 287] on div "Telefone: --" at bounding box center [541, 286] width 299 height 13
click at [387, 198] on input "Ordem de chegada Consumidos: 8 / 20 Horário: 14:50 Clínica: Uscopia Rede: -- En…" at bounding box center [382, 193] width 9 height 12
radio input "true"
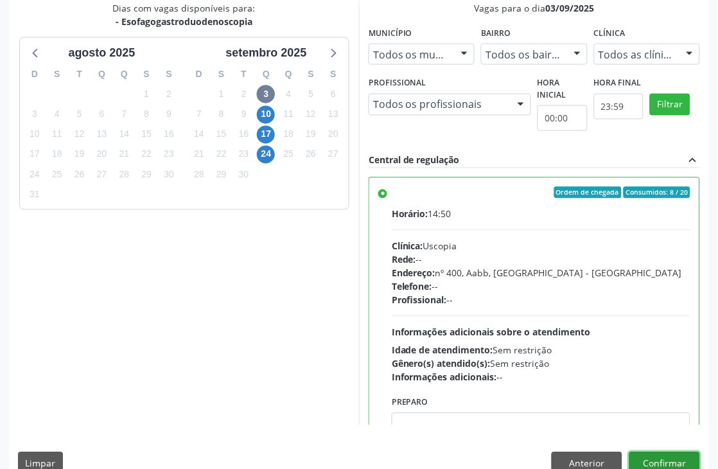
click at [669, 456] on button "Confirmar" at bounding box center [664, 463] width 71 height 22
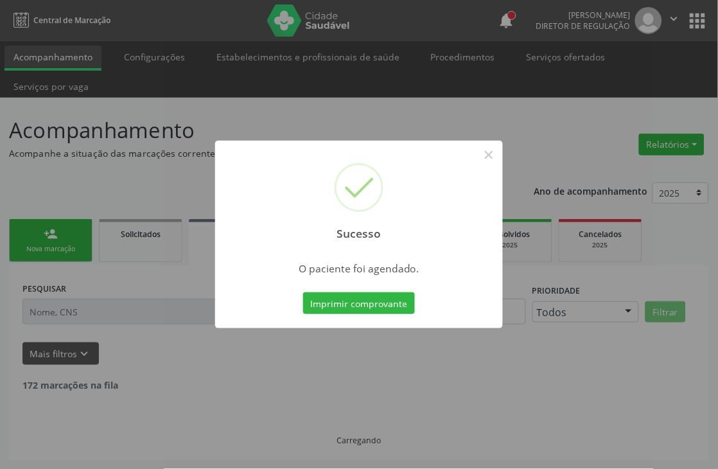
scroll to position [0, 0]
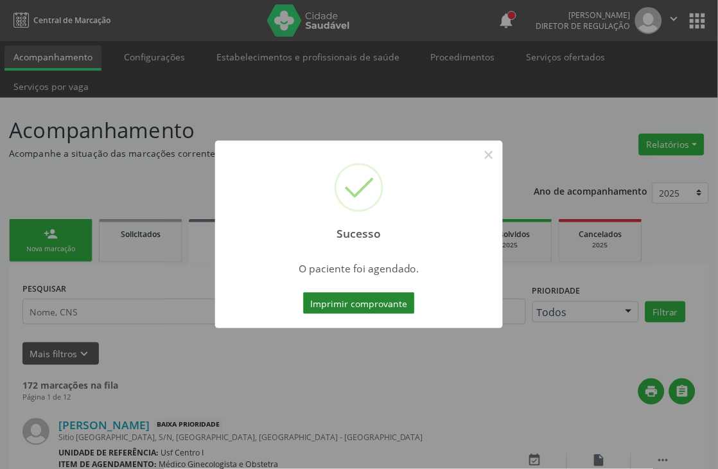
click at [331, 297] on button "Imprimir comprovante" at bounding box center [359, 303] width 112 height 22
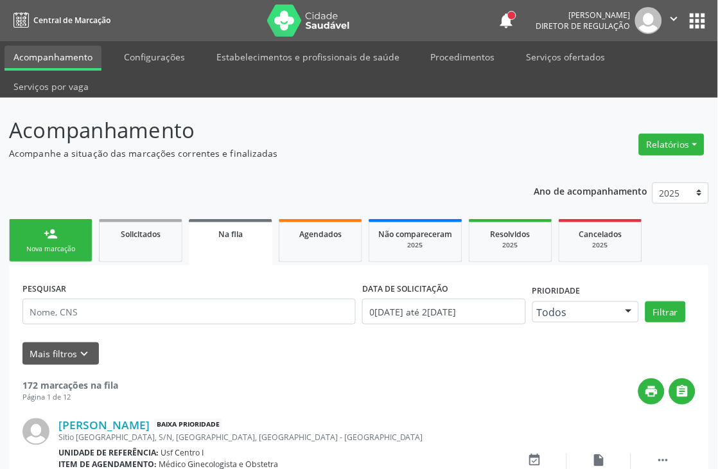
click at [29, 227] on link "person_add Nova marcação" at bounding box center [50, 240] width 83 height 43
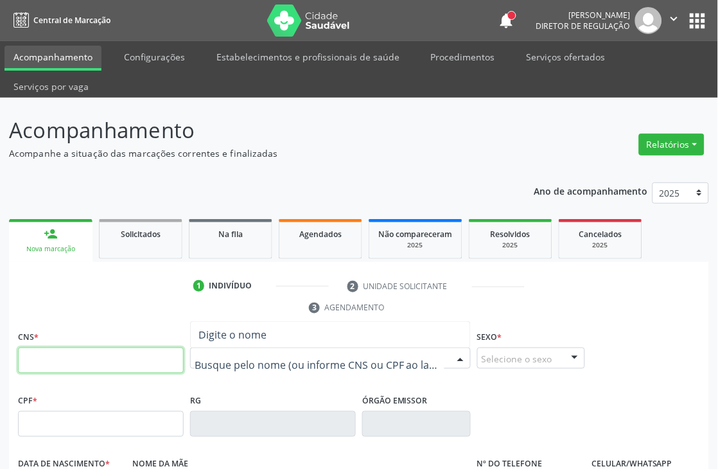
click at [170, 360] on input "text" at bounding box center [101, 360] width 166 height 26
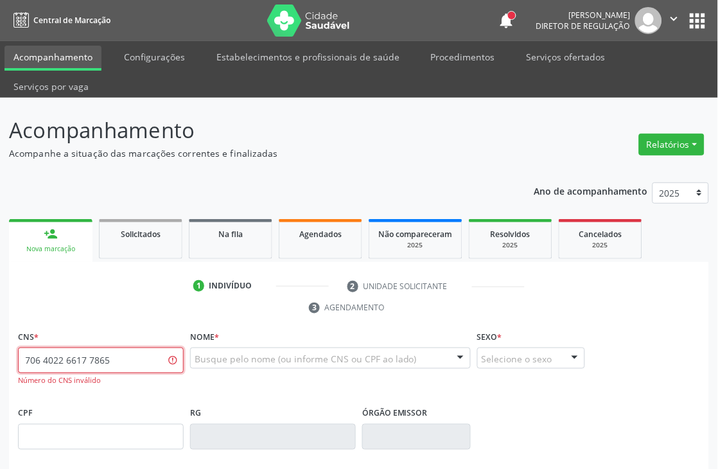
drag, startPoint x: 114, startPoint y: 362, endPoint x: 0, endPoint y: 386, distance: 116.1
click at [0, 386] on div "Acompanhamento Acompanhe a situação das marcações correntes e finalizadas Relat…" at bounding box center [359, 428] width 718 height 660
type input "708 4022 6617 7865"
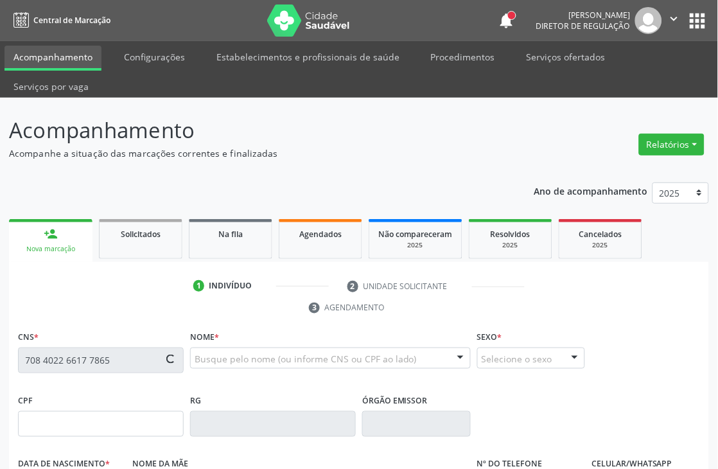
type input "16/11/1983"
type input "Maria Rita Daniel da Silva"
type input "[PHONE_NUMBER]"
type input "340"
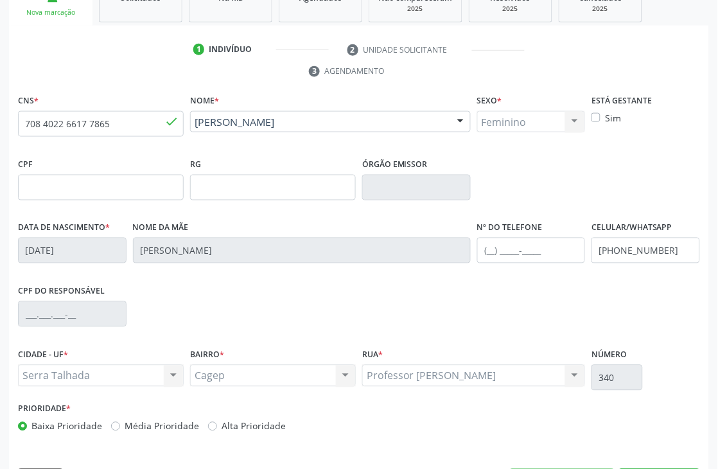
scroll to position [275, 0]
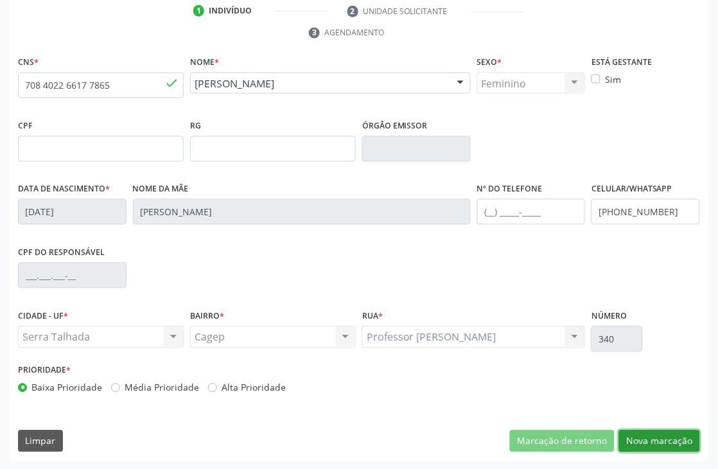
click at [655, 433] on button "Nova marcação" at bounding box center [659, 441] width 81 height 22
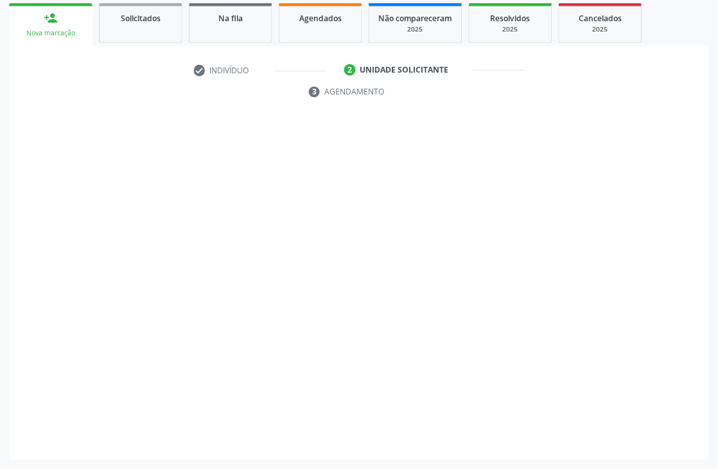
scroll to position [216, 0]
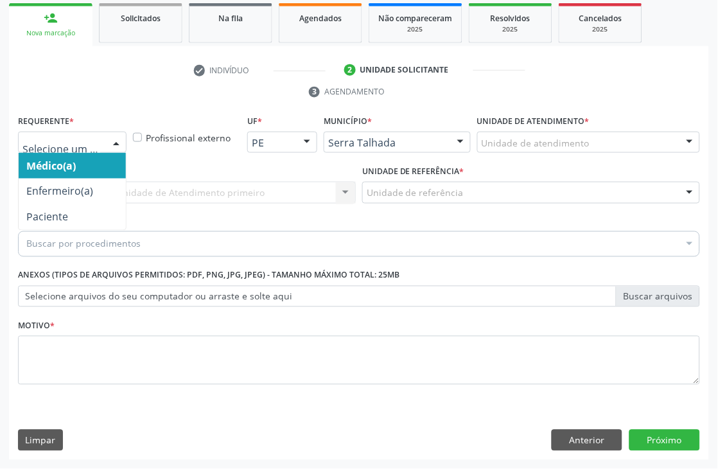
click at [91, 132] on div at bounding box center [72, 143] width 109 height 22
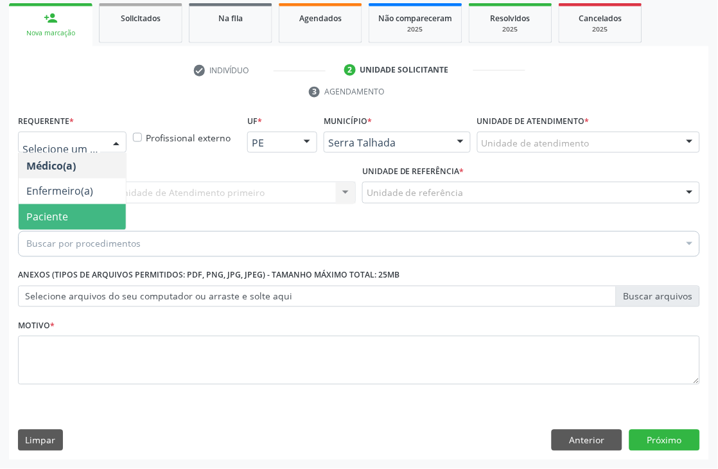
click at [65, 216] on span "Paciente" at bounding box center [47, 217] width 42 height 14
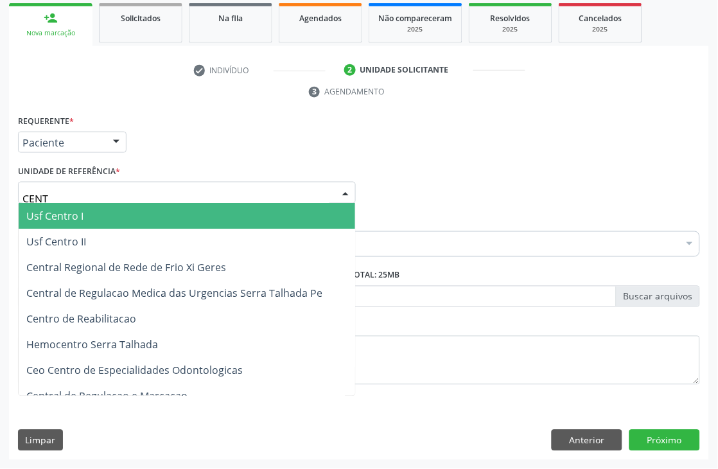
type input "CENTR"
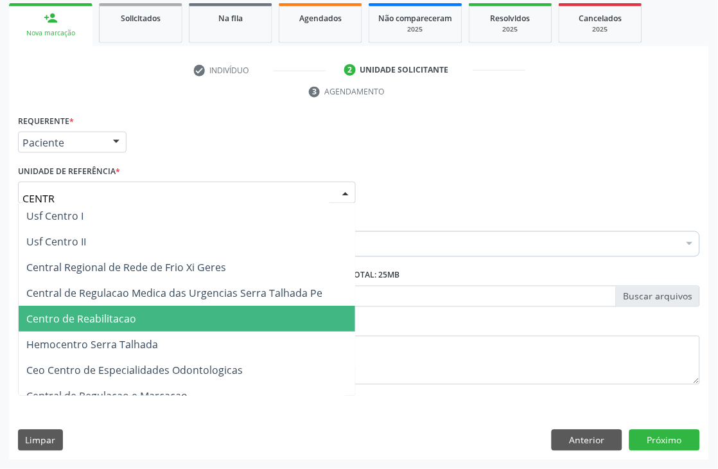
click at [132, 312] on span "Centro de Reabilitacao" at bounding box center [81, 319] width 110 height 14
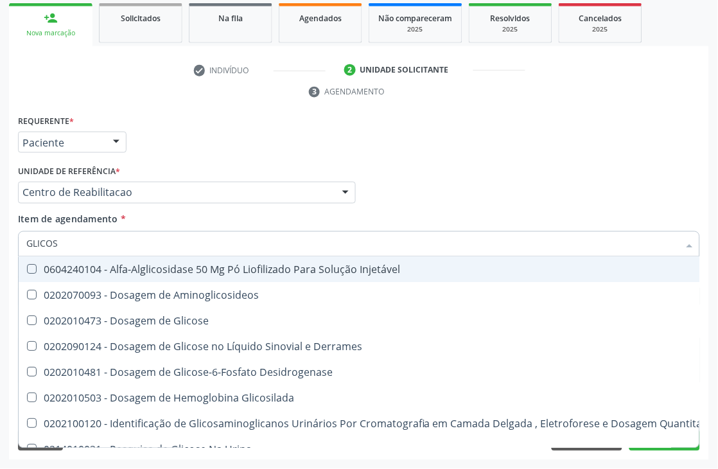
type input "GLICOSE"
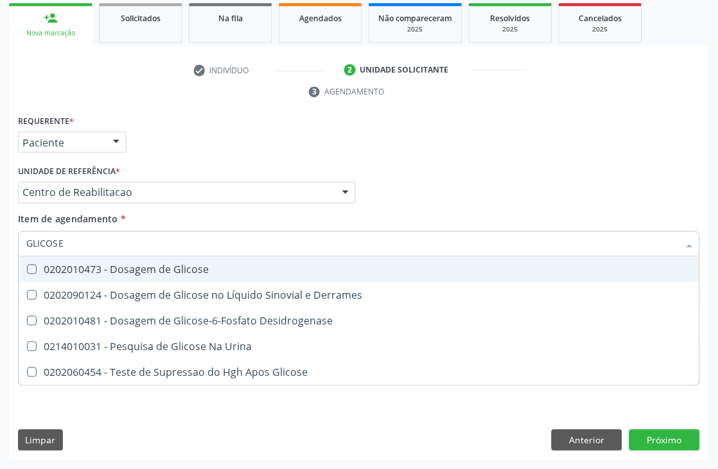
click at [118, 270] on div "0202010473 - Dosagem de Glicose" at bounding box center [358, 270] width 665 height 10
checkbox Glicose "true"
drag, startPoint x: 82, startPoint y: 240, endPoint x: 0, endPoint y: 238, distance: 81.6
click at [0, 238] on div "Acompanhamento Acompanhe a situação das marcações correntes e finalizadas Relat…" at bounding box center [359, 175] width 718 height 587
type input "COLES"
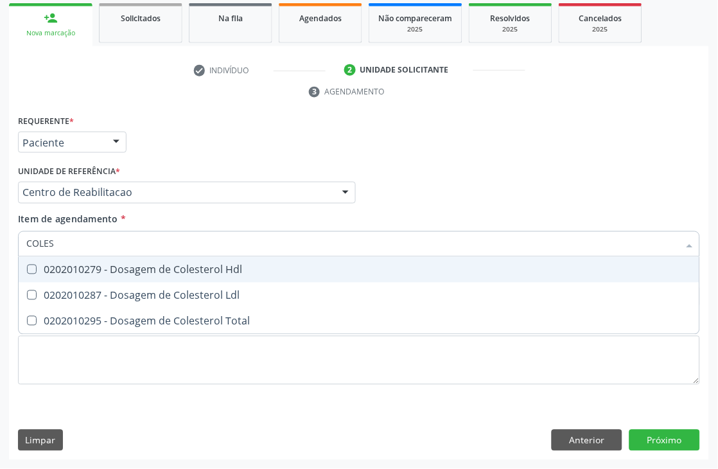
click at [40, 274] on span "0202010279 - Dosagem de Colesterol Hdl" at bounding box center [359, 270] width 681 height 26
checkbox Hdl "true"
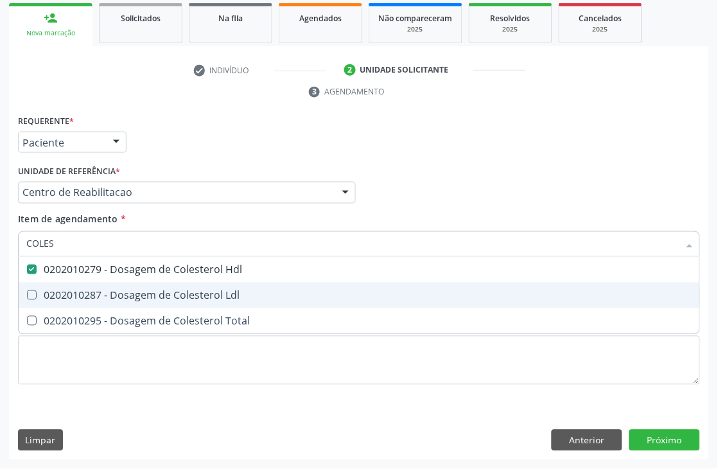
click at [40, 293] on div "0202010287 - Dosagem de Colesterol Ldl" at bounding box center [358, 295] width 665 height 10
checkbox Ldl "true"
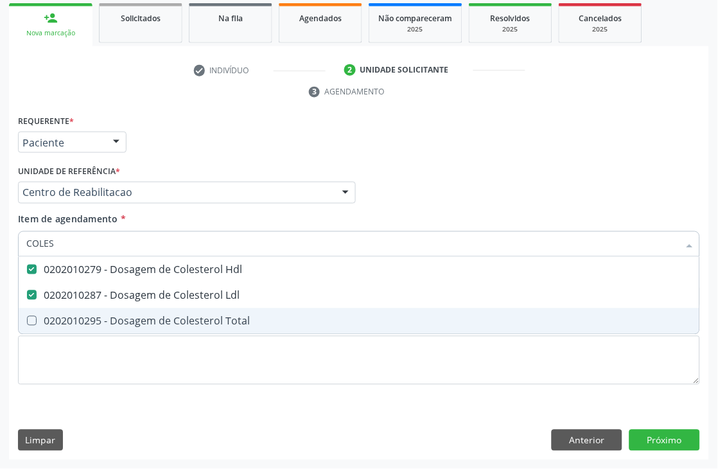
click at [40, 322] on div "0202010295 - Dosagem de Colesterol Total" at bounding box center [358, 321] width 665 height 10
checkbox Total "true"
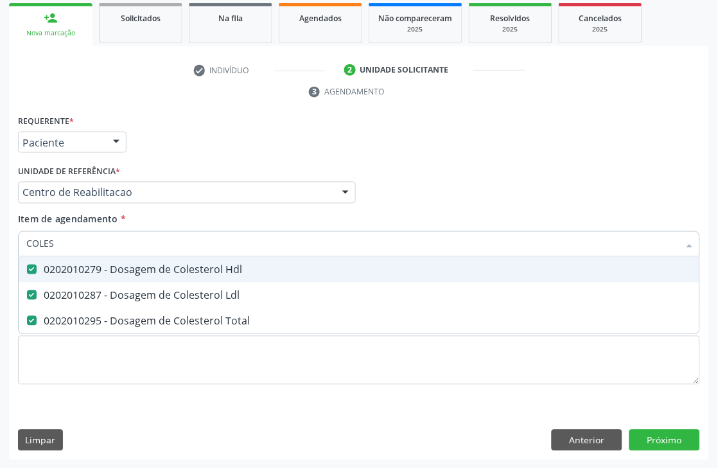
drag, startPoint x: 62, startPoint y: 248, endPoint x: 0, endPoint y: 253, distance: 62.5
click at [0, 253] on div "Acompanhamento Acompanhe a situação das marcações correntes e finalizadas Relat…" at bounding box center [359, 175] width 718 height 587
type input "TRIGL"
checkbox Hdl "false"
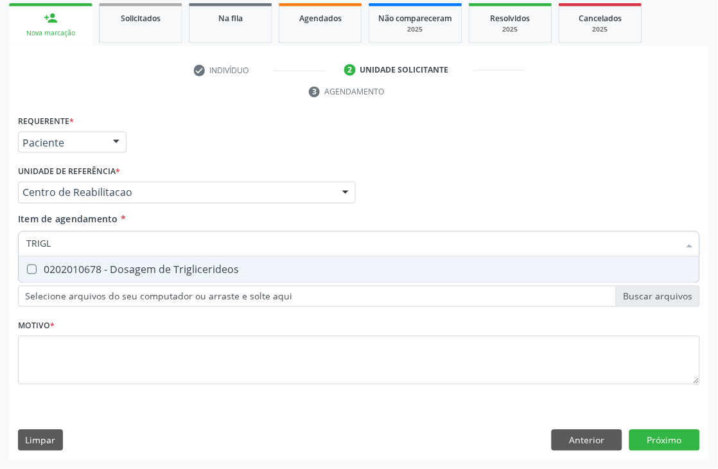
type input "TRIGLI"
click at [56, 259] on span "0202010678 - Dosagem de Triglicerideos" at bounding box center [359, 270] width 681 height 26
checkbox Triglicerideos "true"
drag, startPoint x: 58, startPoint y: 246, endPoint x: 0, endPoint y: 283, distance: 68.4
click at [0, 281] on div "Acompanhamento Acompanhe a situação das marcações correntes e finalizadas Relat…" at bounding box center [359, 175] width 718 height 587
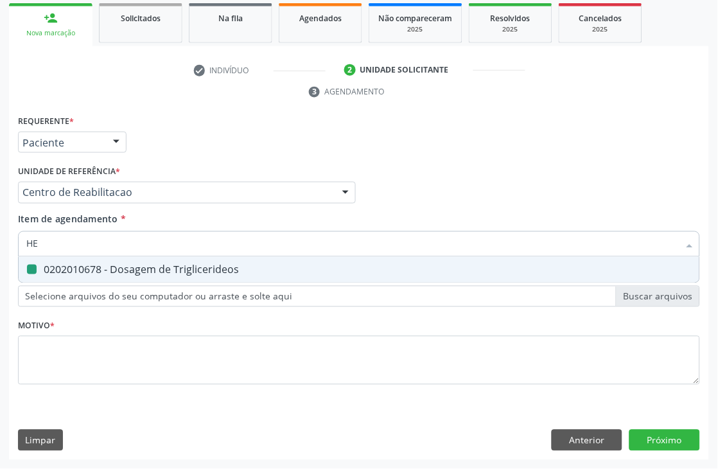
type input "HEM"
checkbox Triglicerideos "false"
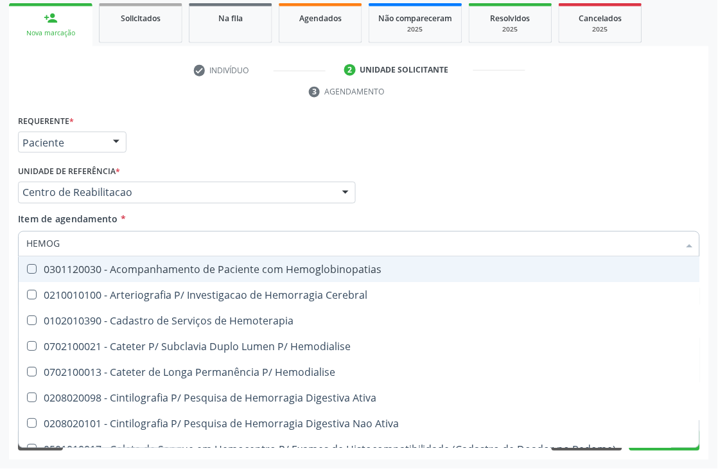
type input "HEMOGR"
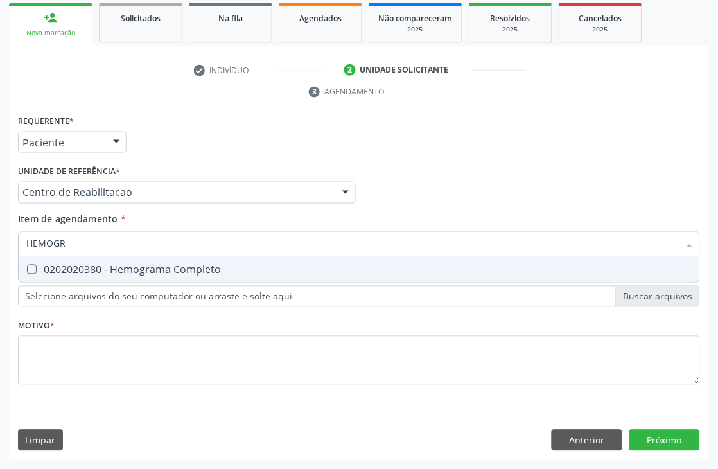
click at [42, 272] on div "0202020380 - Hemograma Completo" at bounding box center [358, 270] width 665 height 10
checkbox Completo "true"
drag, startPoint x: 87, startPoint y: 243, endPoint x: 0, endPoint y: 263, distance: 89.1
click at [0, 266] on div "Acompanhamento Acompanhe a situação das marcações correntes e finalizadas Relat…" at bounding box center [359, 175] width 718 height 587
type input "T4"
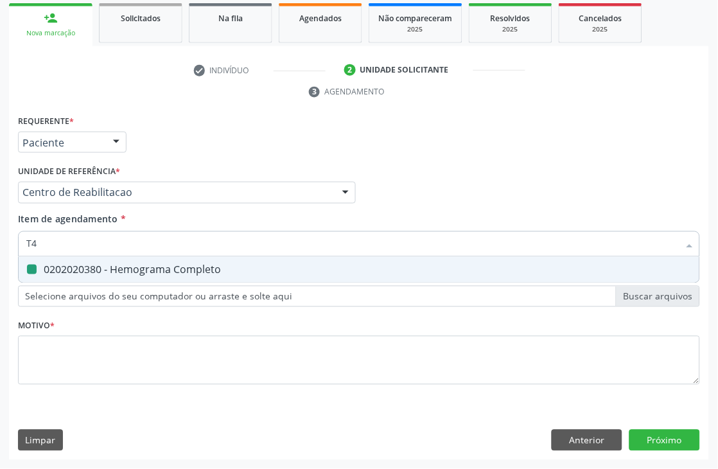
checkbox Completo "false"
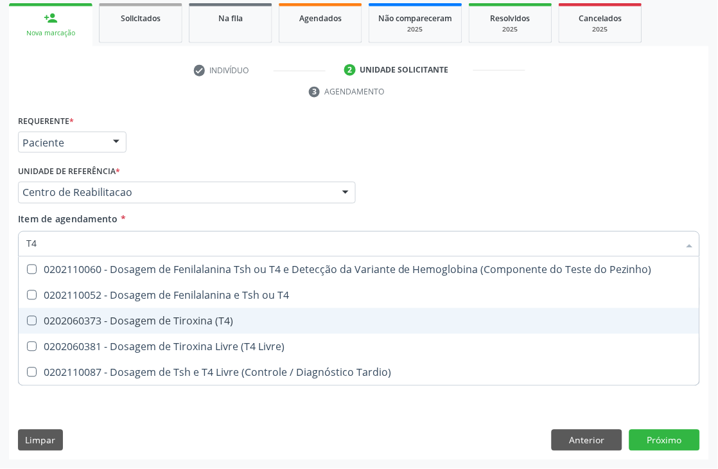
click at [97, 318] on div "0202060373 - Dosagem de Tiroxina (T4)" at bounding box center [358, 321] width 665 height 10
checkbox \(T4\) "true"
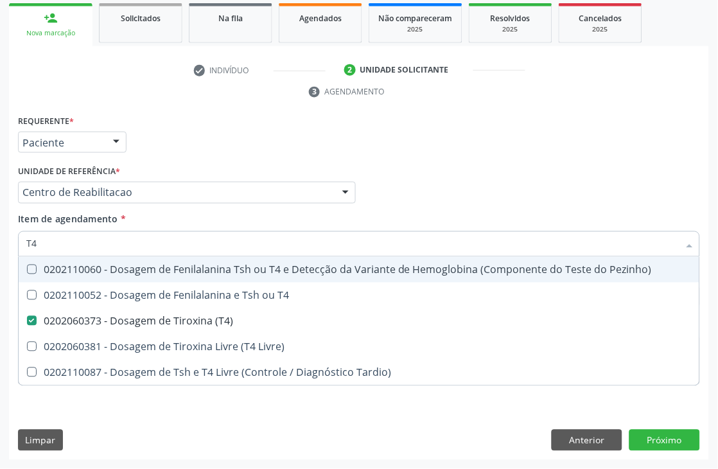
drag, startPoint x: 43, startPoint y: 245, endPoint x: 0, endPoint y: 271, distance: 50.4
click at [0, 271] on div "Acompanhamento Acompanhe a situação das marcações correntes e finalizadas Relat…" at bounding box center [359, 175] width 718 height 587
type input "TS"
checkbox \(T4\) "false"
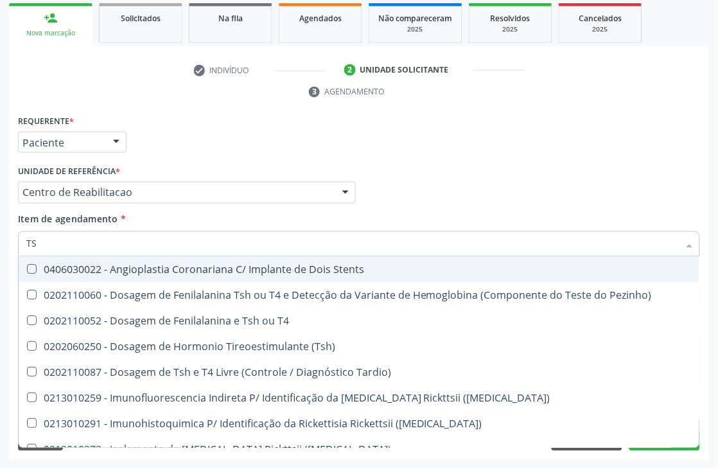
type input "TSH"
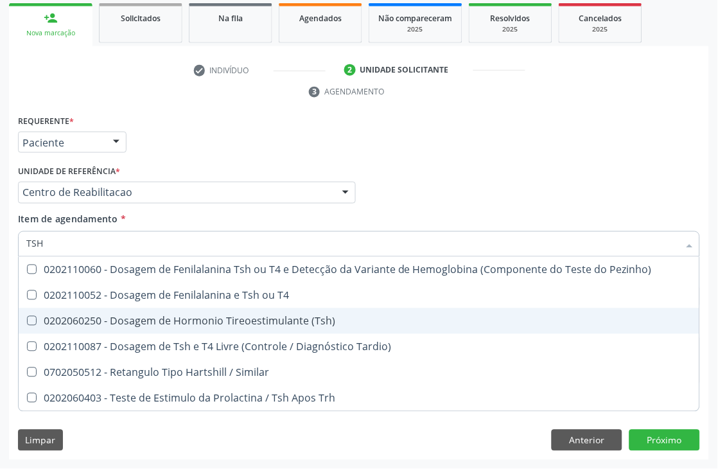
click at [231, 316] on div "0202060250 - Dosagem de Hormonio Tireoestimulante (Tsh)" at bounding box center [358, 321] width 665 height 10
checkbox \(Tsh\) "true"
click at [0, 315] on div "Acompanhamento Acompanhe a situação das marcações correntes e finalizadas Relat…" at bounding box center [359, 175] width 718 height 587
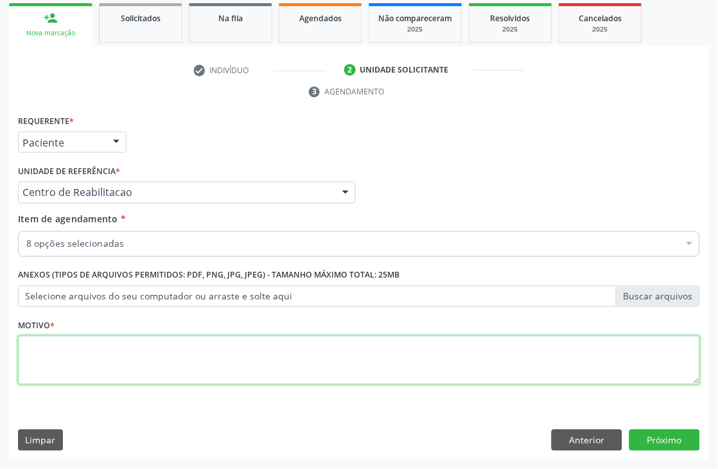
click at [139, 356] on textarea at bounding box center [359, 360] width 682 height 49
type textarea "."
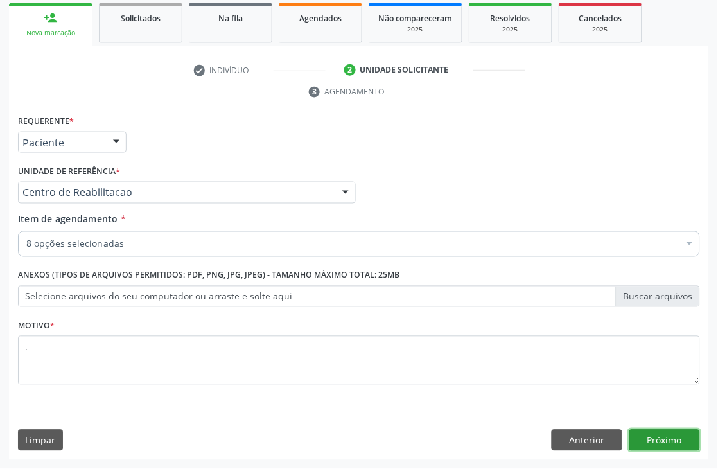
click at [643, 437] on button "Próximo" at bounding box center [664, 441] width 71 height 22
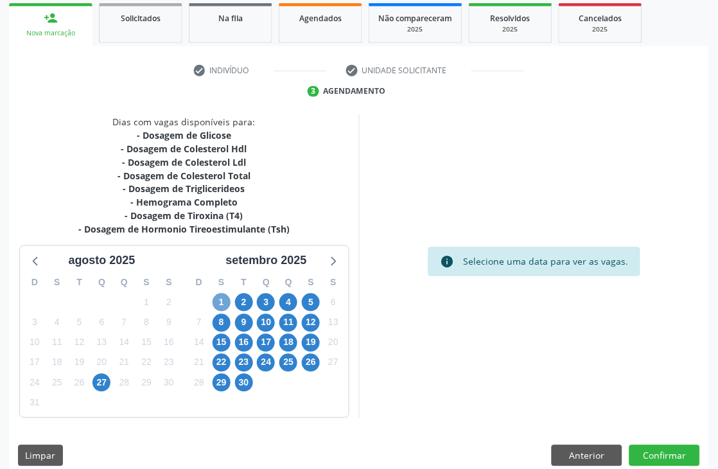
click at [223, 299] on span "1" at bounding box center [222, 302] width 18 height 18
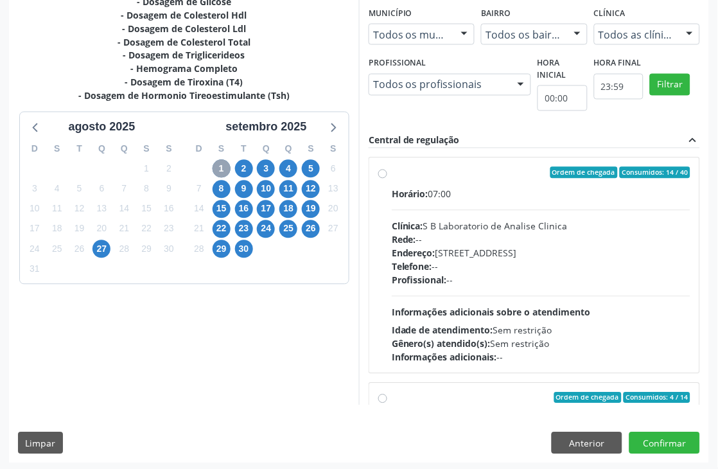
scroll to position [352, 0]
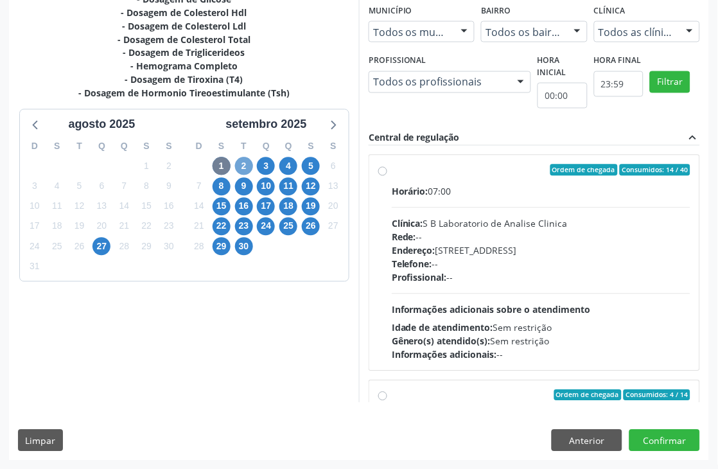
click at [250, 161] on span "2" at bounding box center [244, 166] width 18 height 18
click at [474, 294] on div "Horário: 06:30 Clínica: Laboratorio Sao Francisco Rede: -- Endereço: nº 384, Aa…" at bounding box center [541, 273] width 299 height 177
click at [387, 176] on input "Ordem de chegada Consumidos: 23 / 35 Horário: 06:30 Clínica: Laboratorio Sao Fr…" at bounding box center [382, 170] width 9 height 12
radio input "true"
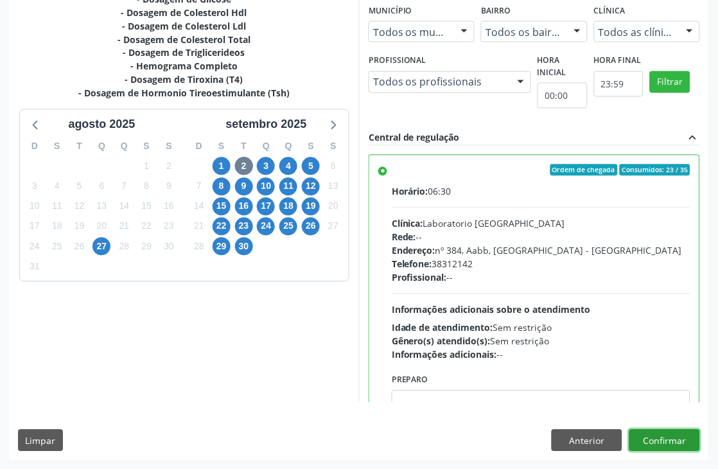
click at [676, 430] on button "Confirmar" at bounding box center [664, 441] width 71 height 22
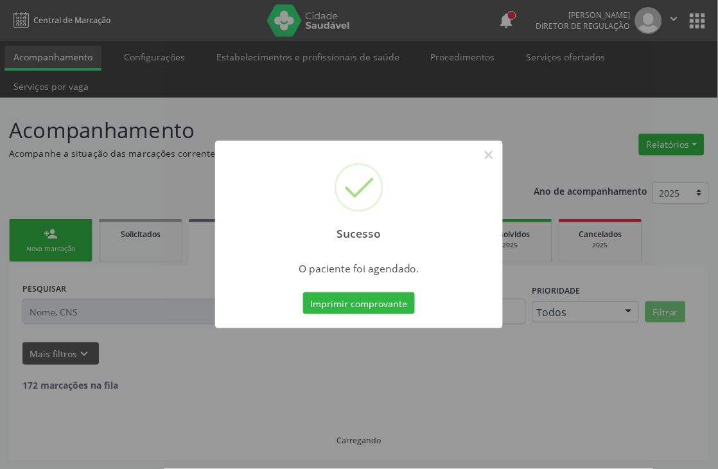
scroll to position [0, 0]
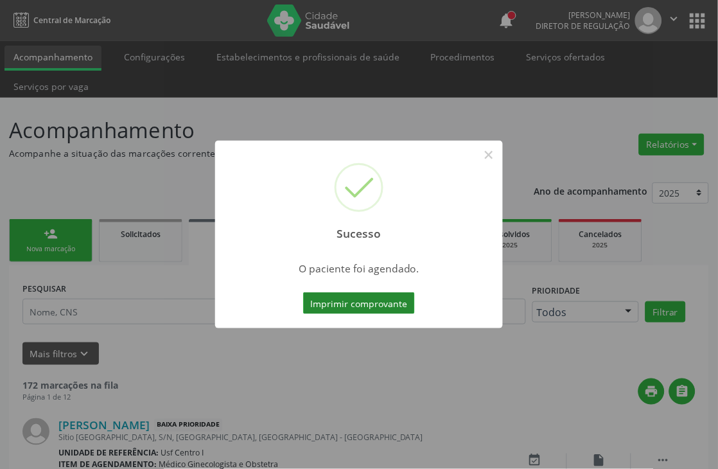
click at [331, 297] on button "Imprimir comprovante" at bounding box center [359, 303] width 112 height 22
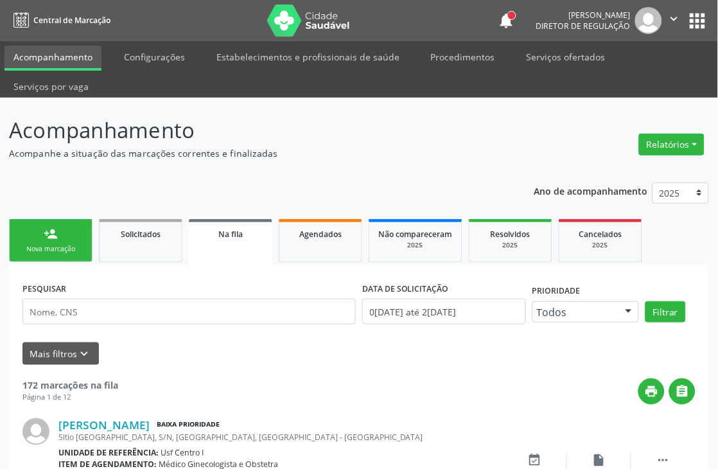
click at [46, 250] on div "Nova marcação" at bounding box center [51, 249] width 64 height 10
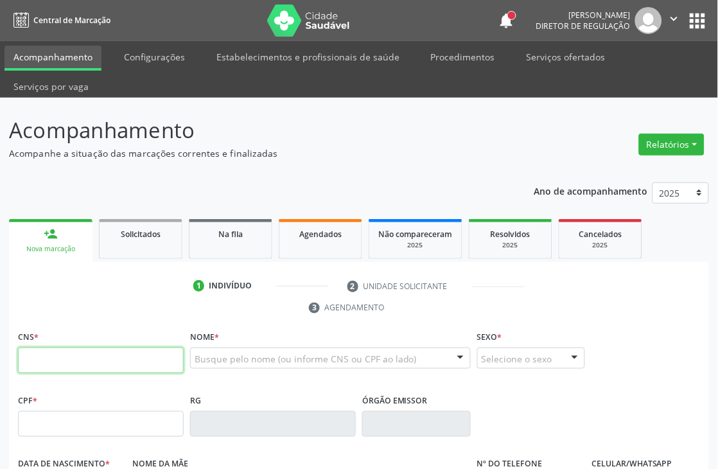
click at [91, 362] on input "text" at bounding box center [101, 360] width 166 height 26
type input "898 0023 8928 9047"
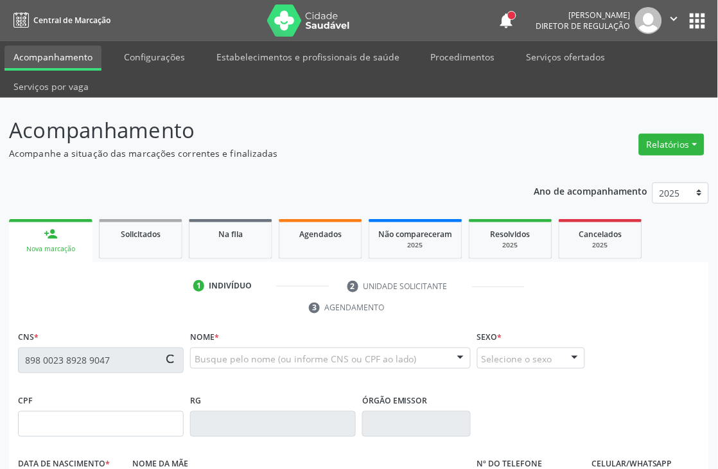
type input "16/11/1987"
type input "Edite Nunes Magalhaes"
type input "(87) 99639-2990"
type input "282"
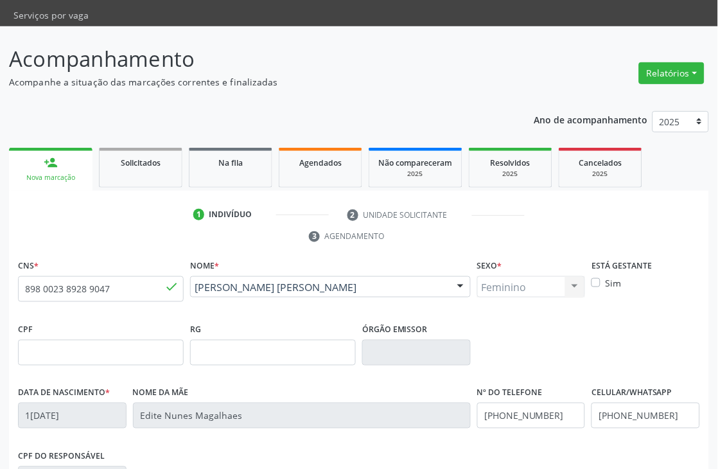
scroll to position [143, 0]
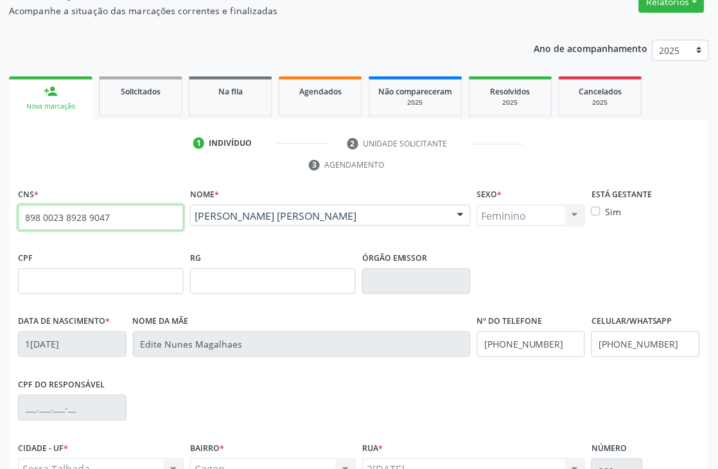
drag, startPoint x: 123, startPoint y: 221, endPoint x: 4, endPoint y: 214, distance: 119.0
click at [4, 214] on div "Acompanhamento Acompanhe a situação das marcações correntes e finalizadas Relat…" at bounding box center [359, 278] width 718 height 647
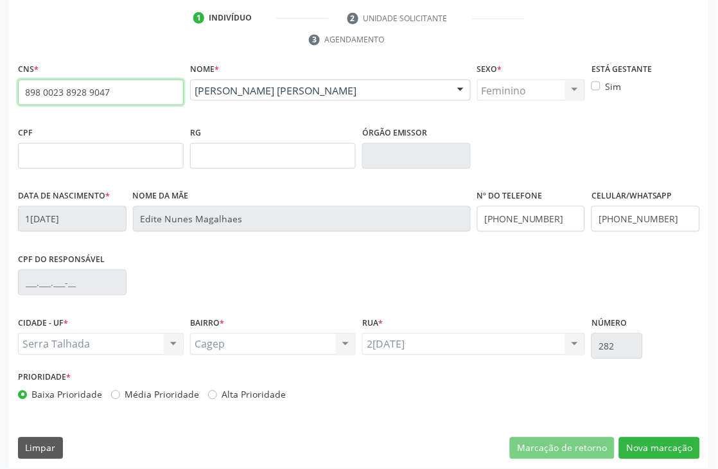
scroll to position [275, 0]
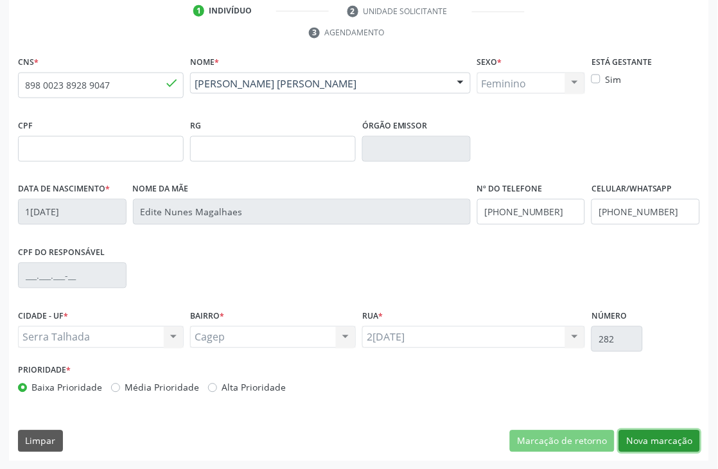
click at [646, 443] on button "Nova marcação" at bounding box center [659, 441] width 81 height 22
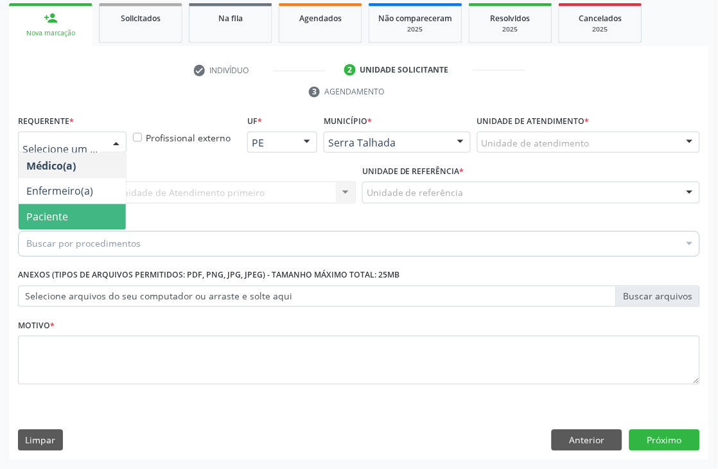
click at [59, 207] on span "Paciente" at bounding box center [72, 217] width 107 height 26
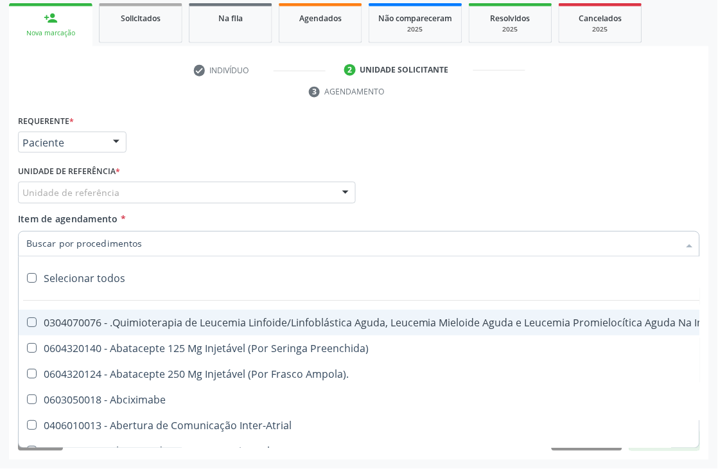
type input "C"
click at [85, 184] on div "Unidade de referência" at bounding box center [187, 193] width 338 height 22
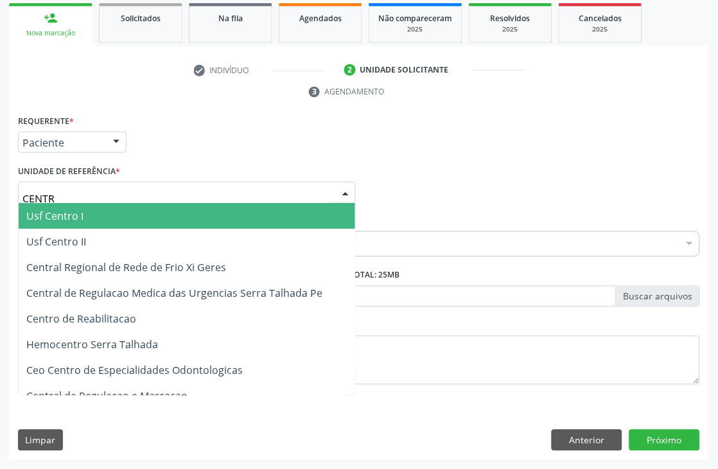
type input "CENTRO"
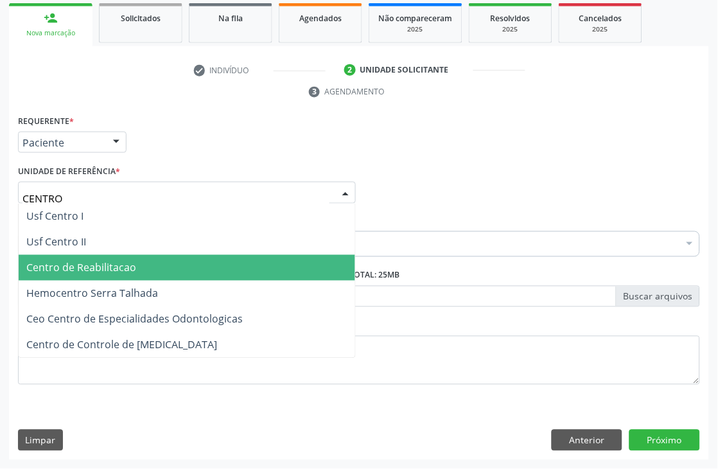
click at [106, 268] on span "Centro de Reabilitacao" at bounding box center [81, 268] width 110 height 14
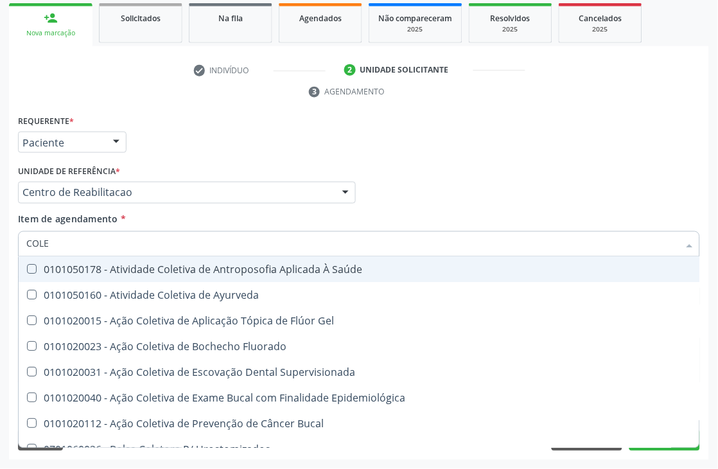
type input "COLES"
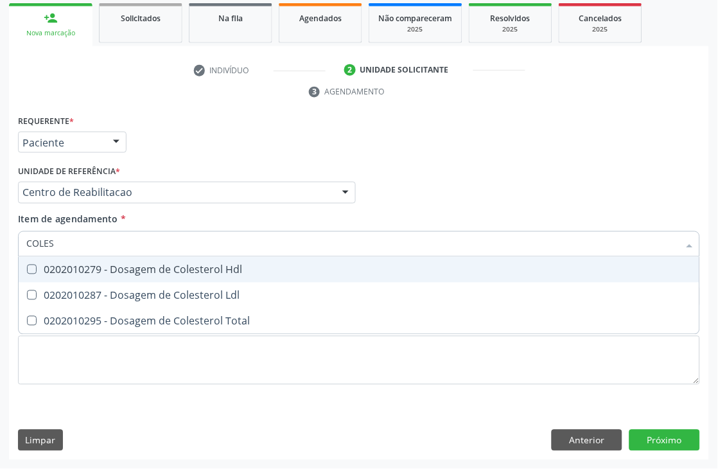
click at [101, 265] on div "0202010279 - Dosagem de Colesterol Hdl" at bounding box center [358, 270] width 665 height 10
checkbox Hdl "true"
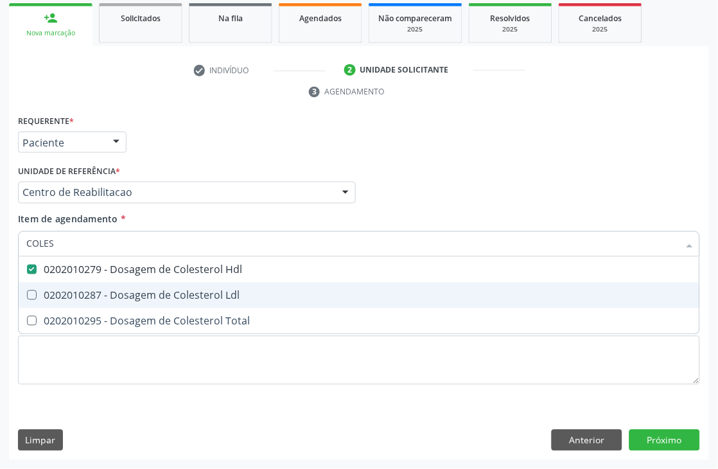
click at [89, 284] on span "0202010287 - Dosagem de Colesterol Ldl" at bounding box center [359, 296] width 681 height 26
checkbox Ldl "true"
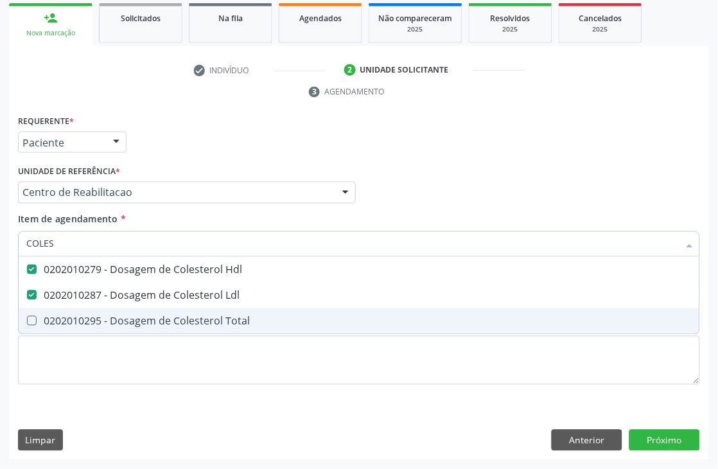
click at [78, 311] on span "0202010295 - Dosagem de Colesterol Total" at bounding box center [359, 321] width 681 height 26
checkbox Total "true"
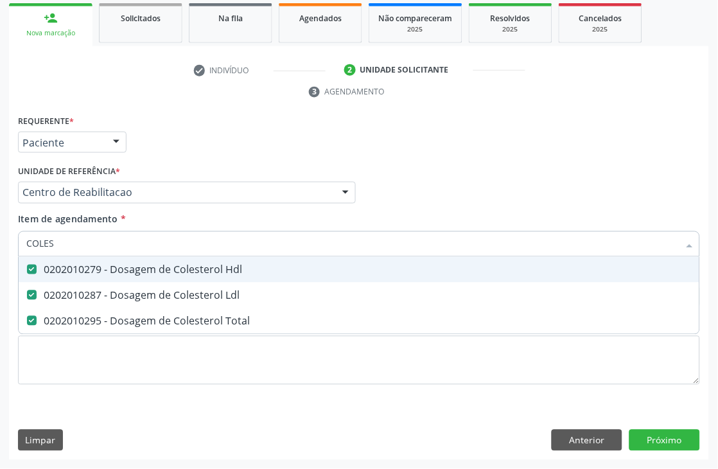
drag, startPoint x: 71, startPoint y: 249, endPoint x: 0, endPoint y: 245, distance: 71.3
click at [0, 245] on div "Acompanhamento Acompanhe a situação das marcações correntes e finalizadas Relat…" at bounding box center [359, 175] width 718 height 587
type input "TG"
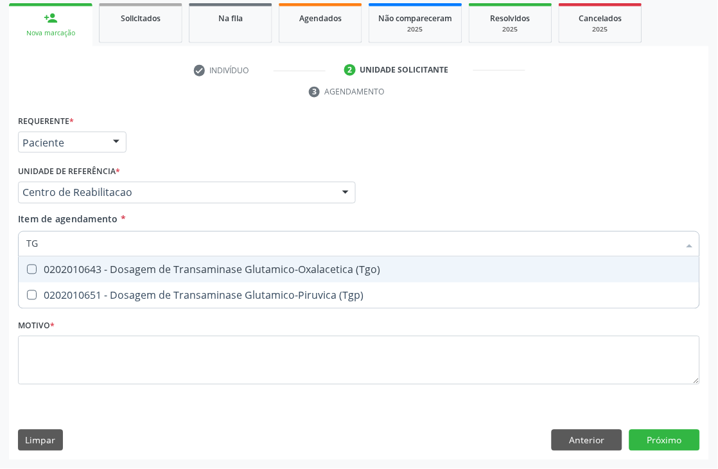
checkbox \(Tgo\) "false"
checkbox \(Tgp\) "false"
click at [49, 274] on span "0202010643 - Dosagem de Transaminase Glutamico-Oxalacetica (Tgo)" at bounding box center [359, 270] width 681 height 26
checkbox \(Tgo\) "true"
drag, startPoint x: 42, startPoint y: 240, endPoint x: 4, endPoint y: 233, distance: 38.4
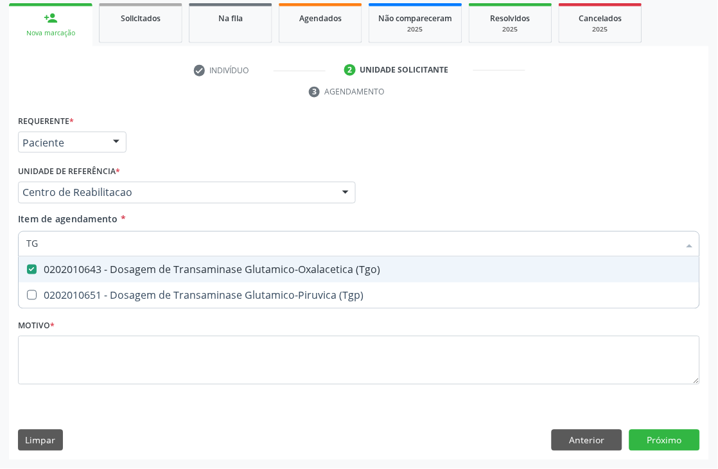
click at [4, 233] on div "Acompanhamento Acompanhe a situação das marcações correntes e finalizadas Relat…" at bounding box center [359, 175] width 718 height 587
type input "TRI"
checkbox \(Tgo\) "false"
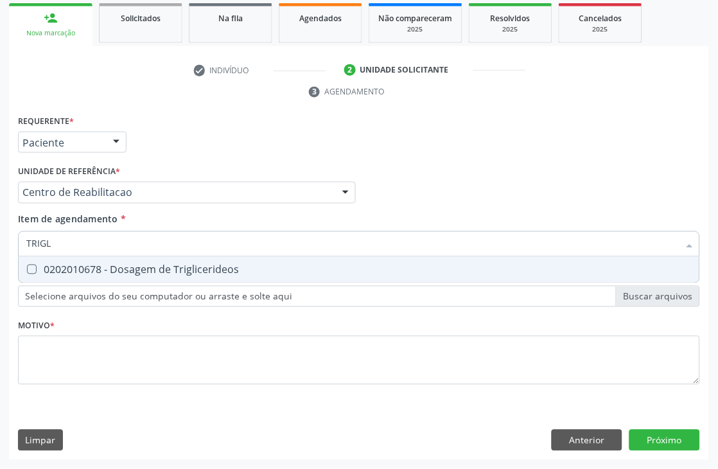
type input "TRIGLI"
click at [32, 270] on Triglicerideos at bounding box center [32, 270] width 10 height 10
click at [27, 270] on Triglicerideos "checkbox" at bounding box center [23, 269] width 8 height 8
checkbox Triglicerideos "true"
drag, startPoint x: 66, startPoint y: 242, endPoint x: 0, endPoint y: 238, distance: 66.3
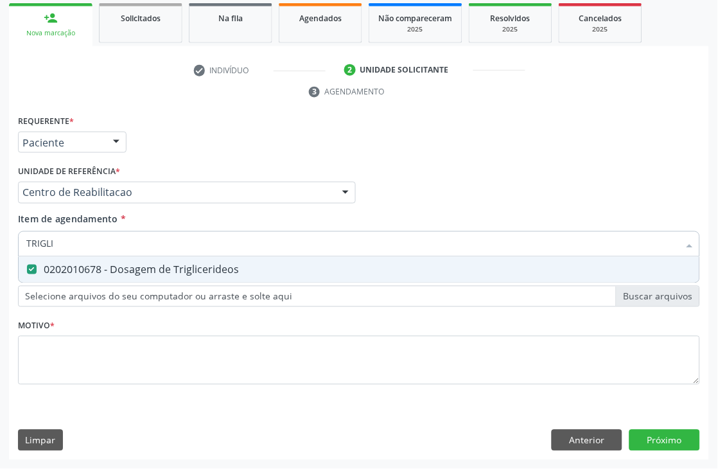
click at [0, 238] on div "Acompanhamento Acompanhe a situação das marcações correntes e finalizadas Relat…" at bounding box center [359, 175] width 718 height 587
checkbox Triglicerideos "false"
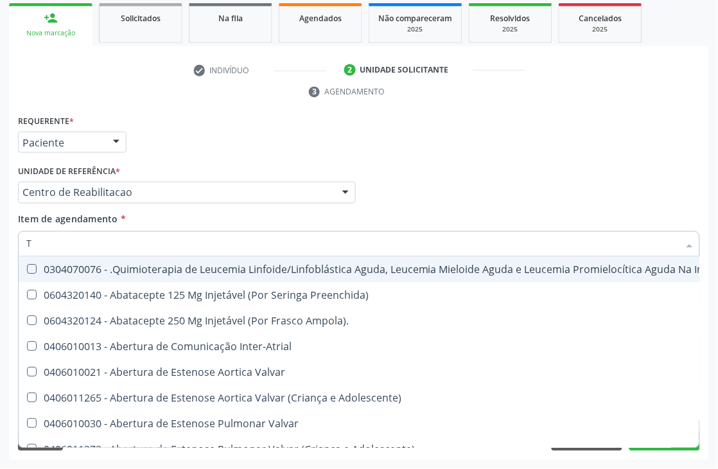
type input "TG"
checkbox Manutenção "true"
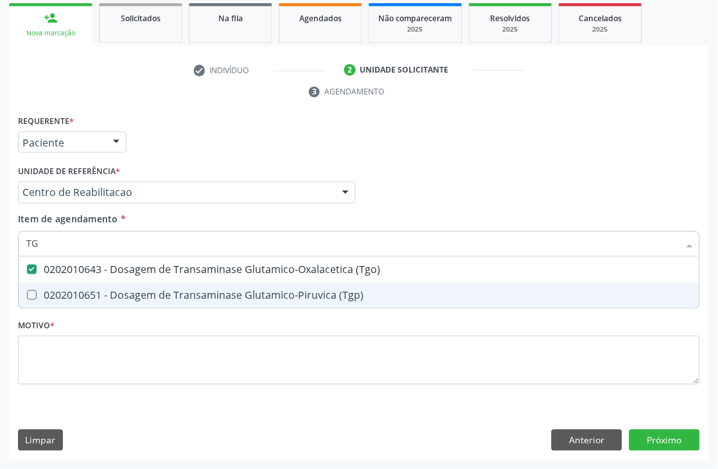
click at [169, 298] on div "0202010651 - Dosagem de Transaminase Glutamico-Piruvica (Tgp)" at bounding box center [358, 295] width 665 height 10
checkbox \(Tgp\) "true"
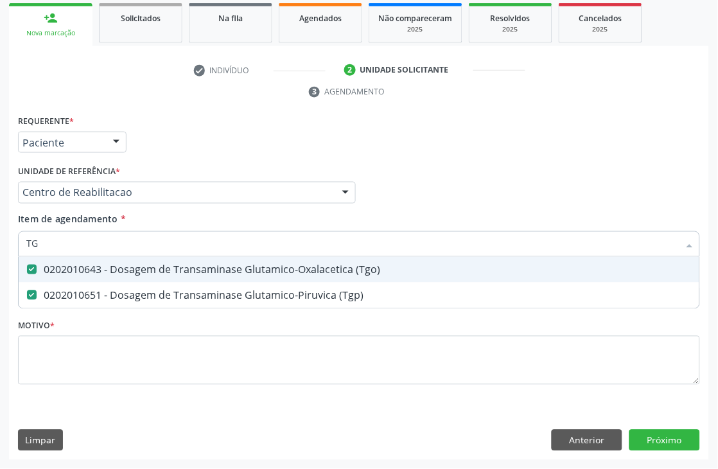
drag, startPoint x: 60, startPoint y: 244, endPoint x: 8, endPoint y: 244, distance: 51.4
click at [9, 244] on div "Requerente * Paciente Médico(a) Enfermeiro(a) Paciente Nenhum resultado encontr…" at bounding box center [359, 286] width 700 height 349
type input "HEMOG"
checkbox \(Tgo\) "false"
checkbox \(Tgp\) "false"
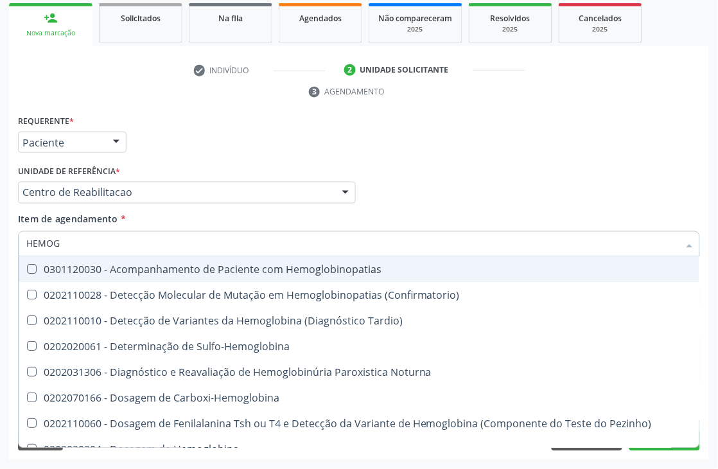
type input "HEMOGR"
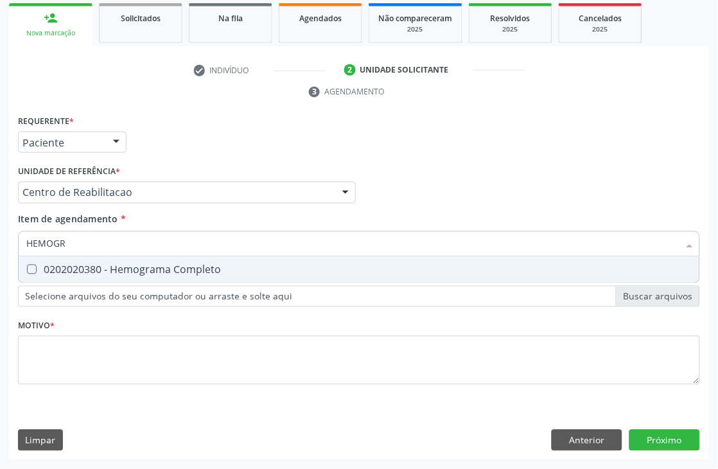
click at [27, 258] on span "0202020380 - Hemograma Completo" at bounding box center [359, 270] width 681 height 26
checkbox Completo "true"
drag, startPoint x: 69, startPoint y: 240, endPoint x: 0, endPoint y: 250, distance: 70.1
click at [0, 250] on div "Acompanhamento Acompanhe a situação das marcações correntes e finalizadas Relat…" at bounding box center [359, 175] width 718 height 587
type input "T4"
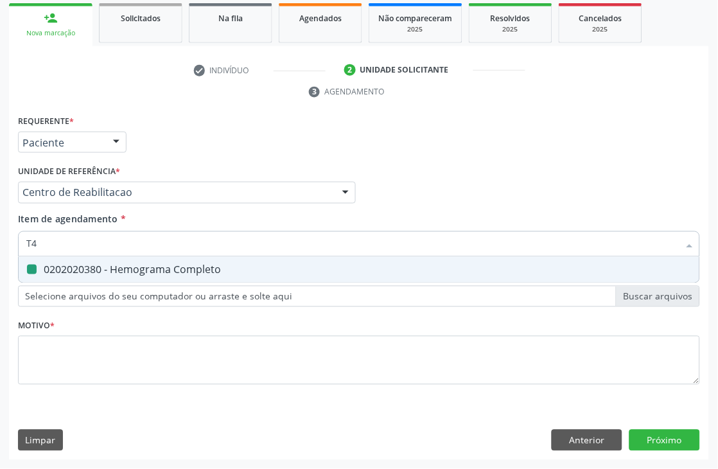
checkbox Completo "false"
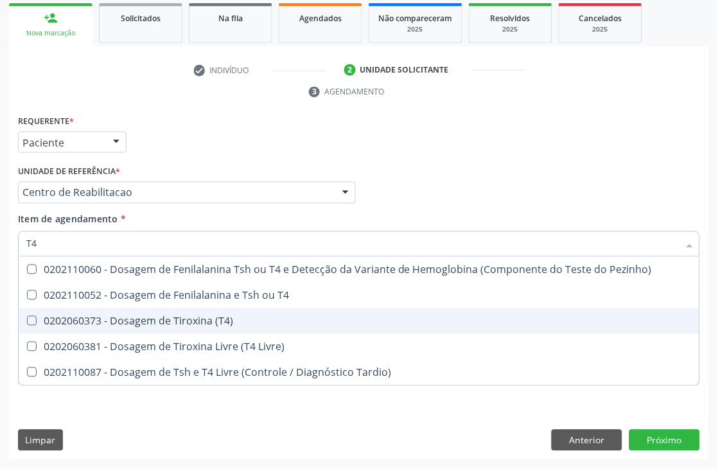
click at [131, 317] on div "0202060373 - Dosagem de Tiroxina (T4)" at bounding box center [358, 321] width 665 height 10
checkbox \(T4\) "true"
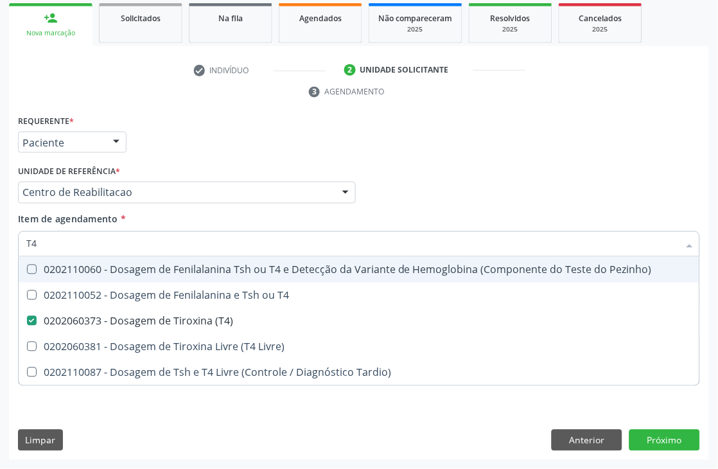
drag, startPoint x: 61, startPoint y: 241, endPoint x: 0, endPoint y: 257, distance: 63.2
click at [0, 257] on div "Acompanhamento Acompanhe a situação das marcações correntes e finalizadas Relat…" at bounding box center [359, 175] width 718 height 587
type input "TSH"
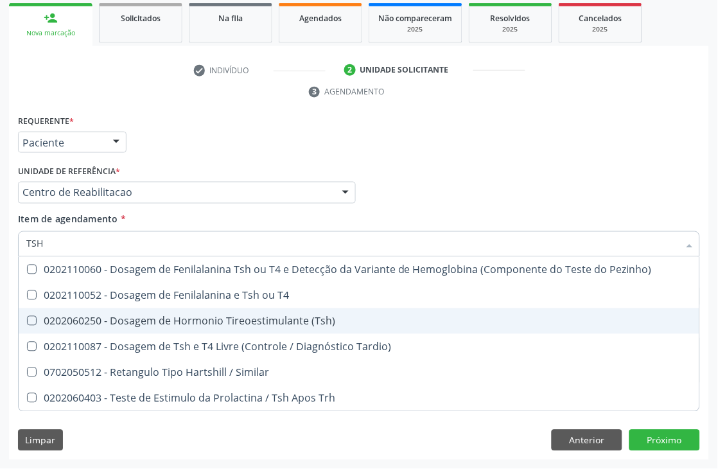
click at [159, 323] on div "0202060250 - Dosagem de Hormonio Tireoestimulante (Tsh)" at bounding box center [358, 321] width 665 height 10
checkbox \(Tsh\) "true"
click at [0, 319] on div "Acompanhamento Acompanhe a situação das marcações correntes e finalizadas Relat…" at bounding box center [359, 175] width 718 height 587
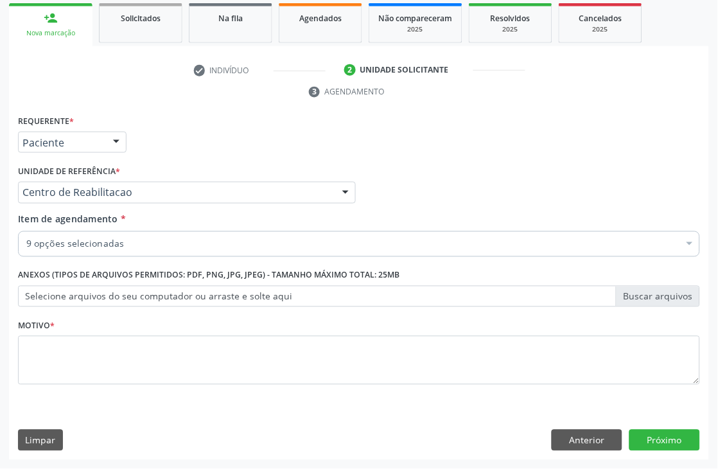
checkbox Hdl "true"
checkbox Total "true"
checkbox \(Tgo\) "true"
checkbox Triglicerideos "true"
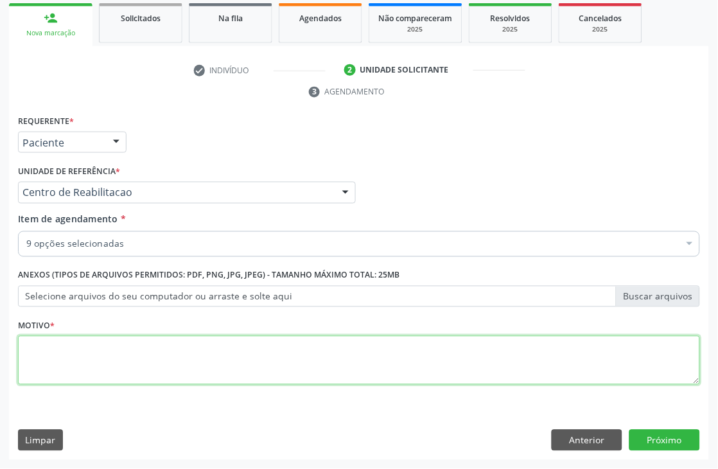
click at [149, 373] on textarea at bounding box center [359, 360] width 682 height 49
type textarea "."
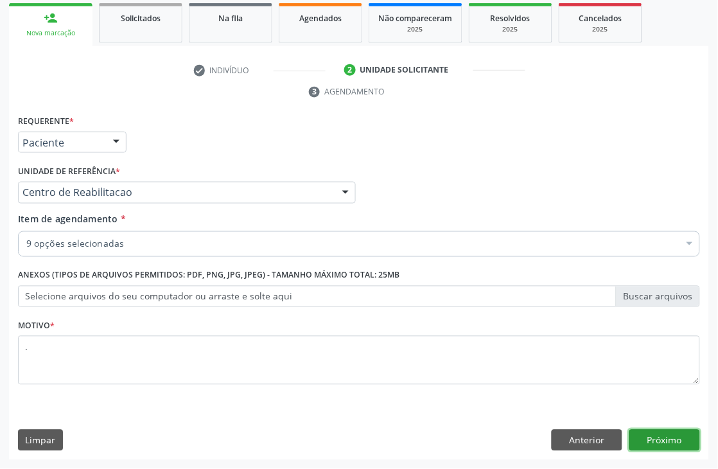
click at [665, 439] on button "Próximo" at bounding box center [664, 441] width 71 height 22
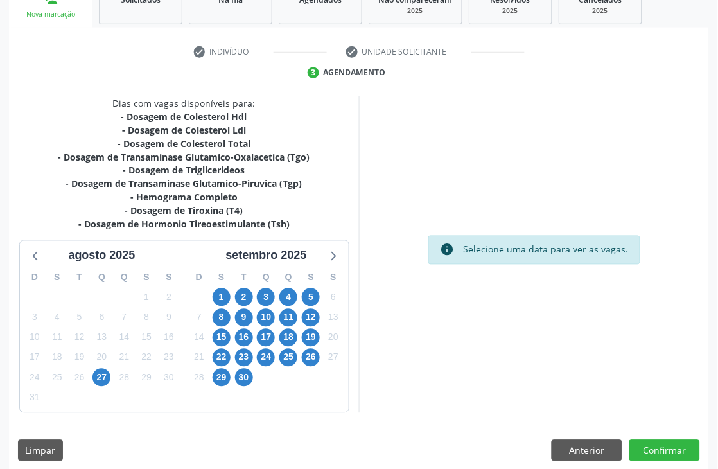
scroll to position [245, 0]
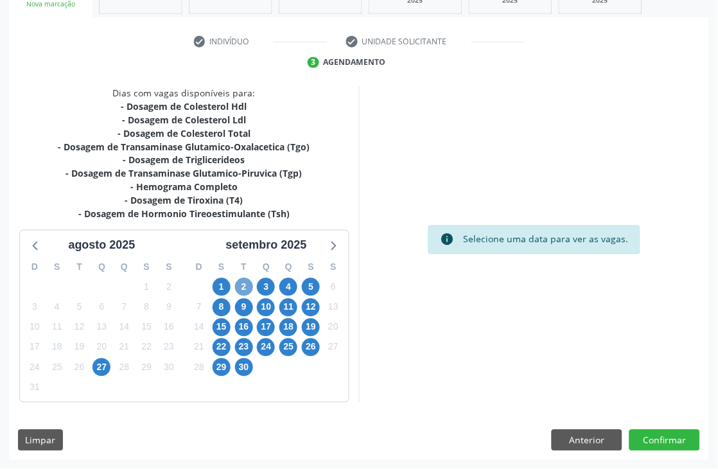
click at [240, 283] on span "2" at bounding box center [244, 287] width 18 height 18
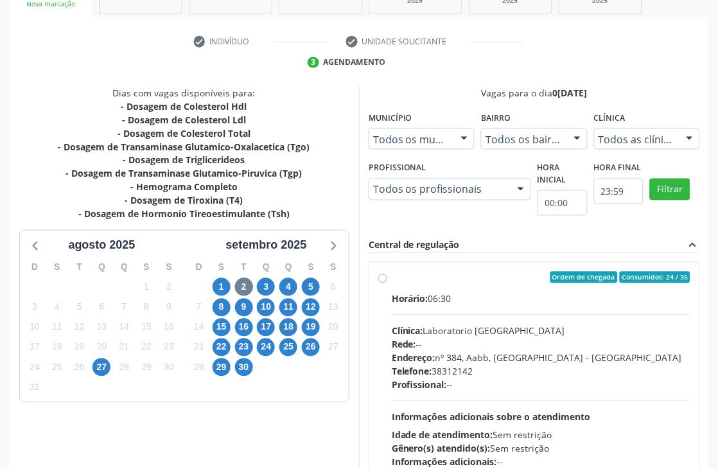
click at [528, 331] on div "Clínica: Laboratorio Sao Francisco" at bounding box center [541, 330] width 299 height 13
click at [387, 283] on input "Ordem de chegada Consumidos: 24 / 35 Horário: 06:30 Clínica: Laboratorio Sao Fr…" at bounding box center [382, 278] width 9 height 12
radio input "true"
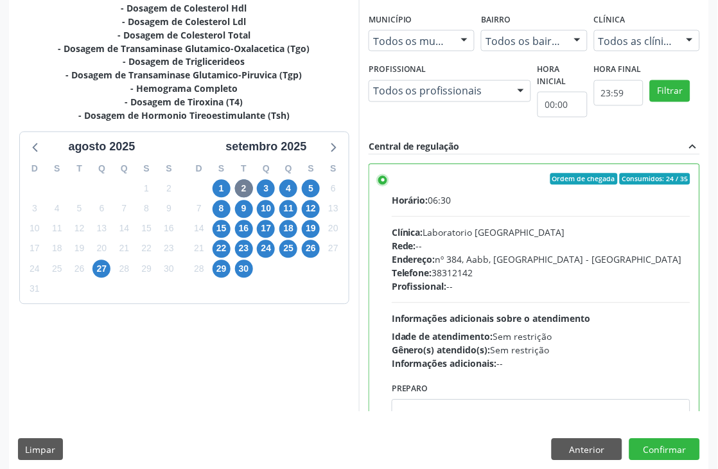
scroll to position [352, 0]
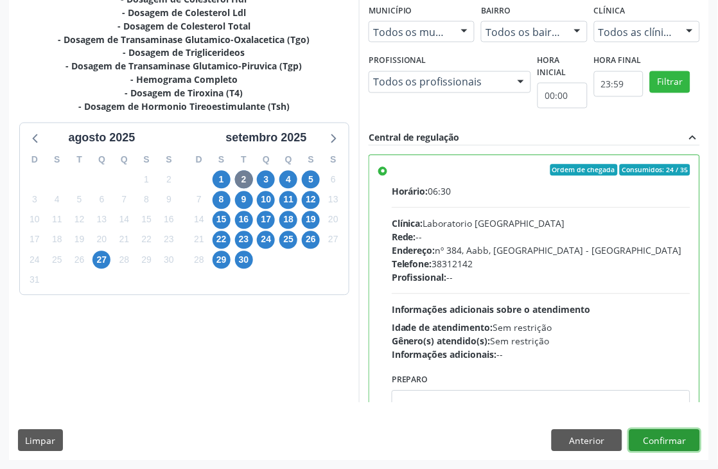
click at [652, 438] on button "Confirmar" at bounding box center [664, 441] width 71 height 22
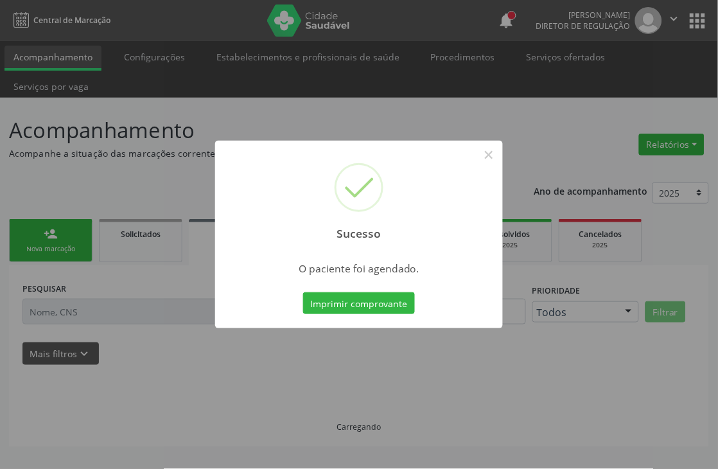
scroll to position [0, 0]
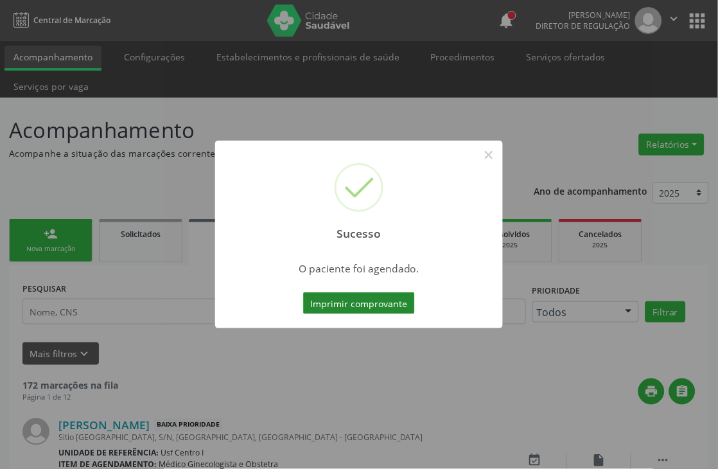
click at [382, 310] on button "Imprimir comprovante" at bounding box center [359, 303] width 112 height 22
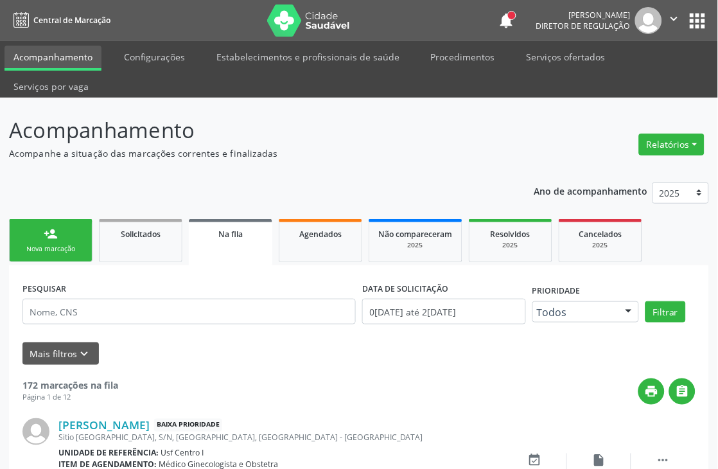
click at [47, 227] on div "person_add" at bounding box center [51, 234] width 14 height 14
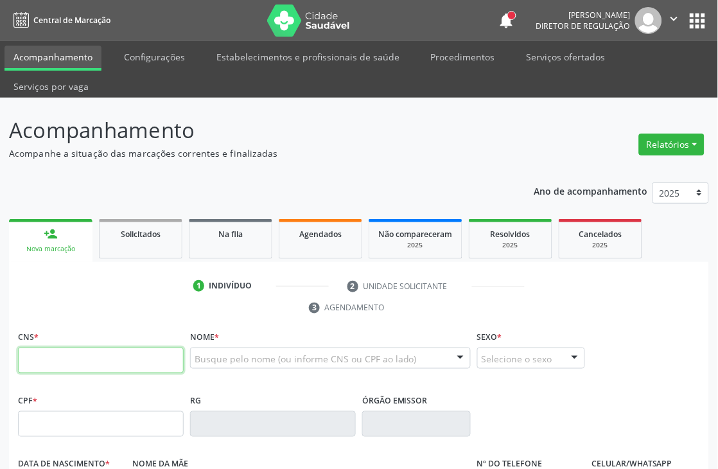
click at [130, 349] on input "text" at bounding box center [101, 360] width 166 height 26
paste input "898 0023 8928 9047"
type input "898 0023 8928 9047"
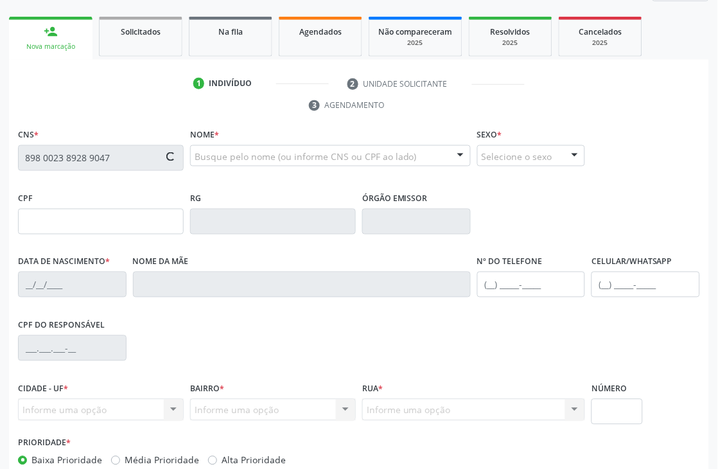
scroll to position [214, 0]
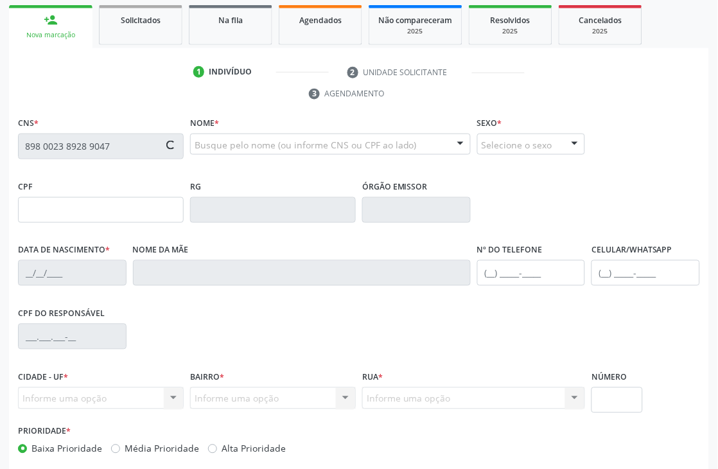
type input "16/11/1987"
type input "Edite Nunes Magalhaes"
type input "(87) 99639-2990"
type input "282"
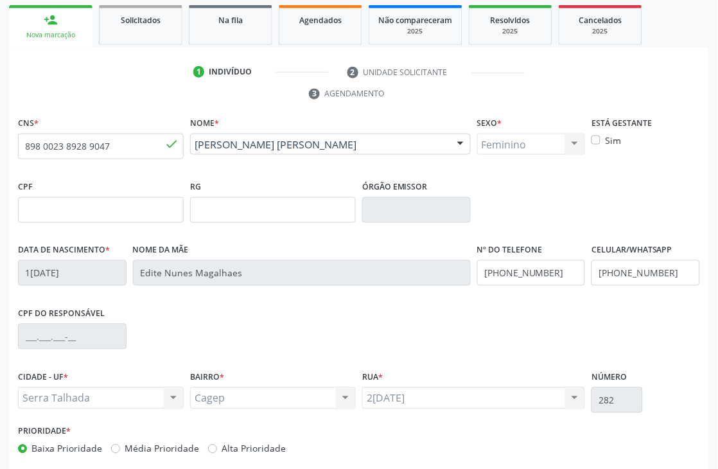
scroll to position [275, 0]
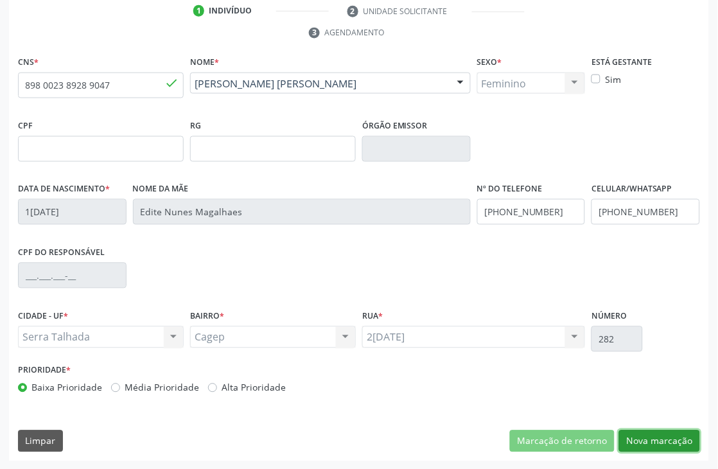
click at [640, 437] on button "Nova marcação" at bounding box center [659, 441] width 81 height 22
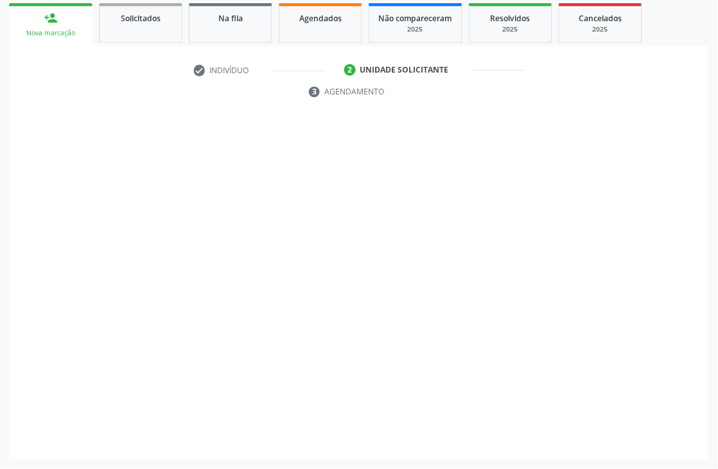
scroll to position [216, 0]
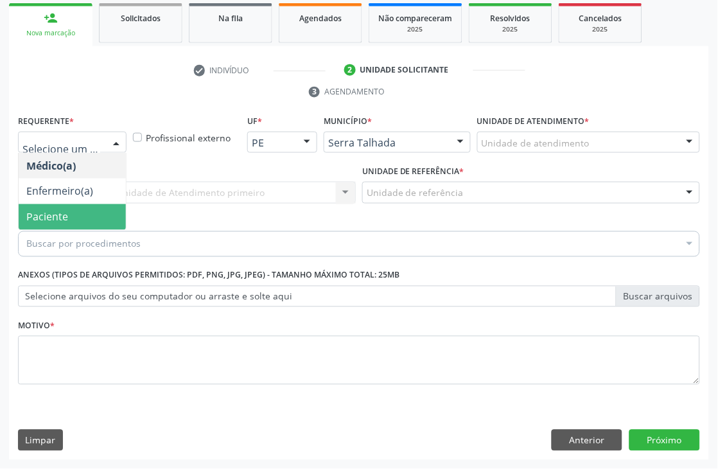
click at [87, 209] on span "Paciente" at bounding box center [72, 217] width 107 height 26
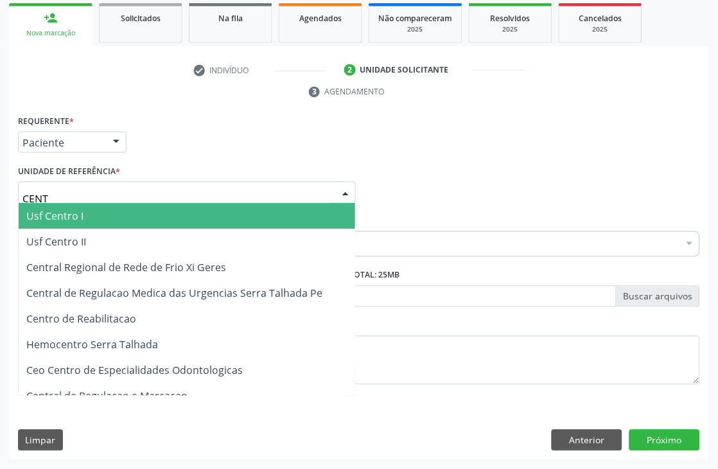
type input "CENTR"
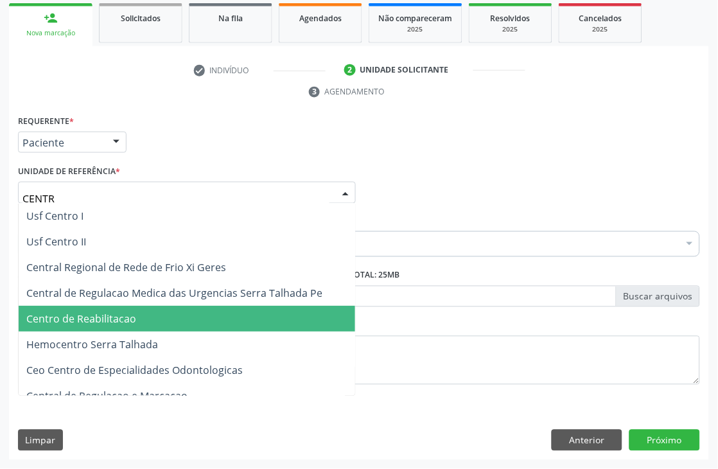
click at [117, 312] on span "Centro de Reabilitacao" at bounding box center [81, 319] width 110 height 14
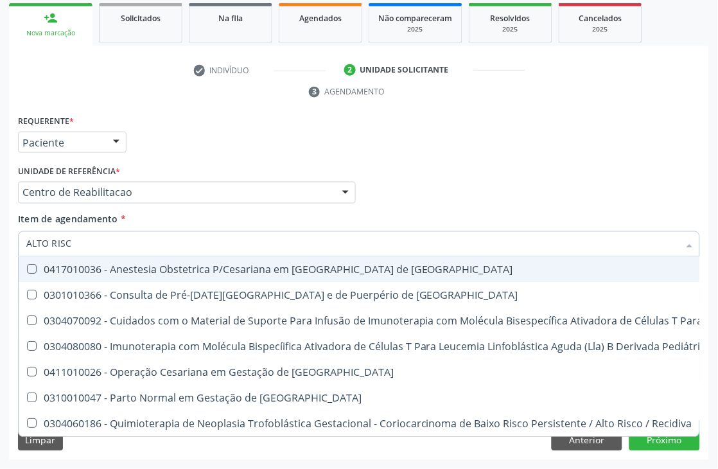
type input "ALTO RISCO"
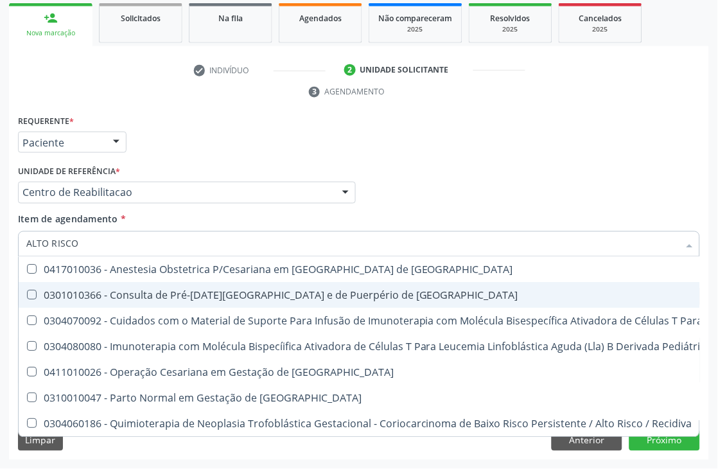
click at [169, 294] on div "0301010366 - Consulta de Pré-[DATE][GEOGRAPHIC_DATA] e de Puerpério de [GEOGRAP…" at bounding box center [685, 295] width 1319 height 10
checkbox Risco "true"
click at [0, 294] on div "Acompanhamento Acompanhe a situação das marcações correntes e finalizadas Relat…" at bounding box center [359, 175] width 718 height 587
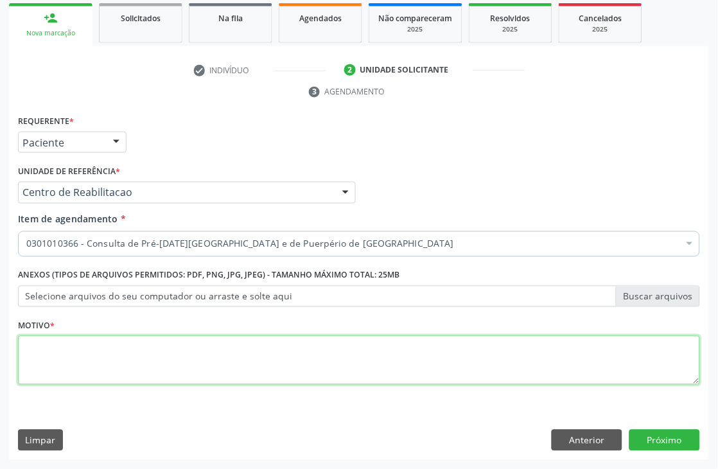
click at [114, 354] on textarea at bounding box center [359, 360] width 682 height 49
type textarea "."
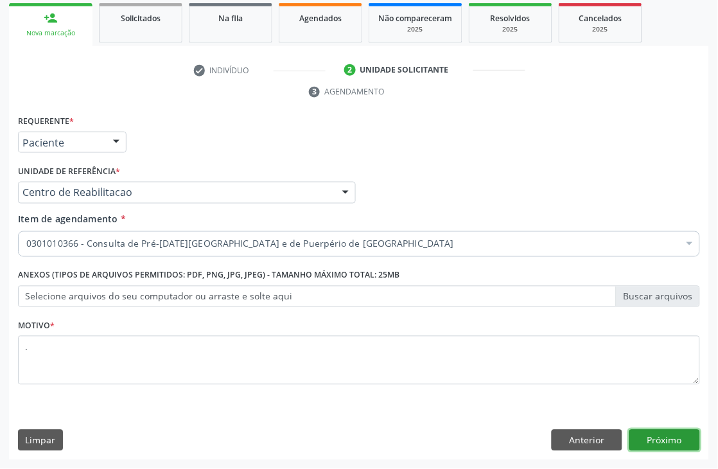
click at [645, 438] on button "Próximo" at bounding box center [664, 441] width 71 height 22
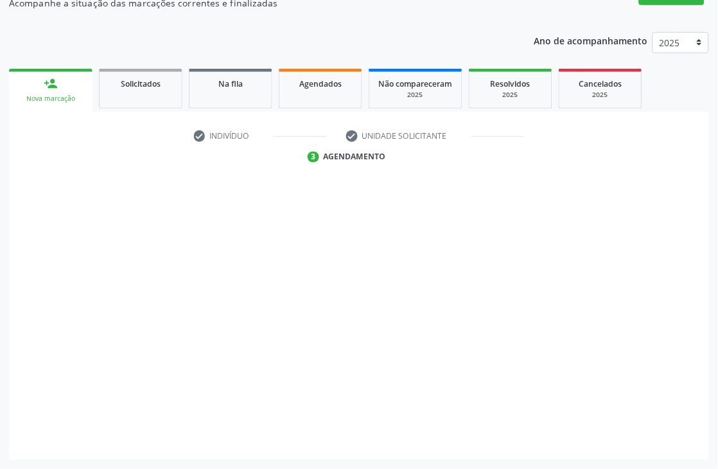
scroll to position [137, 0]
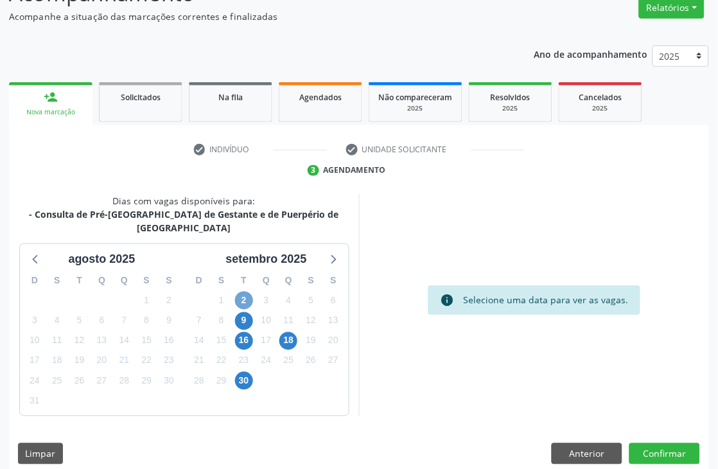
click at [245, 292] on span "2" at bounding box center [244, 301] width 18 height 18
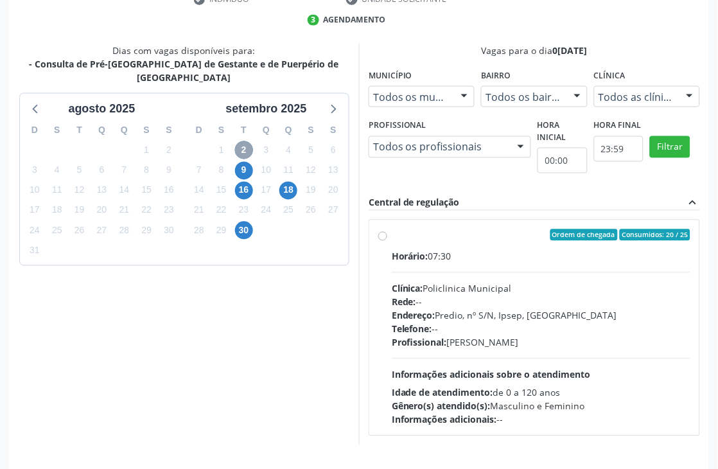
scroll to position [329, 0]
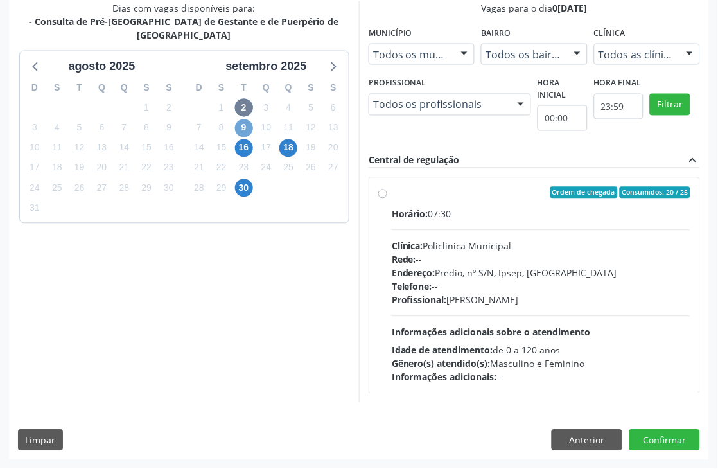
click at [245, 119] on span "9" at bounding box center [244, 128] width 18 height 18
click at [400, 341] on div "Horário: 07:30 Clínica: Policlinica Municipal Rede: -- Endereço: Predio, nº S/N…" at bounding box center [541, 295] width 299 height 177
click at [387, 198] on input "Ordem de chegada Consumidos: 7 / 25 Horário: 07:30 Clínica: Policlinica Municip…" at bounding box center [382, 193] width 9 height 12
radio input "true"
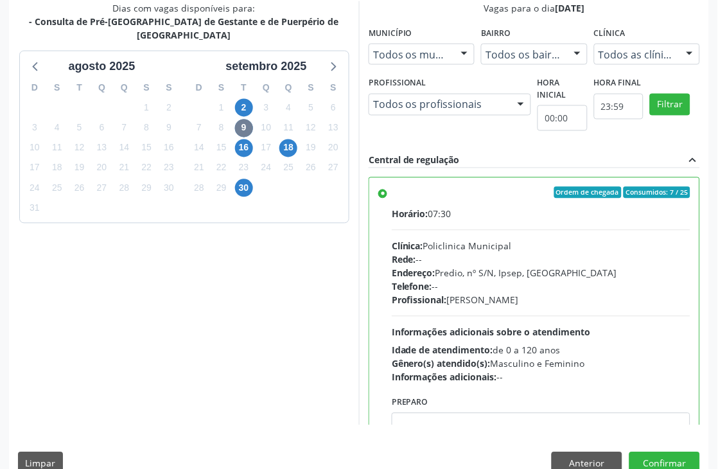
click at [330, 324] on div "Dias com vagas disponíveis para: - Consulta de Pré-Natal de Gestante e de Puerp…" at bounding box center [184, 213] width 350 height 424
click at [690, 457] on button "Confirmar" at bounding box center [664, 463] width 71 height 22
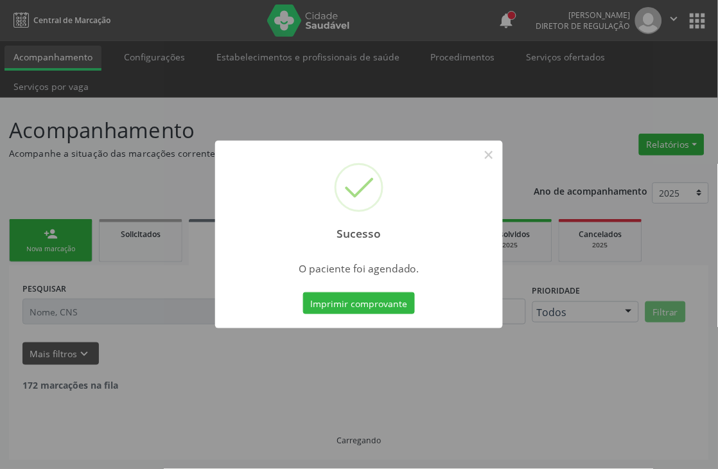
scroll to position [0, 0]
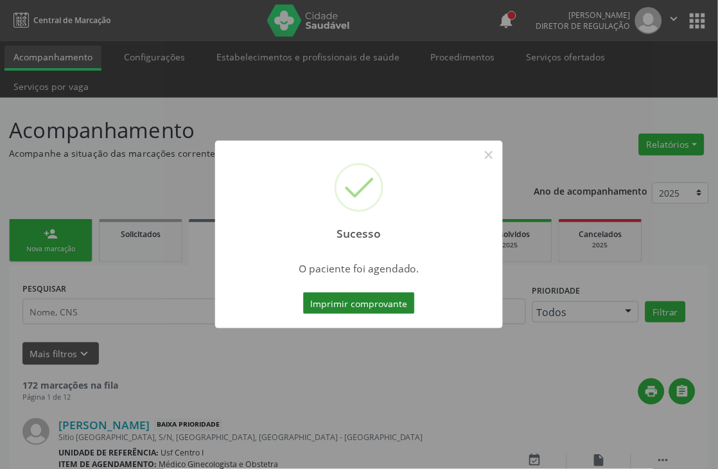
click at [347, 299] on button "Imprimir comprovante" at bounding box center [359, 303] width 112 height 22
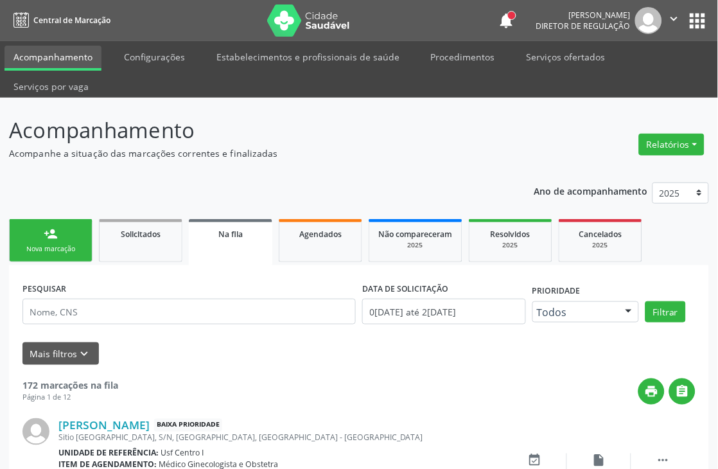
click at [44, 246] on div "Nova marcação" at bounding box center [51, 249] width 64 height 10
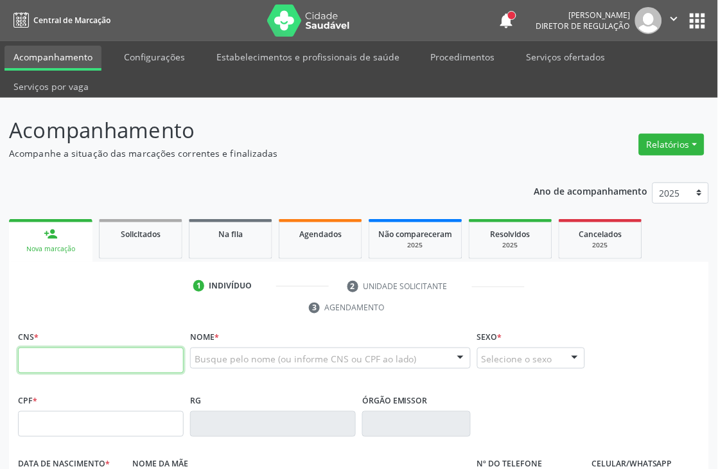
click at [86, 353] on input "text" at bounding box center [101, 360] width 166 height 26
paste input "898 0023 8928 9047"
type input "898 0023 8928 9047"
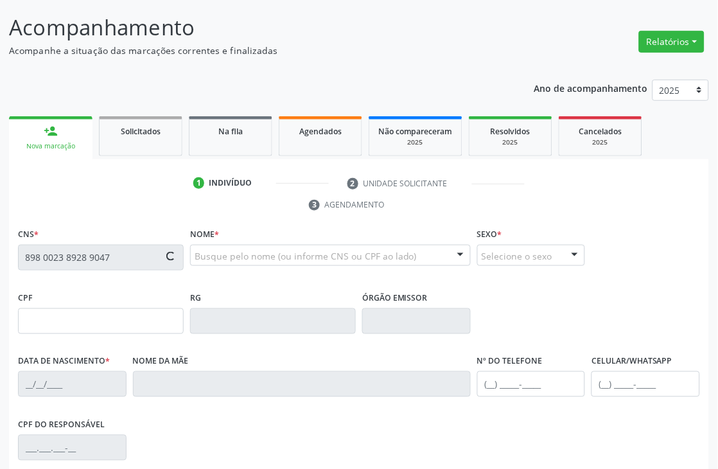
scroll to position [275, 0]
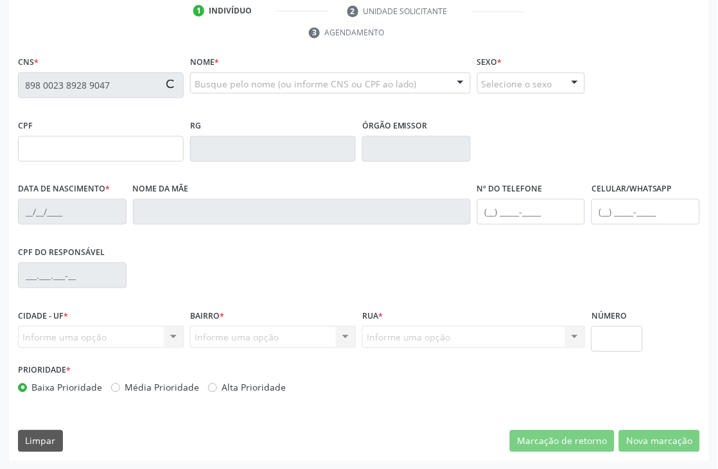
type input "16/11/1987"
type input "Edite Nunes Magalhaes"
type input "(87) 99639-2990"
type input "282"
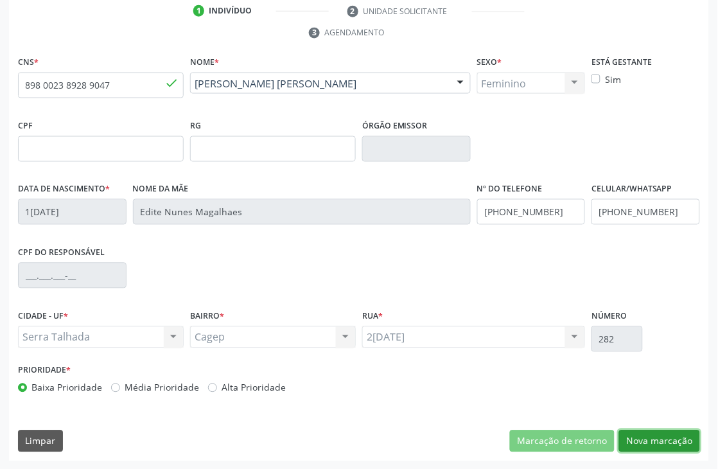
click at [636, 433] on button "Nova marcação" at bounding box center [659, 441] width 81 height 22
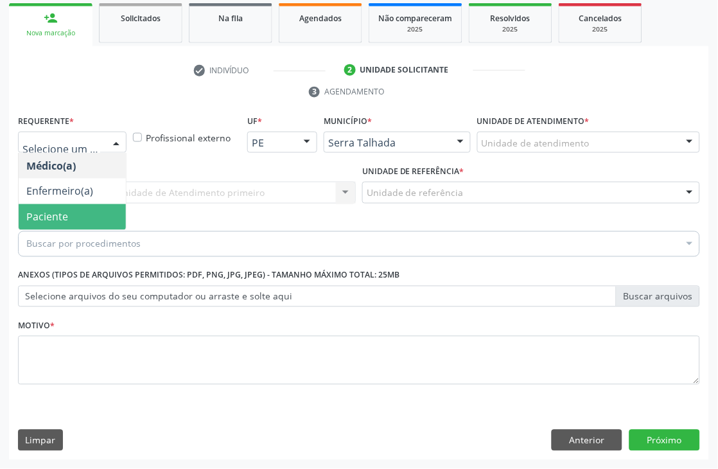
click at [49, 219] on span "Paciente" at bounding box center [47, 217] width 42 height 14
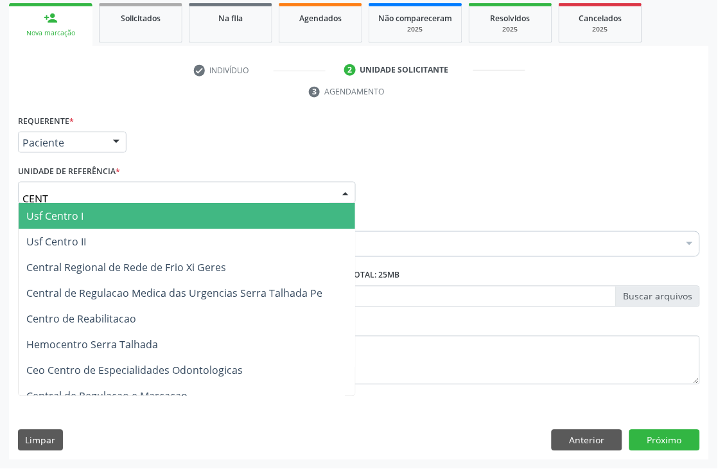
type input "CENTR"
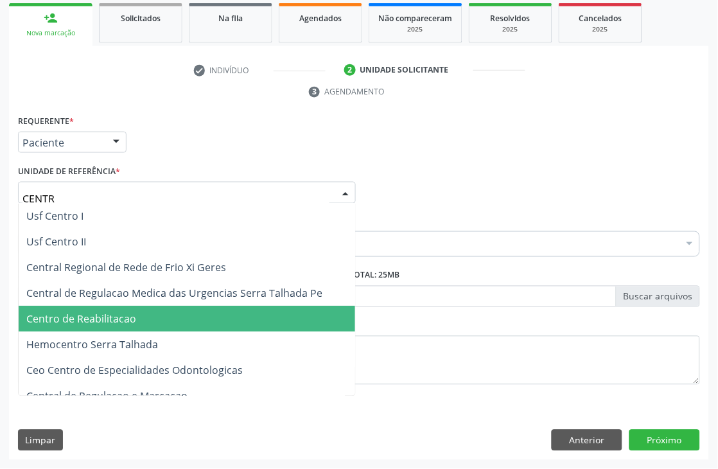
click at [71, 319] on span "Centro de Reabilitacao" at bounding box center [81, 319] width 110 height 14
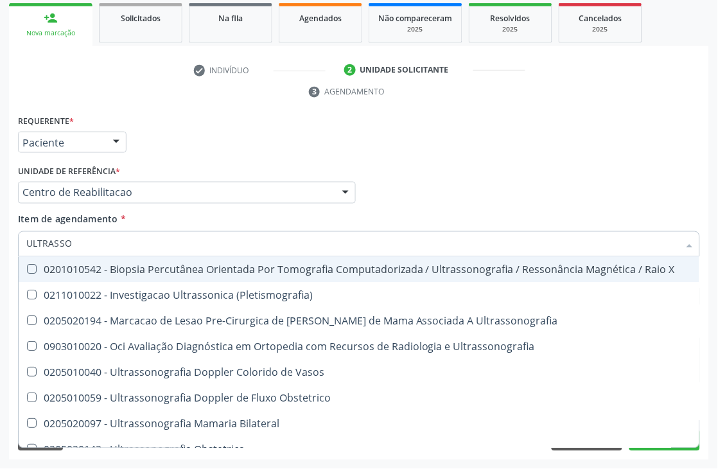
type input "ULTRASSON"
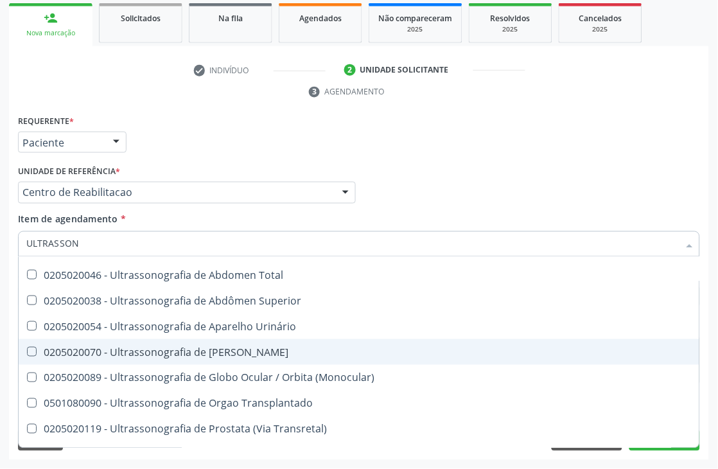
scroll to position [232, 0]
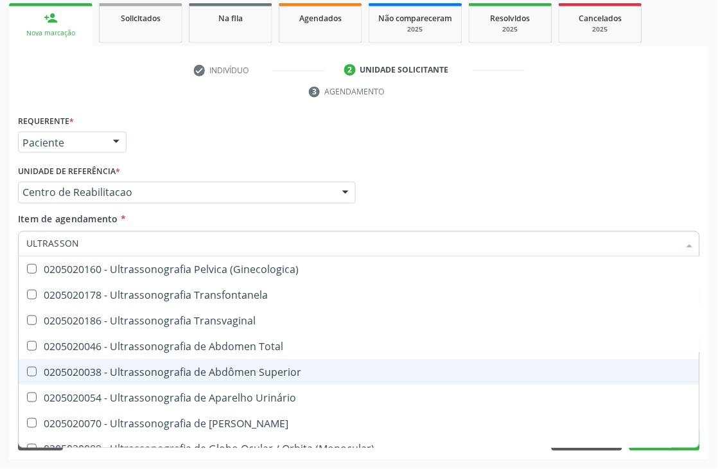
click at [286, 377] on span "0205020038 - Ultrassonografia de Abdômen Superior" at bounding box center [359, 372] width 681 height 26
checkbox Superior "true"
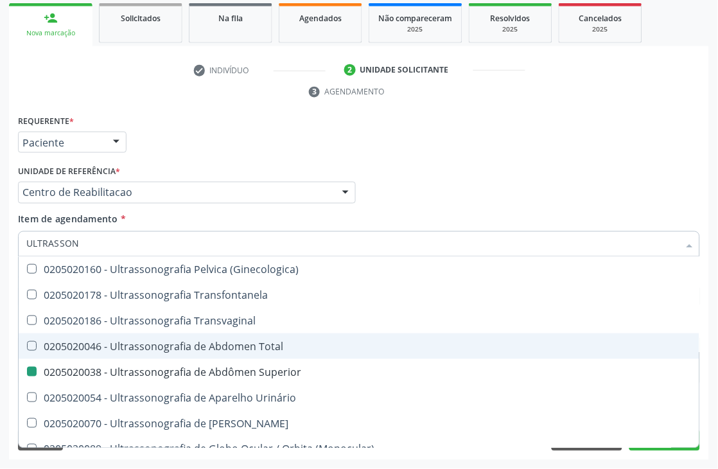
click at [0, 324] on div "Acompanhamento Acompanhe a situação das marcações correntes e finalizadas Relat…" at bounding box center [359, 175] width 718 height 587
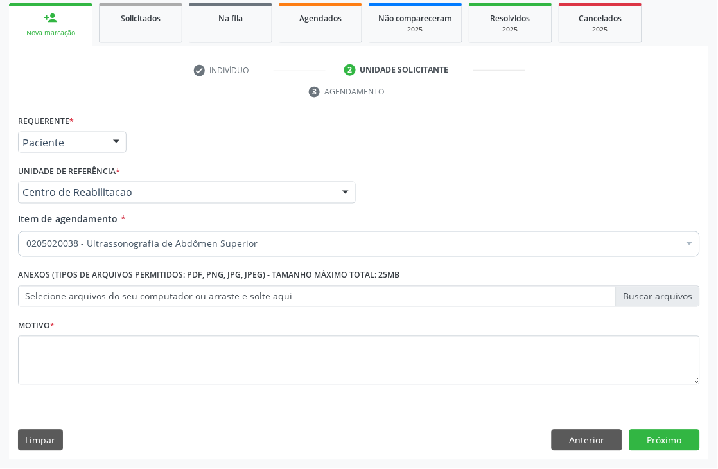
scroll to position [0, 0]
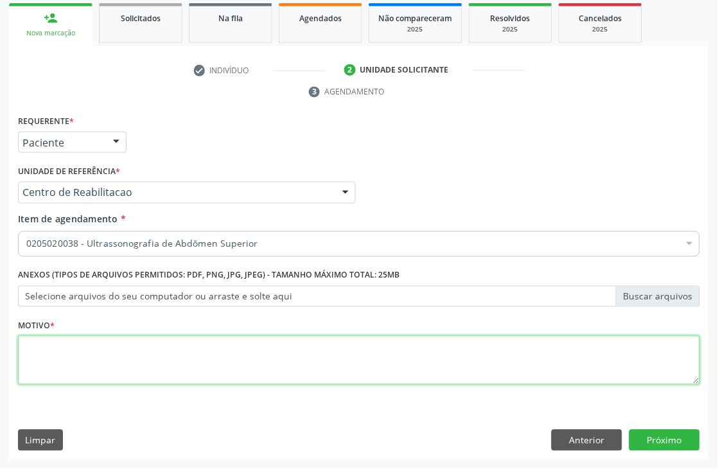
click at [53, 358] on textarea at bounding box center [359, 360] width 682 height 49
type textarea "."
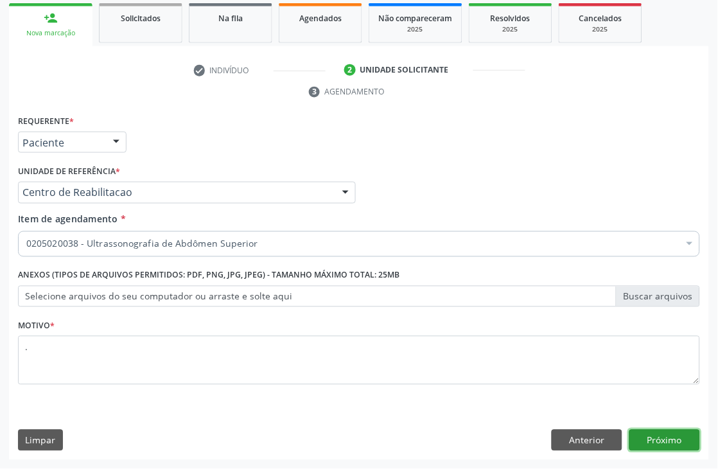
click at [674, 441] on button "Próximo" at bounding box center [664, 441] width 71 height 22
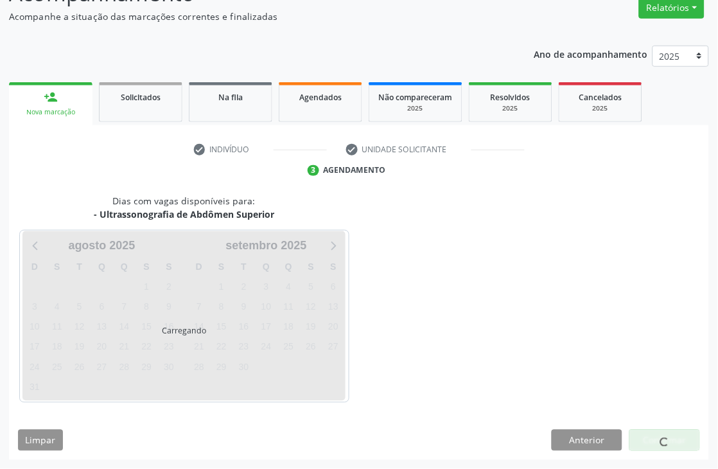
scroll to position [137, 0]
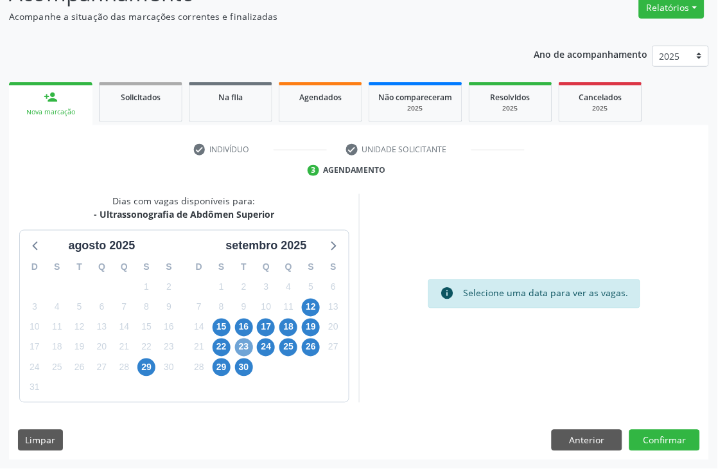
click at [243, 353] on span "23" at bounding box center [244, 347] width 18 height 18
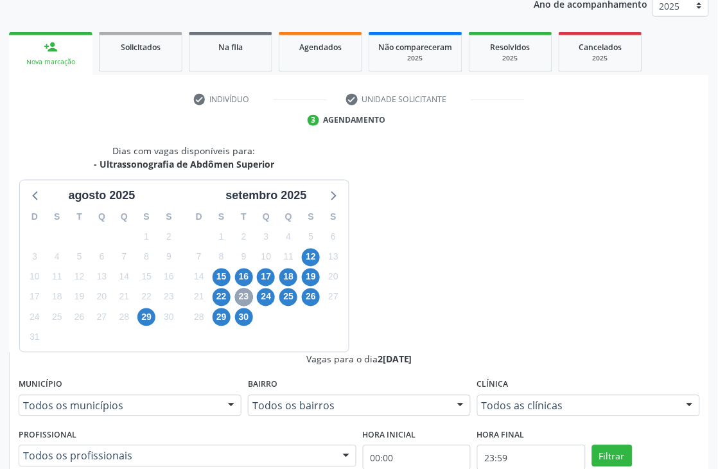
scroll to position [208, 0]
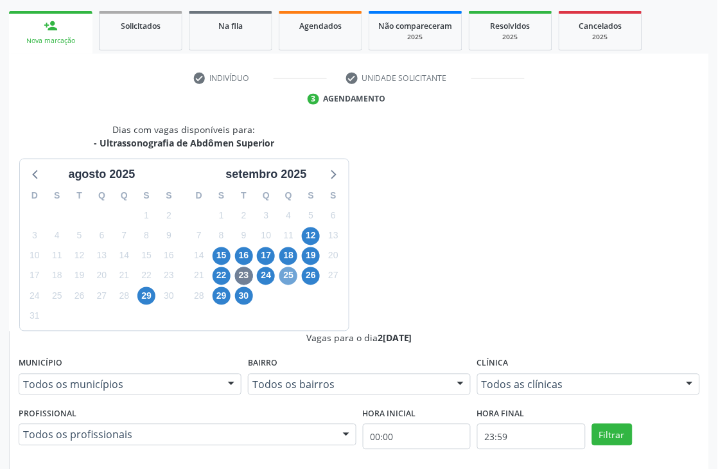
click at [280, 274] on span "25" at bounding box center [288, 276] width 18 height 18
click at [274, 273] on span "24" at bounding box center [266, 276] width 18 height 18
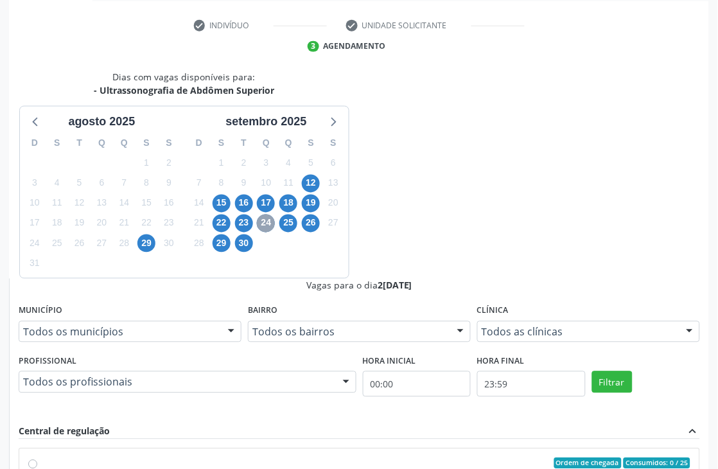
scroll to position [329, 0]
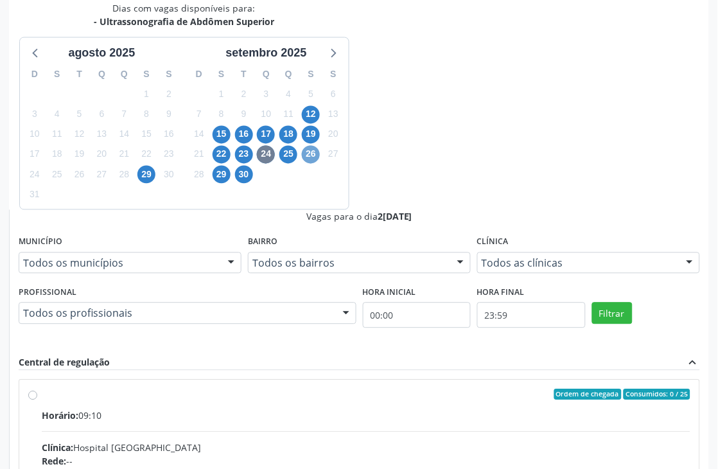
click at [310, 153] on span "26" at bounding box center [311, 155] width 18 height 18
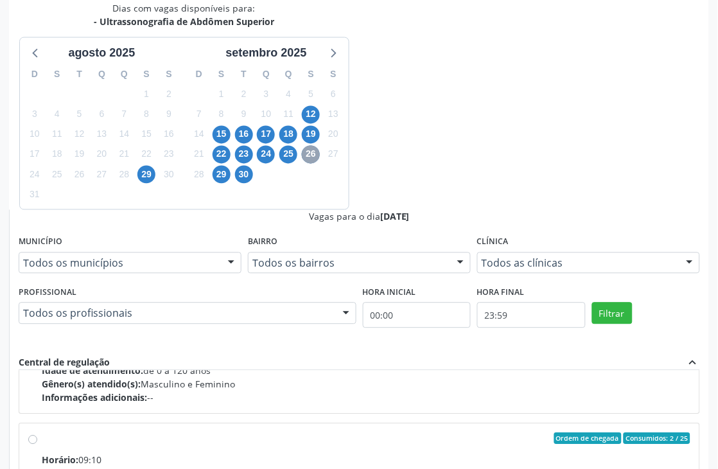
scroll to position [202, 0]
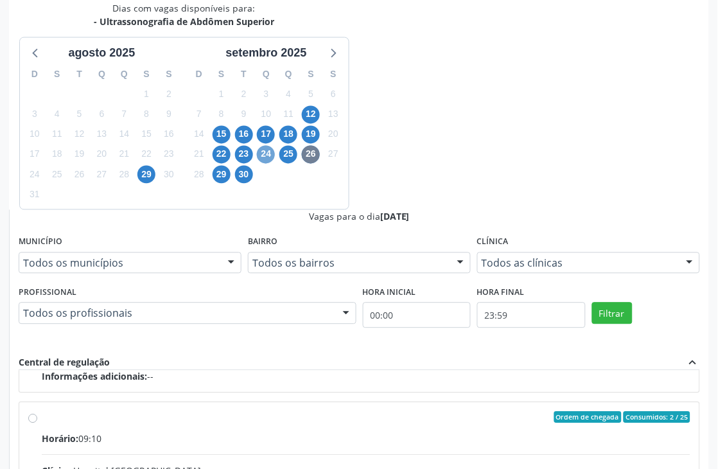
click at [267, 150] on span "24" at bounding box center [266, 155] width 18 height 18
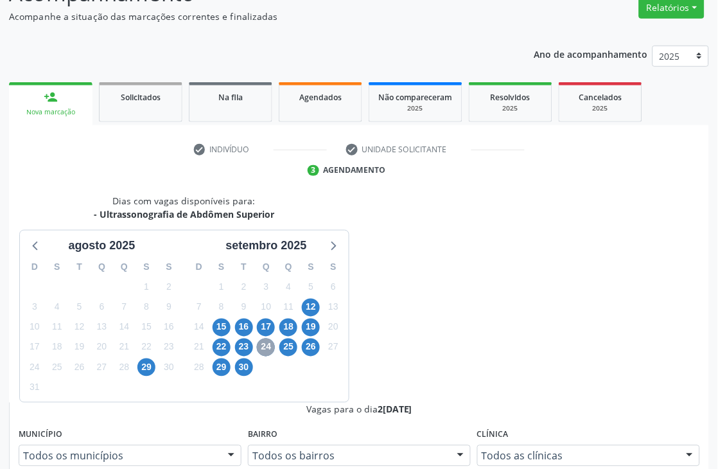
scroll to position [329, 0]
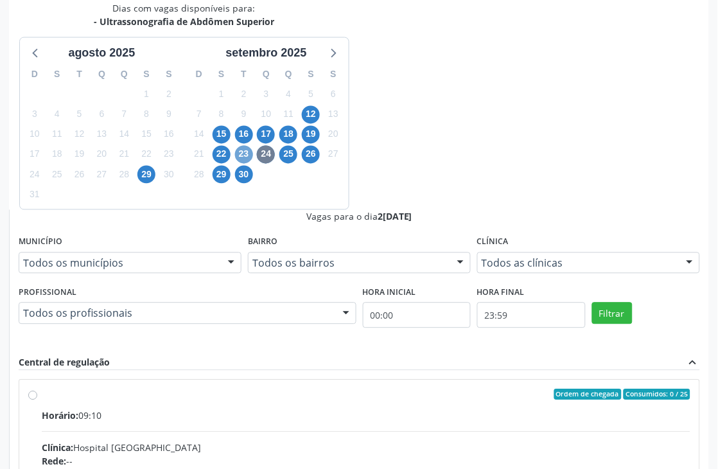
click at [247, 155] on span "23" at bounding box center [244, 155] width 18 height 18
click at [214, 154] on span "22" at bounding box center [222, 155] width 18 height 18
click at [315, 126] on span "19" at bounding box center [311, 135] width 18 height 18
click at [296, 138] on span "18" at bounding box center [288, 135] width 18 height 18
click at [263, 139] on span "17" at bounding box center [266, 135] width 18 height 18
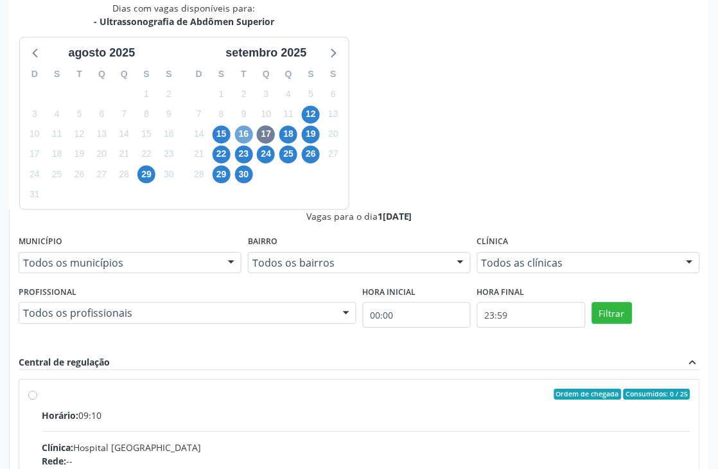
click at [238, 130] on span "16" at bounding box center [244, 135] width 18 height 18
click at [223, 134] on span "15" at bounding box center [222, 135] width 18 height 18
click at [310, 119] on span "12" at bounding box center [311, 115] width 18 height 18
click at [304, 133] on span "19" at bounding box center [311, 135] width 18 height 18
click at [607, 441] on div "Clínica: Policlinica Municipal" at bounding box center [366, 447] width 649 height 13
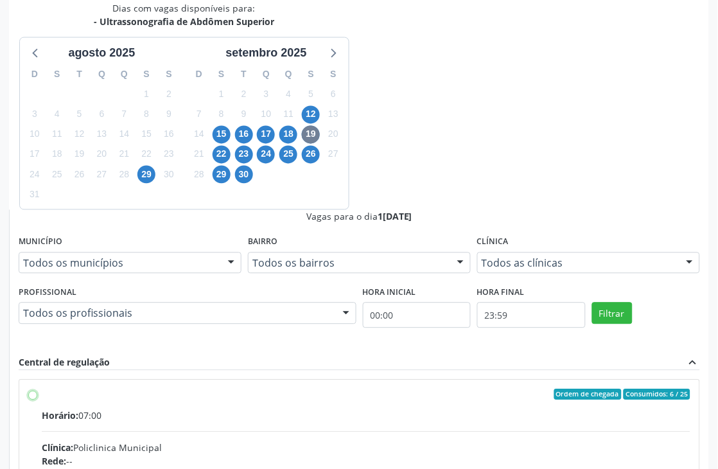
click at [37, 389] on input "Ordem de chegada Consumidos: 6 / 25 Horário: 07:00 Clínica: Policlinica Municip…" at bounding box center [32, 395] width 9 height 12
radio input "true"
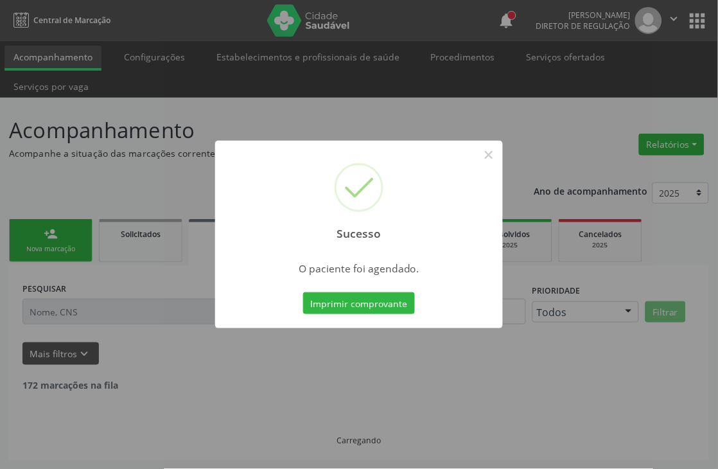
scroll to position [0, 0]
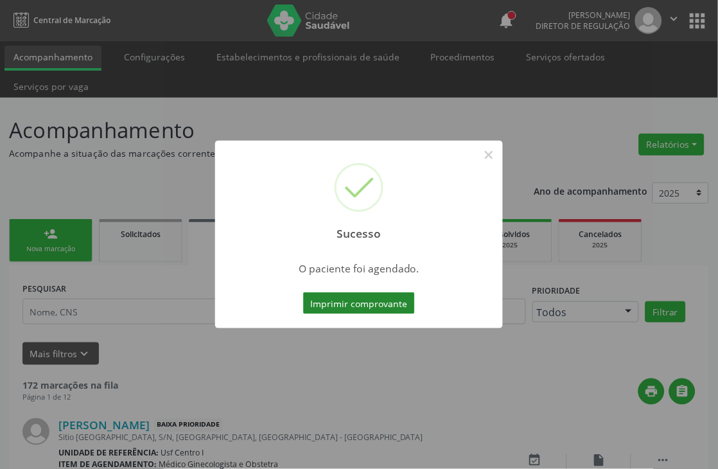
click at [386, 305] on button "Imprimir comprovante" at bounding box center [359, 303] width 112 height 22
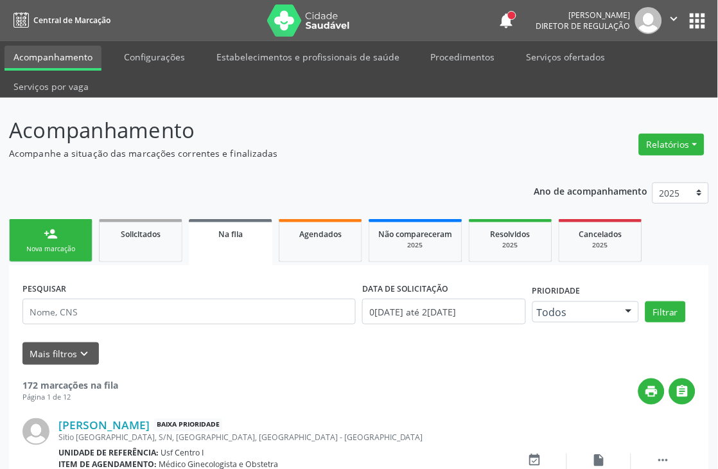
click at [33, 239] on link "person_add Nova marcação" at bounding box center [50, 240] width 83 height 43
